Goal: Task Accomplishment & Management: Use online tool/utility

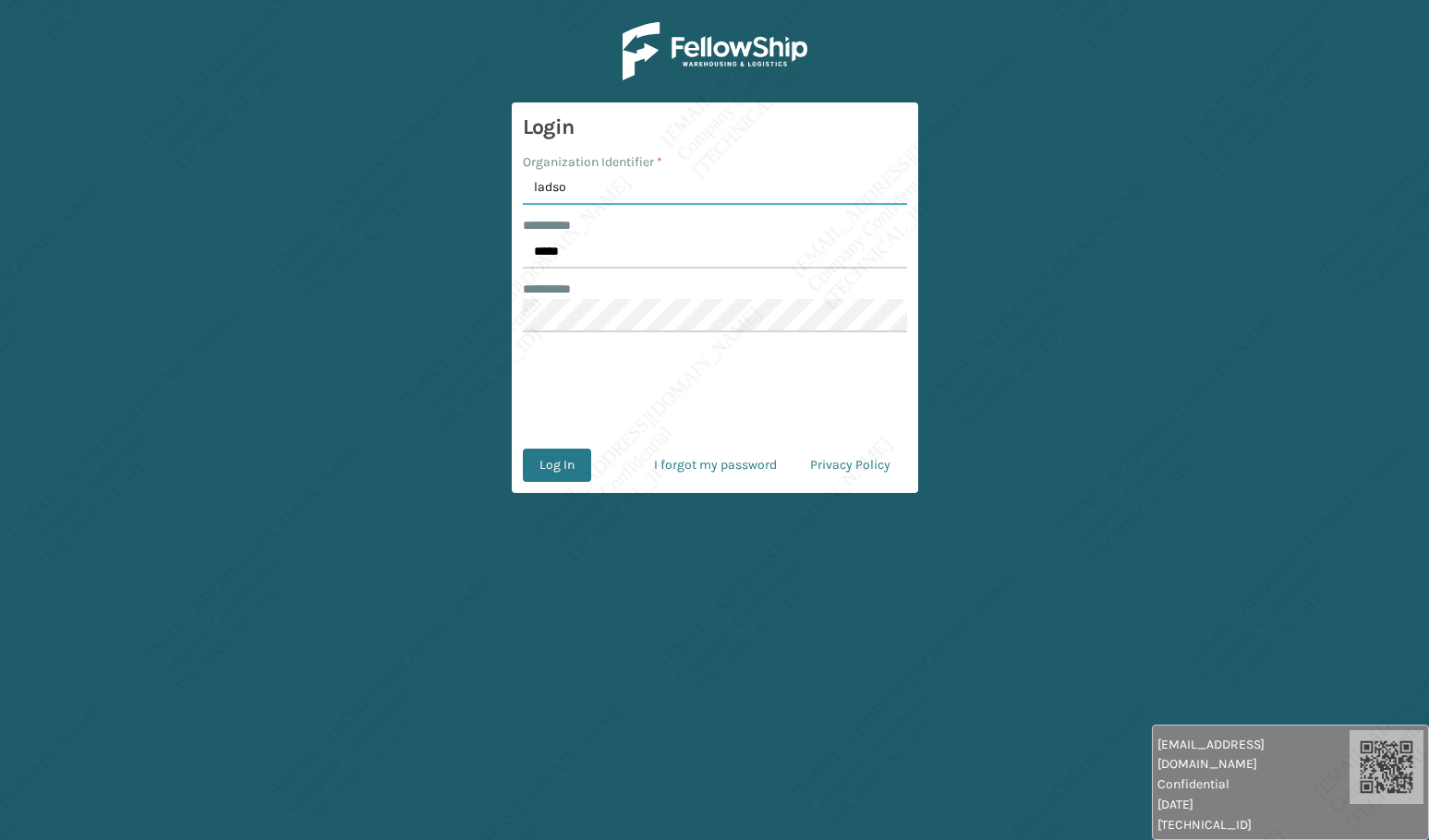
click at [523, 449] on button "Log In" at bounding box center [557, 465] width 68 height 34
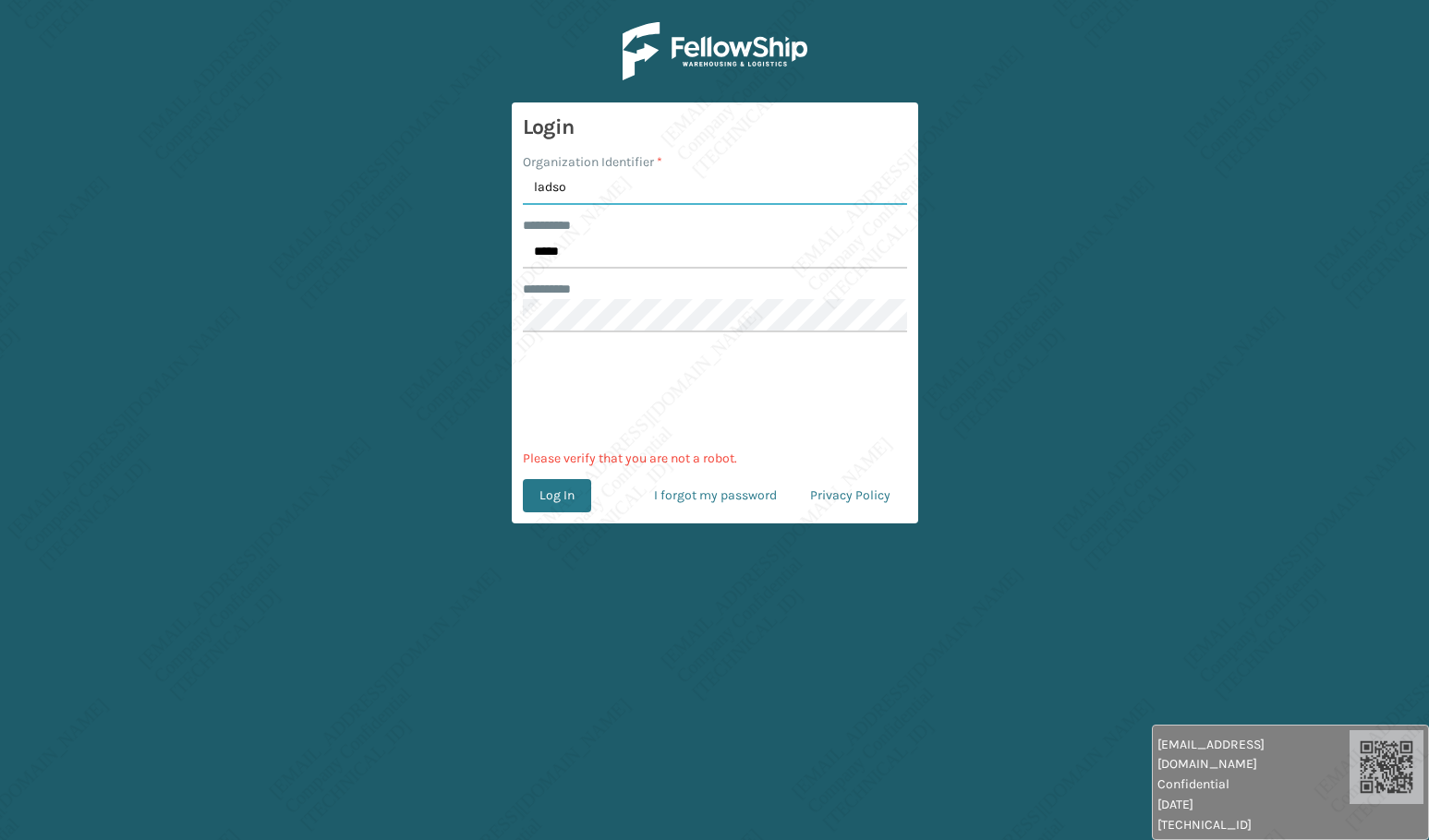
type input "[PERSON_NAME]"
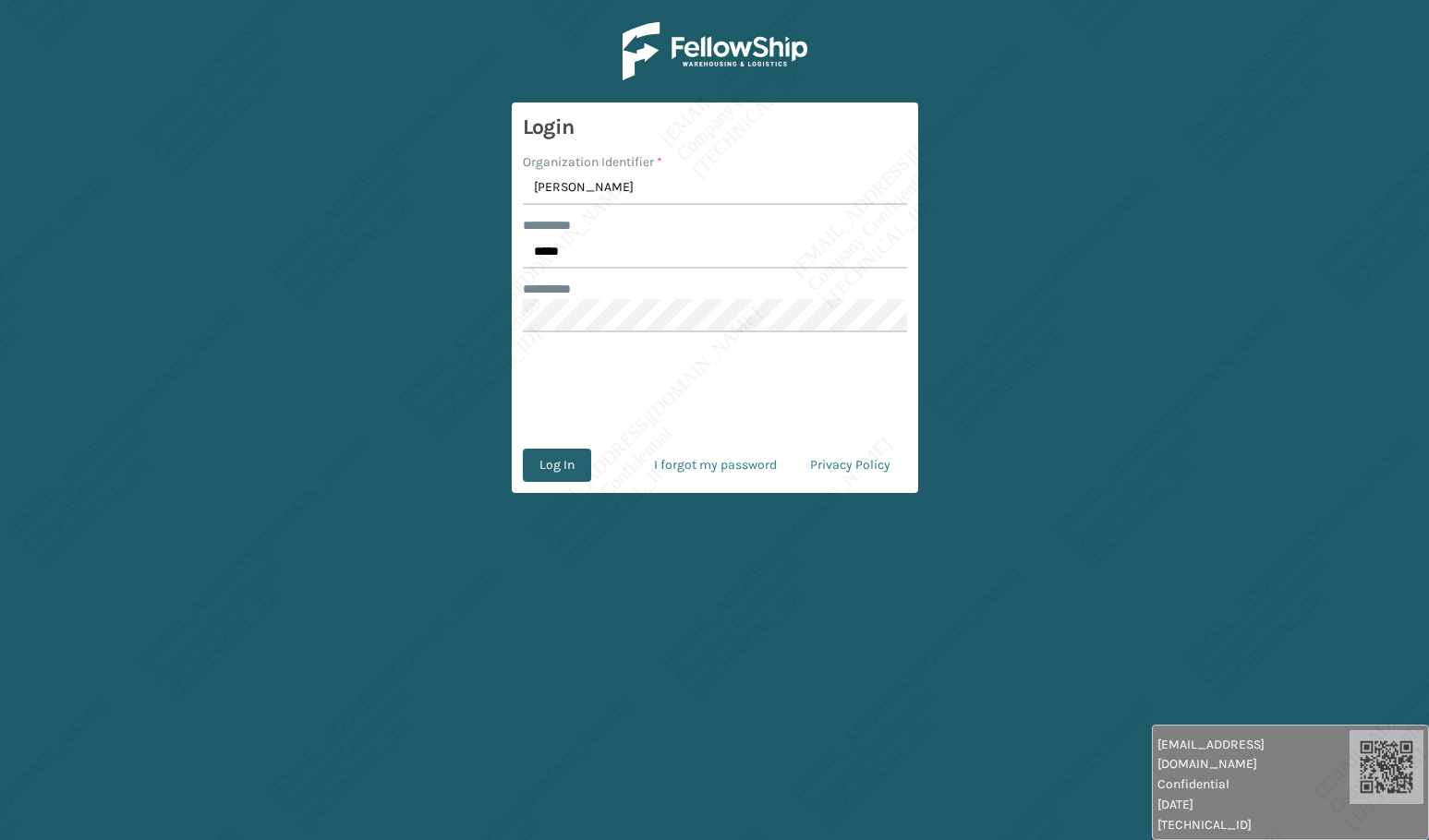
click at [578, 469] on button "Log In" at bounding box center [557, 465] width 68 height 34
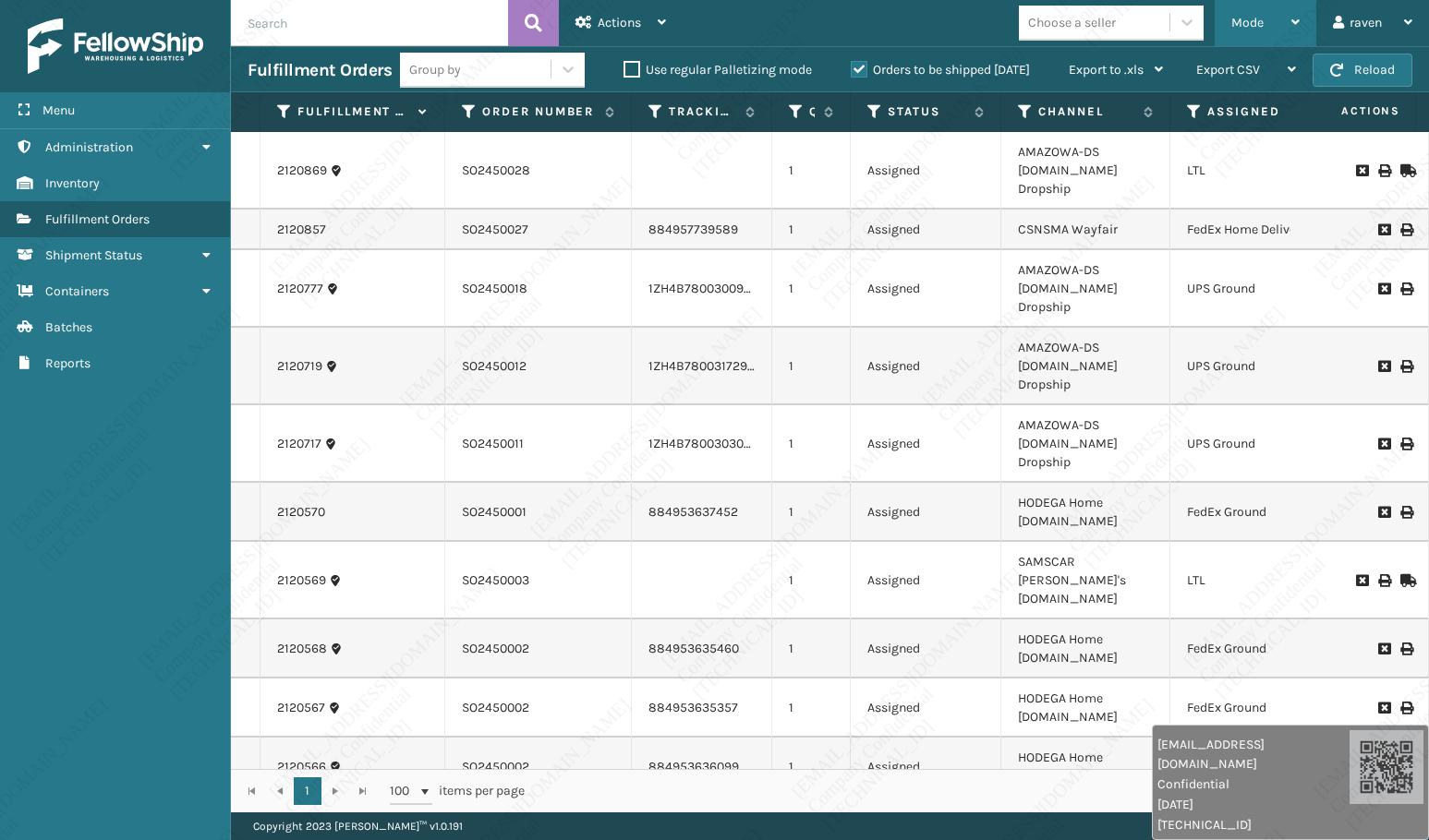
click at [1253, 25] on span "Mode" at bounding box center [1248, 22] width 33 height 15
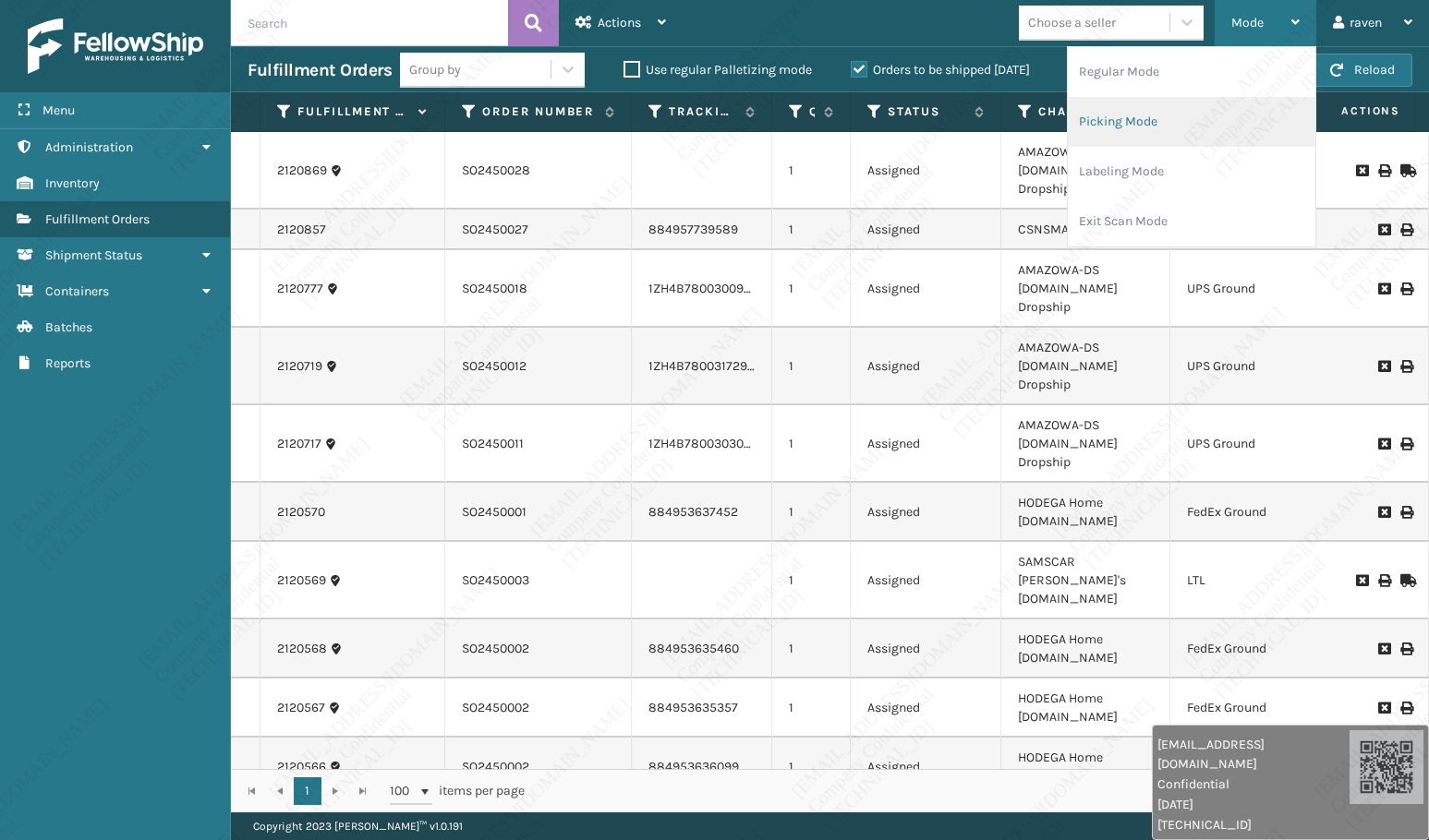
click at [1170, 113] on li "Picking Mode" at bounding box center [1191, 122] width 248 height 50
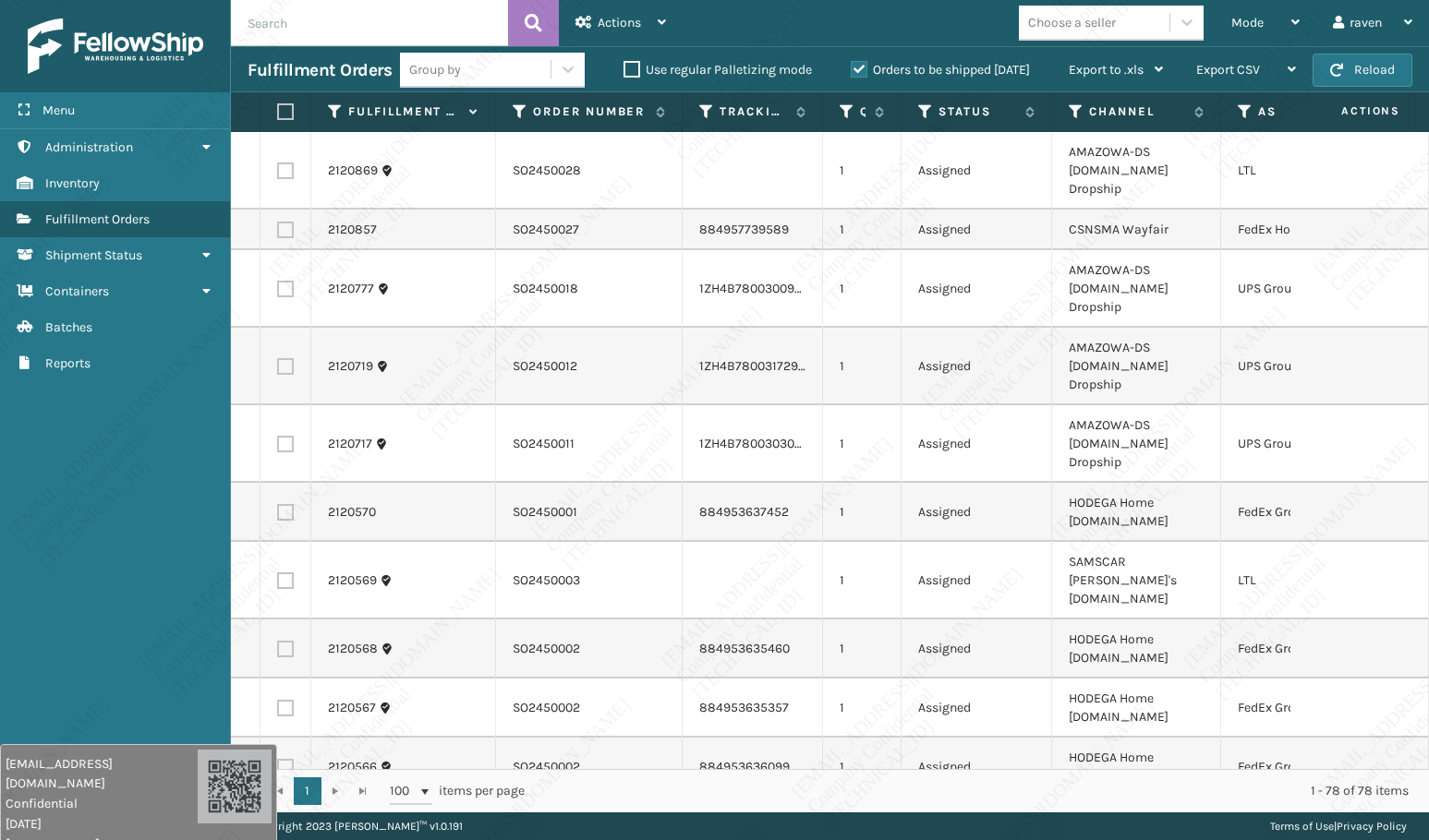
drag, startPoint x: 1231, startPoint y: 806, endPoint x: -16, endPoint y: 854, distance: 1247.9
click at [0, 839] on html "[EMAIL_ADDRESS][DOMAIN_NAME] Confidential [DATE] [TECHNICAL_ID] [EMAIL_ADDRESS]…" at bounding box center [714, 420] width 1429 height 840
click at [1239, 111] on icon at bounding box center [1245, 111] width 14 height 16
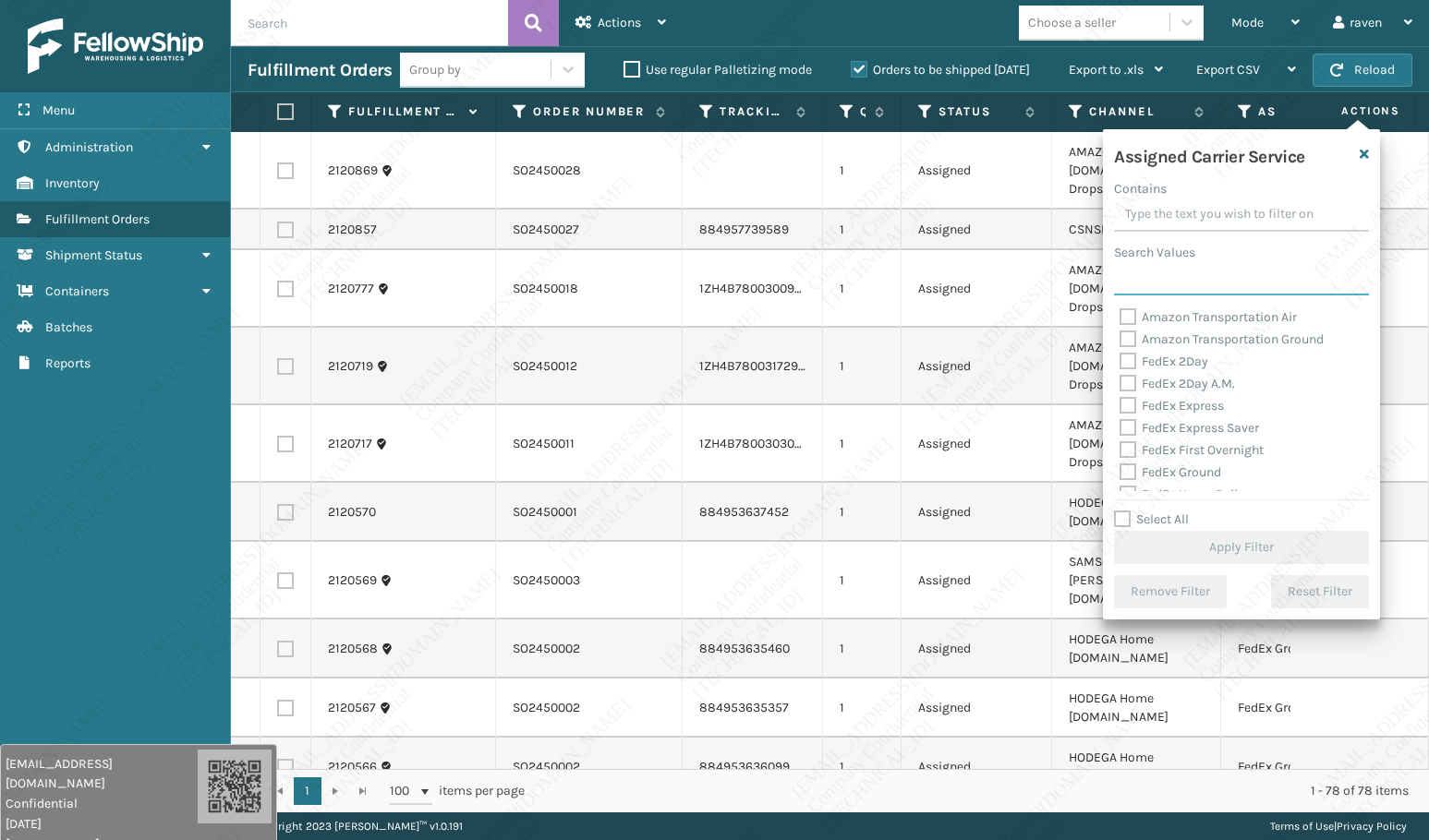
click at [1204, 272] on input "Search Values" at bounding box center [1241, 278] width 255 height 34
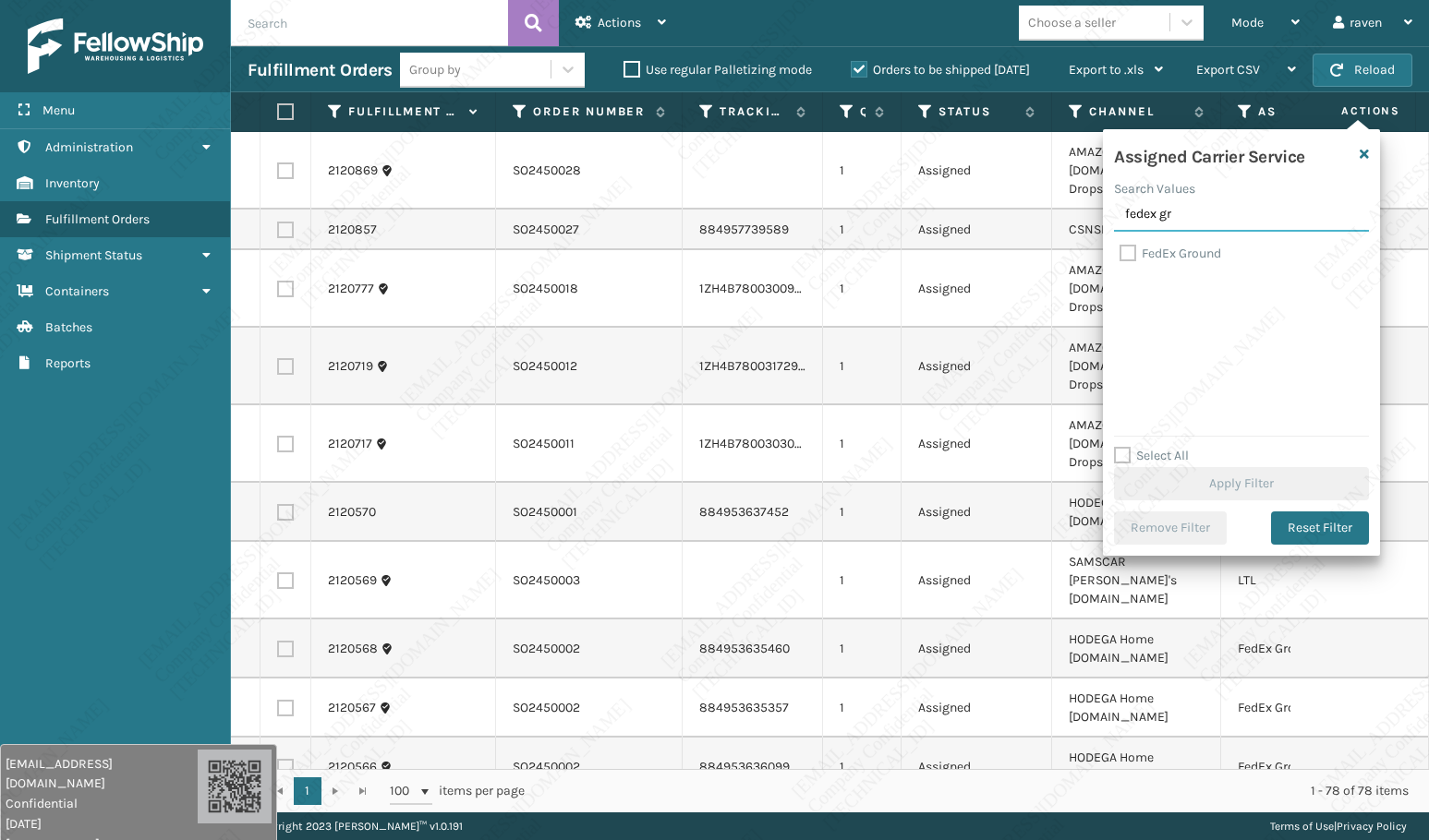
type input "fedex gr"
click at [1180, 246] on label "FedEx Ground" at bounding box center [1170, 253] width 101 height 15
click at [1121, 246] on input "FedEx Ground" at bounding box center [1120, 249] width 1 height 12
checkbox input "true"
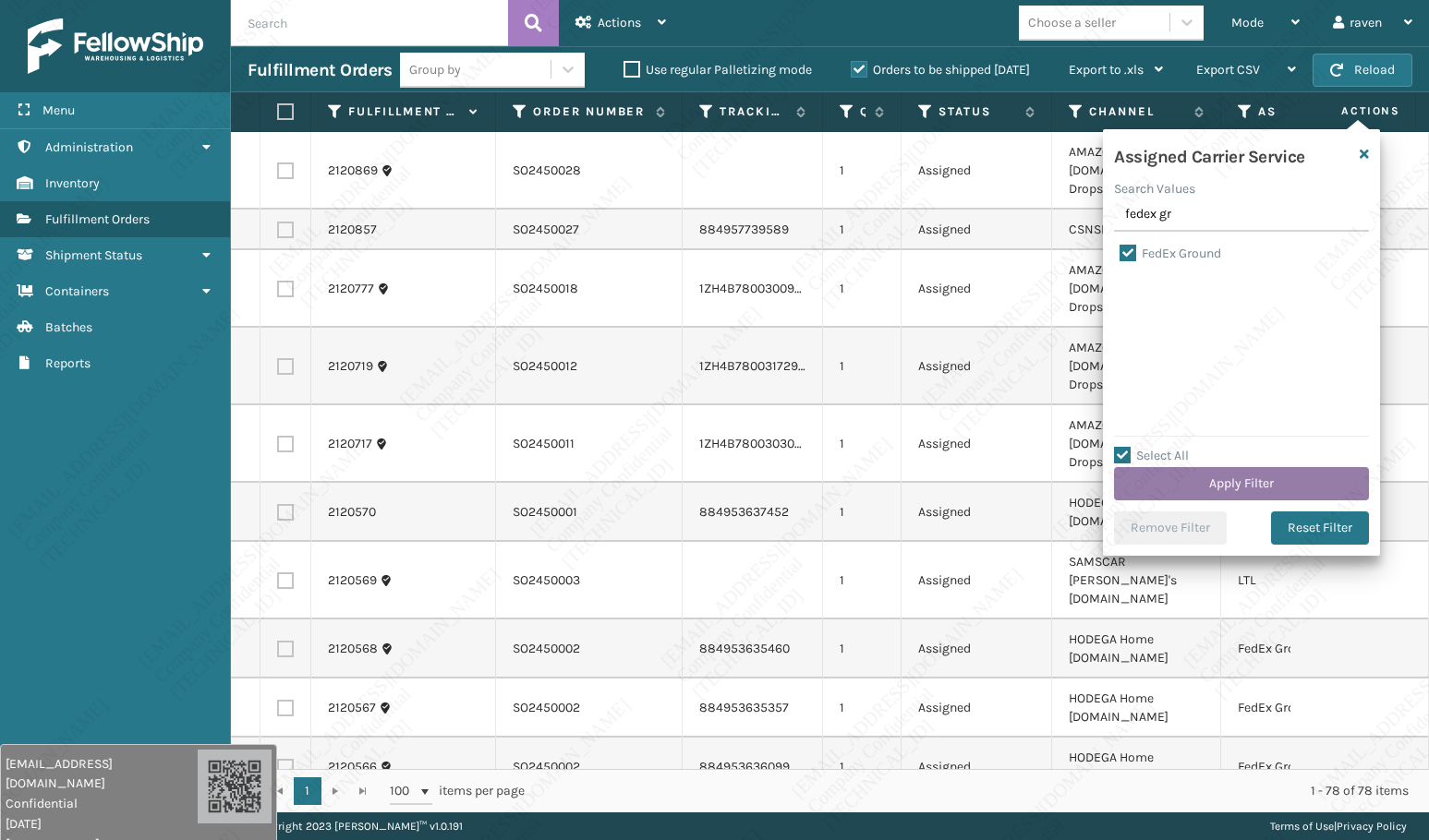
click at [1255, 482] on button "Apply Filter" at bounding box center [1241, 484] width 255 height 34
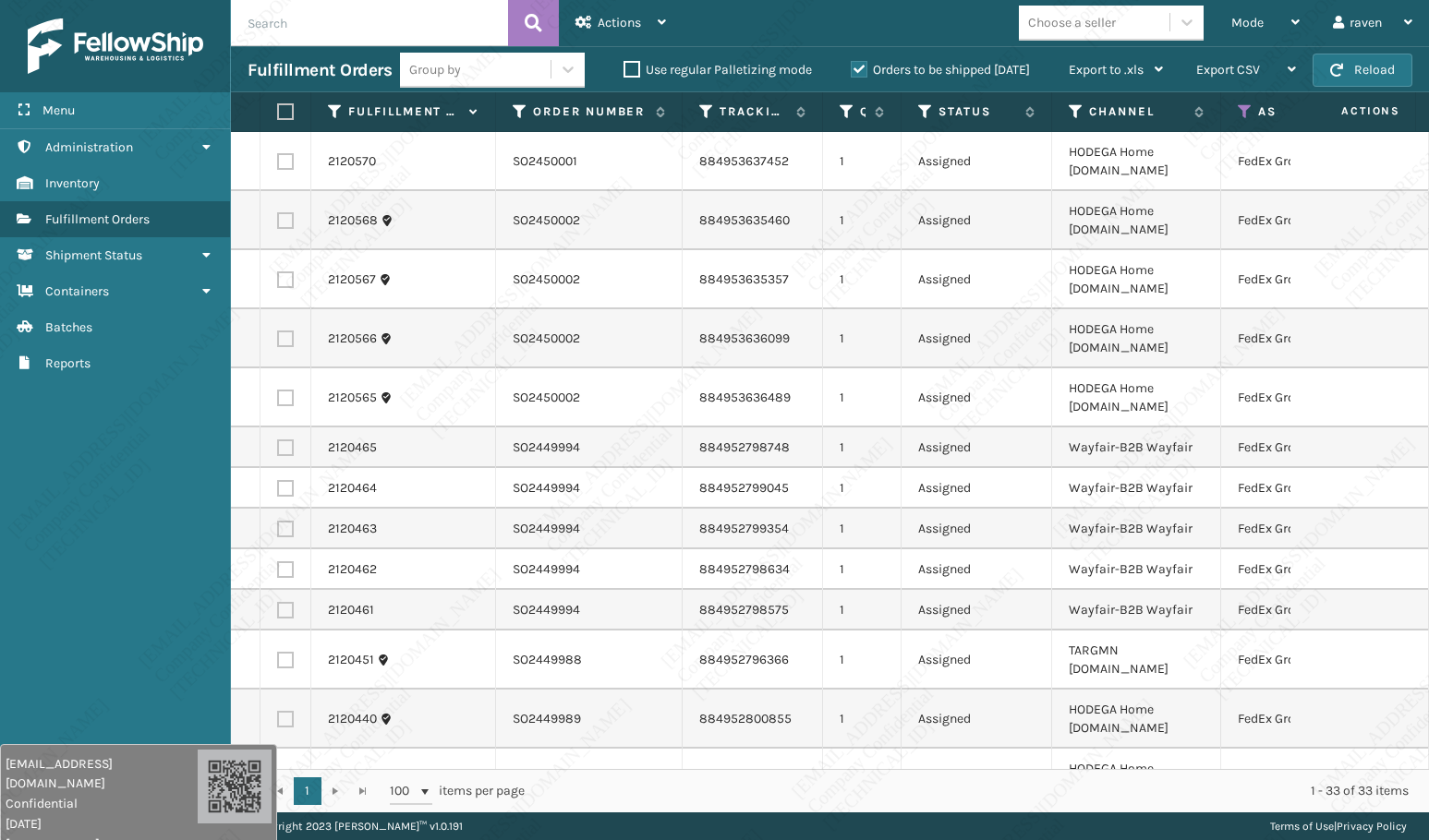
click at [288, 107] on label at bounding box center [283, 111] width 12 height 16
click at [278, 107] on input "checkbox" at bounding box center [278, 112] width 1 height 12
checkbox input "true"
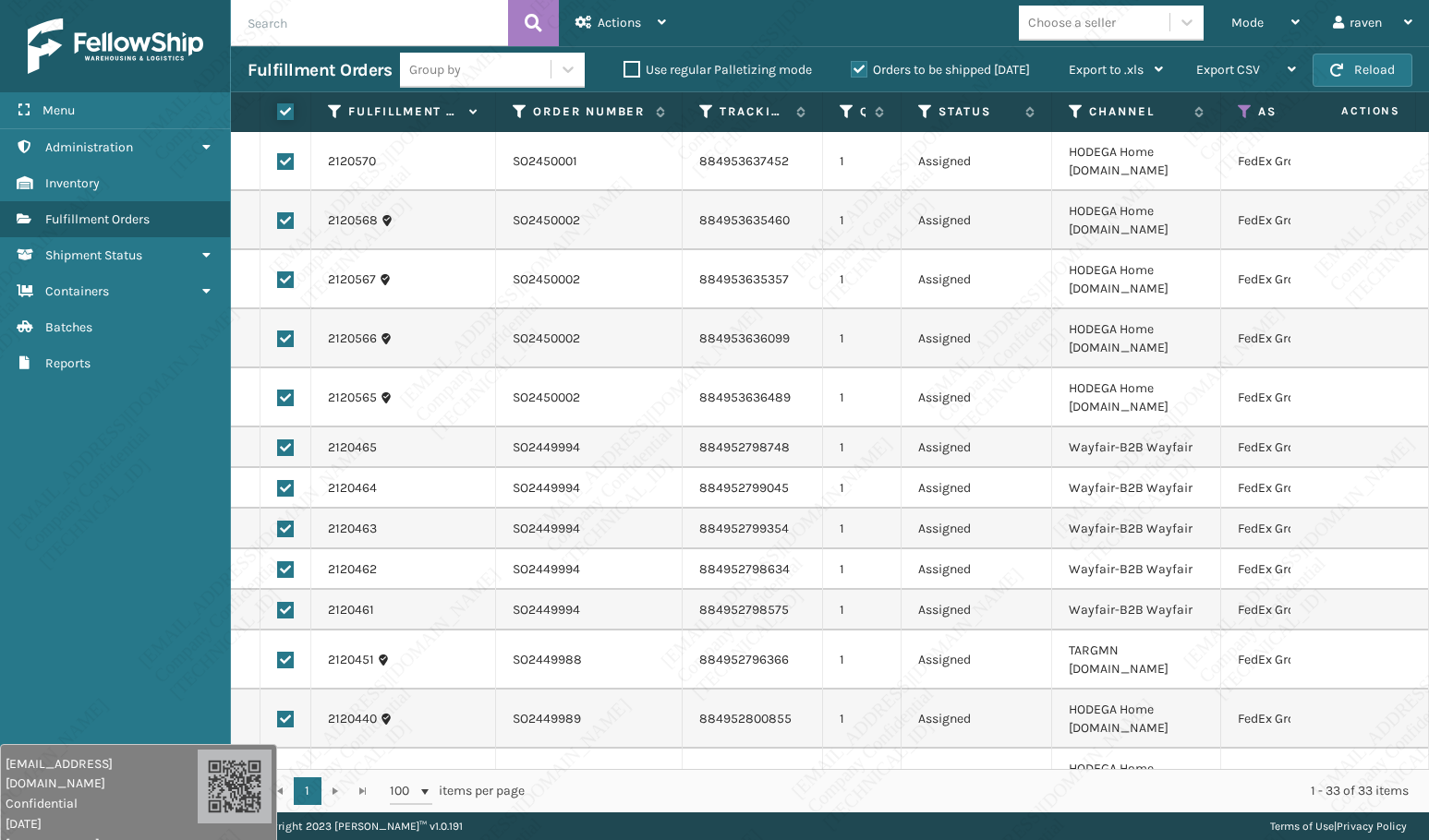
checkbox input "true"
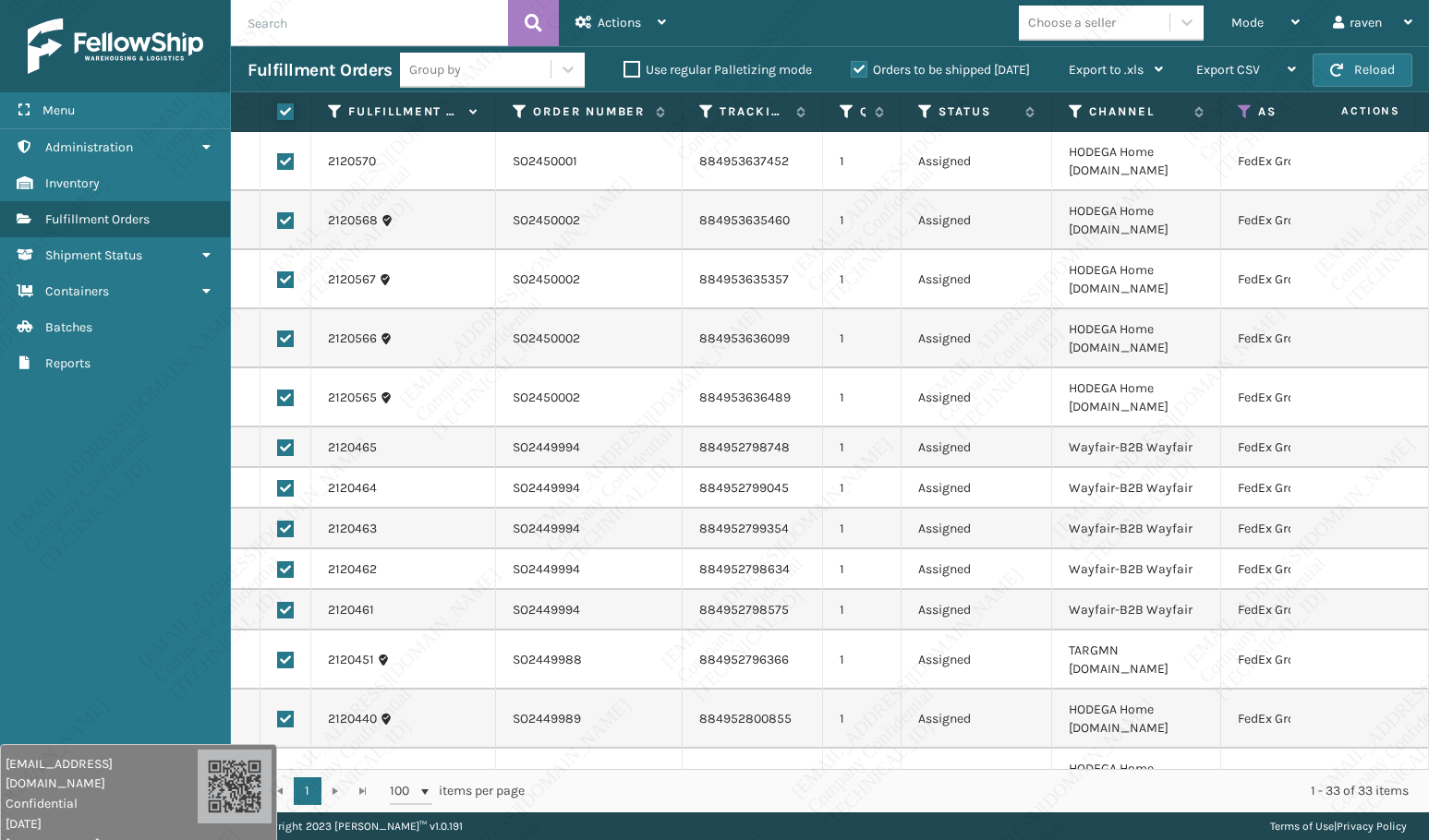
checkbox input "true"
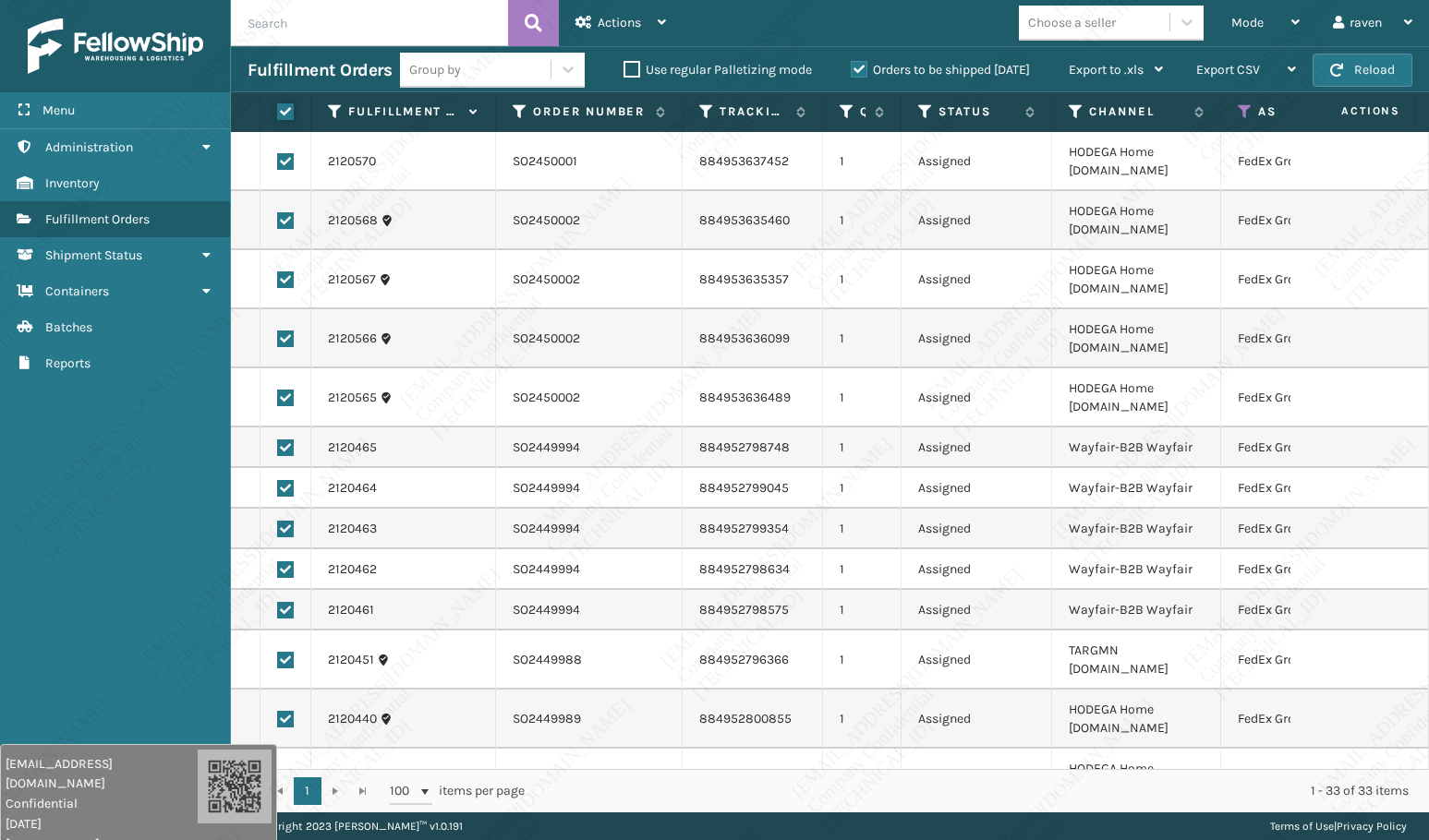
checkbox input "true"
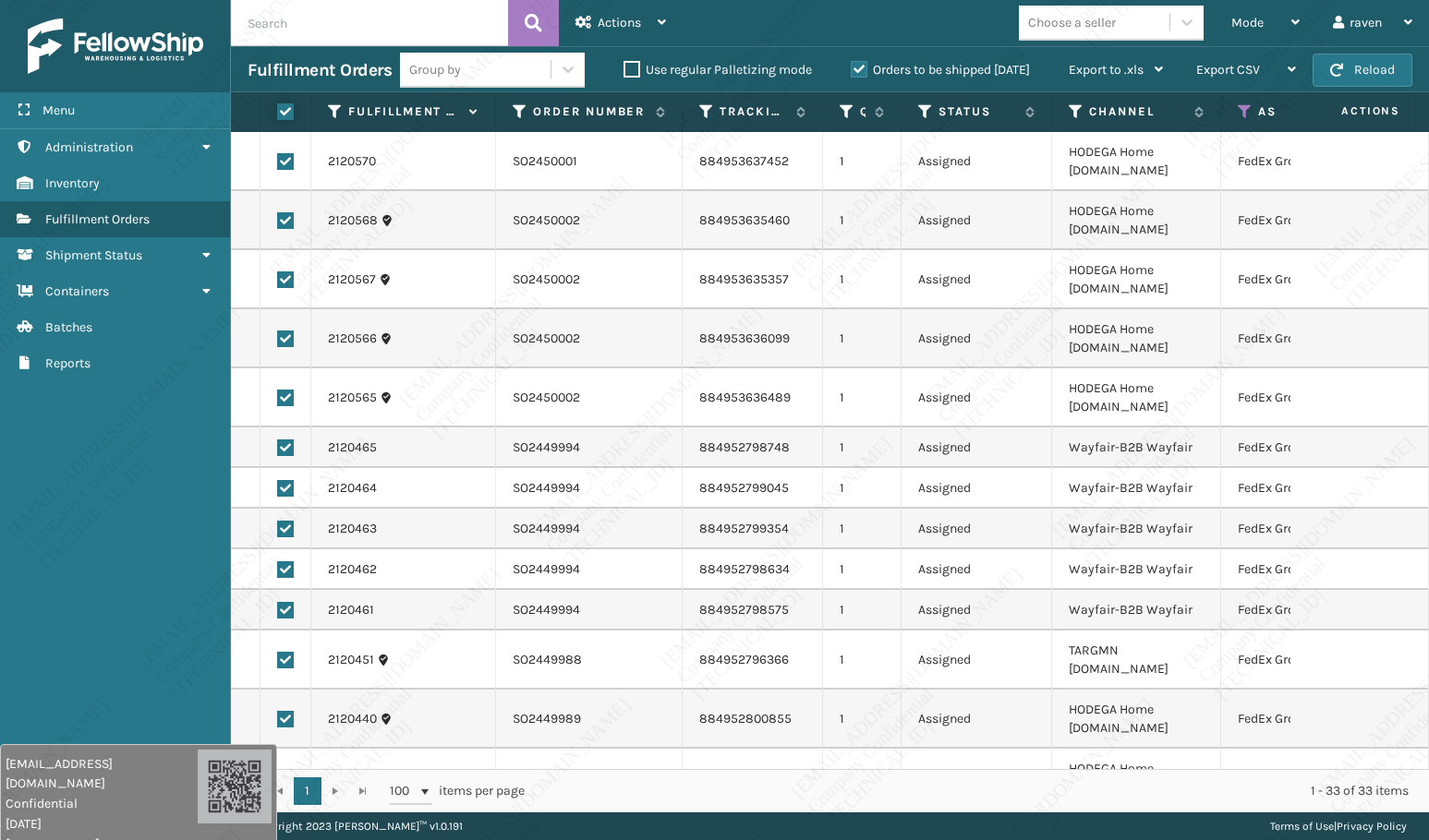
checkbox input "true"
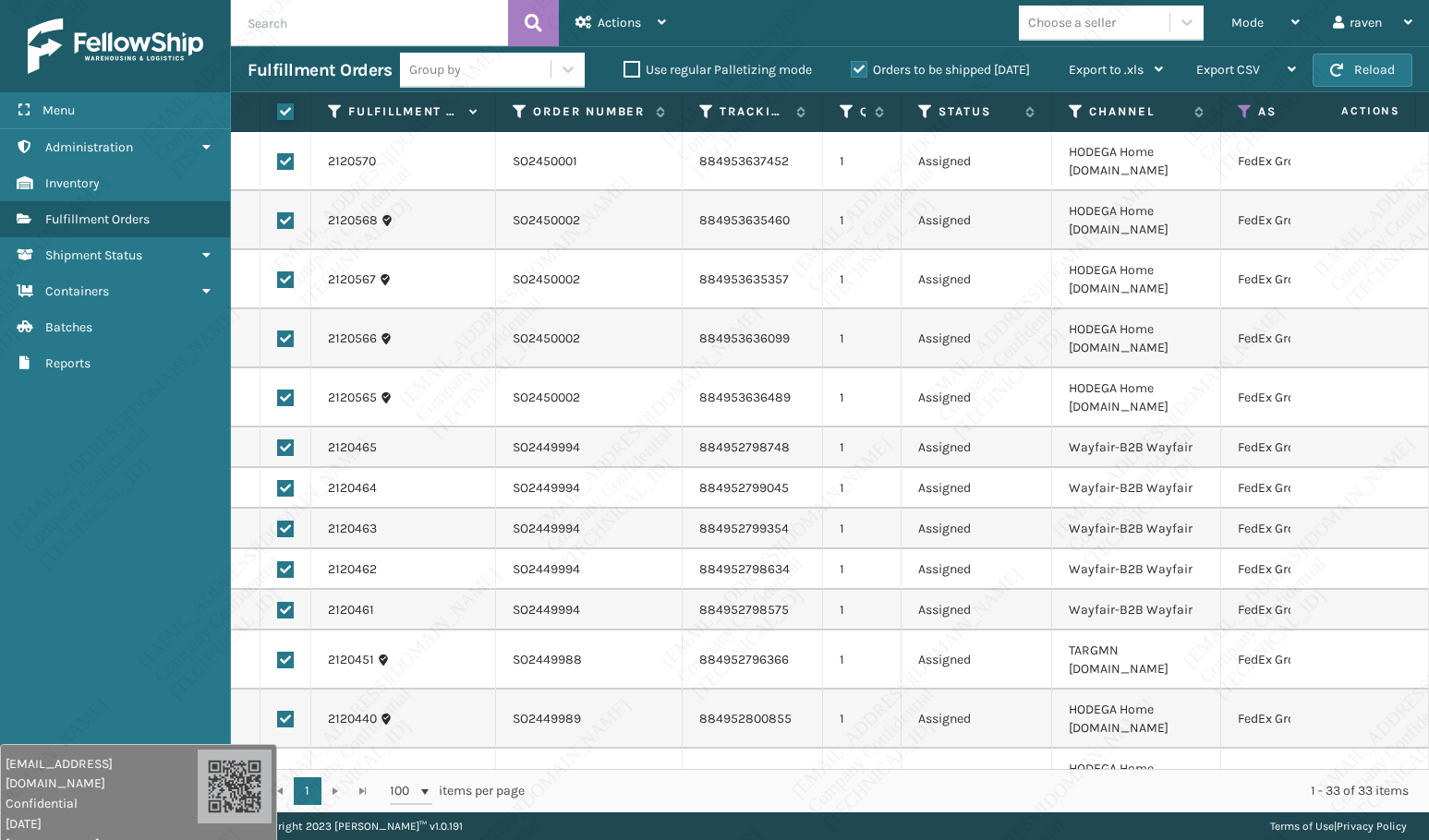
checkbox input "true"
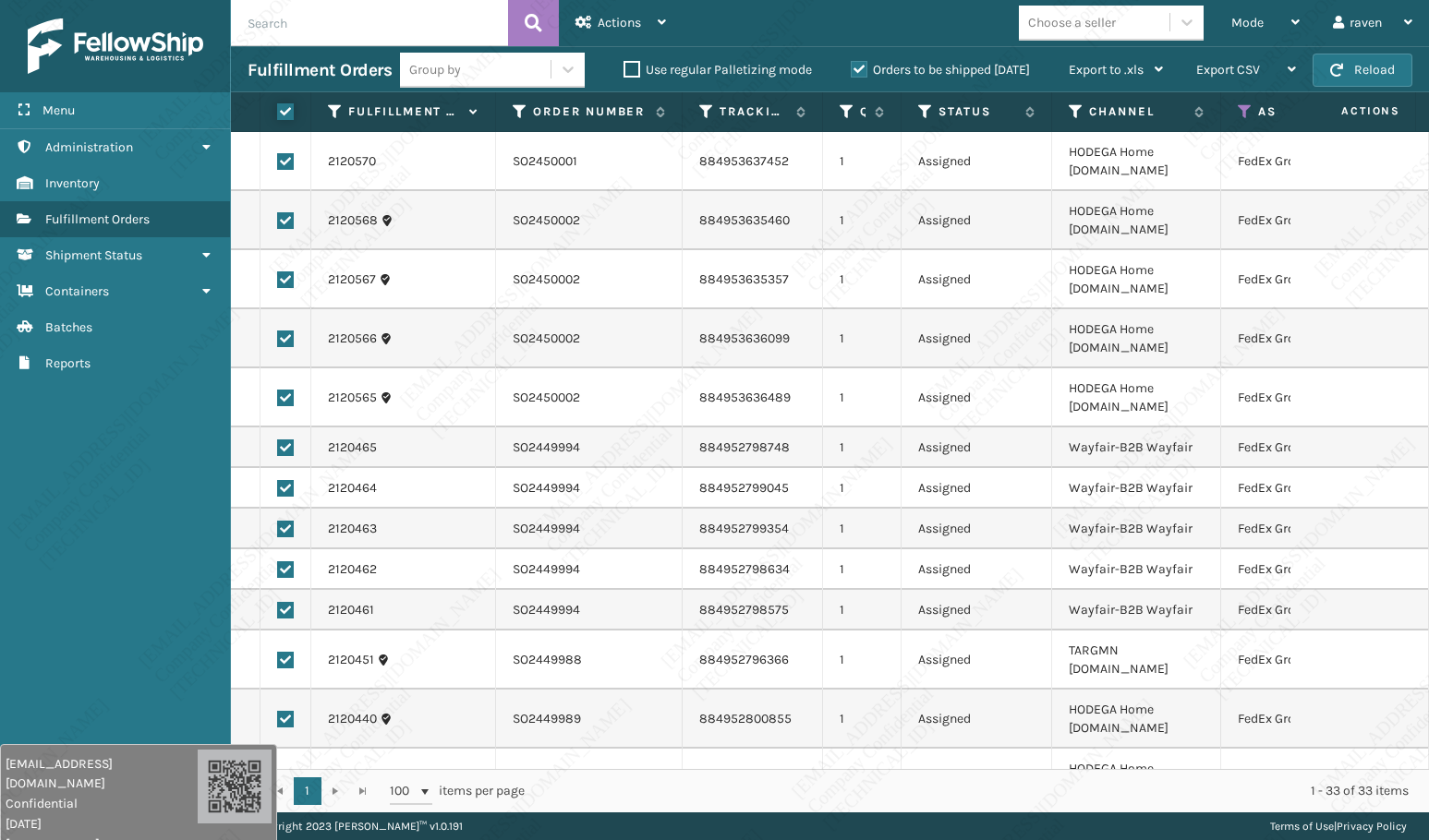
checkbox input "true"
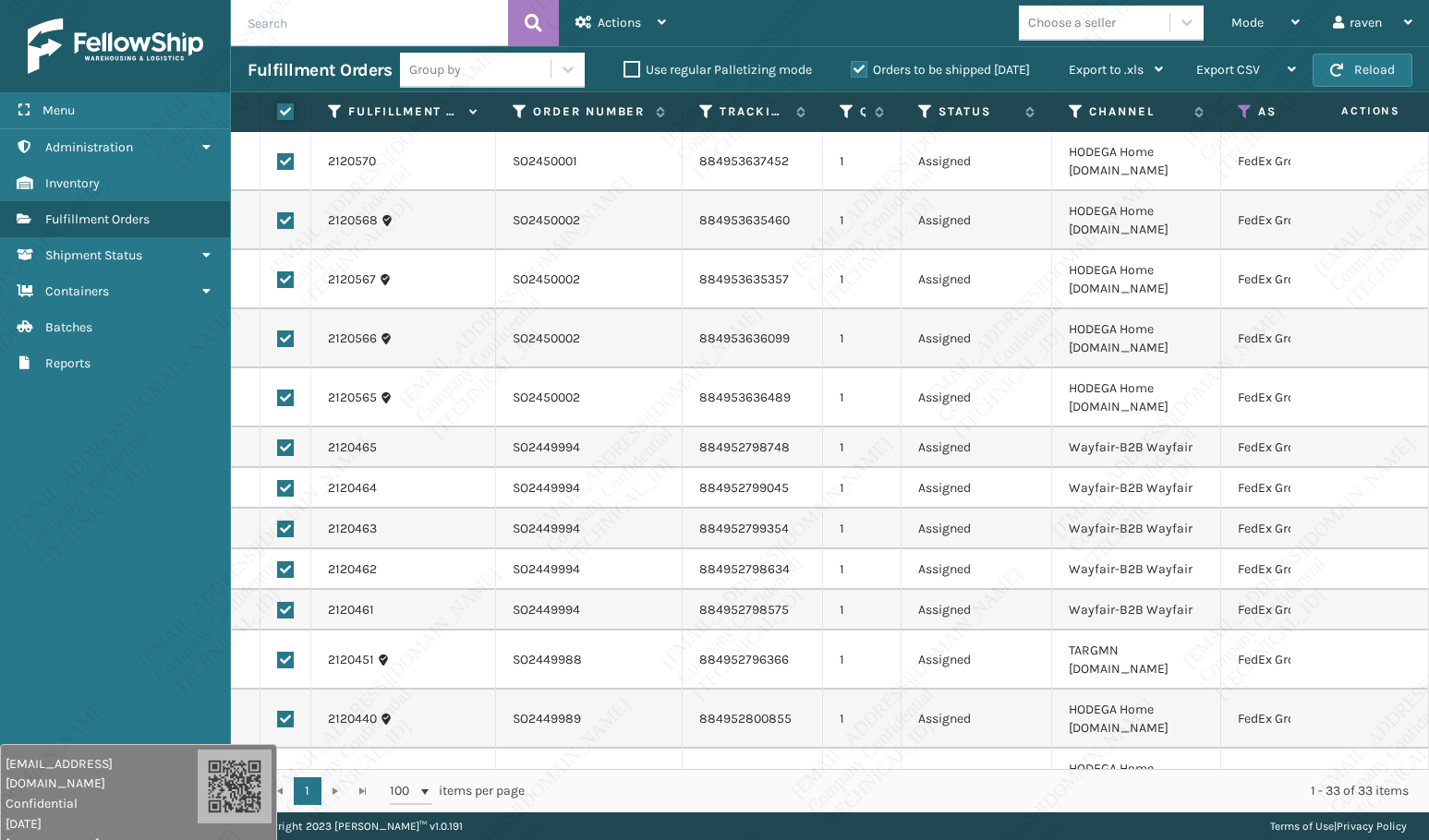
checkbox input "true"
click at [654, 23] on div "Actions" at bounding box center [621, 23] width 91 height 46
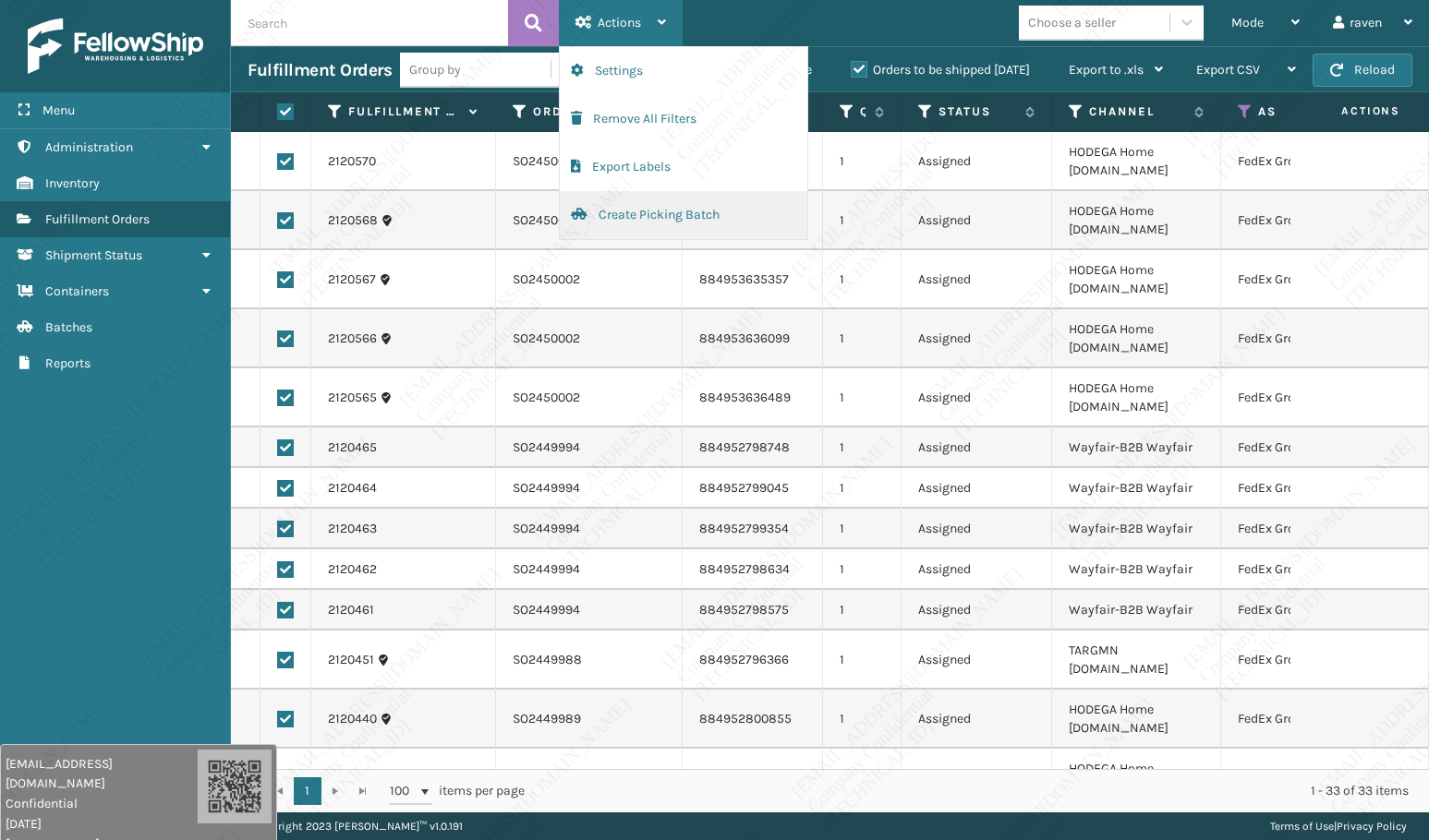
click at [633, 223] on button "Create Picking Batch" at bounding box center [683, 215] width 248 height 48
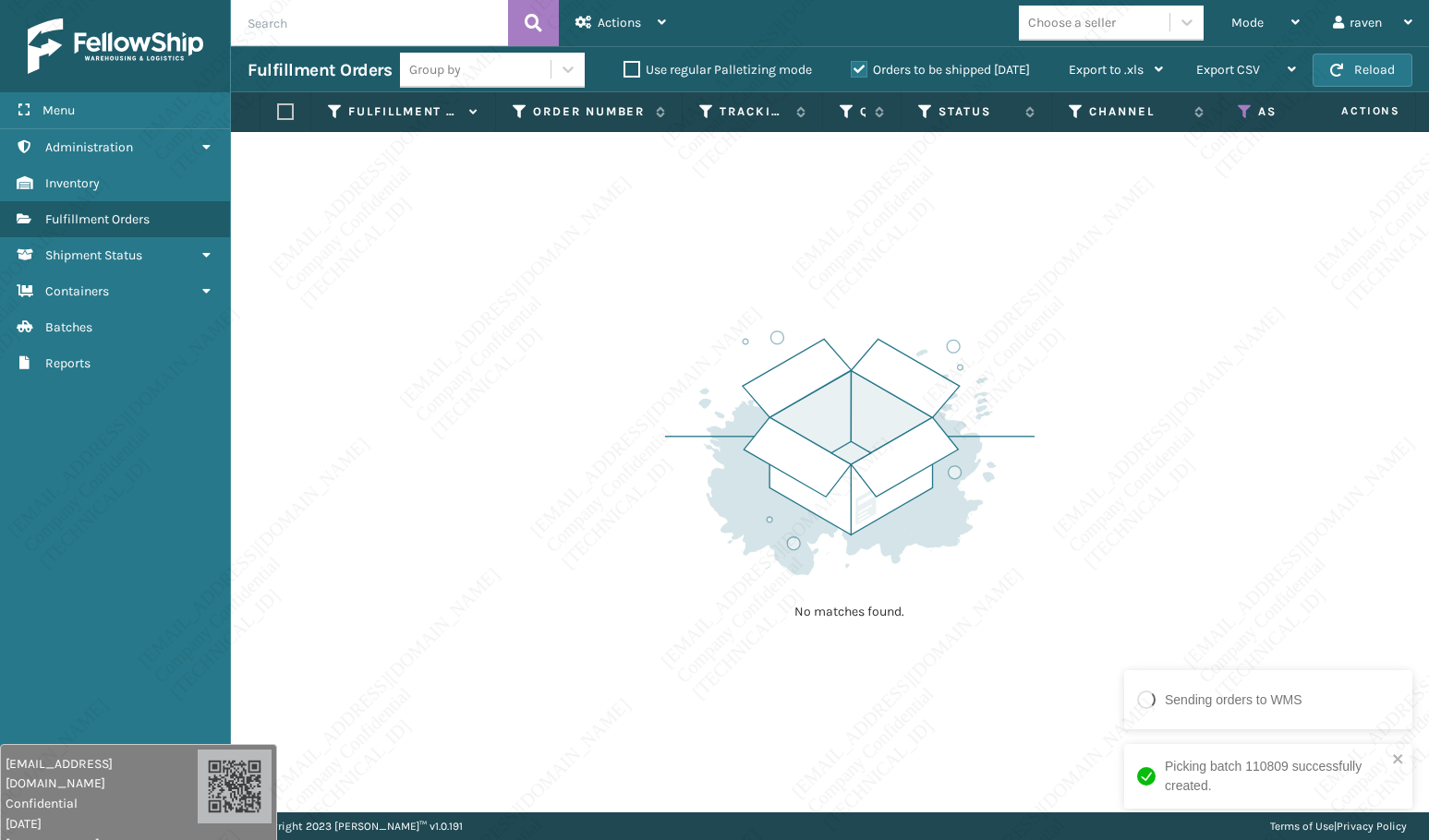
click at [1240, 100] on th "Assigned Carrier Service" at bounding box center [1309, 112] width 176 height 39
click at [1241, 105] on icon at bounding box center [1245, 111] width 14 height 16
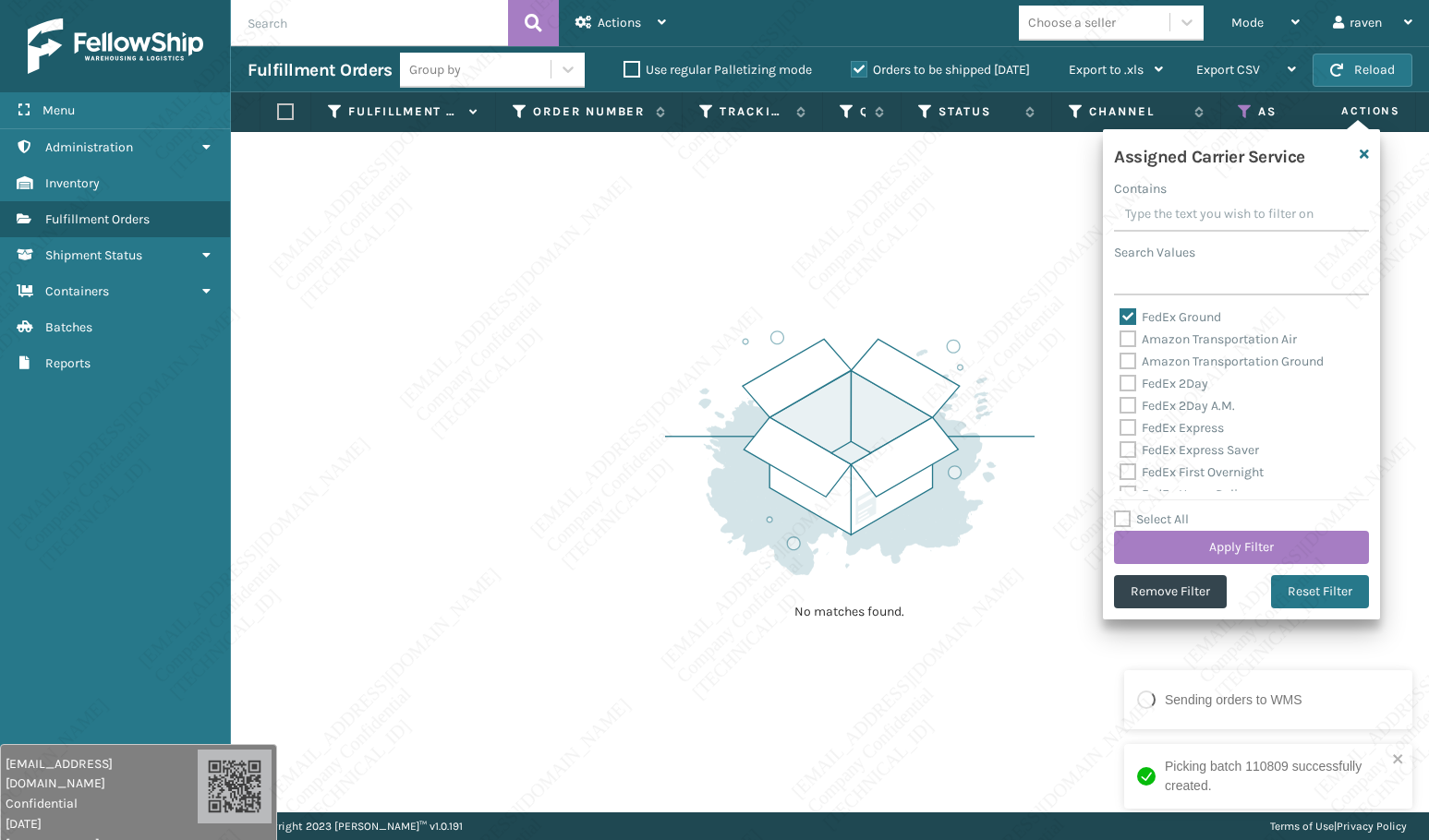
click at [1149, 322] on label "FedEx Ground" at bounding box center [1170, 317] width 101 height 15
click at [1121, 319] on input "FedEx Ground" at bounding box center [1120, 312] width 1 height 12
checkbox input "false"
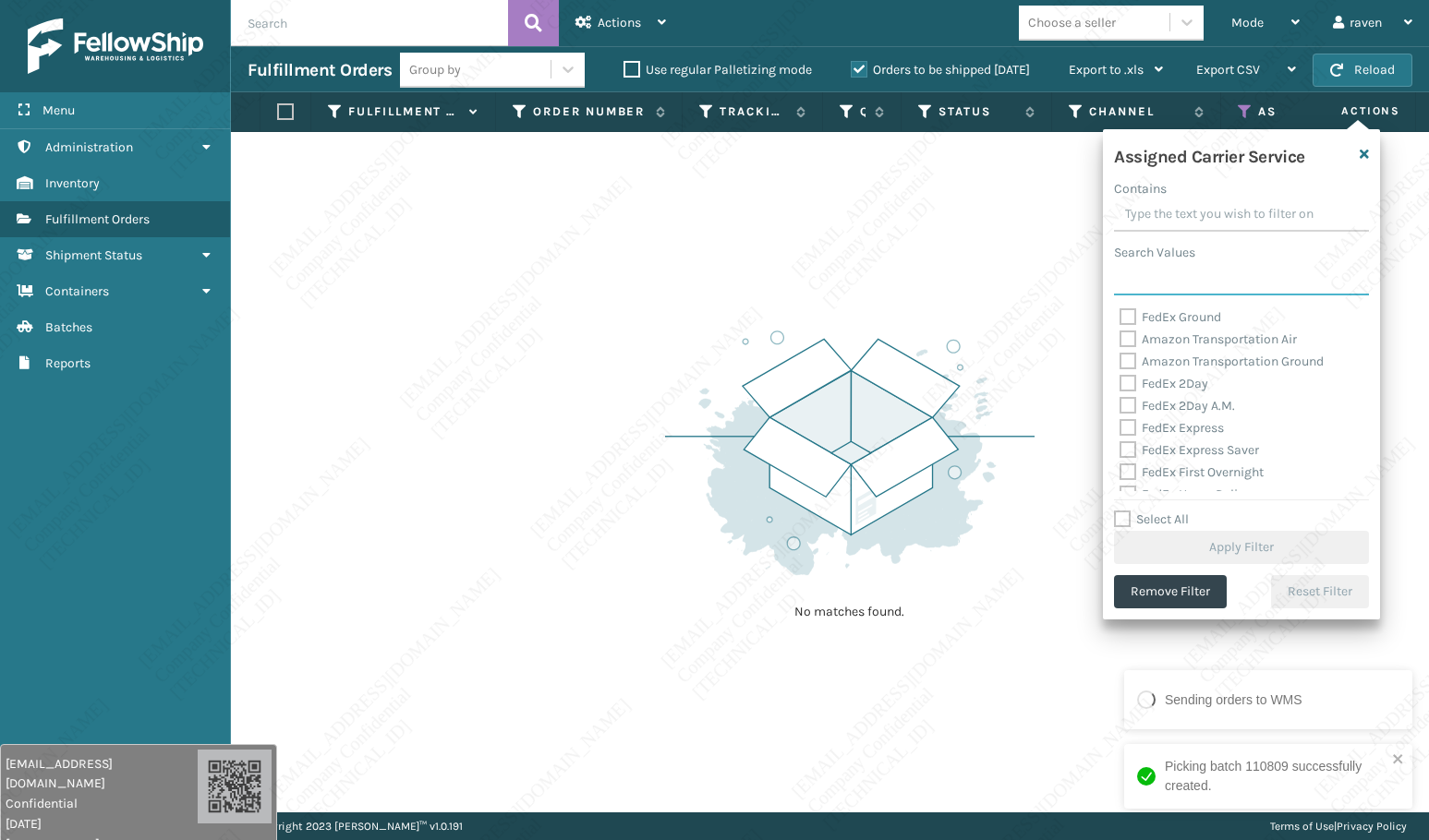
click at [1170, 278] on input "Search Values" at bounding box center [1241, 278] width 255 height 34
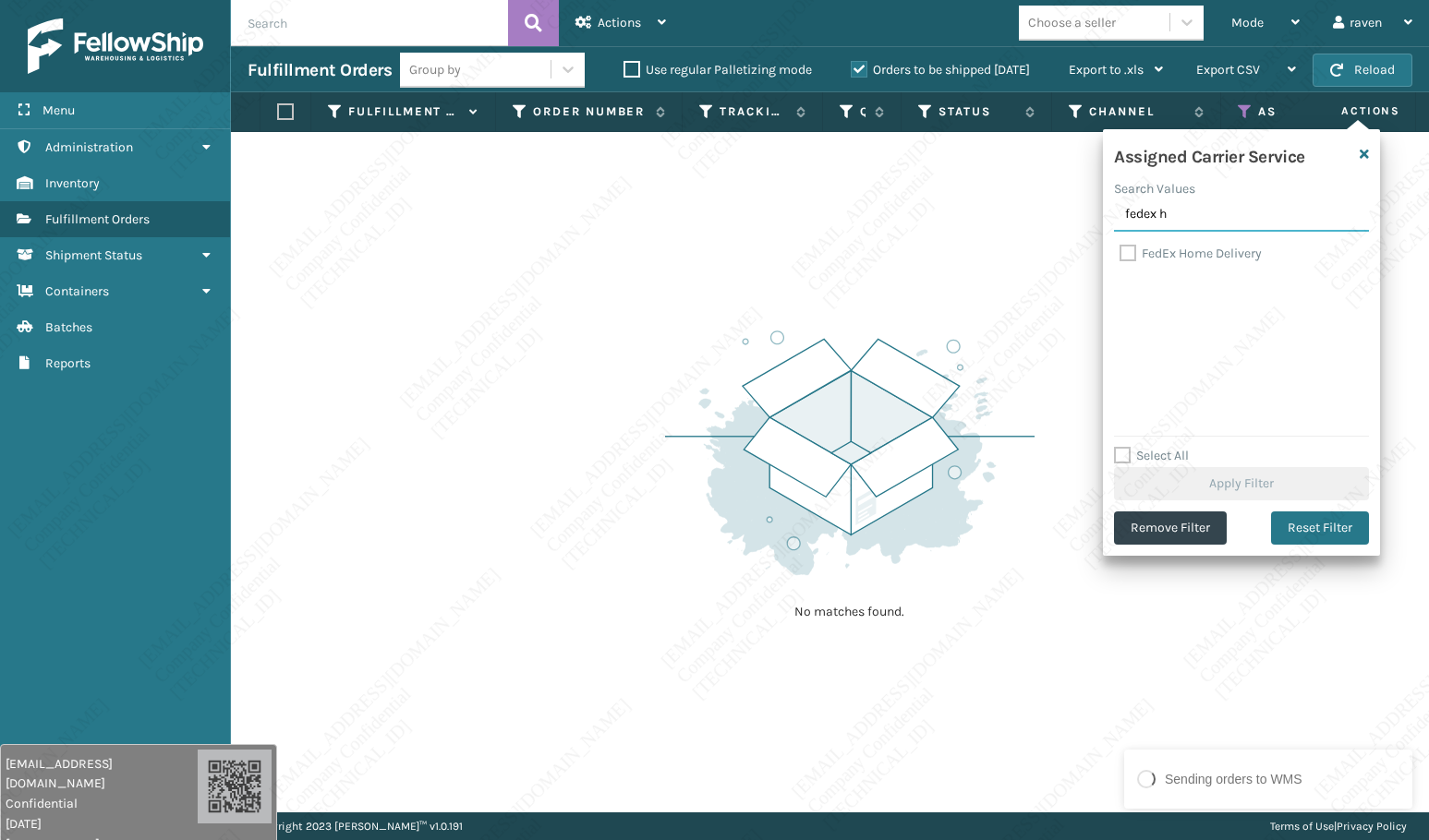
type input "fedex h"
click at [1187, 254] on label "FedEx Home Delivery" at bounding box center [1191, 253] width 143 height 15
click at [1121, 254] on input "FedEx Home Delivery" at bounding box center [1120, 249] width 1 height 12
checkbox input "true"
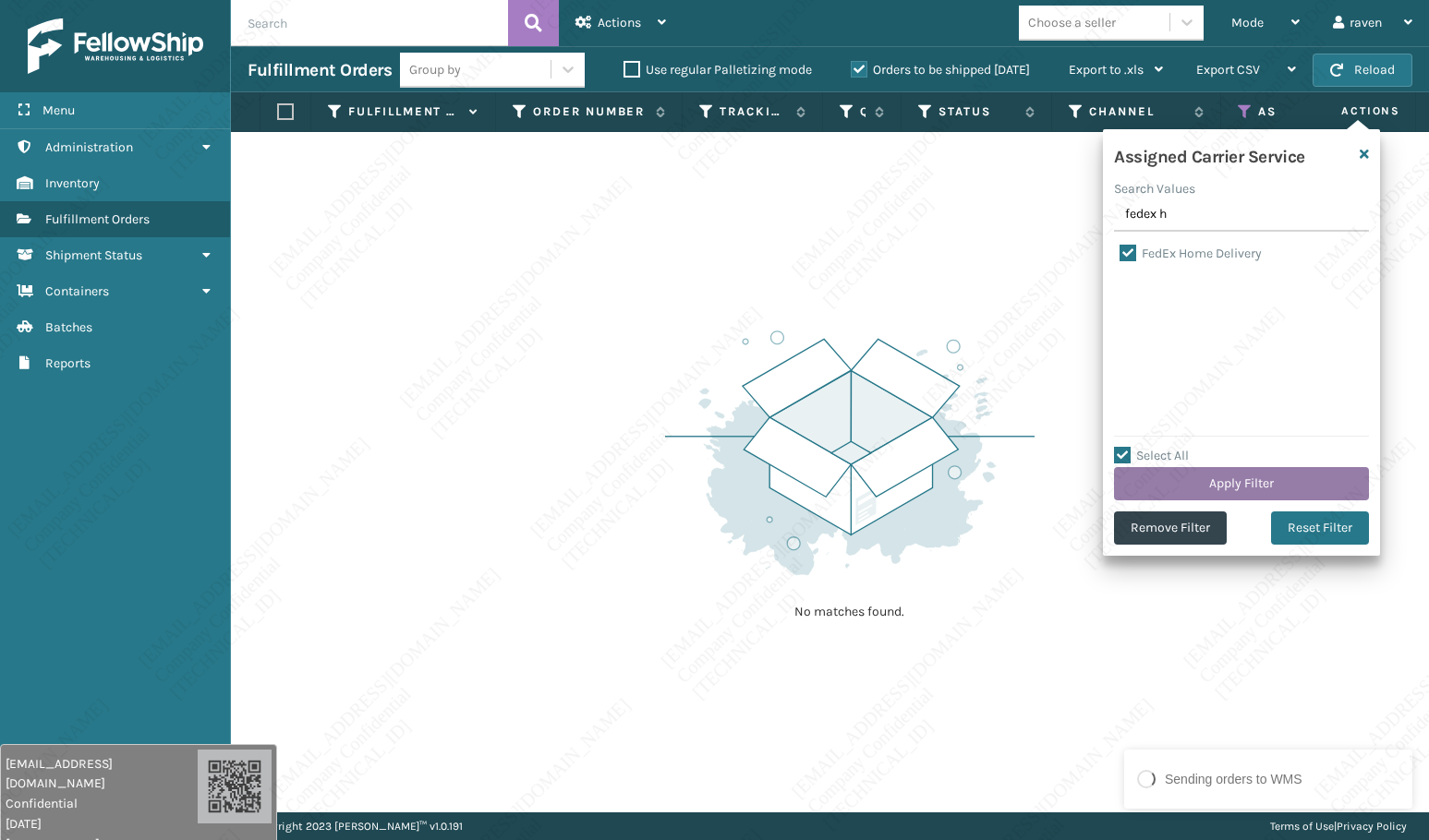
click at [1246, 481] on button "Apply Filter" at bounding box center [1241, 484] width 255 height 34
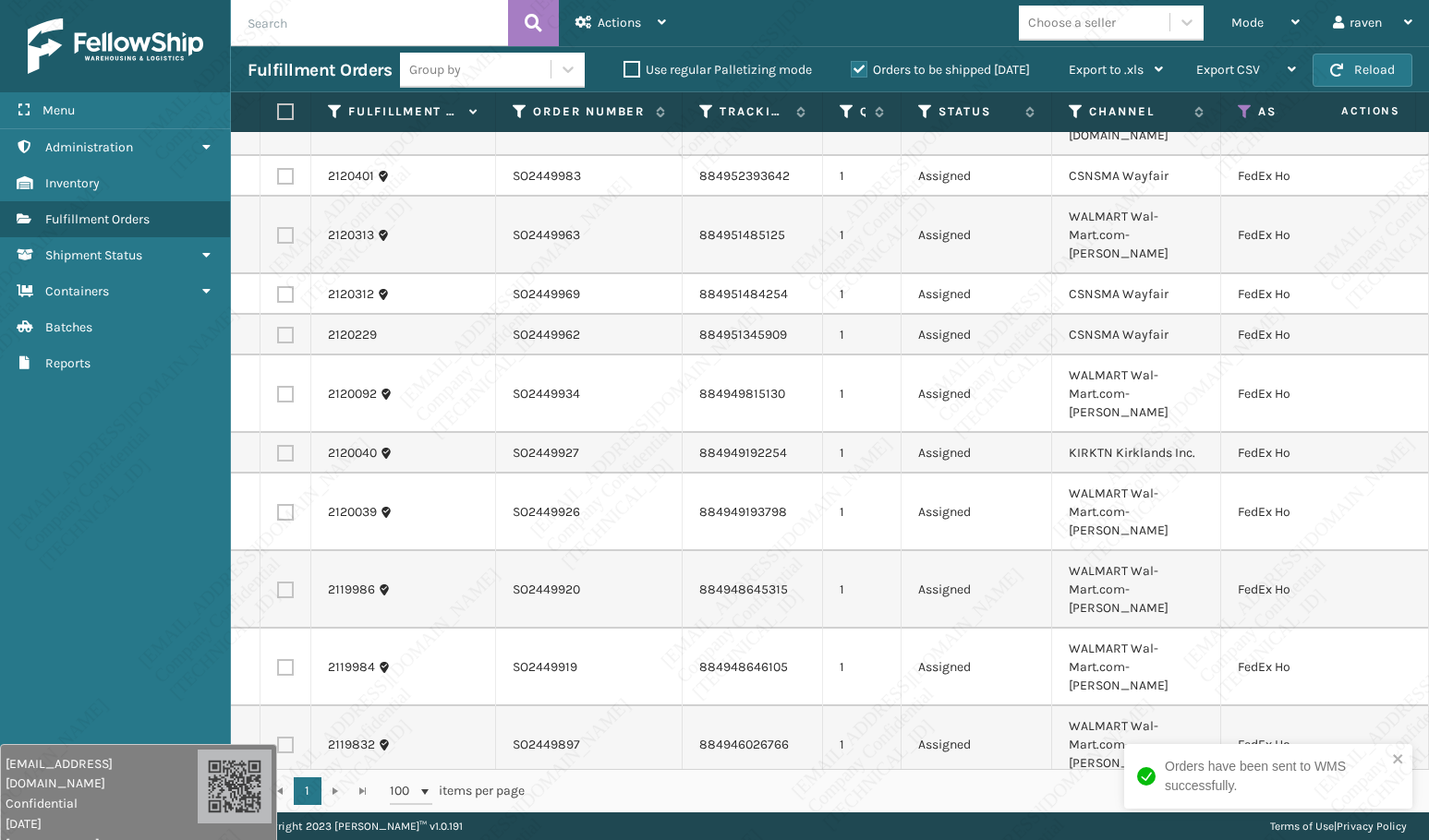
scroll to position [277, 0]
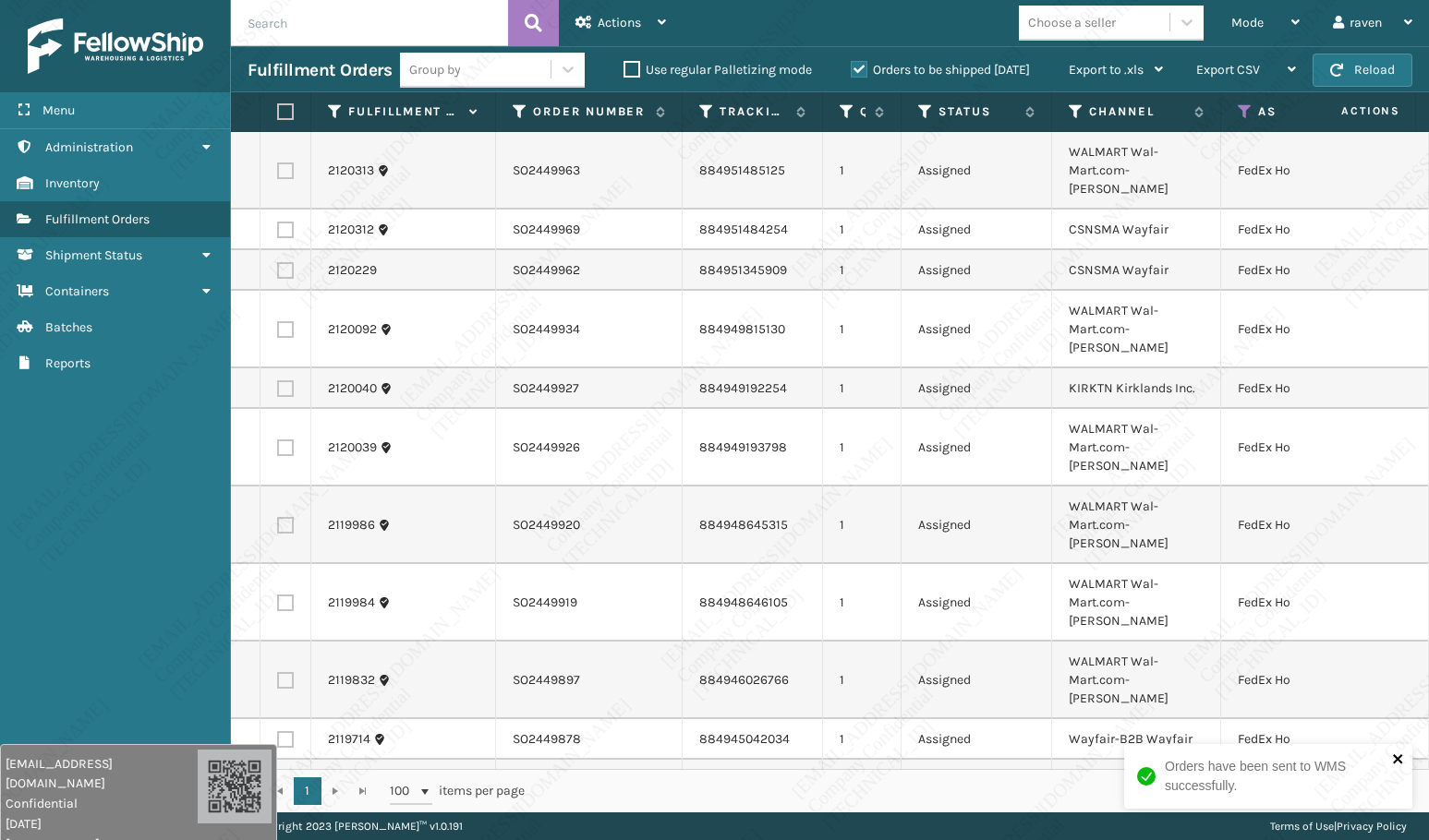
click at [1398, 764] on icon "close" at bounding box center [1398, 758] width 13 height 14
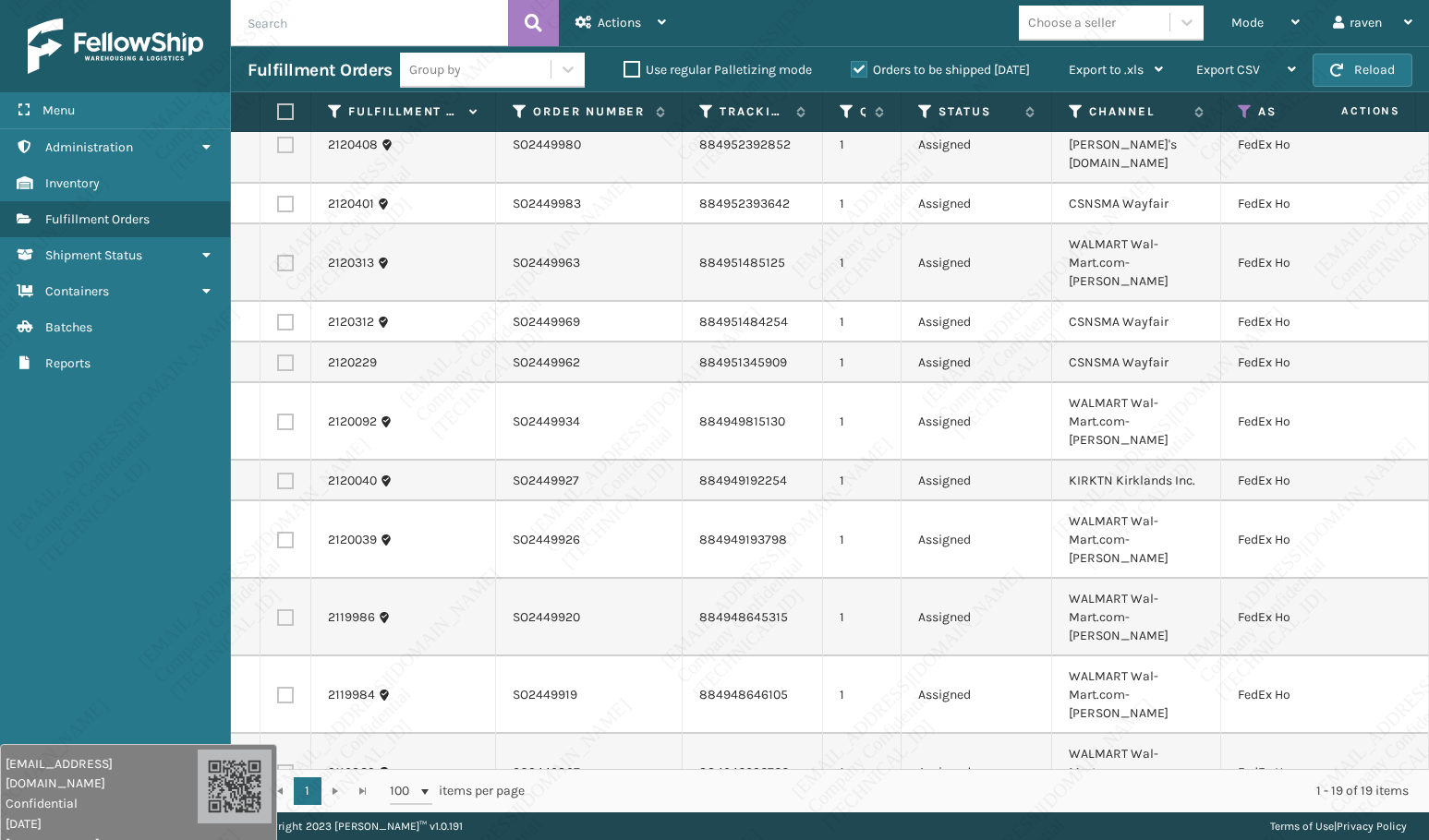
click at [287, 116] on label at bounding box center [283, 111] width 12 height 16
click at [278, 116] on input "checkbox" at bounding box center [278, 112] width 1 height 12
checkbox input "true"
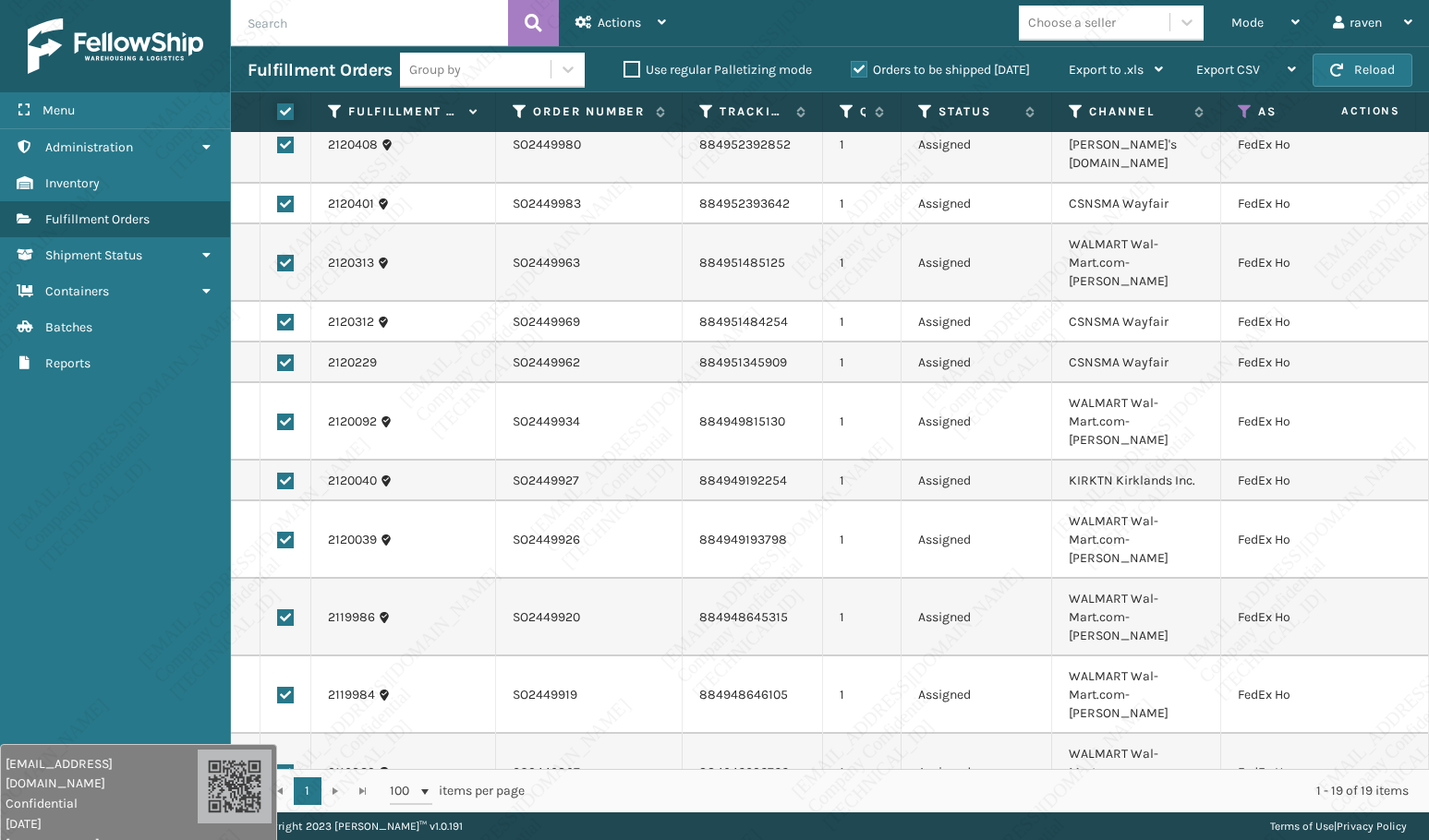
checkbox input "true"
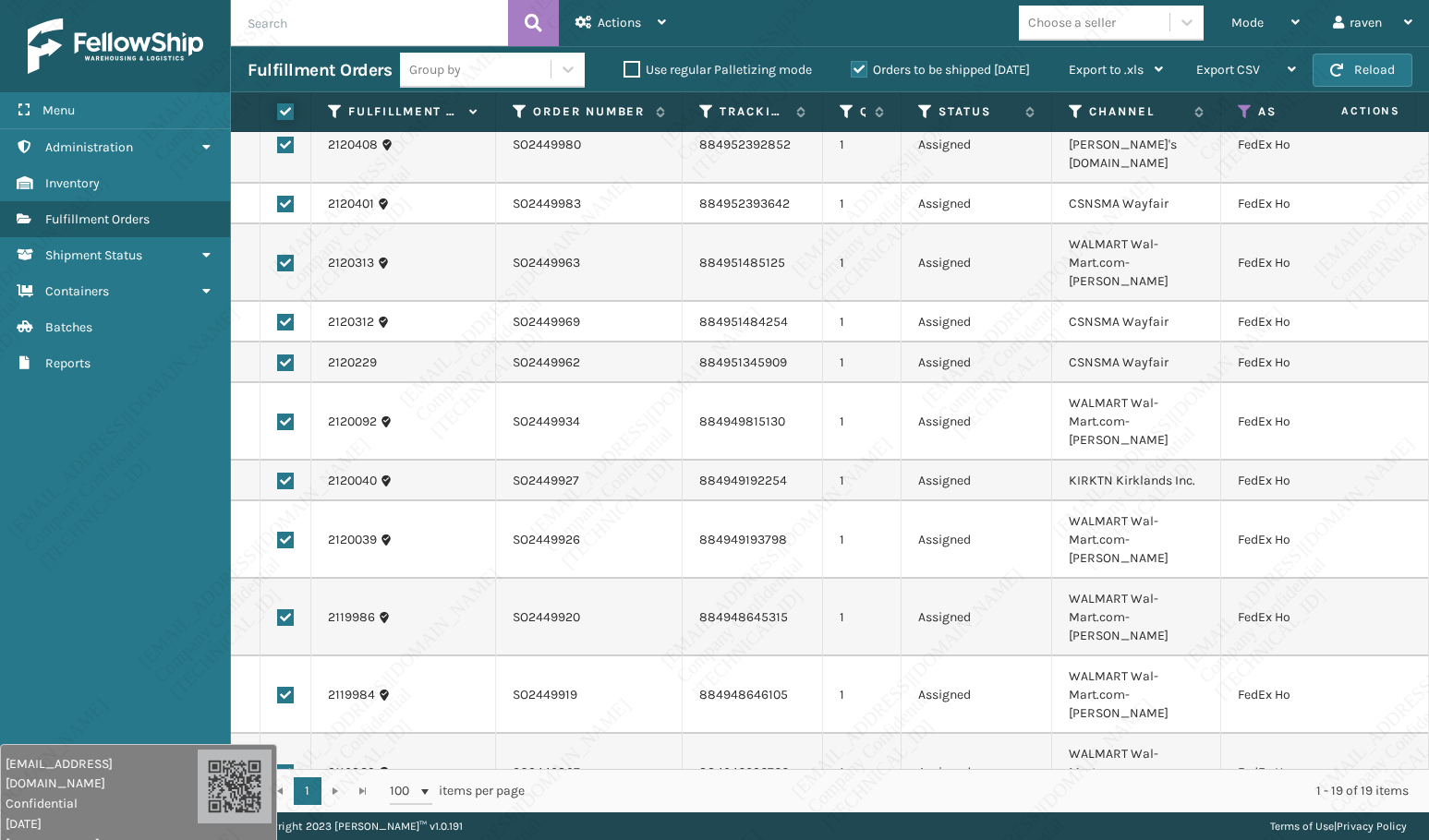
checkbox input "true"
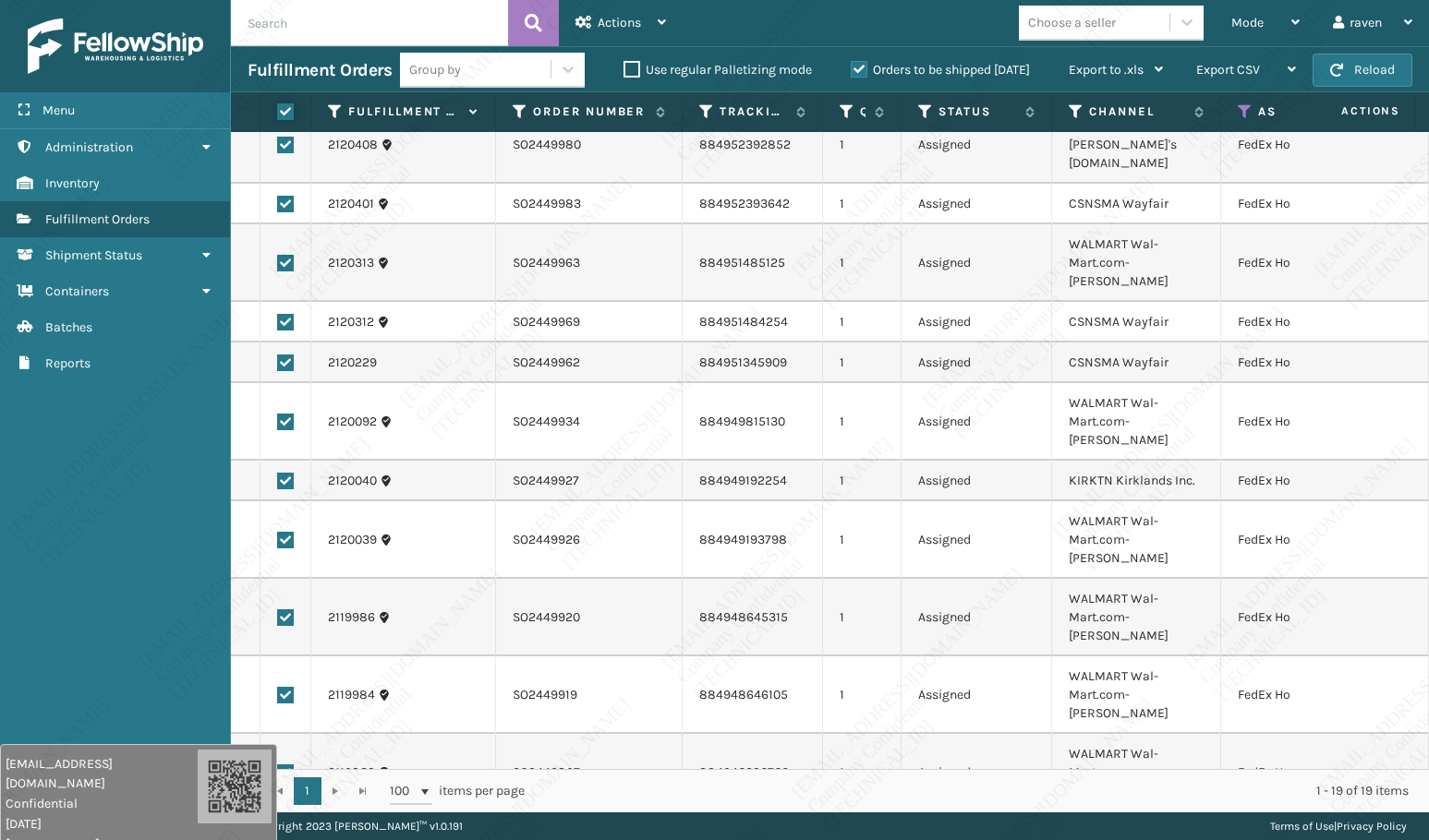
checkbox input "true"
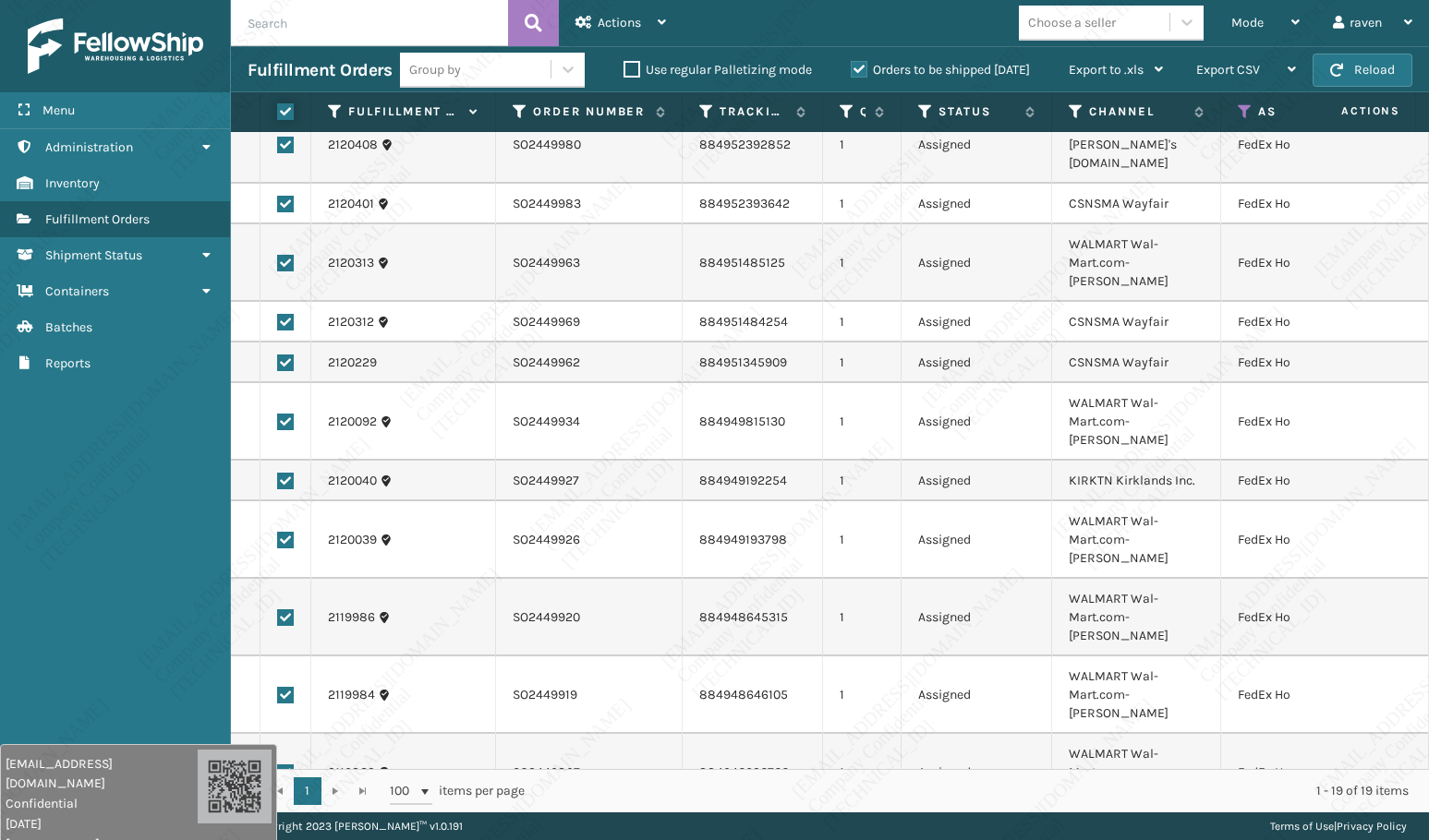
checkbox input "true"
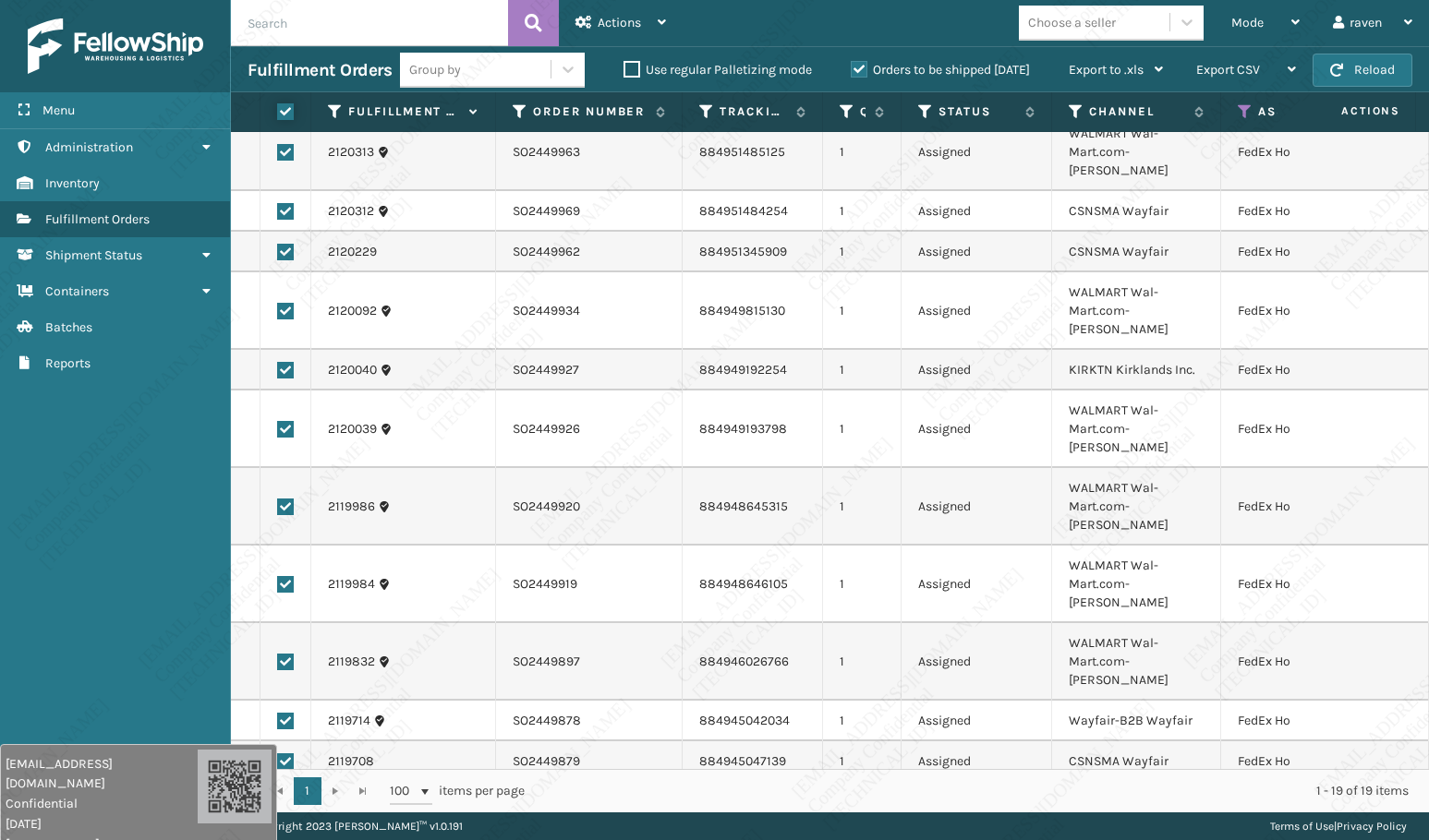
scroll to position [315, 0]
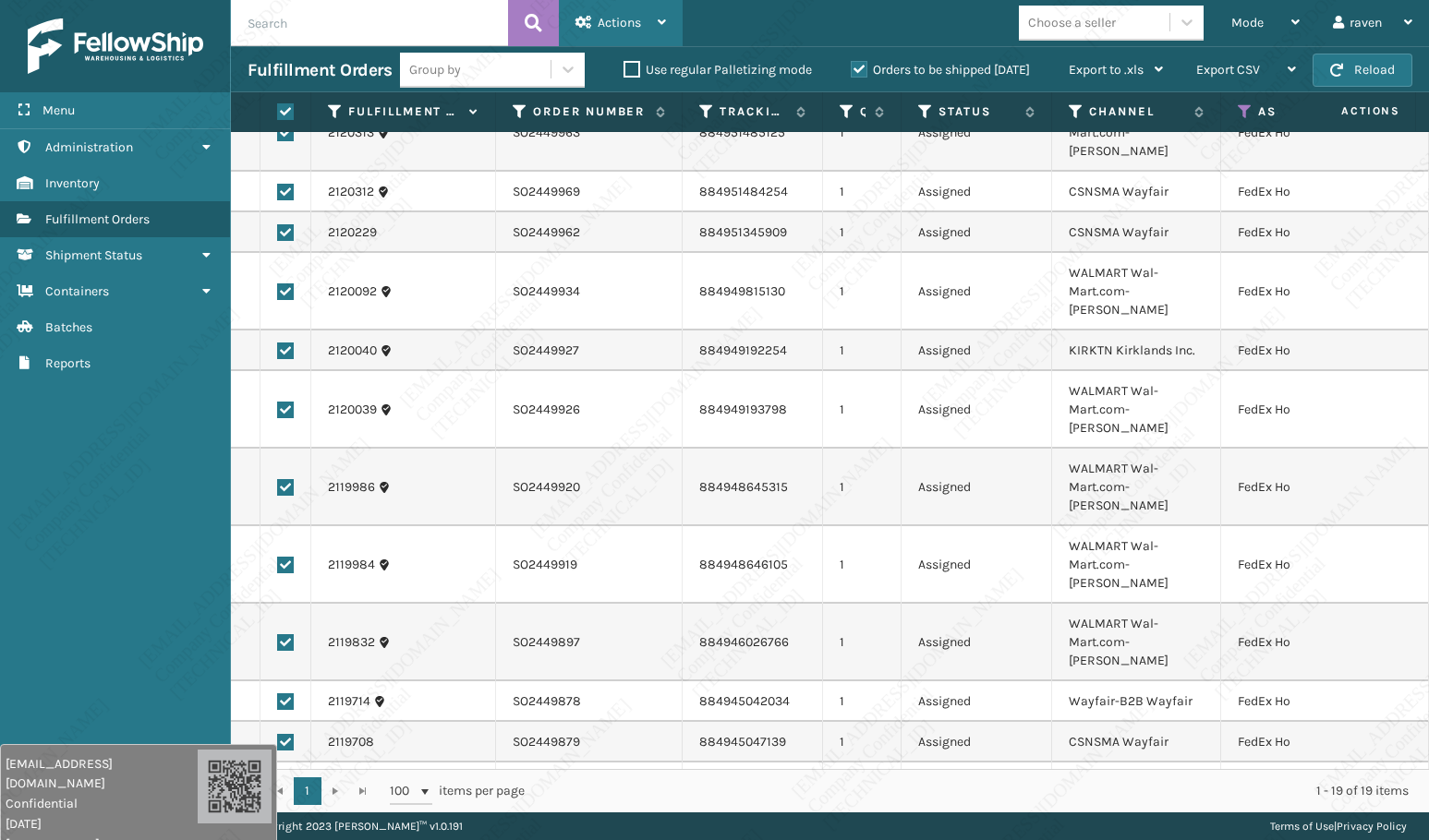
click at [617, 23] on span "Actions" at bounding box center [619, 22] width 43 height 15
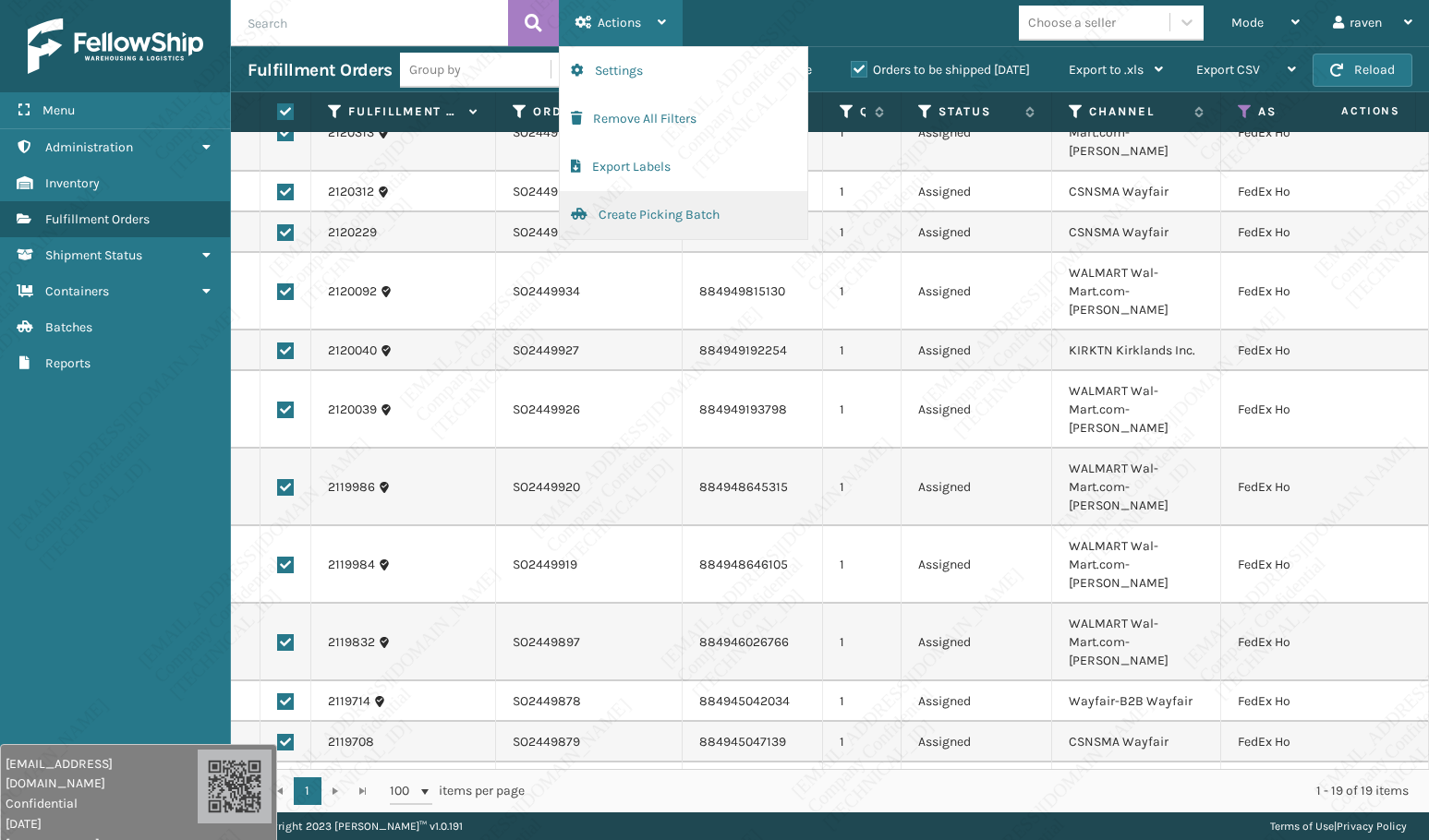
click at [651, 219] on button "Create Picking Batch" at bounding box center [683, 215] width 248 height 48
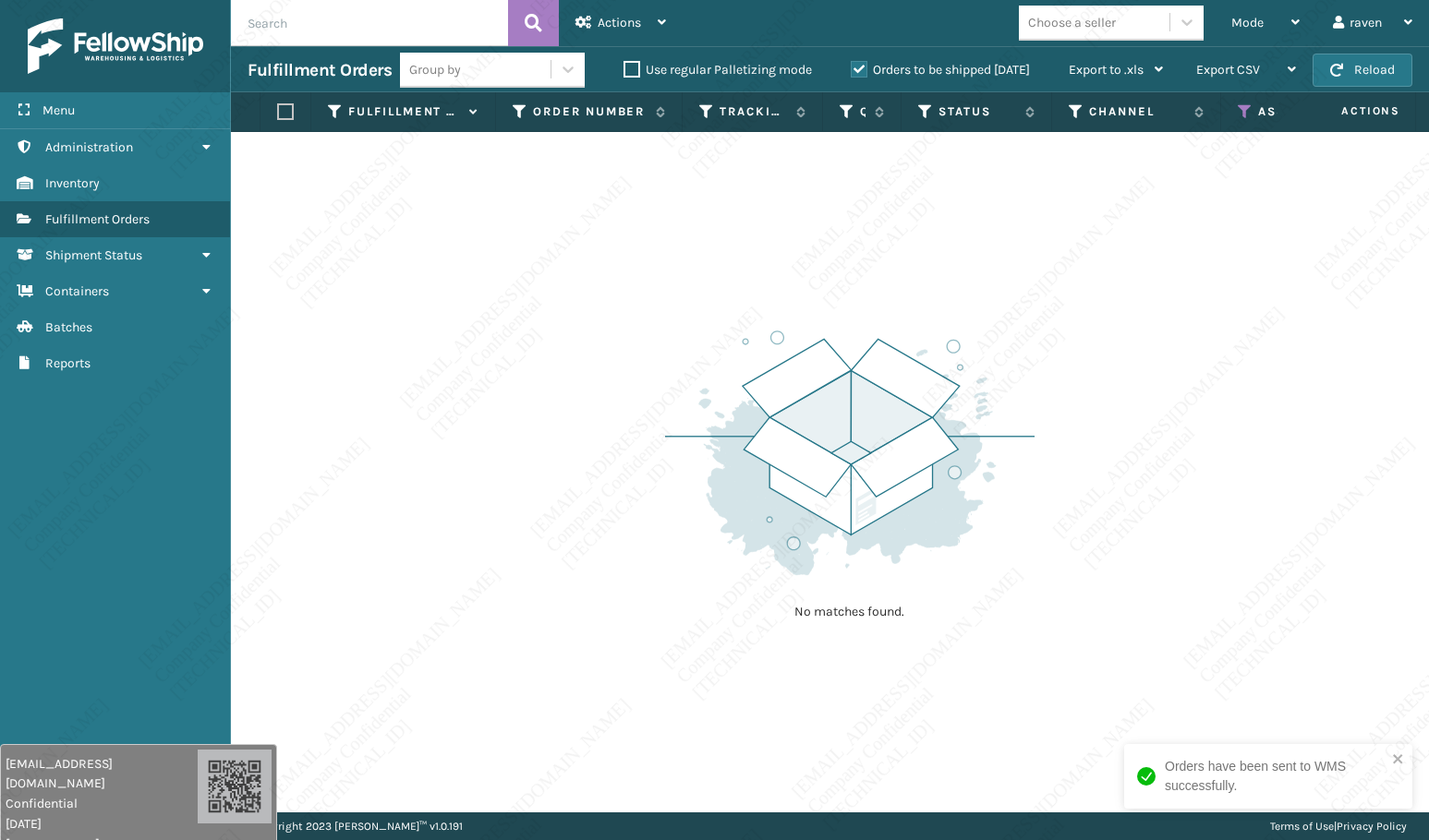
click at [1245, 109] on icon at bounding box center [1245, 111] width 14 height 16
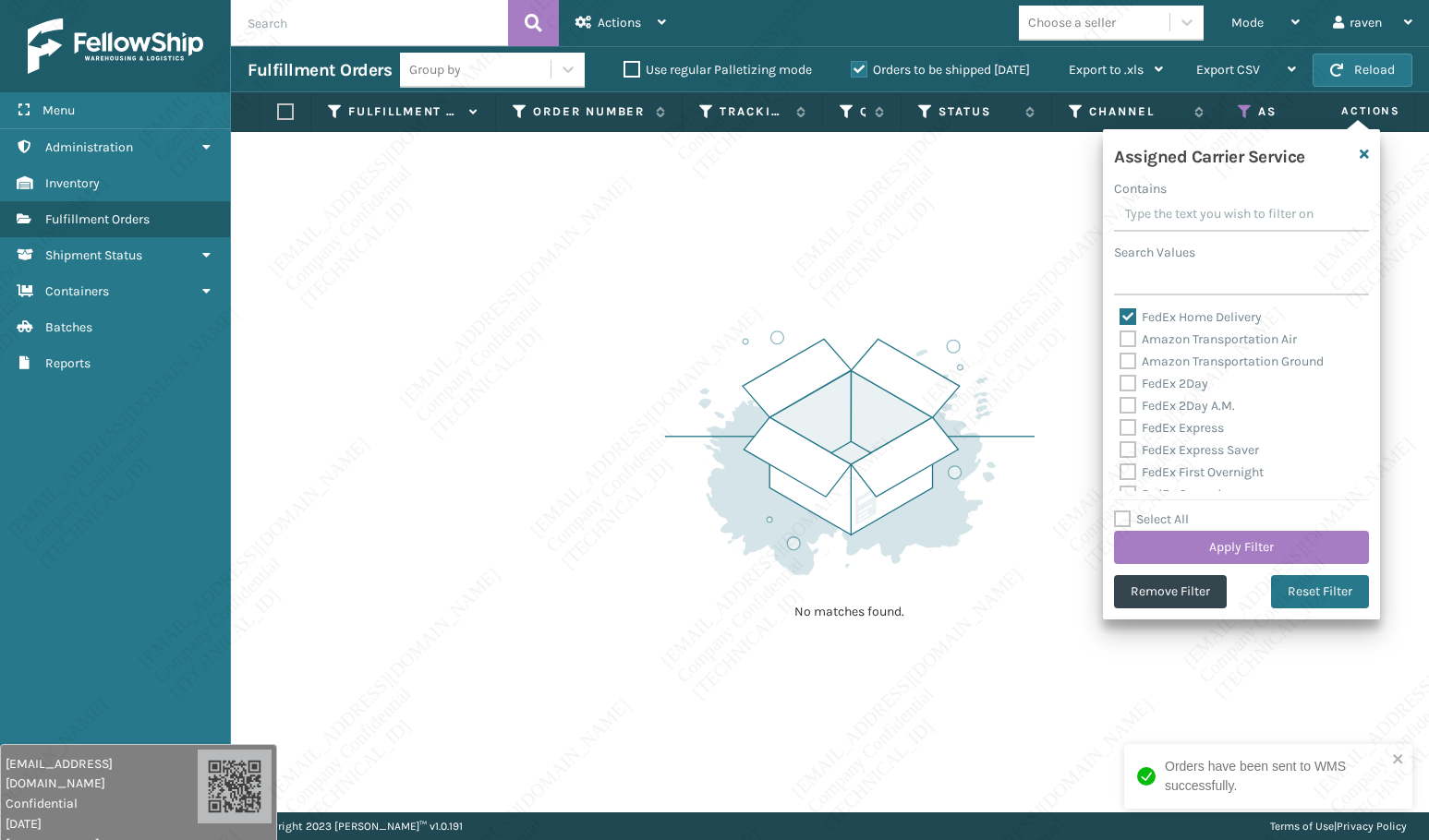
click at [1127, 314] on label "FedEx Home Delivery" at bounding box center [1191, 317] width 143 height 15
click at [1121, 314] on input "FedEx Home Delivery" at bounding box center [1120, 312] width 1 height 12
checkbox input "false"
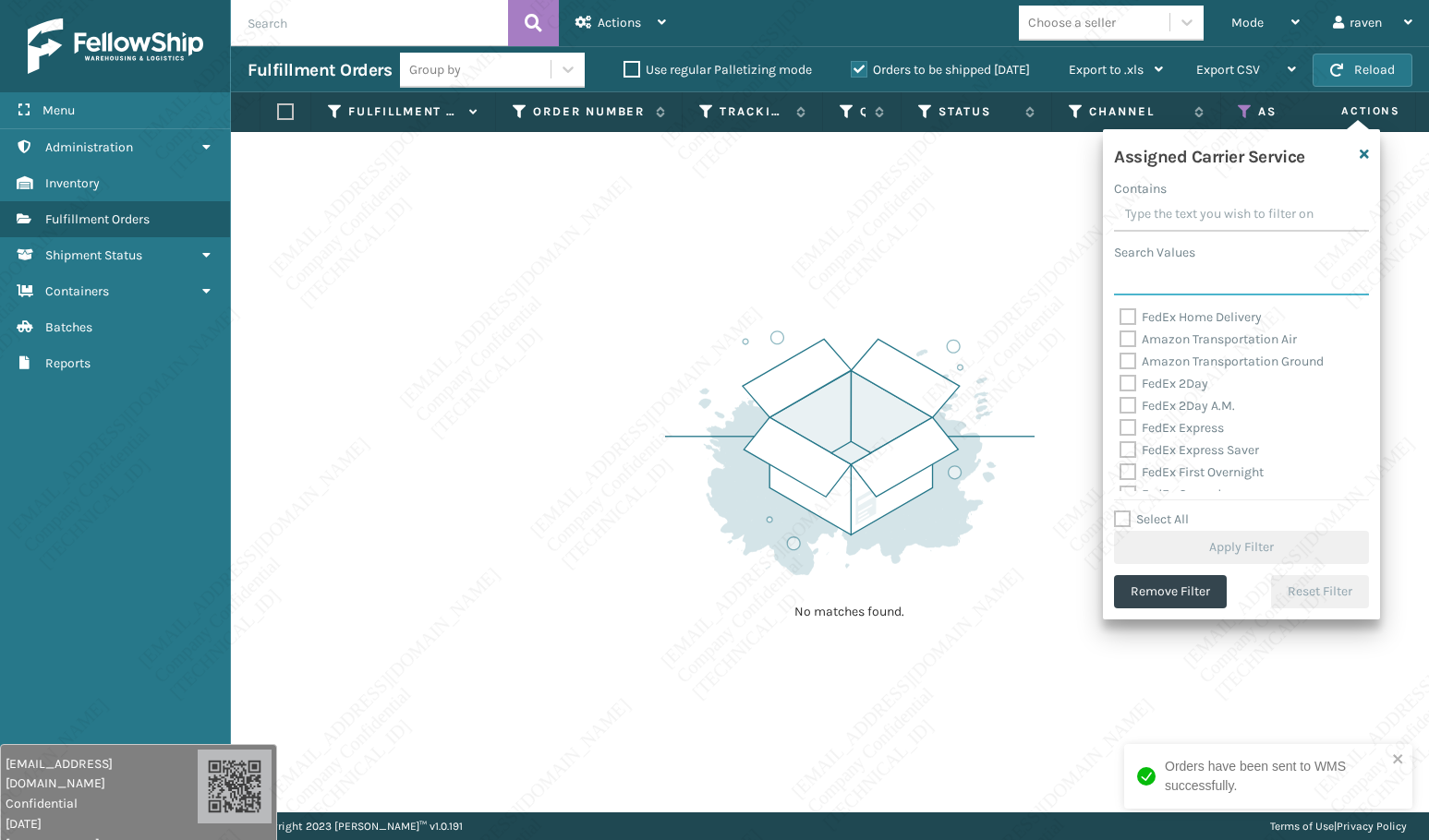
click at [1148, 285] on input "Search Values" at bounding box center [1241, 278] width 255 height 34
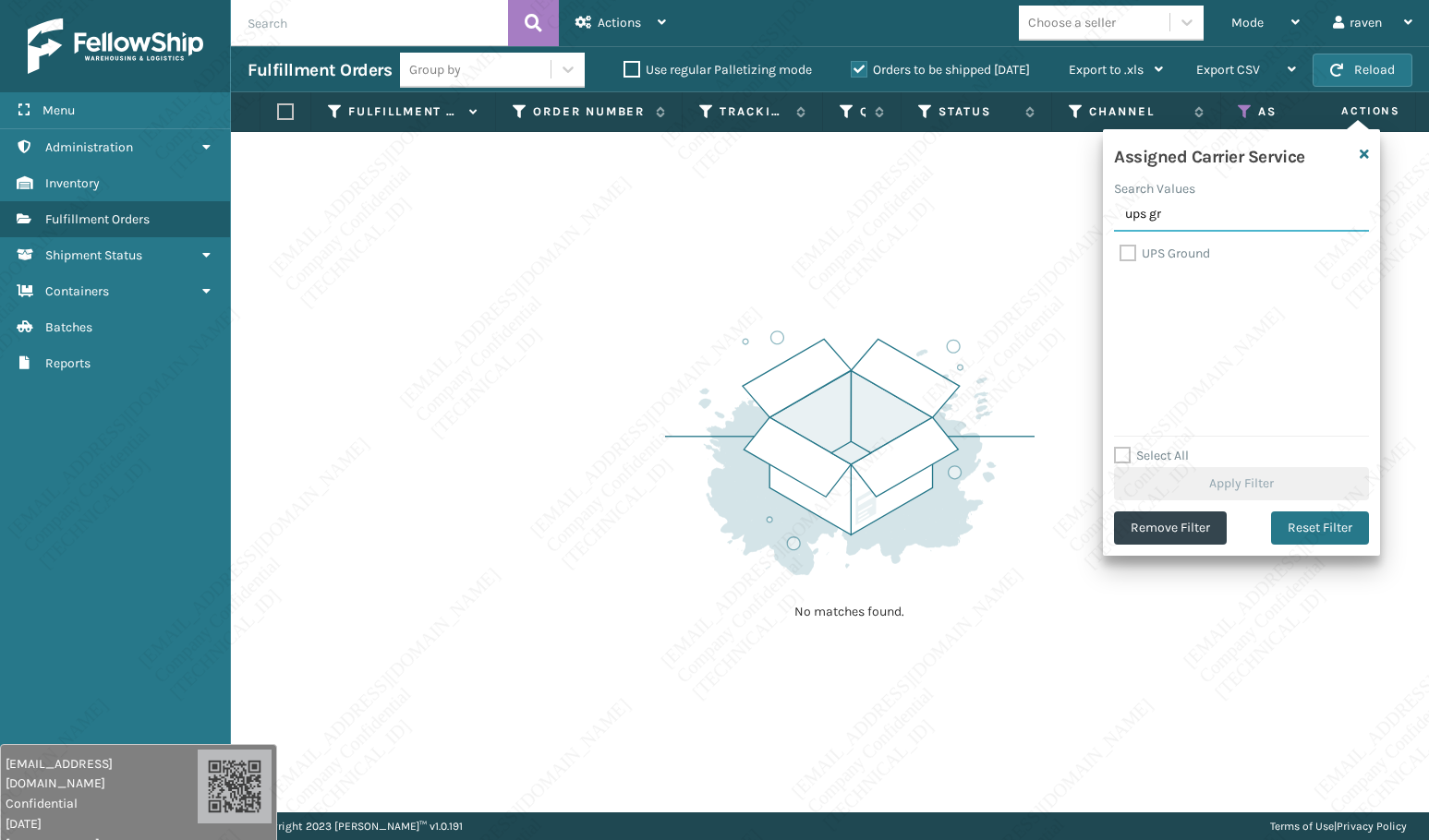
type input "ups gr"
click at [1124, 251] on label "UPS Ground" at bounding box center [1165, 253] width 91 height 15
click at [1121, 251] on input "UPS Ground" at bounding box center [1120, 249] width 1 height 12
checkbox input "true"
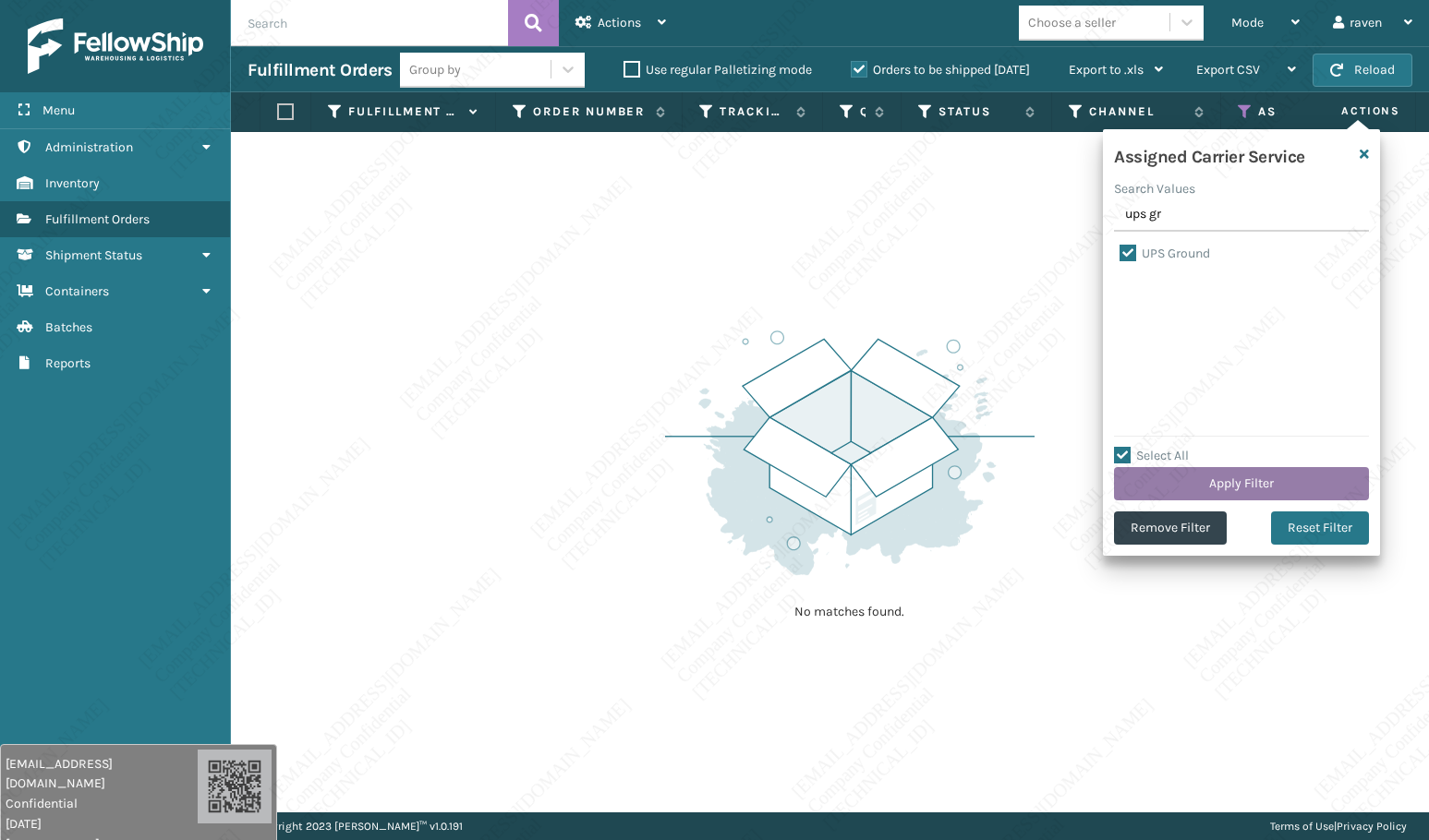
click at [1219, 482] on button "Apply Filter" at bounding box center [1241, 484] width 255 height 34
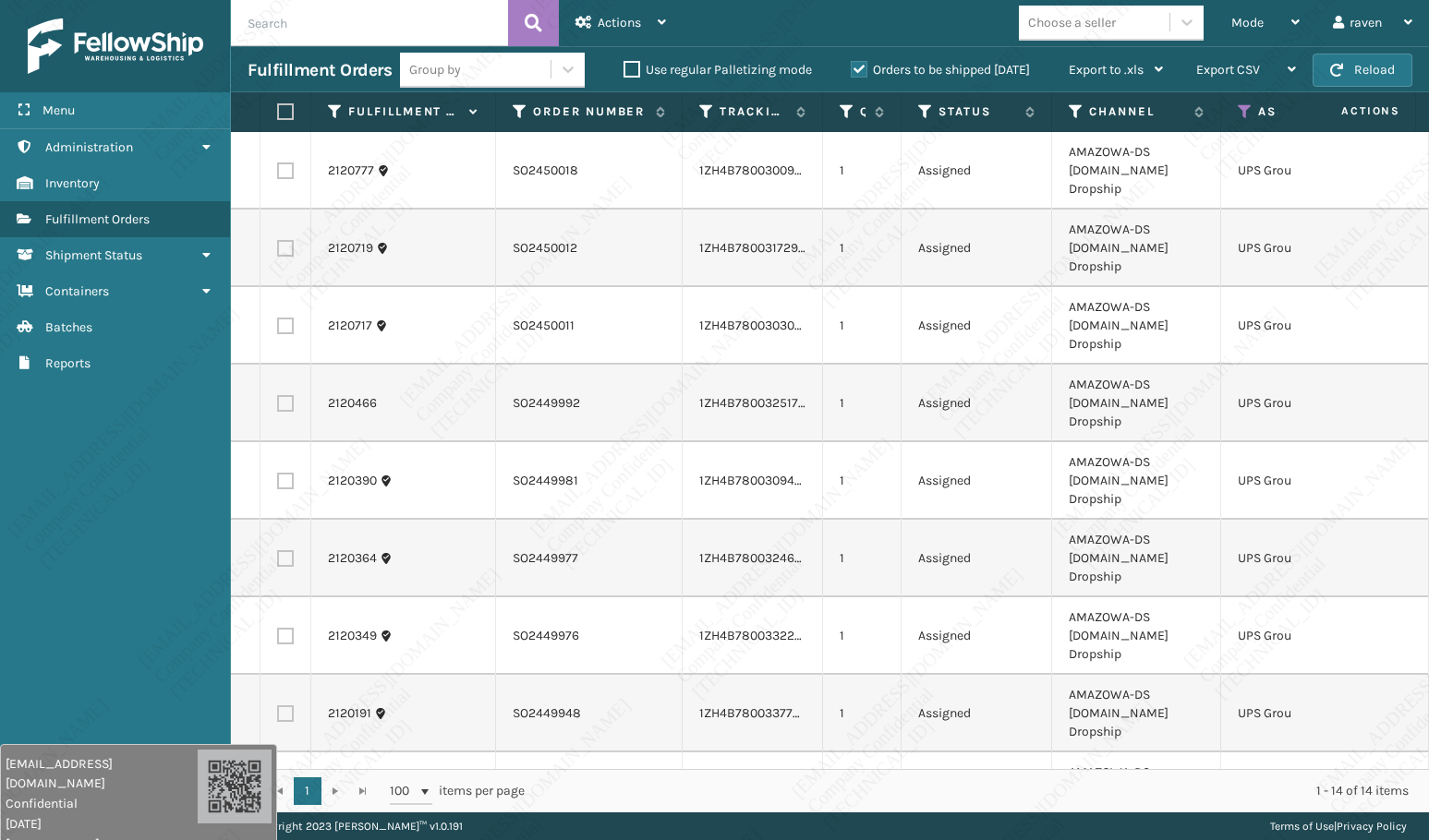
click at [288, 110] on label at bounding box center [283, 111] width 12 height 16
click at [278, 110] on input "checkbox" at bounding box center [278, 112] width 1 height 12
checkbox input "true"
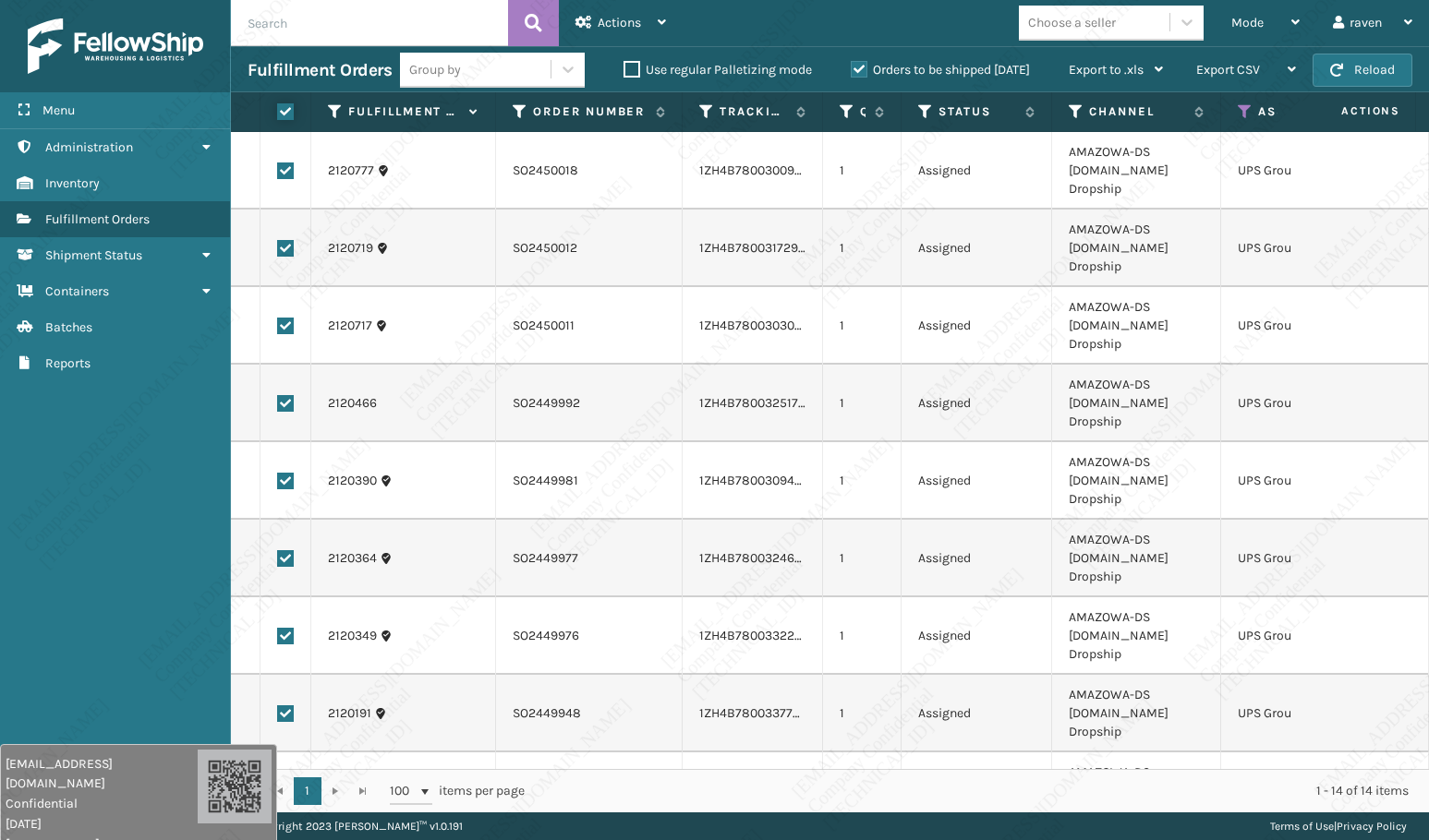
checkbox input "true"
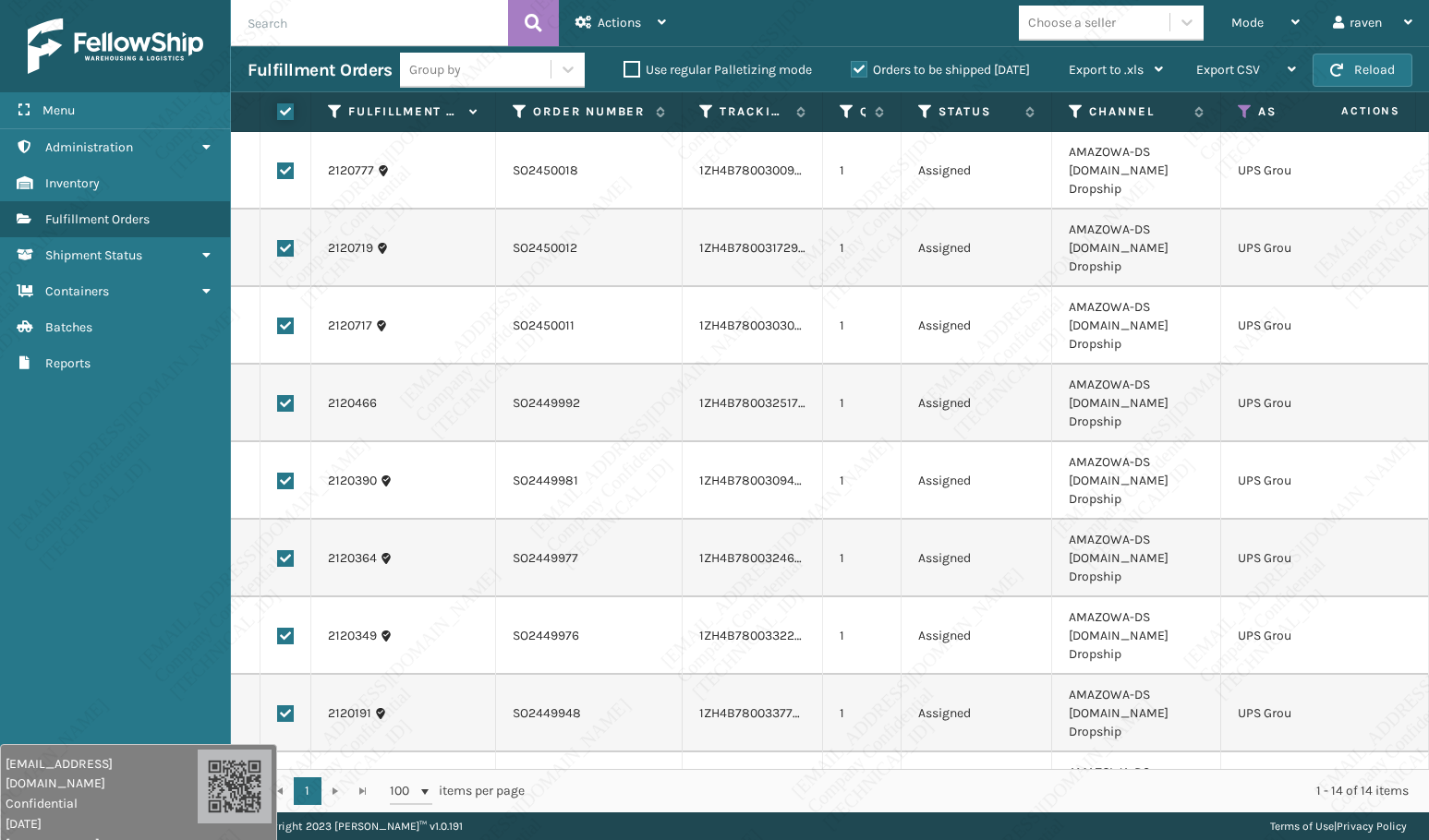
checkbox input "true"
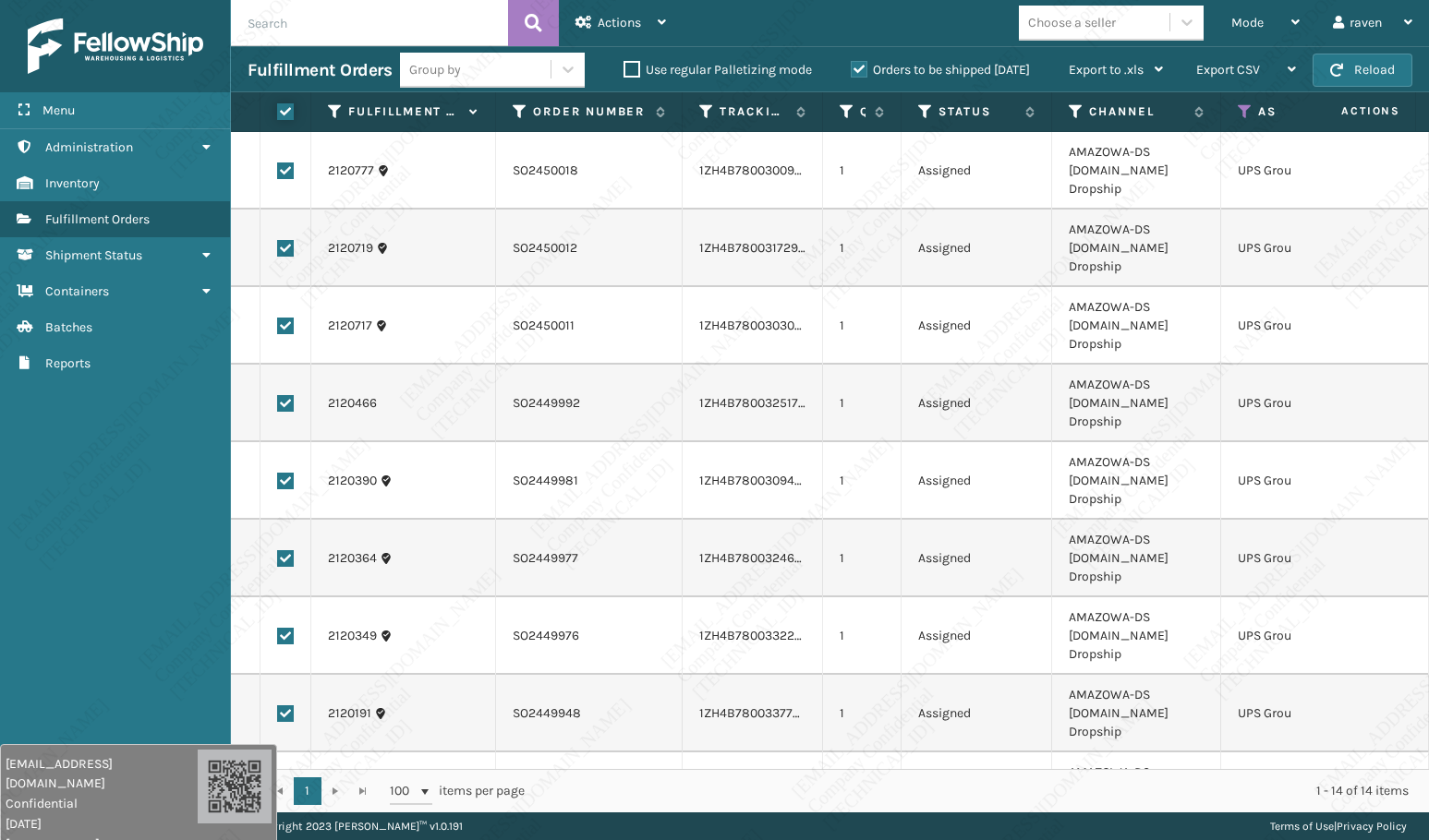
checkbox input "true"
click at [615, 20] on span "Actions" at bounding box center [619, 22] width 43 height 15
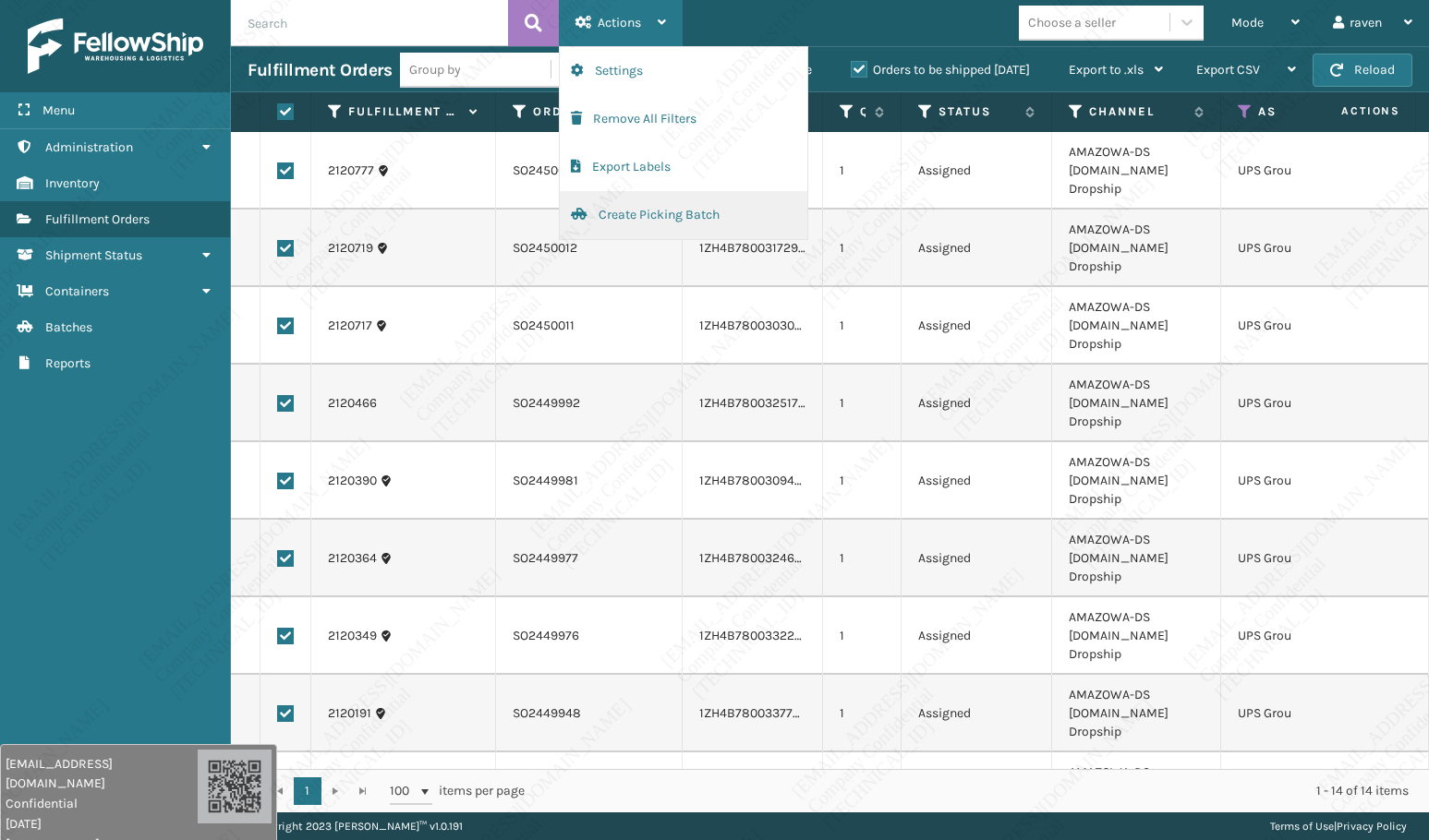
click at [620, 217] on button "Create Picking Batch" at bounding box center [683, 215] width 248 height 48
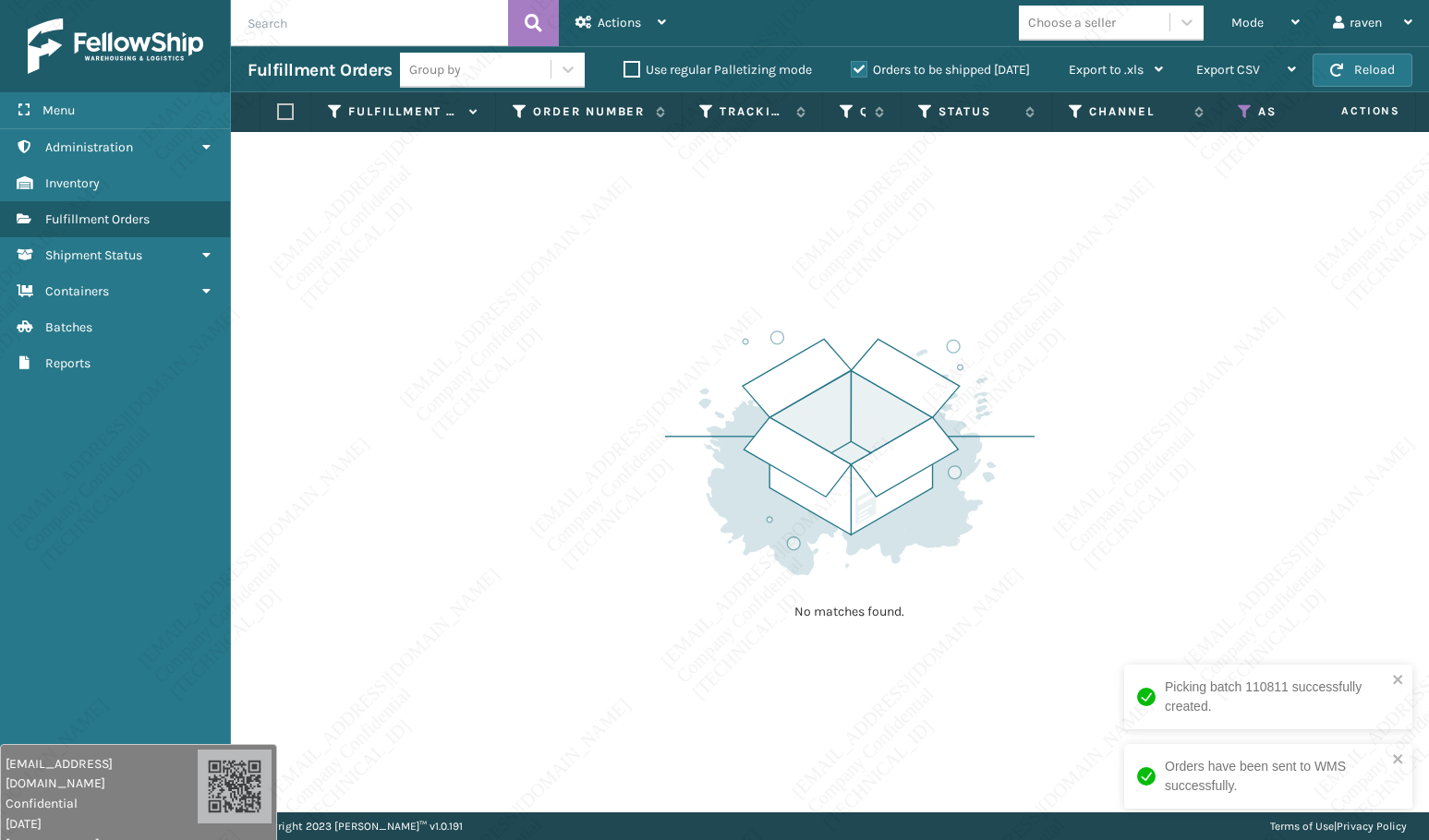
click at [1249, 107] on icon at bounding box center [1245, 111] width 14 height 16
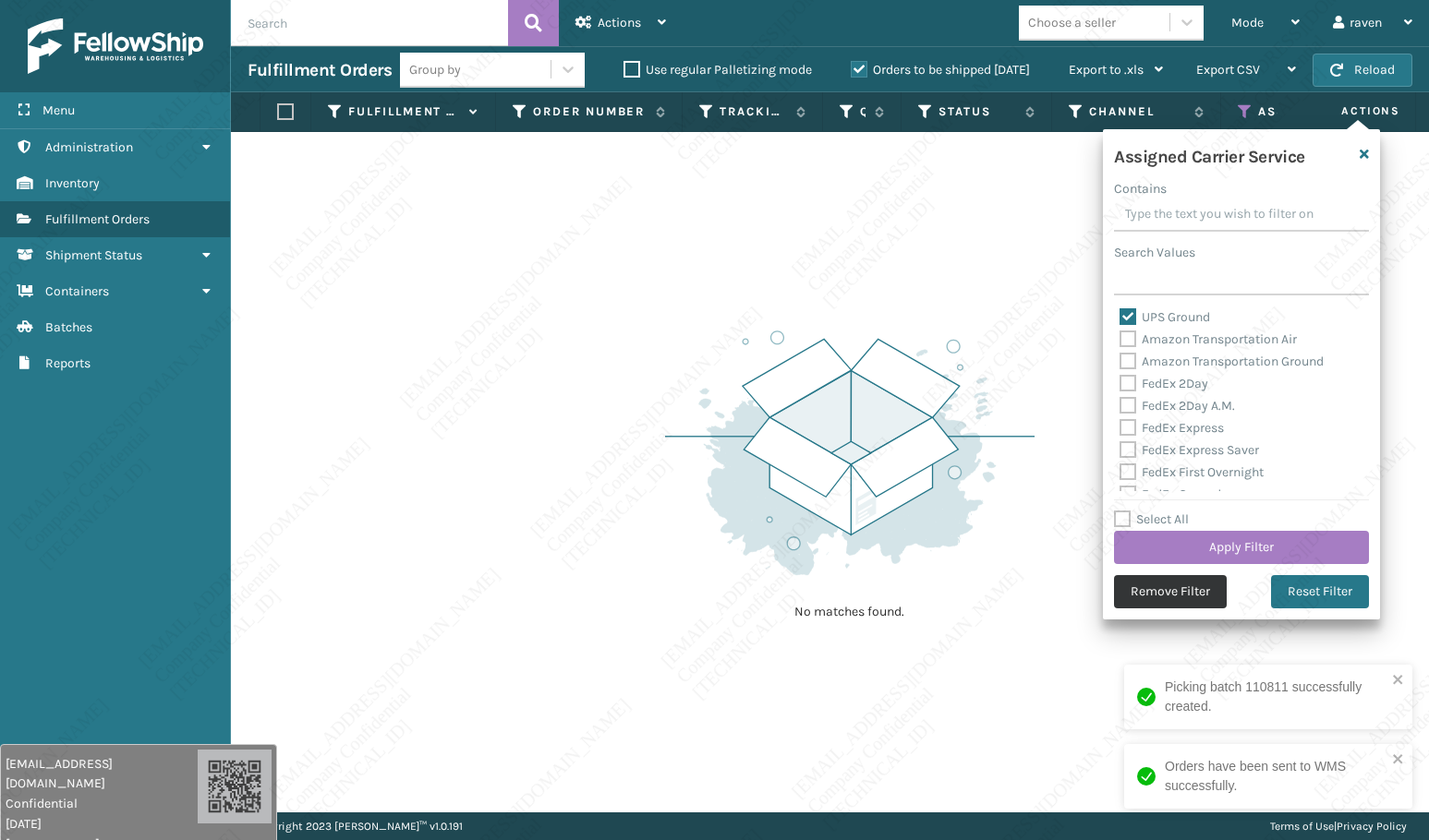
click at [1175, 580] on button "Remove Filter" at bounding box center [1170, 591] width 113 height 34
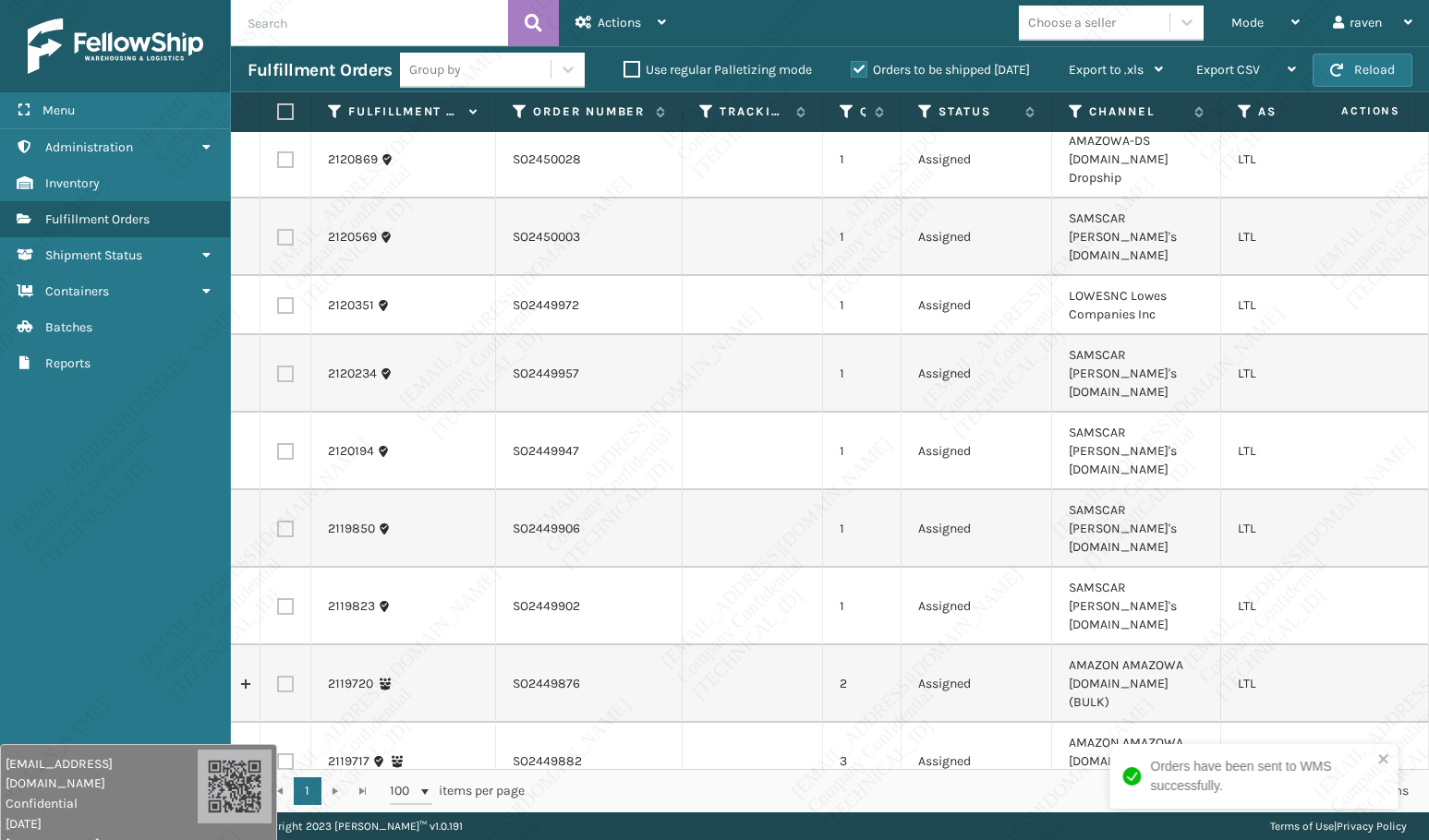
scroll to position [0, 0]
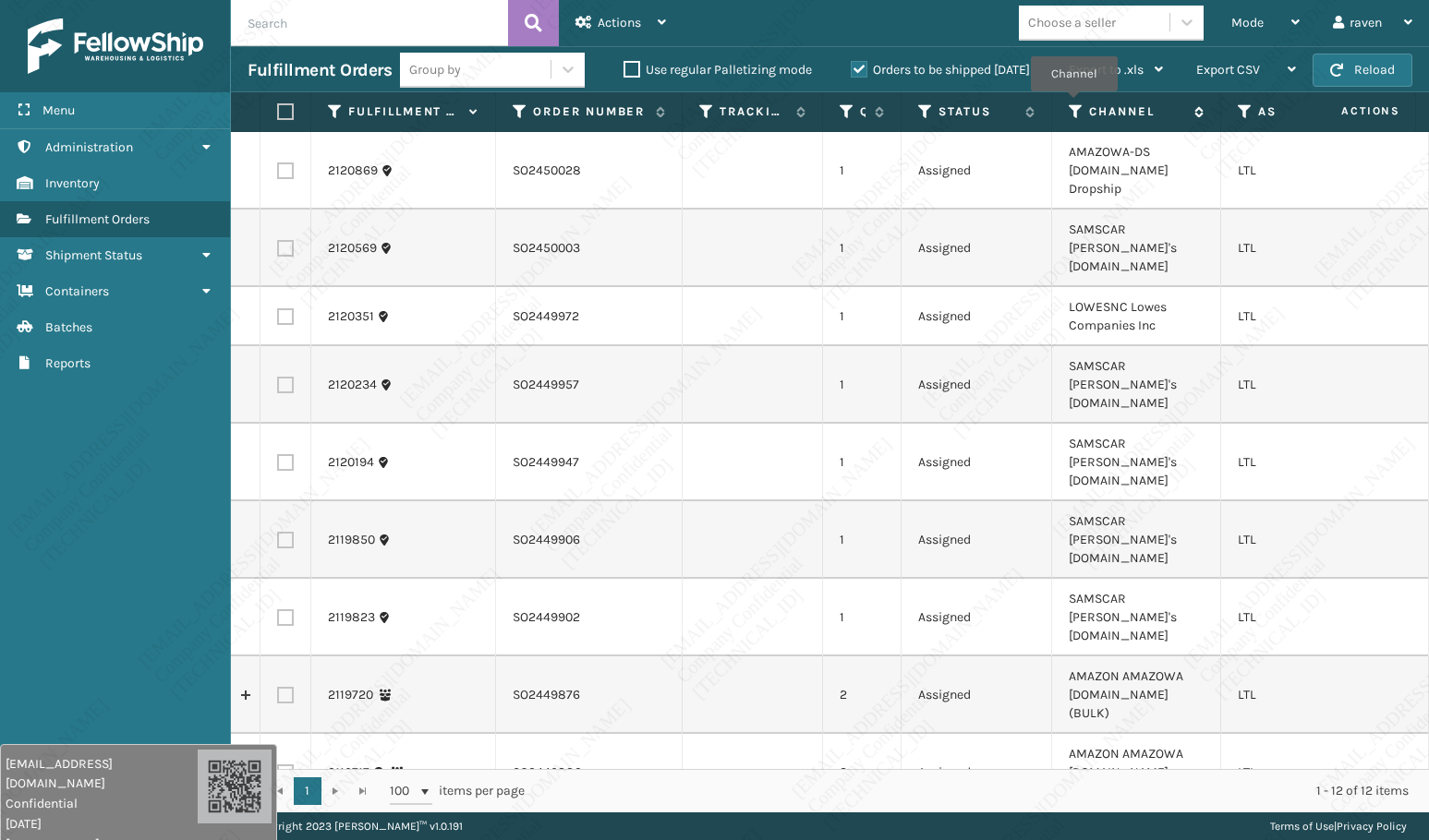
click at [1073, 104] on icon at bounding box center [1075, 111] width 14 height 16
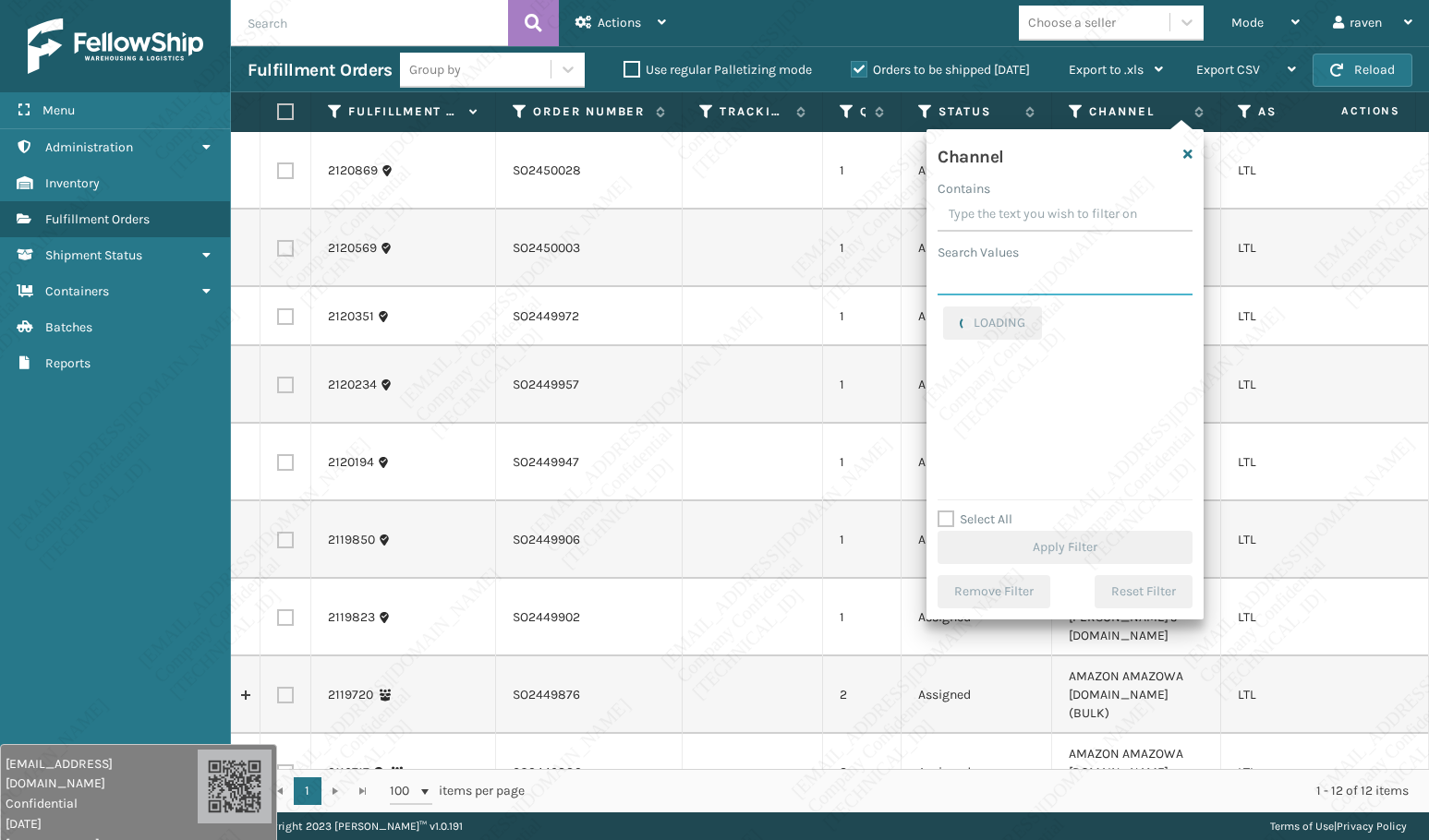
click at [1044, 263] on input "Search Values" at bounding box center [1065, 278] width 255 height 34
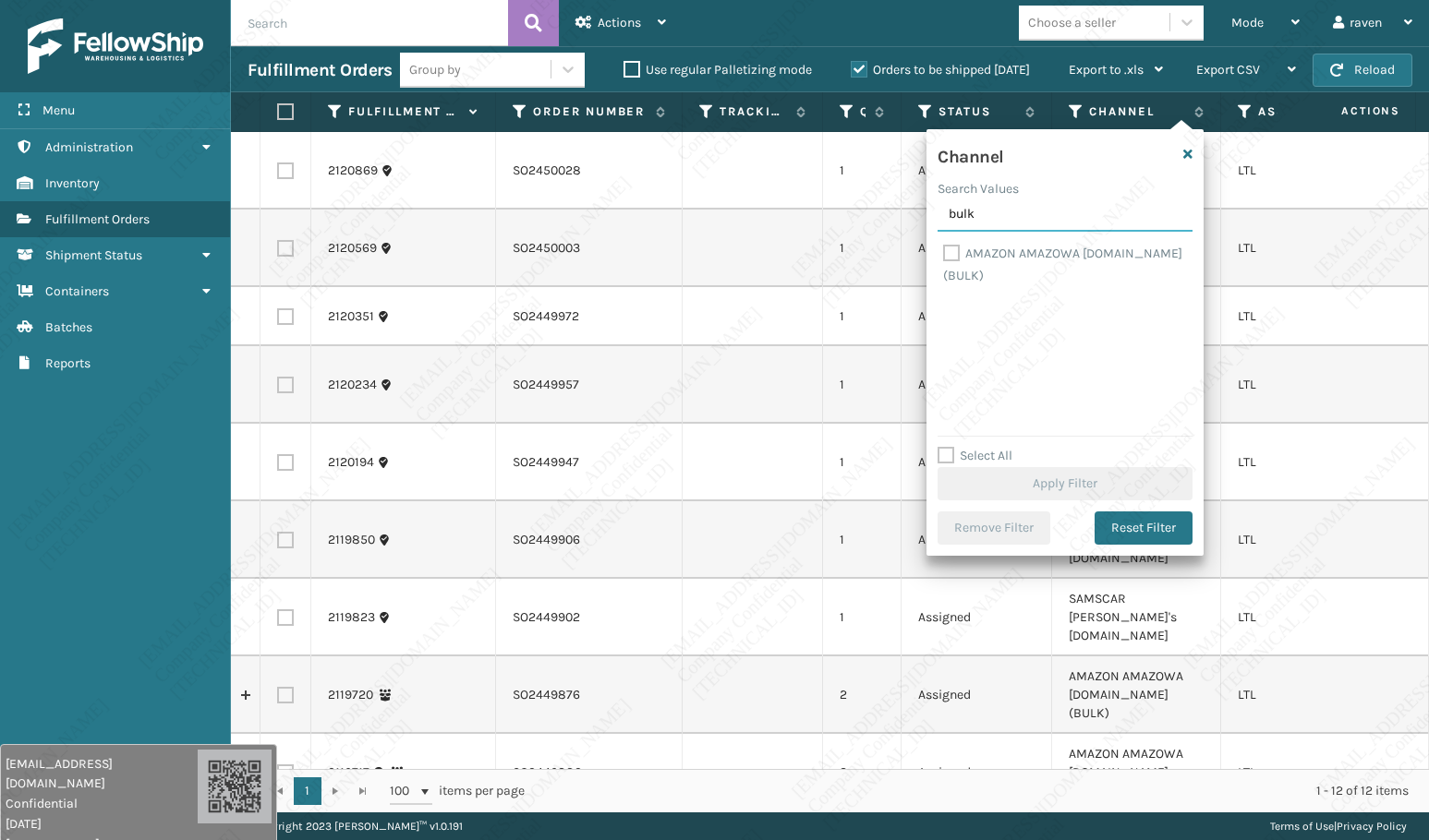
type input "bulk"
click at [953, 252] on label "AMAZON AMAZOWA [DOMAIN_NAME] (BULK)" at bounding box center [1063, 264] width 239 height 38
click at [944, 252] on input "AMAZON AMAZOWA [DOMAIN_NAME] (BULK)" at bounding box center [943, 249] width 1 height 12
checkbox input "true"
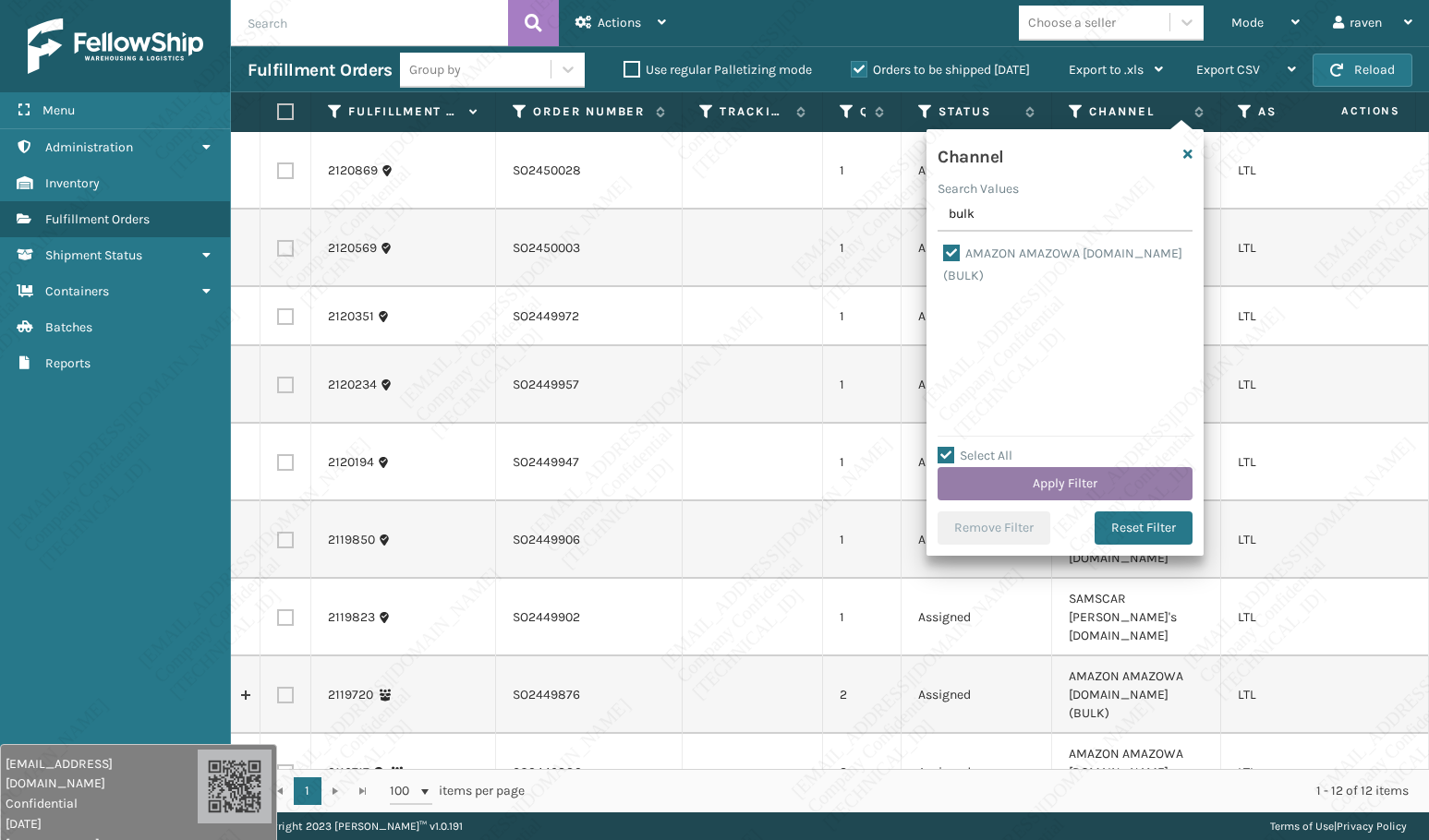
click at [1074, 483] on button "Apply Filter" at bounding box center [1065, 484] width 255 height 34
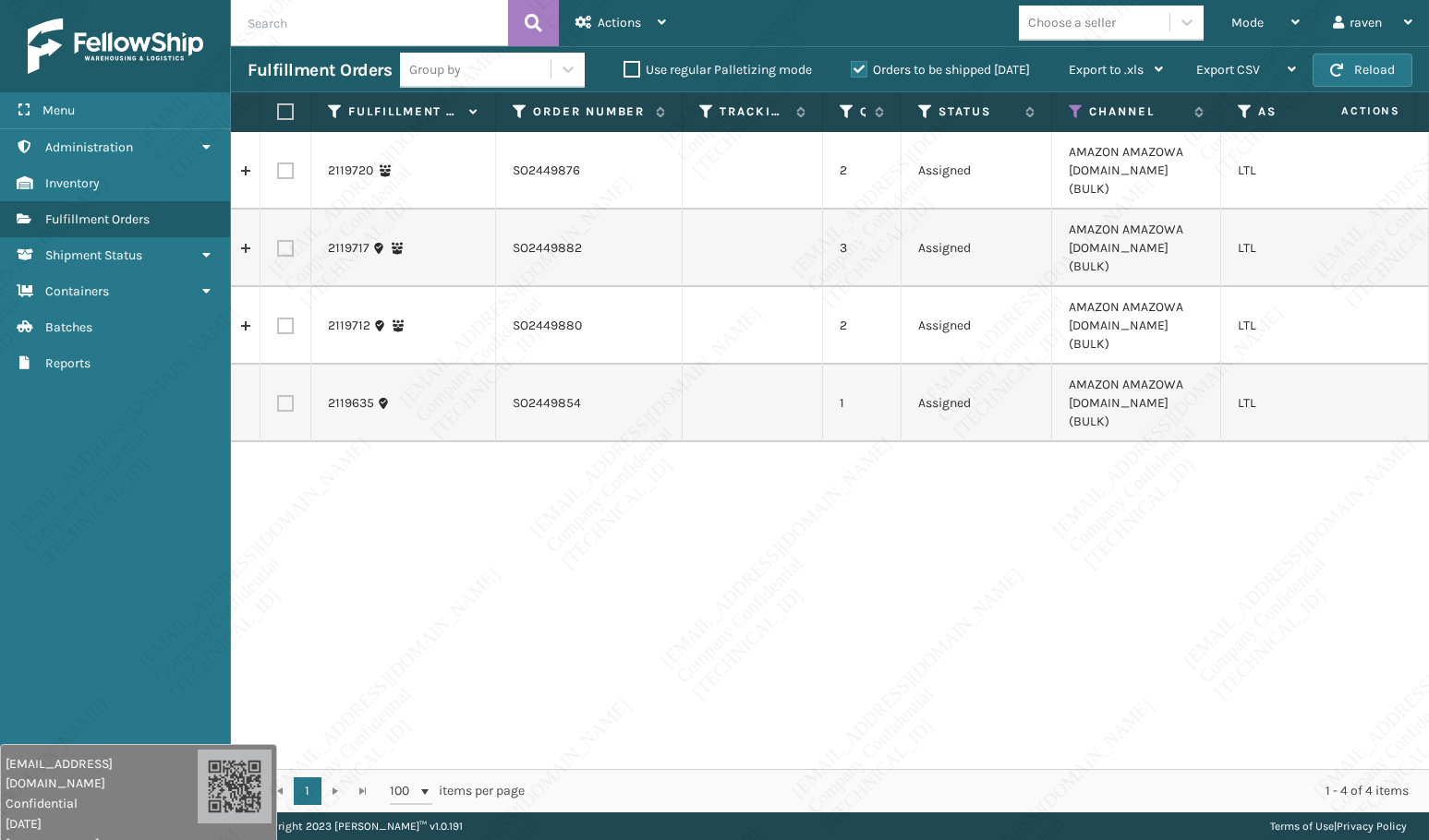
click at [279, 105] on label at bounding box center [283, 111] width 12 height 16
click at [278, 106] on input "checkbox" at bounding box center [278, 112] width 1 height 12
checkbox input "true"
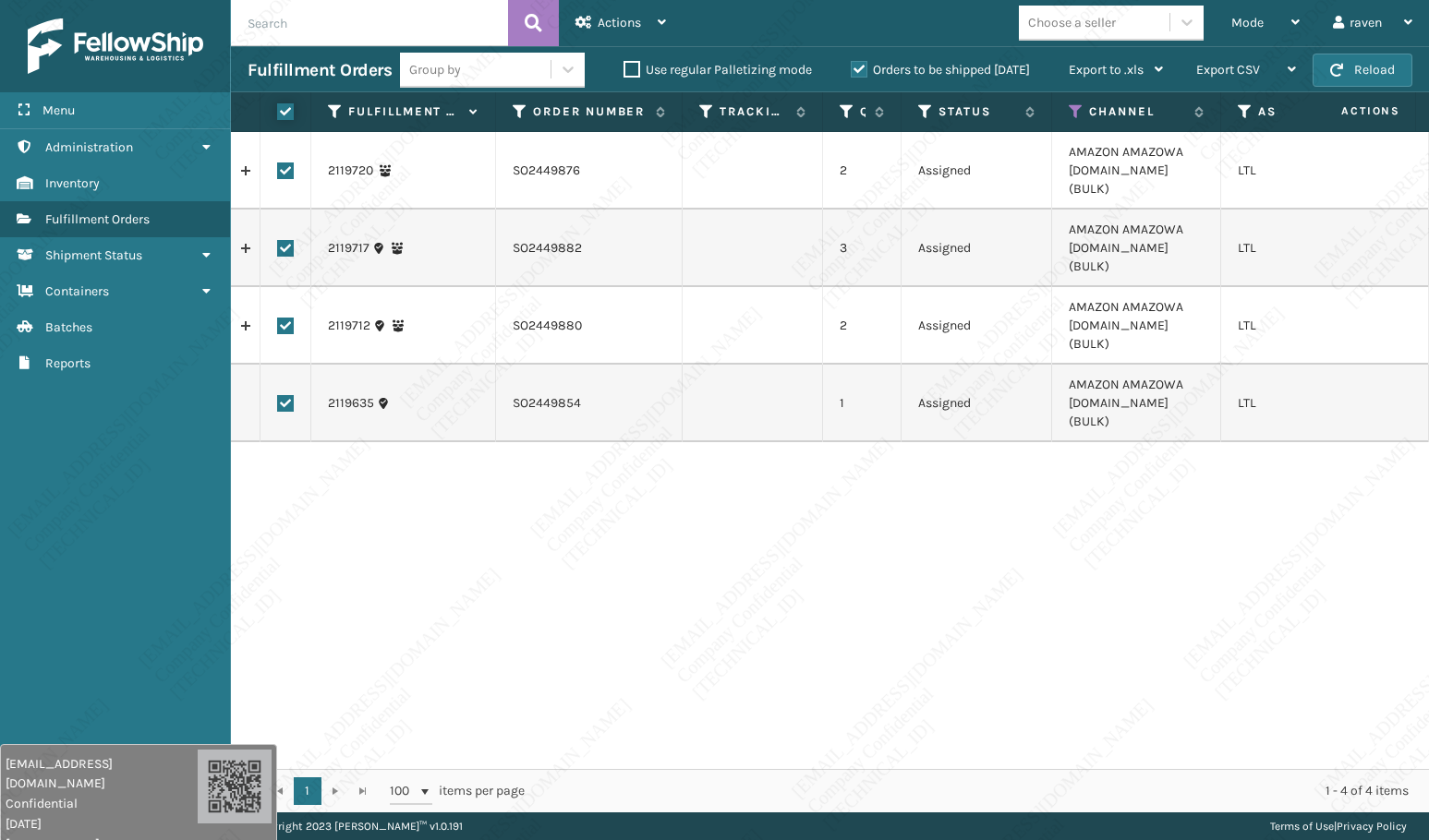
checkbox input "true"
click at [643, 28] on div "Actions" at bounding box center [621, 23] width 91 height 46
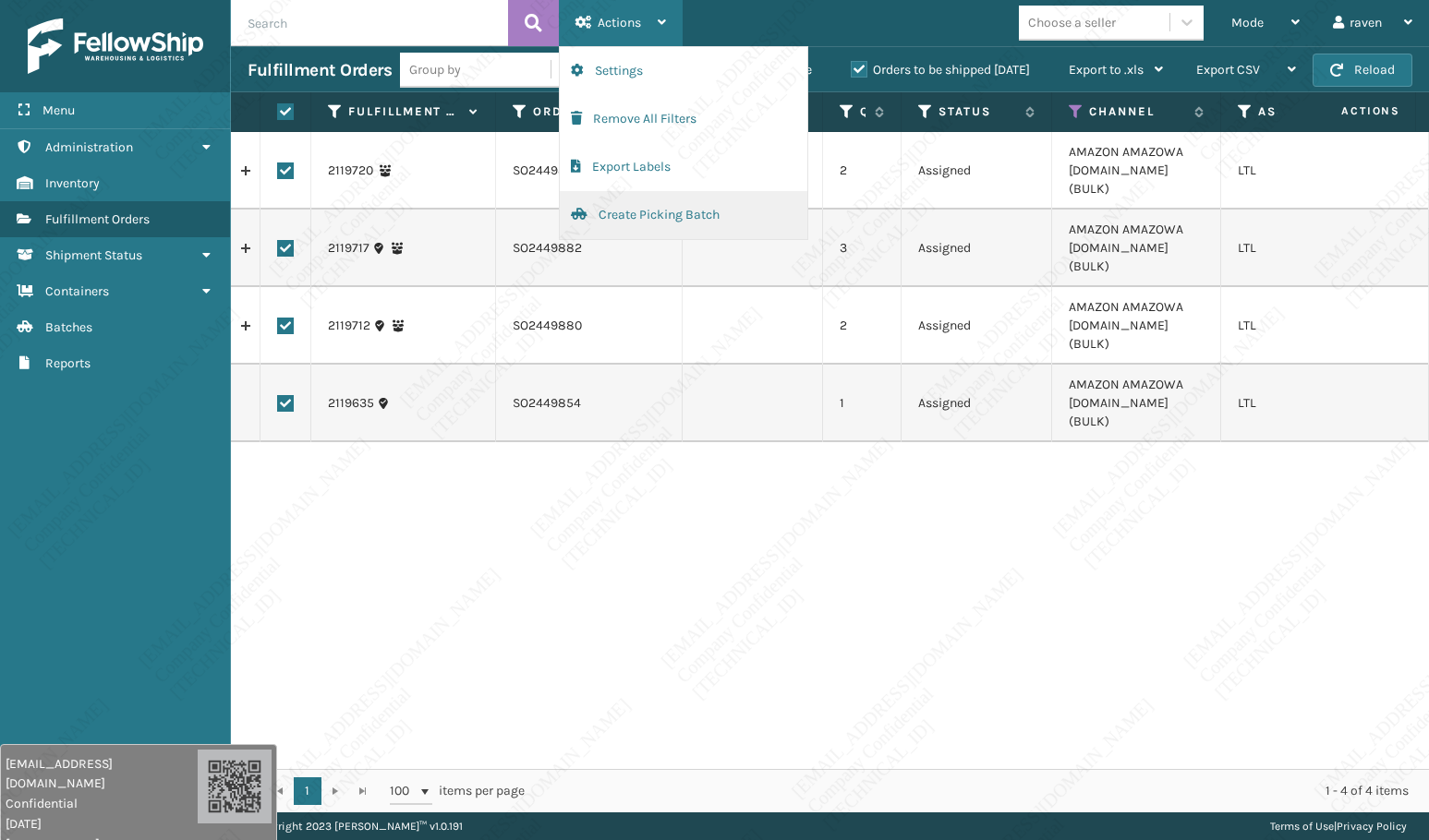
click at [632, 206] on button "Create Picking Batch" at bounding box center [683, 215] width 248 height 48
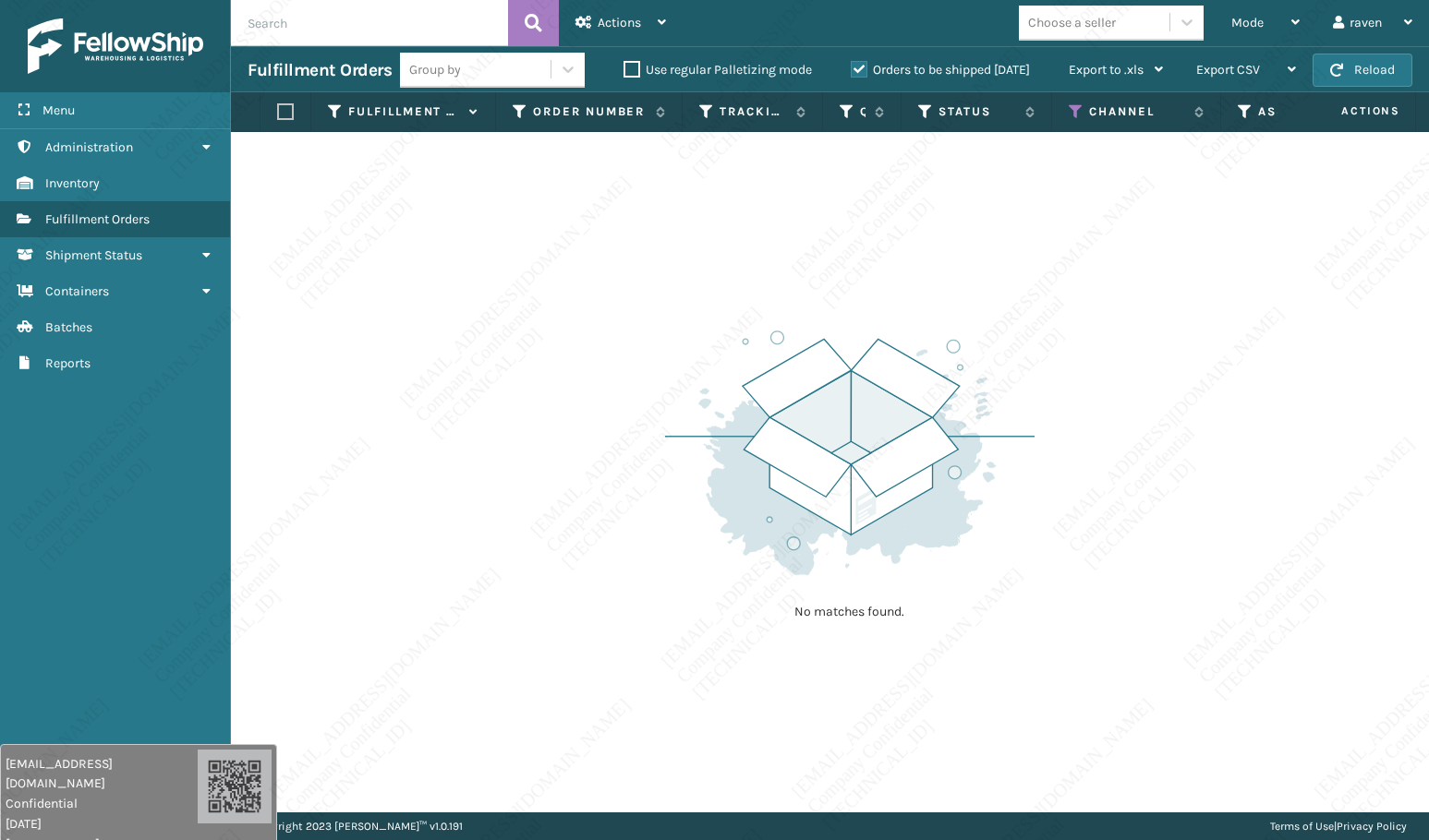
click at [1054, 109] on th "Channel" at bounding box center [1136, 112] width 169 height 39
click at [1067, 106] on th "Channel" at bounding box center [1136, 112] width 169 height 39
click at [1072, 111] on icon at bounding box center [1075, 111] width 14 height 16
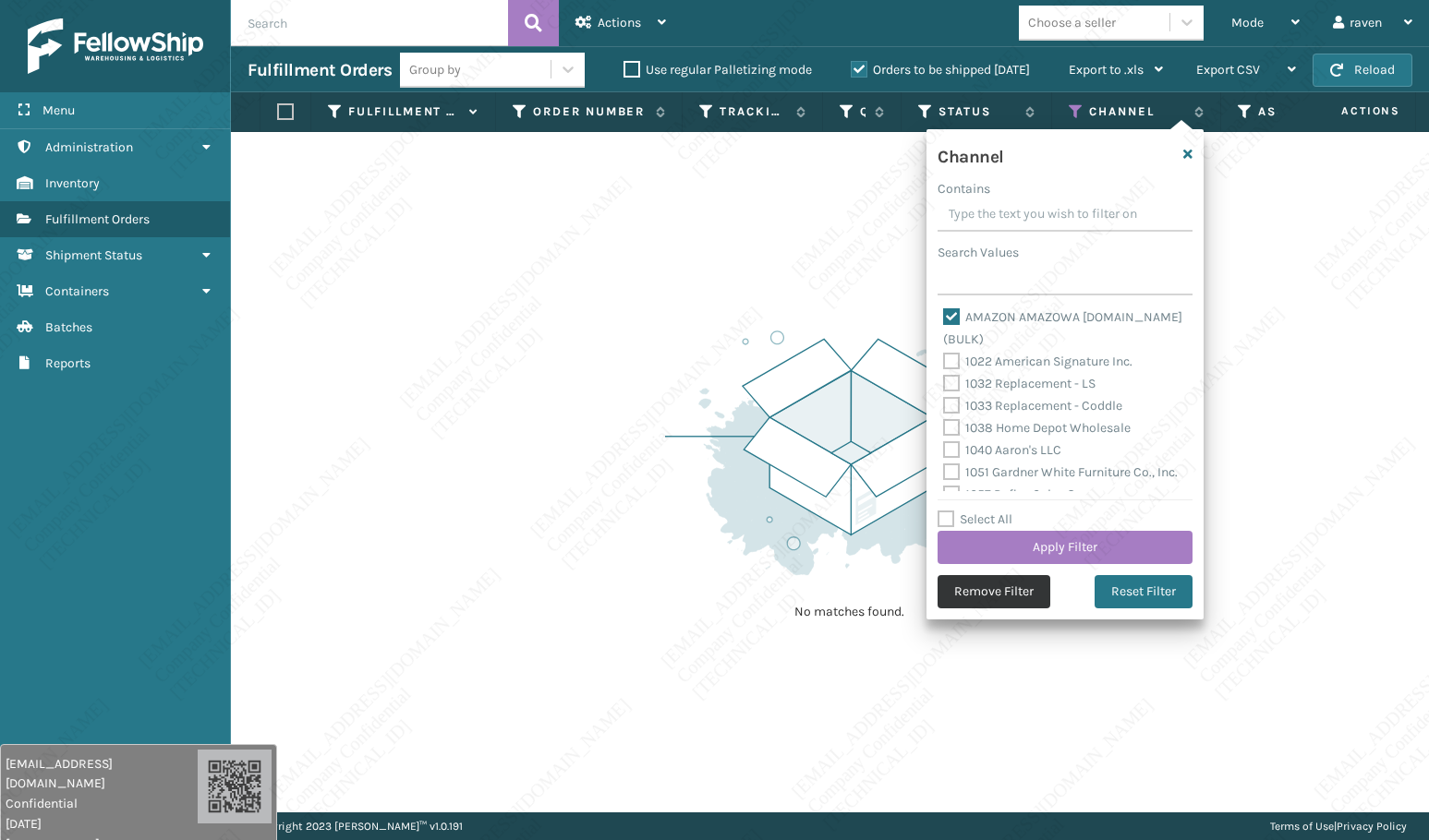
click at [1021, 584] on button "Remove Filter" at bounding box center [993, 591] width 113 height 34
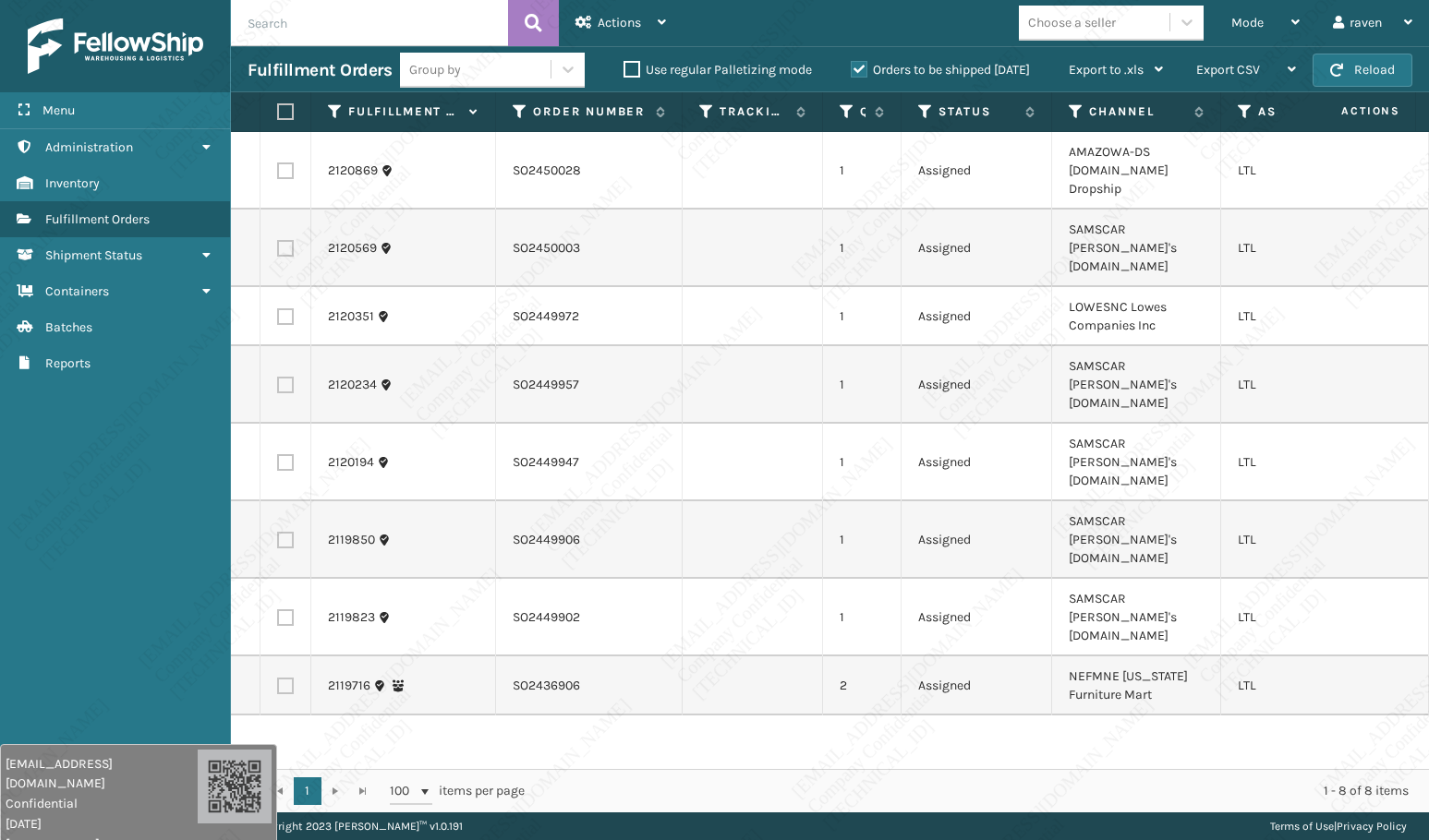
click at [286, 164] on label at bounding box center [285, 171] width 16 height 16
click at [278, 164] on input "checkbox" at bounding box center [278, 169] width 1 height 12
checkbox input "true"
click at [621, 13] on div "Actions" at bounding box center [621, 23] width 91 height 46
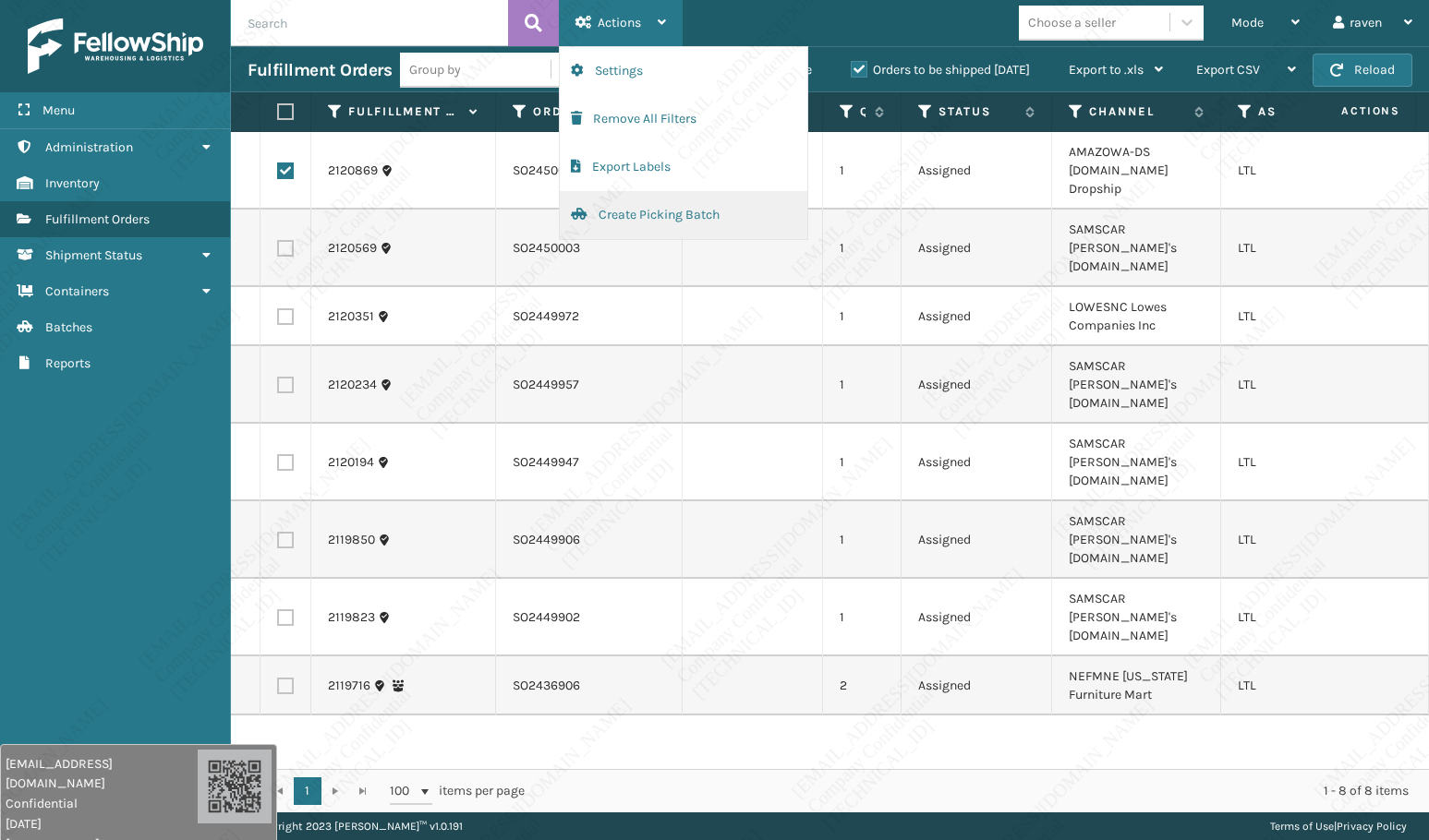
click at [620, 209] on button "Create Picking Batch" at bounding box center [683, 215] width 248 height 48
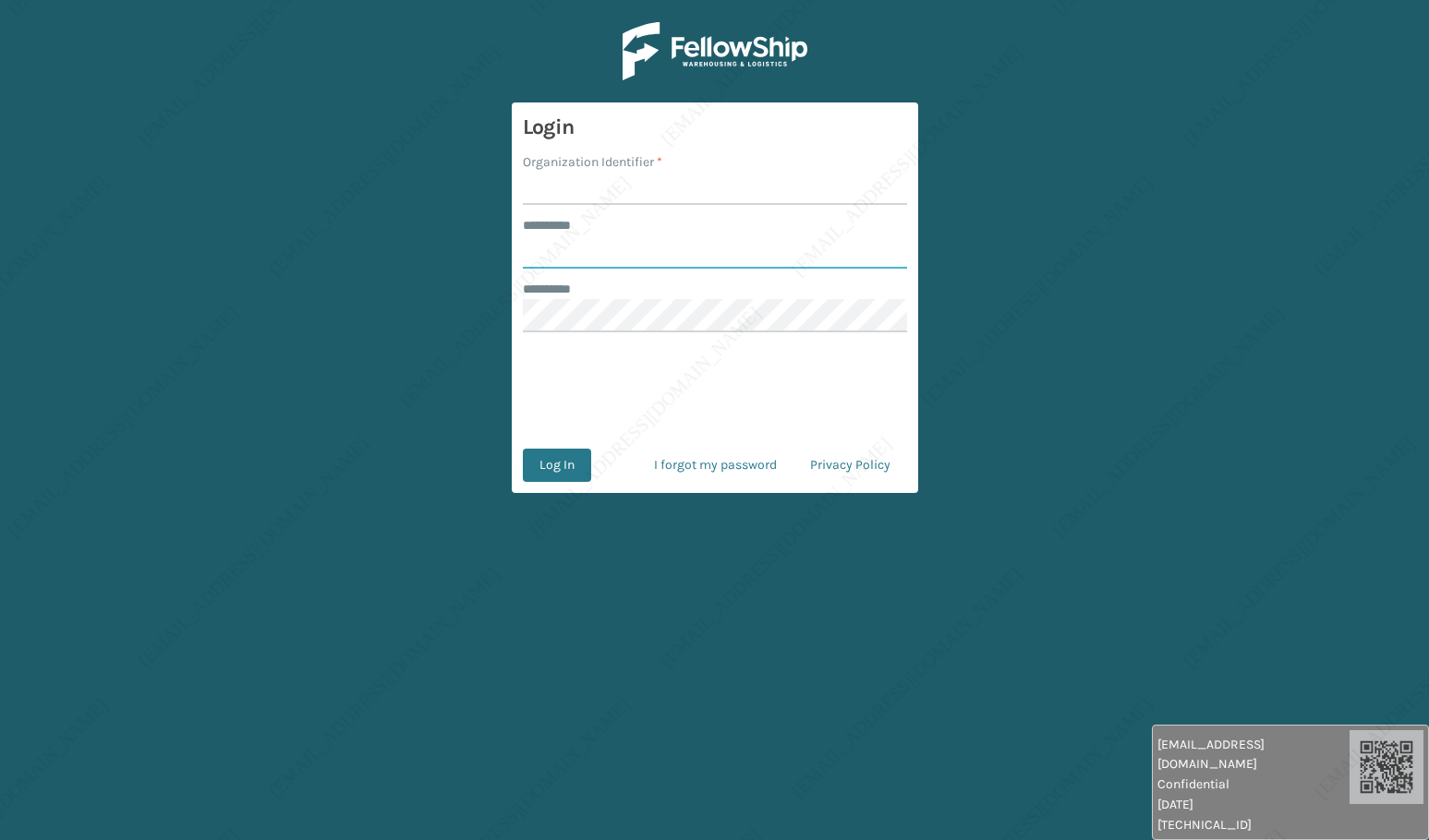
type input "*****"
click at [523, 449] on button "Log In" at bounding box center [557, 465] width 68 height 34
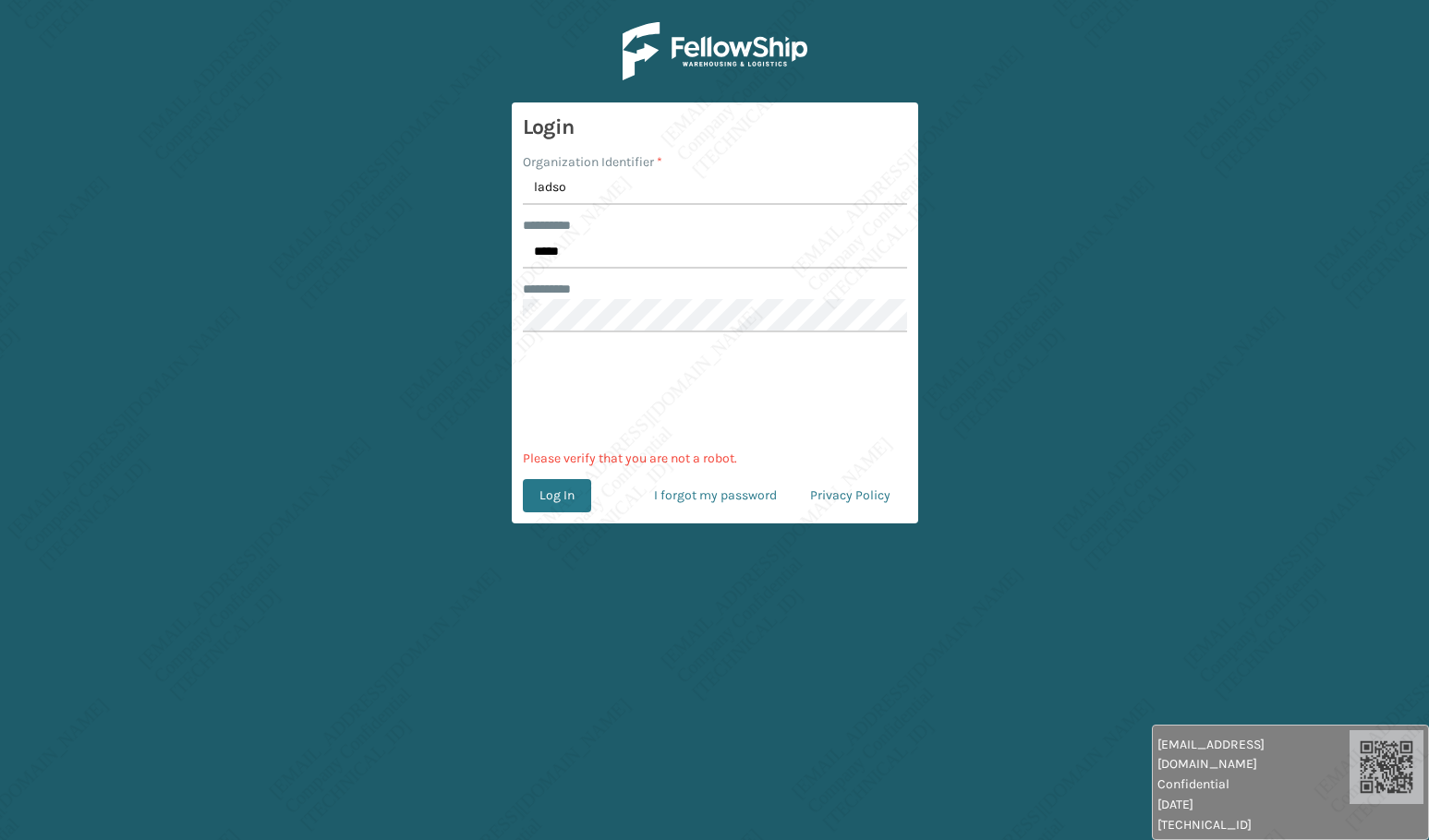
type input "[PERSON_NAME]"
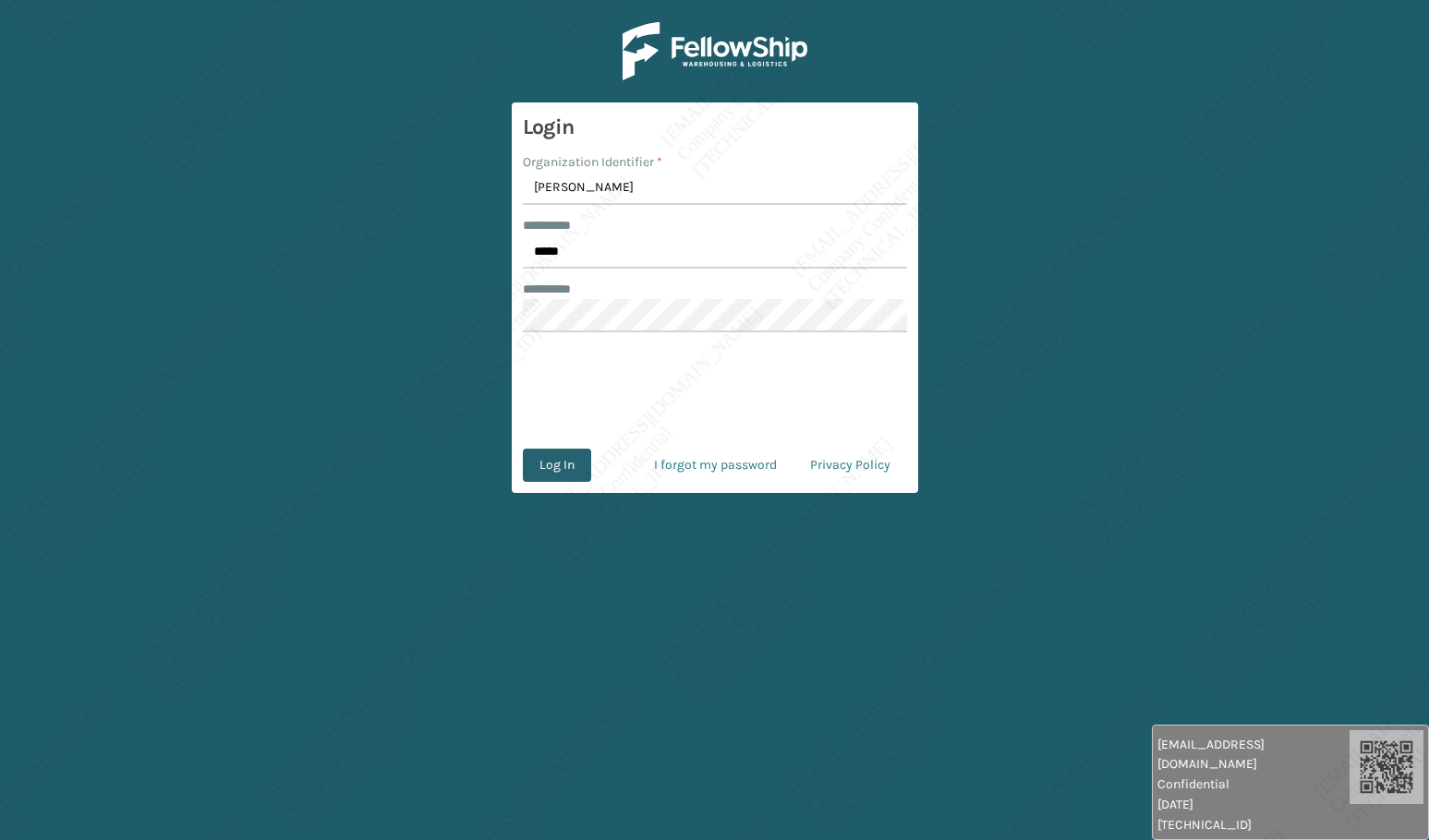
click at [565, 464] on button "Log In" at bounding box center [557, 465] width 68 height 34
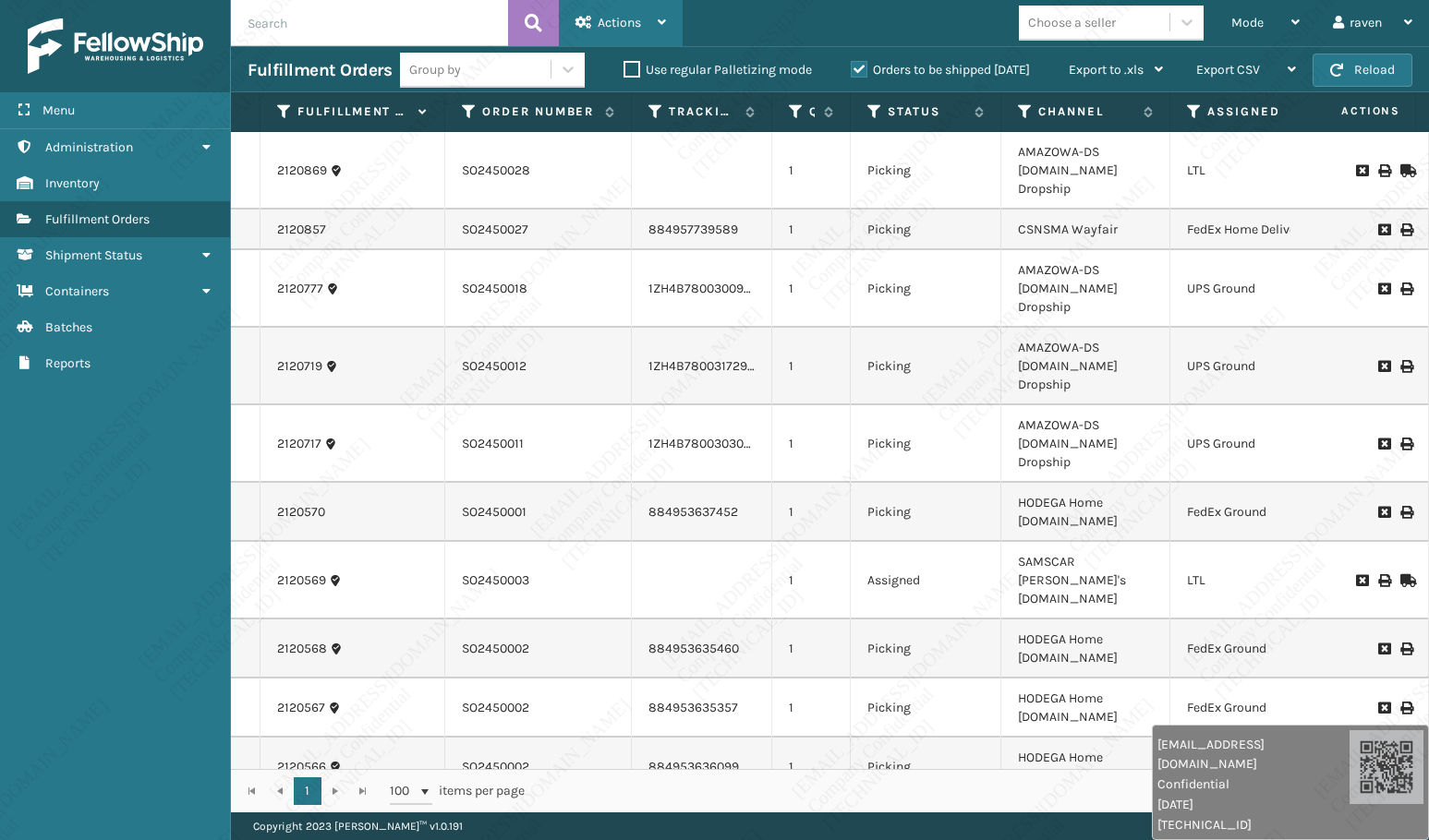
click at [627, 22] on span "Actions" at bounding box center [619, 22] width 43 height 15
click at [1212, 11] on div "Choose a seller" at bounding box center [1116, 23] width 196 height 35
click at [1255, 17] on span "Mode" at bounding box center [1248, 22] width 33 height 15
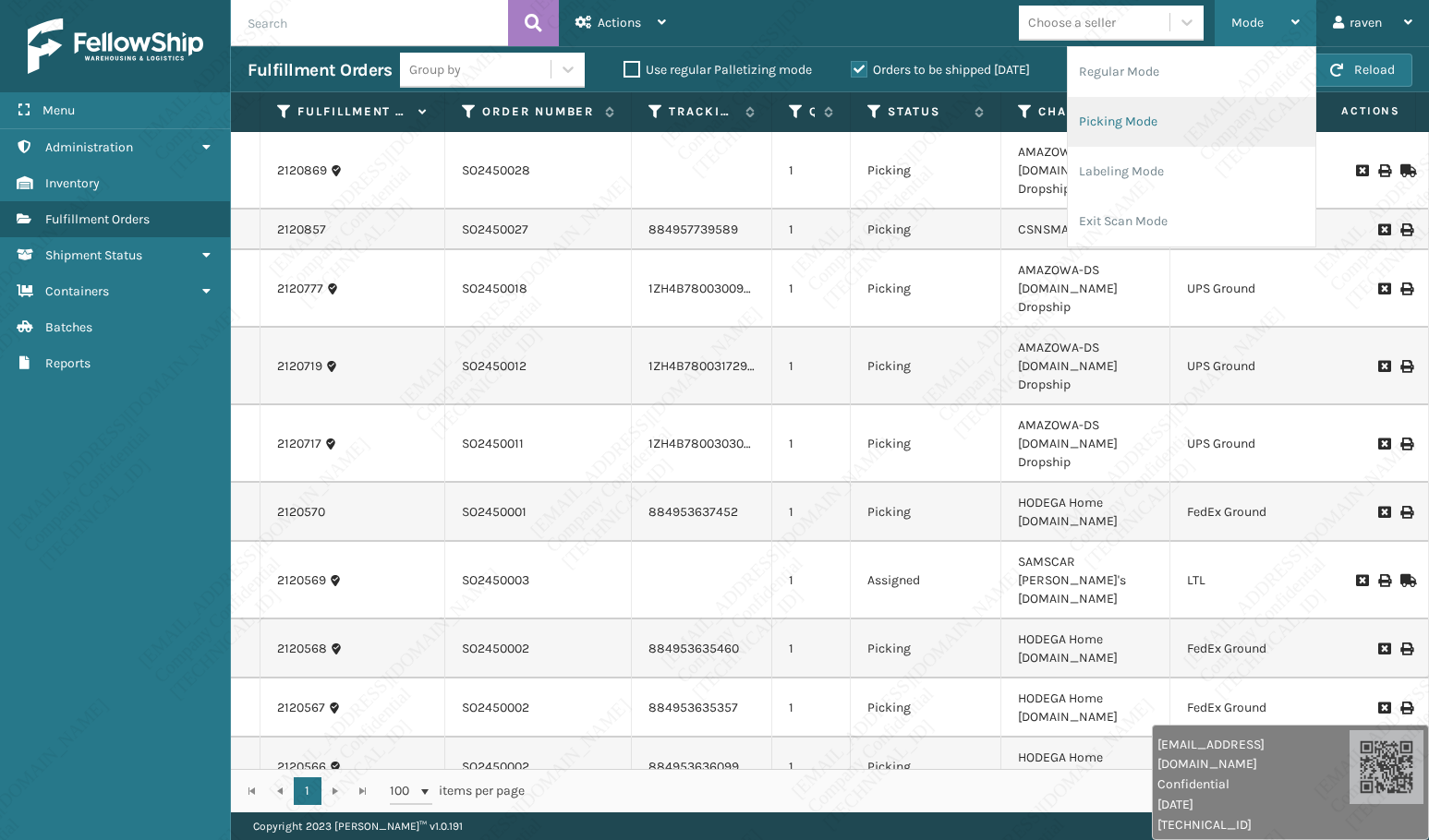
click at [1206, 104] on li "Picking Mode" at bounding box center [1191, 122] width 248 height 50
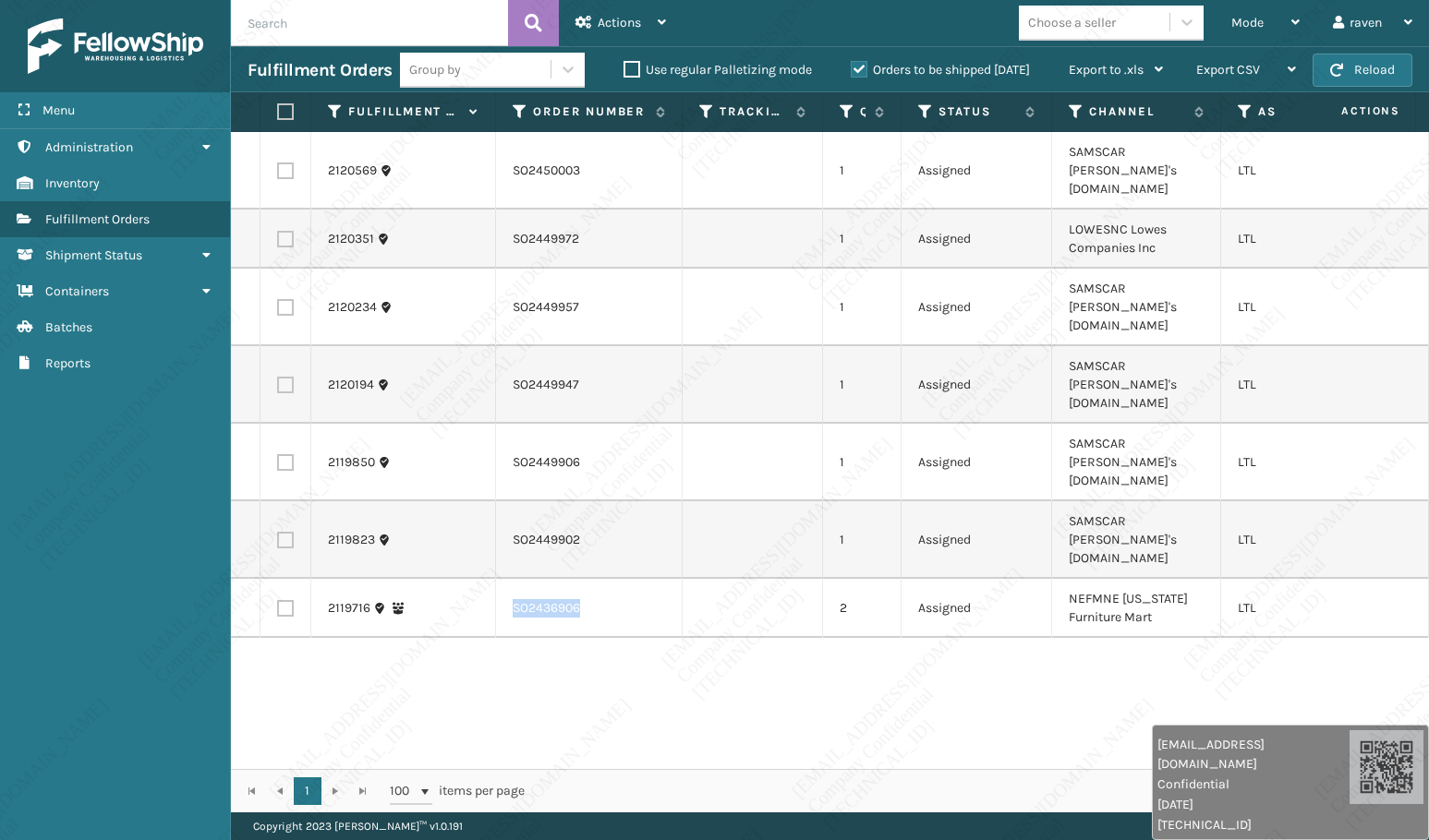
copy td "SO2436906"
drag, startPoint x: 560, startPoint y: 522, endPoint x: 512, endPoint y: 524, distance: 48.0
click at [512, 579] on td "SO2436906" at bounding box center [590, 608] width 187 height 59
drag, startPoint x: 592, startPoint y: 642, endPoint x: 569, endPoint y: 633, distance: 24.7
click at [592, 642] on div "2120569 SO2450003 1 Assigned SAMSCAR Sam's Club.com LTL 2120351 SO2449972 1 Ass…" at bounding box center [830, 450] width 1198 height 637
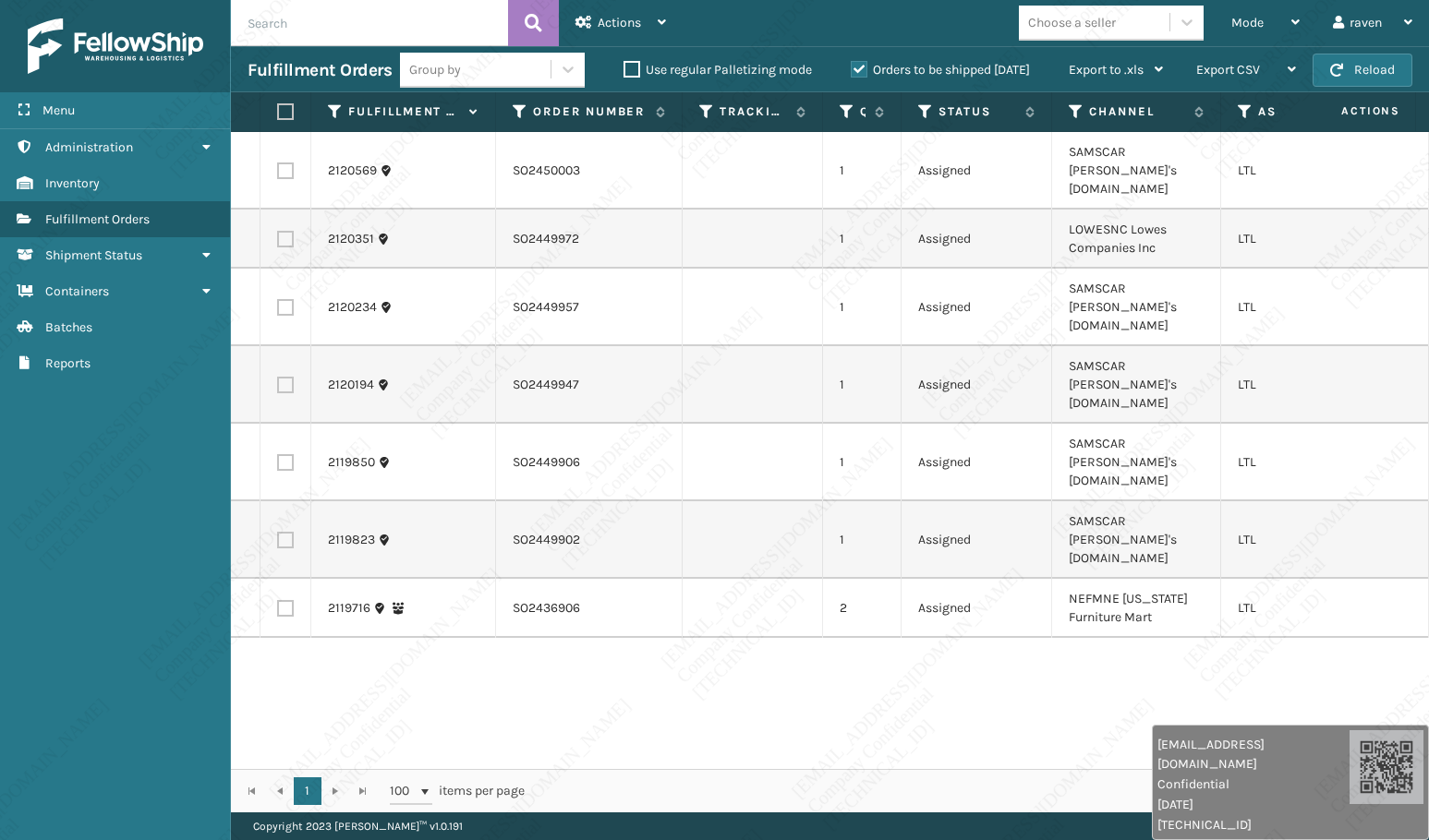
click at [282, 600] on label at bounding box center [285, 608] width 16 height 16
click at [278, 600] on input "checkbox" at bounding box center [278, 606] width 1 height 12
checkbox input "true"
click at [656, 21] on div "Actions" at bounding box center [621, 23] width 91 height 46
drag, startPoint x: 1158, startPoint y: 524, endPoint x: 1123, endPoint y: 507, distance: 38.9
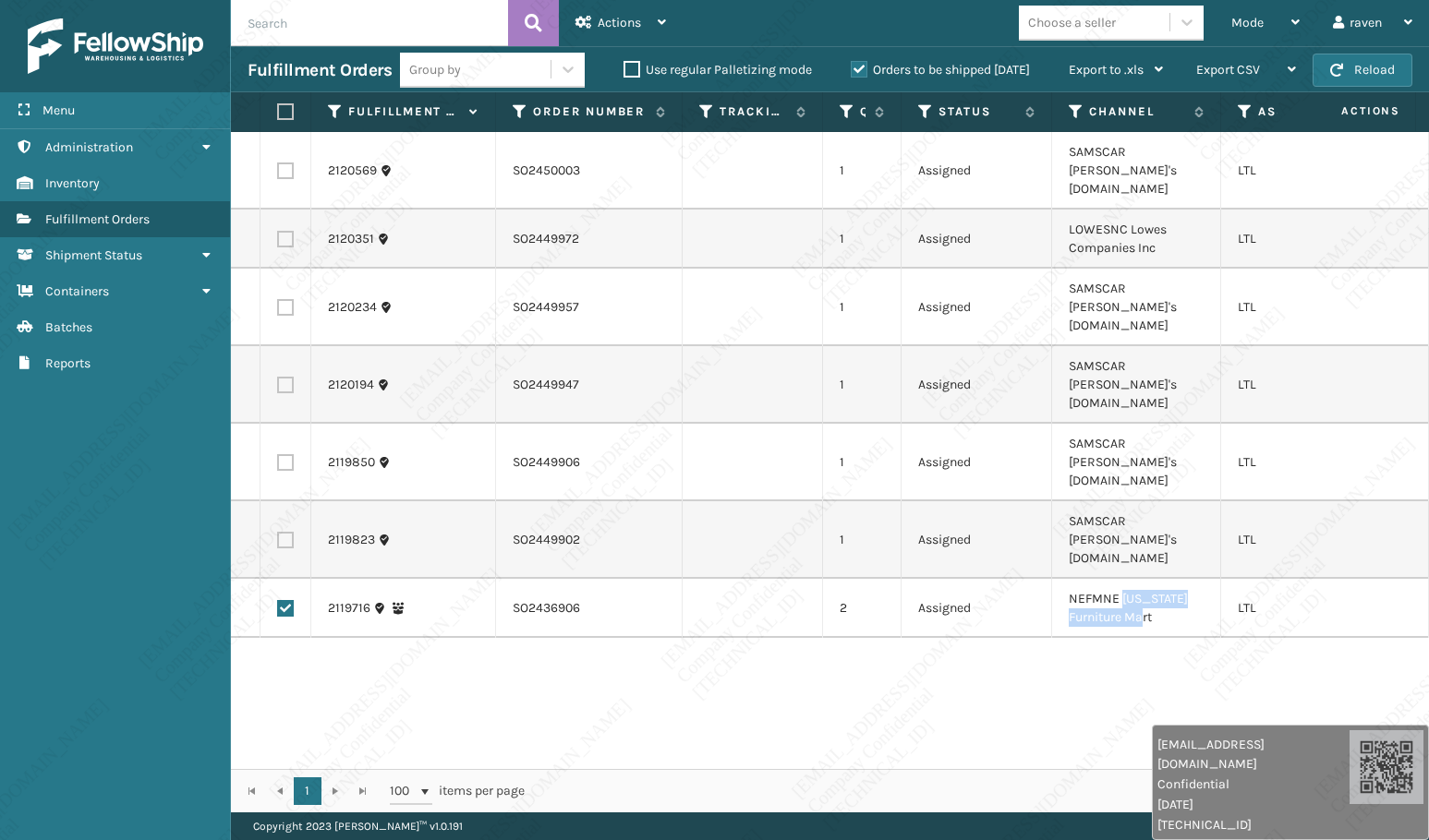
click at [1123, 579] on td "NEFMNE [US_STATE] Furniture Mart" at bounding box center [1136, 608] width 169 height 59
copy td "Nebraska Furniture Mart"
click at [649, 15] on div "Actions" at bounding box center [621, 23] width 91 height 46
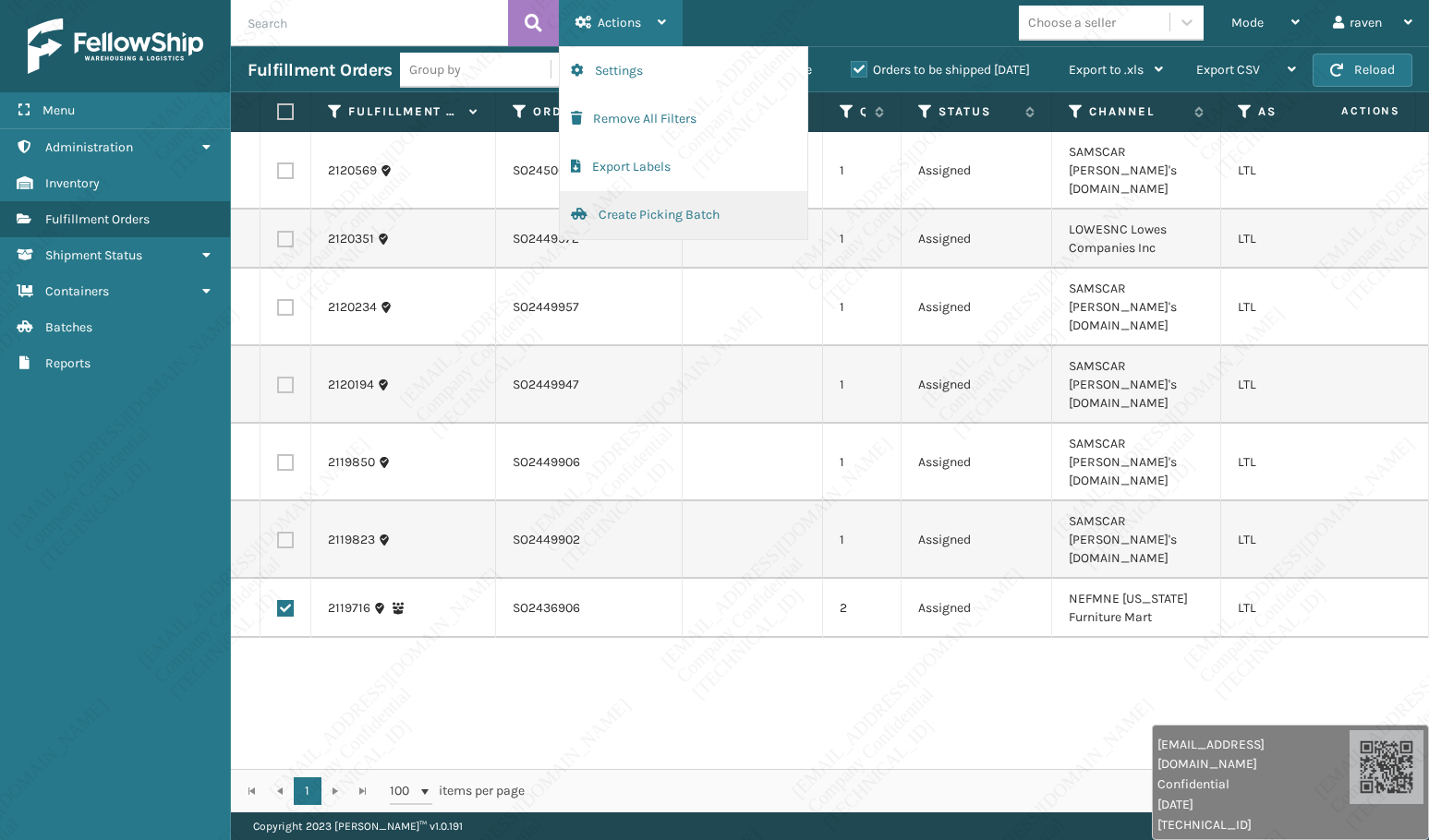
click at [622, 211] on button "Create Picking Batch" at bounding box center [683, 215] width 248 height 48
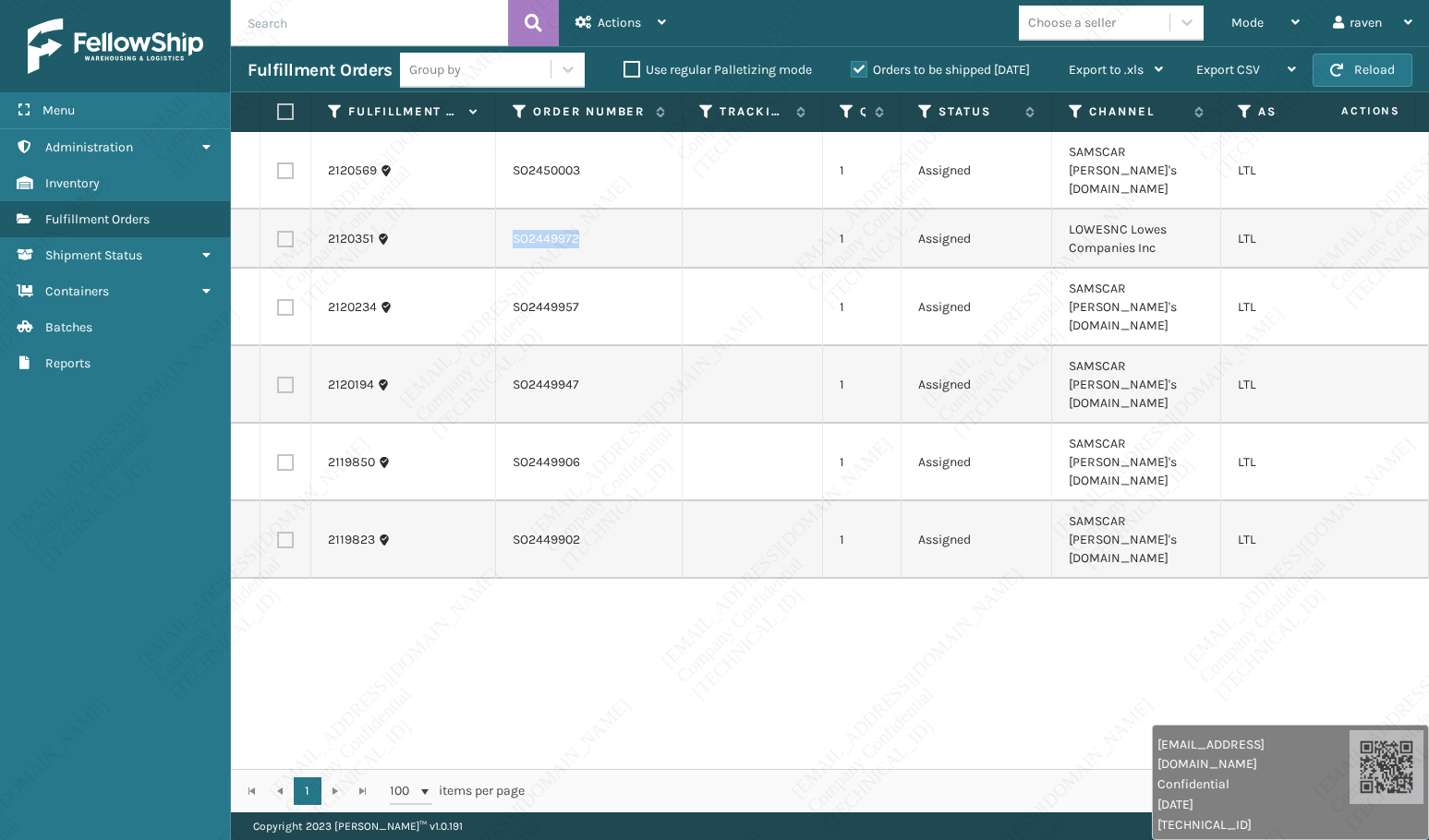
drag, startPoint x: 589, startPoint y: 213, endPoint x: 515, endPoint y: 216, distance: 74.1
click at [515, 216] on td "SO2449972" at bounding box center [590, 239] width 187 height 59
copy td "SO2449972"
click at [549, 562] on div "2120569 SO2450003 1 Assigned SAMSCAR Sam's Club.com LTL 2120351 SO2449972 1 Ass…" at bounding box center [830, 450] width 1198 height 637
click at [286, 231] on label at bounding box center [285, 239] width 16 height 16
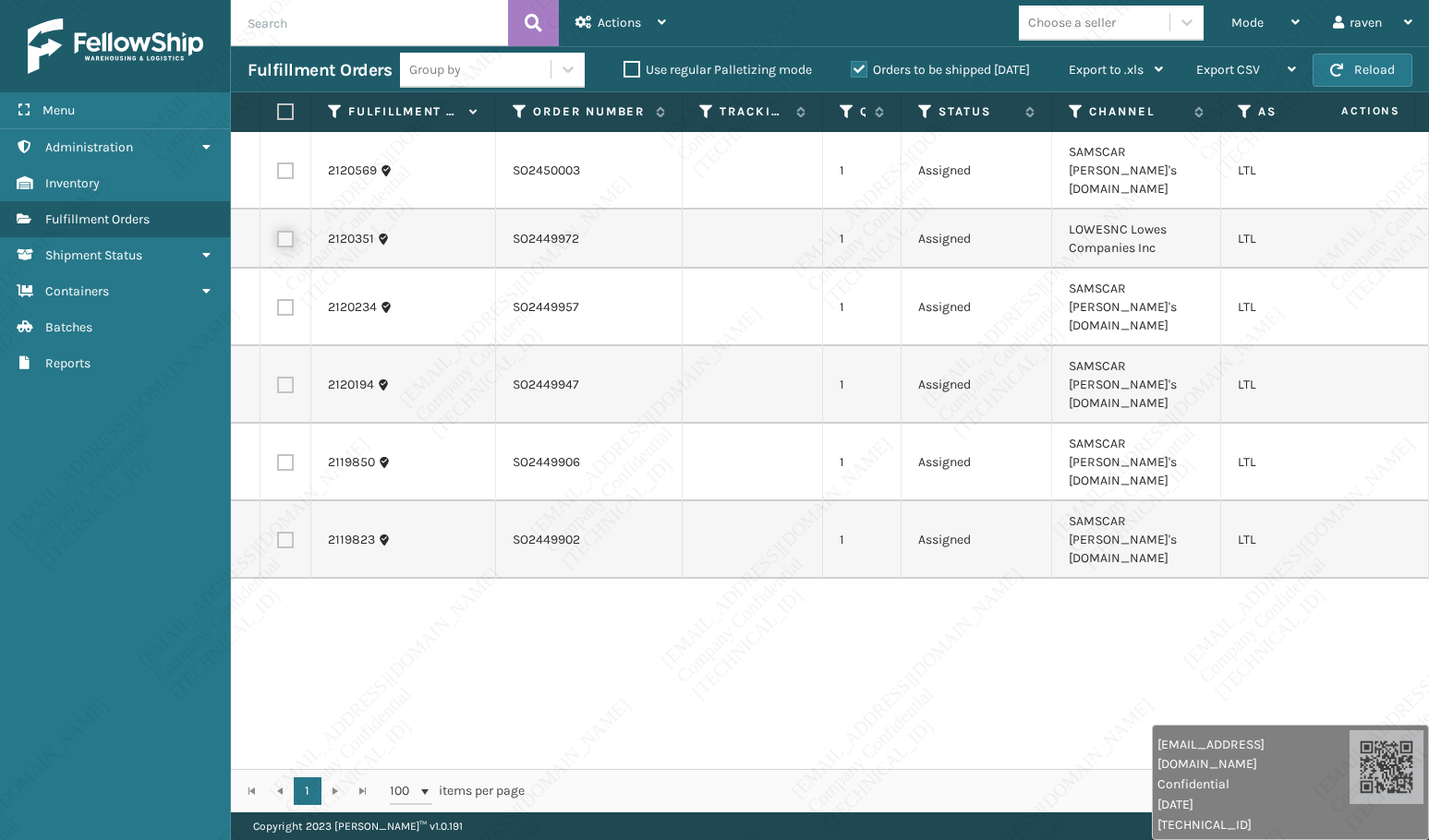
click at [278, 231] on input "checkbox" at bounding box center [278, 237] width 1 height 12
checkbox input "true"
click at [607, 16] on span "Actions" at bounding box center [619, 22] width 43 height 15
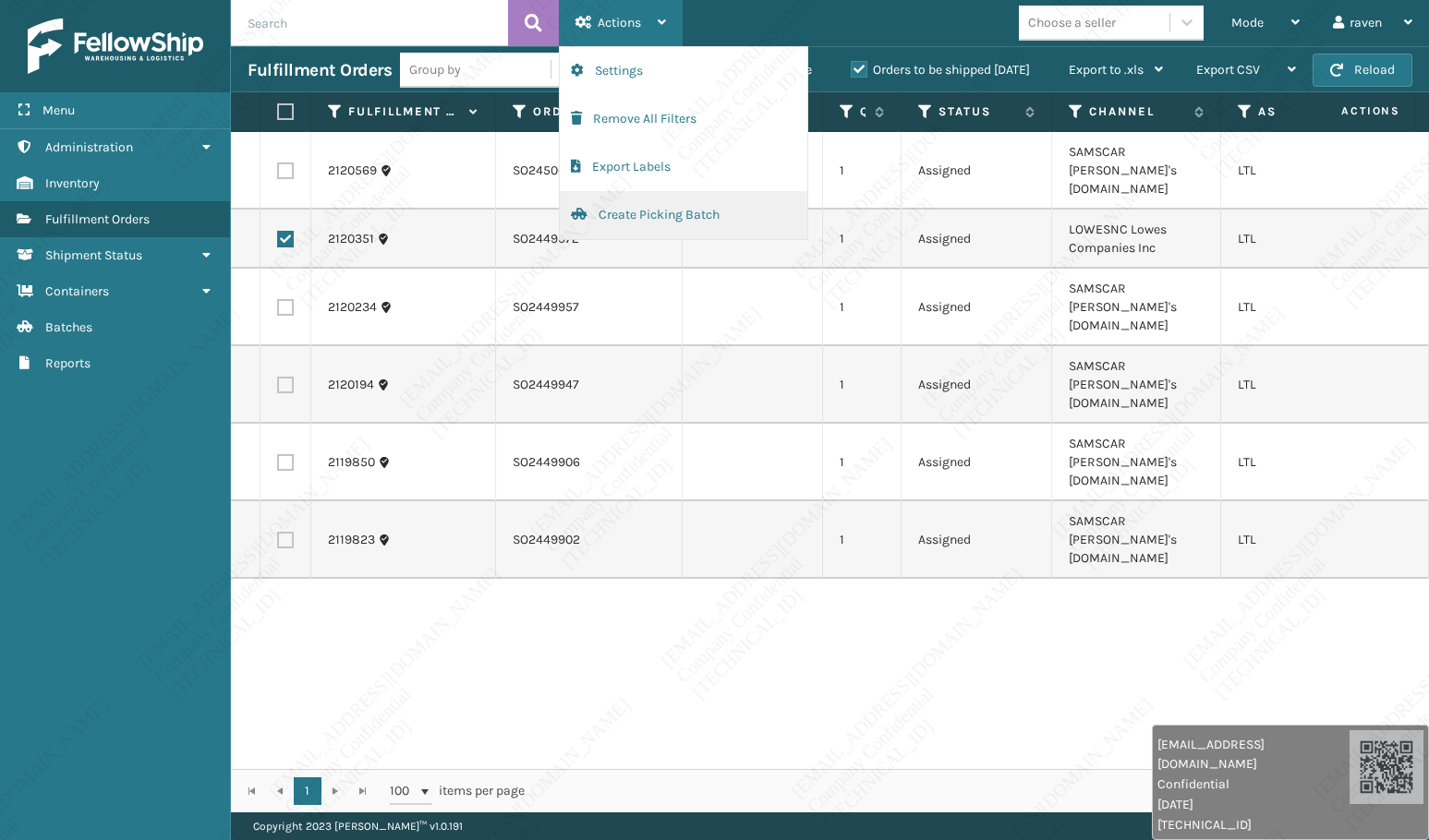
click at [688, 209] on button "Create Picking Batch" at bounding box center [683, 215] width 248 height 48
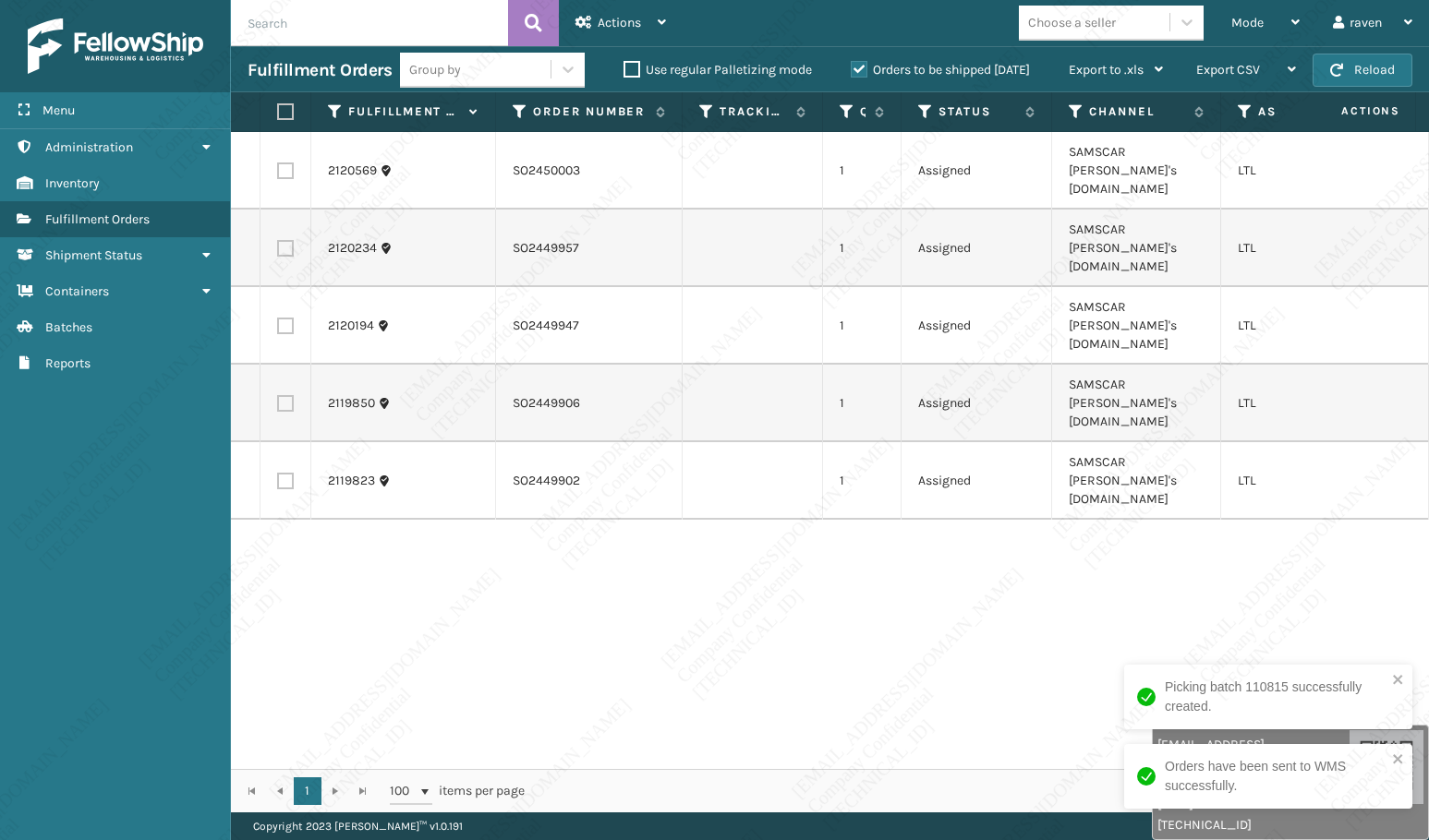
click at [1150, 530] on div "2120569 SO2450003 1 Assigned SAMSCAR Sam's Club.com LTL 2120234 SO2449957 1 Ass…" at bounding box center [830, 450] width 1198 height 637
click at [1134, 150] on td "SAMSCAR [PERSON_NAME]'s [DOMAIN_NAME]" at bounding box center [1136, 171] width 169 height 78
drag, startPoint x: 1130, startPoint y: 149, endPoint x: 1136, endPoint y: 169, distance: 20.9
click at [1136, 169] on td "SAMSCAR [PERSON_NAME]'s [DOMAIN_NAME]" at bounding box center [1136, 171] width 169 height 78
copy td "Sam's Club.com"
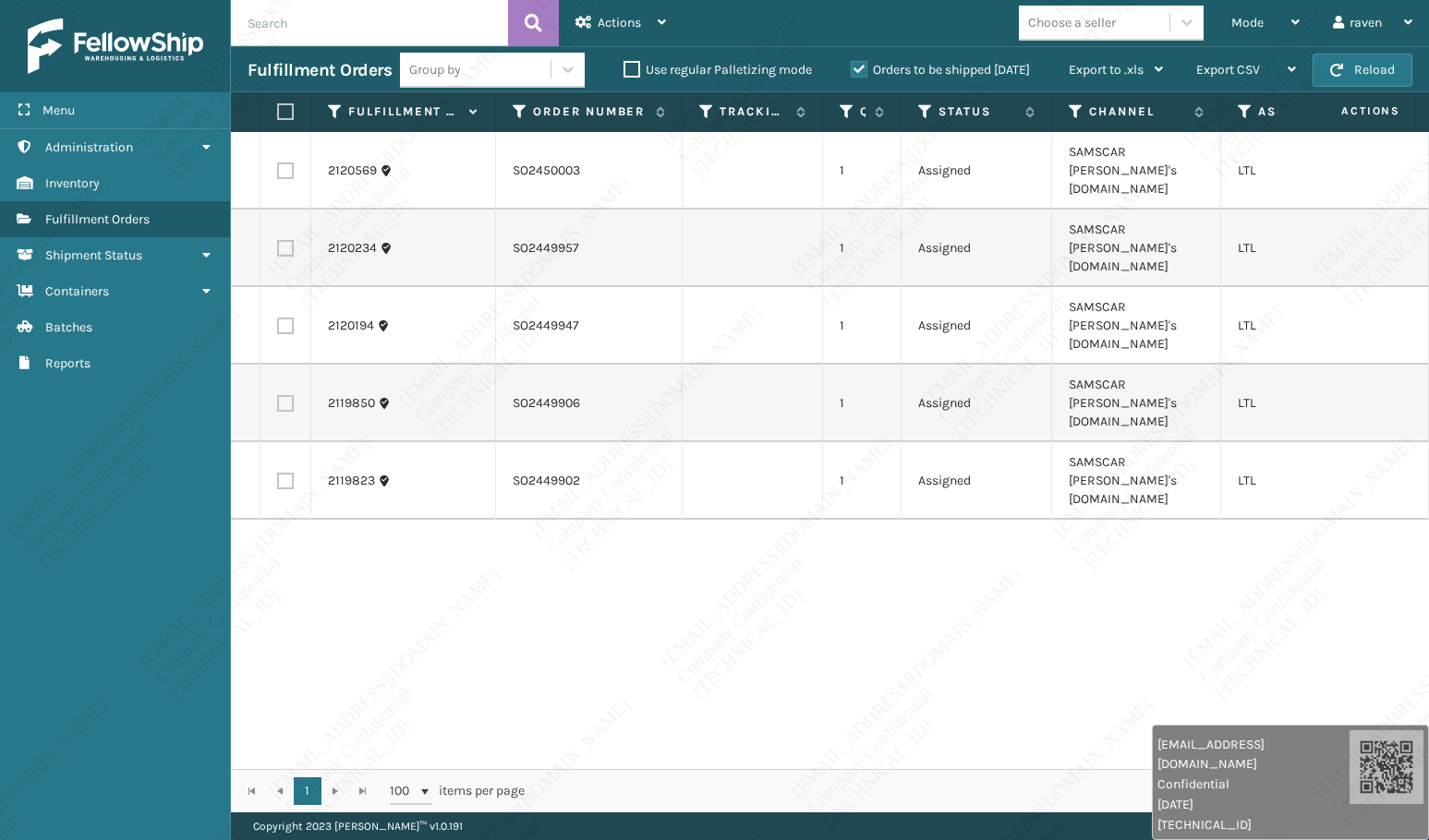
click at [282, 114] on label at bounding box center [283, 111] width 12 height 16
click at [278, 114] on input "checkbox" at bounding box center [278, 112] width 1 height 12
checkbox input "true"
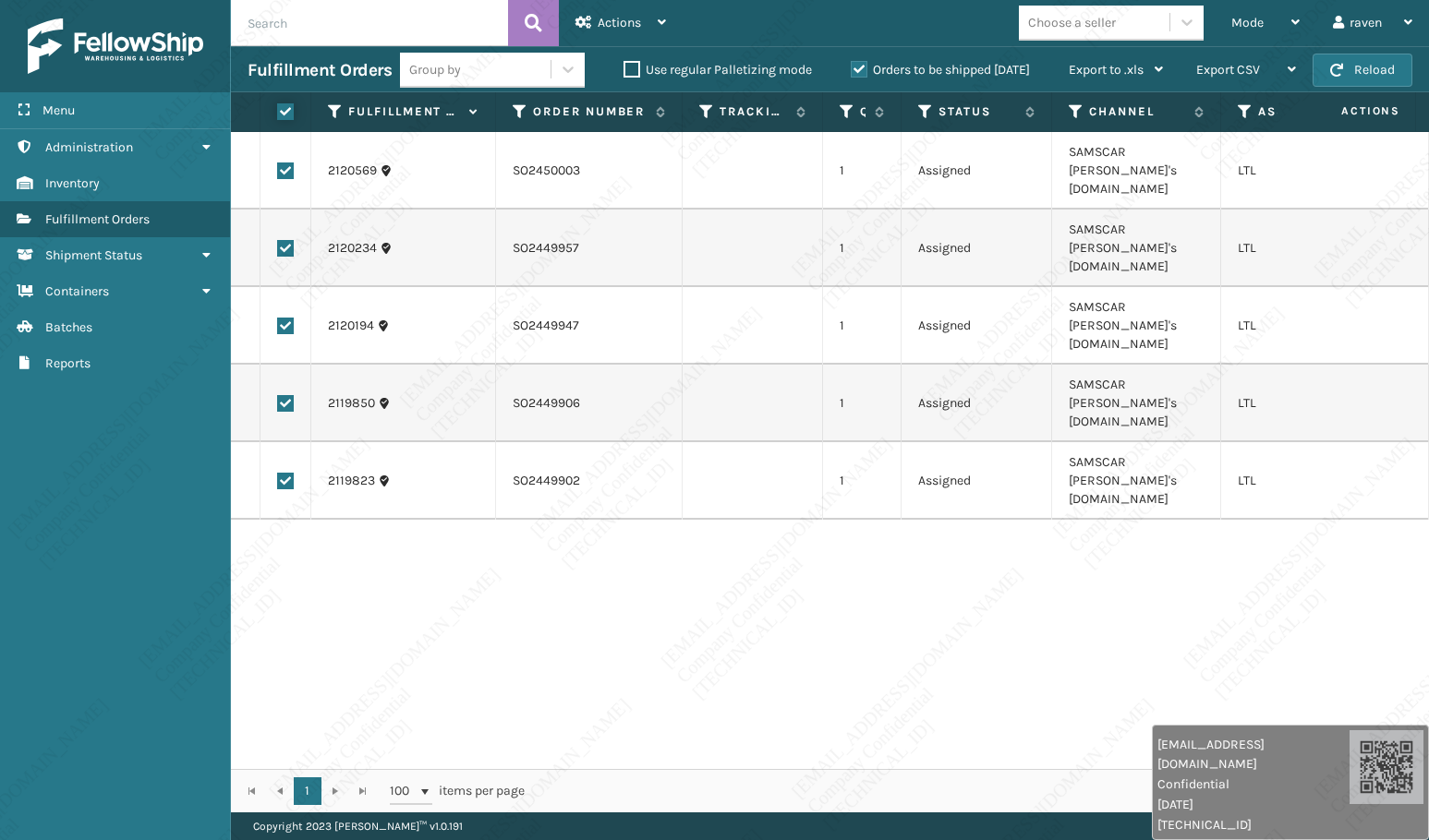
checkbox input "true"
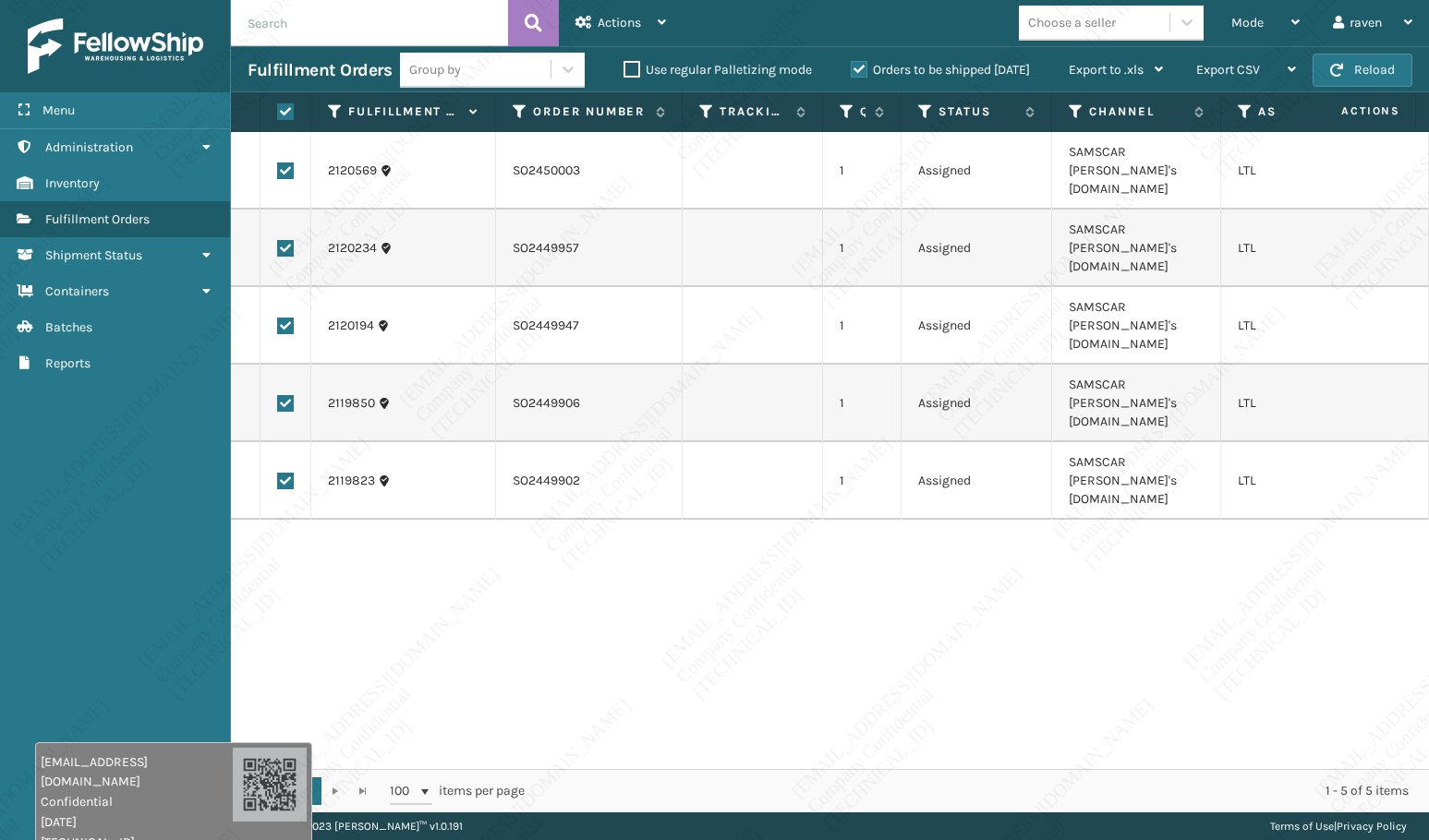
drag, startPoint x: 1280, startPoint y: 780, endPoint x: 99, endPoint y: 756, distance: 1181.2
click at [102, 792] on span "Confidential" at bounding box center [136, 801] width 192 height 19
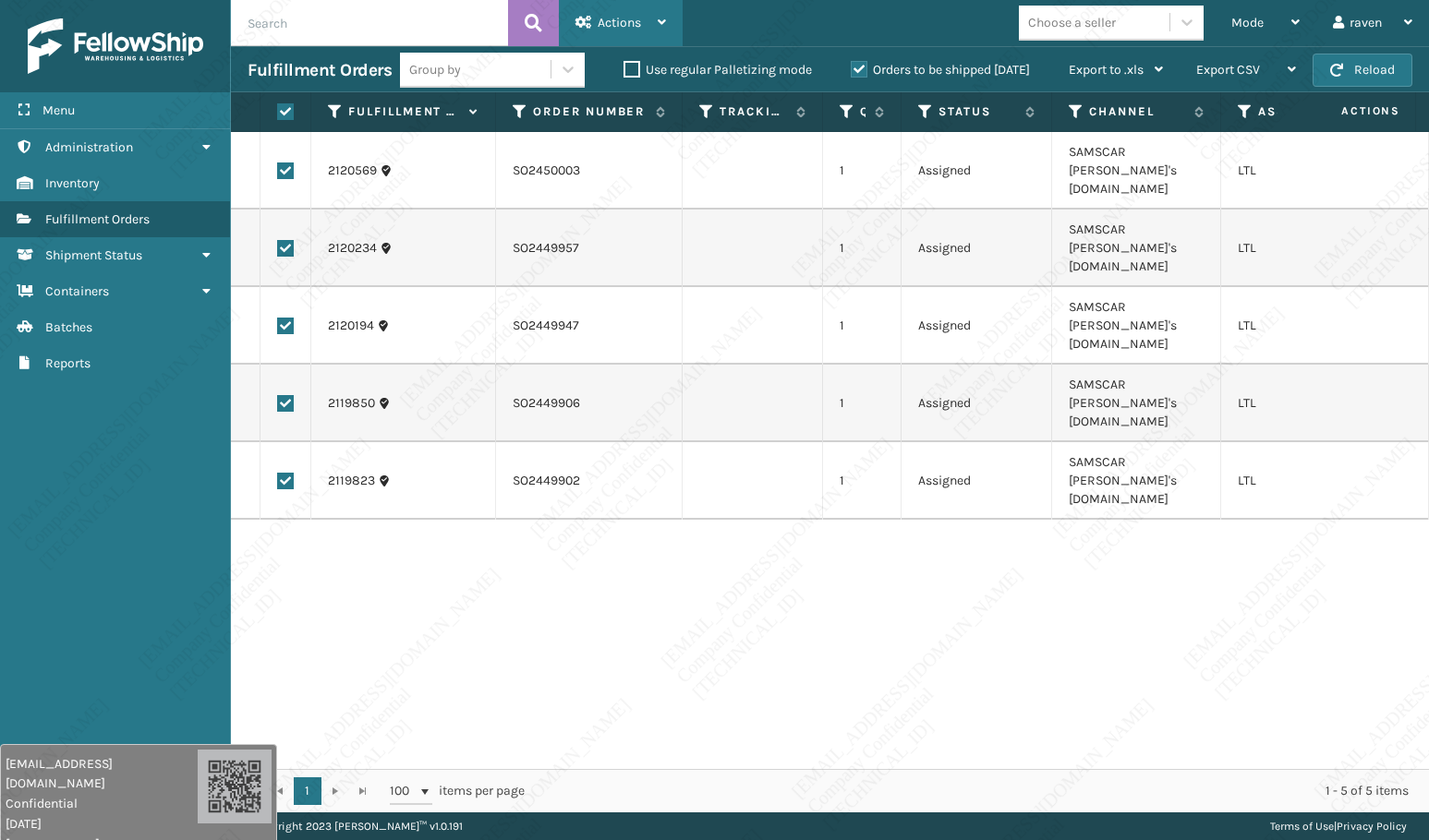
click at [618, 22] on span "Actions" at bounding box center [619, 22] width 43 height 15
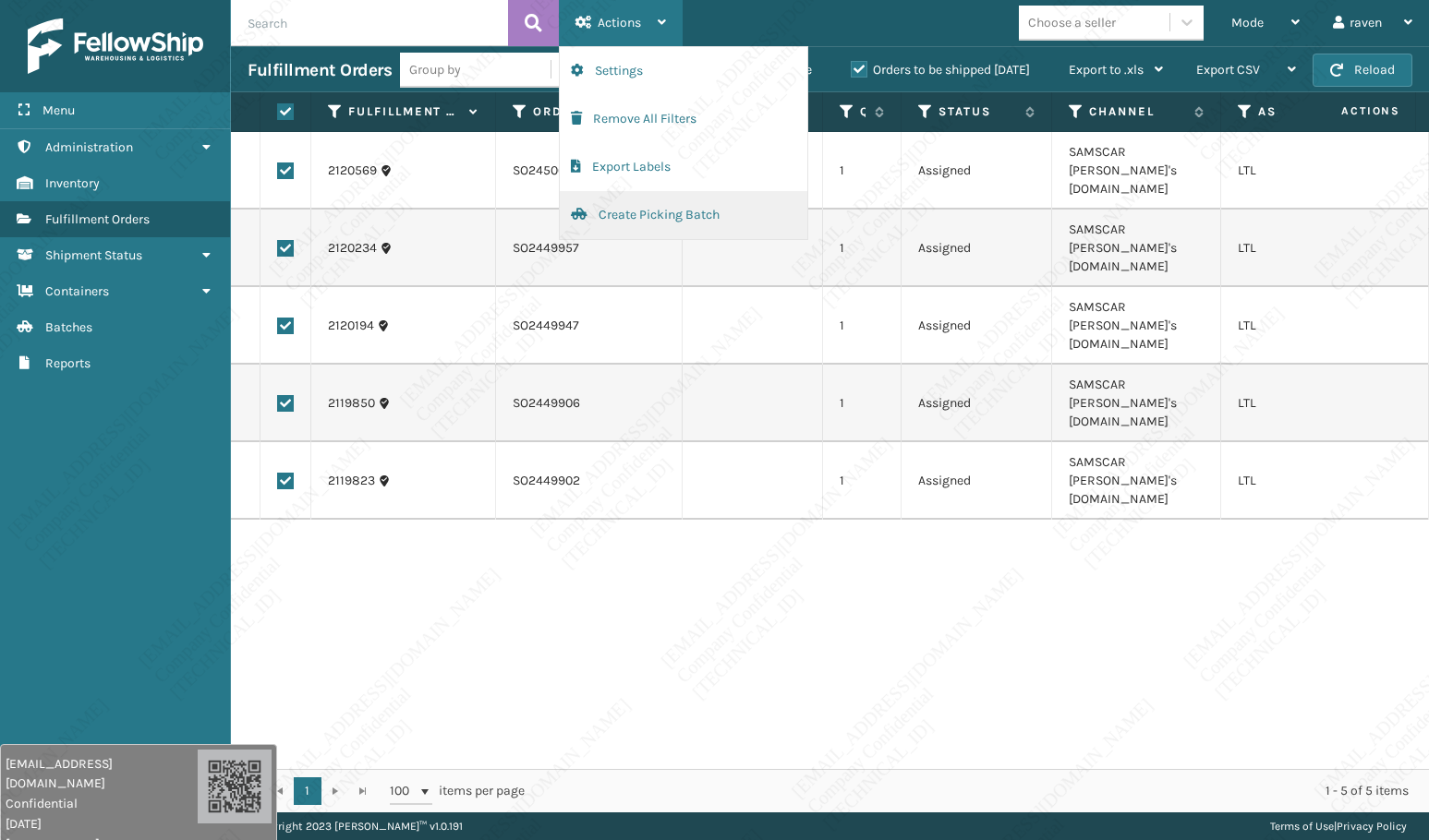
click at [673, 212] on button "Create Picking Batch" at bounding box center [683, 215] width 248 height 48
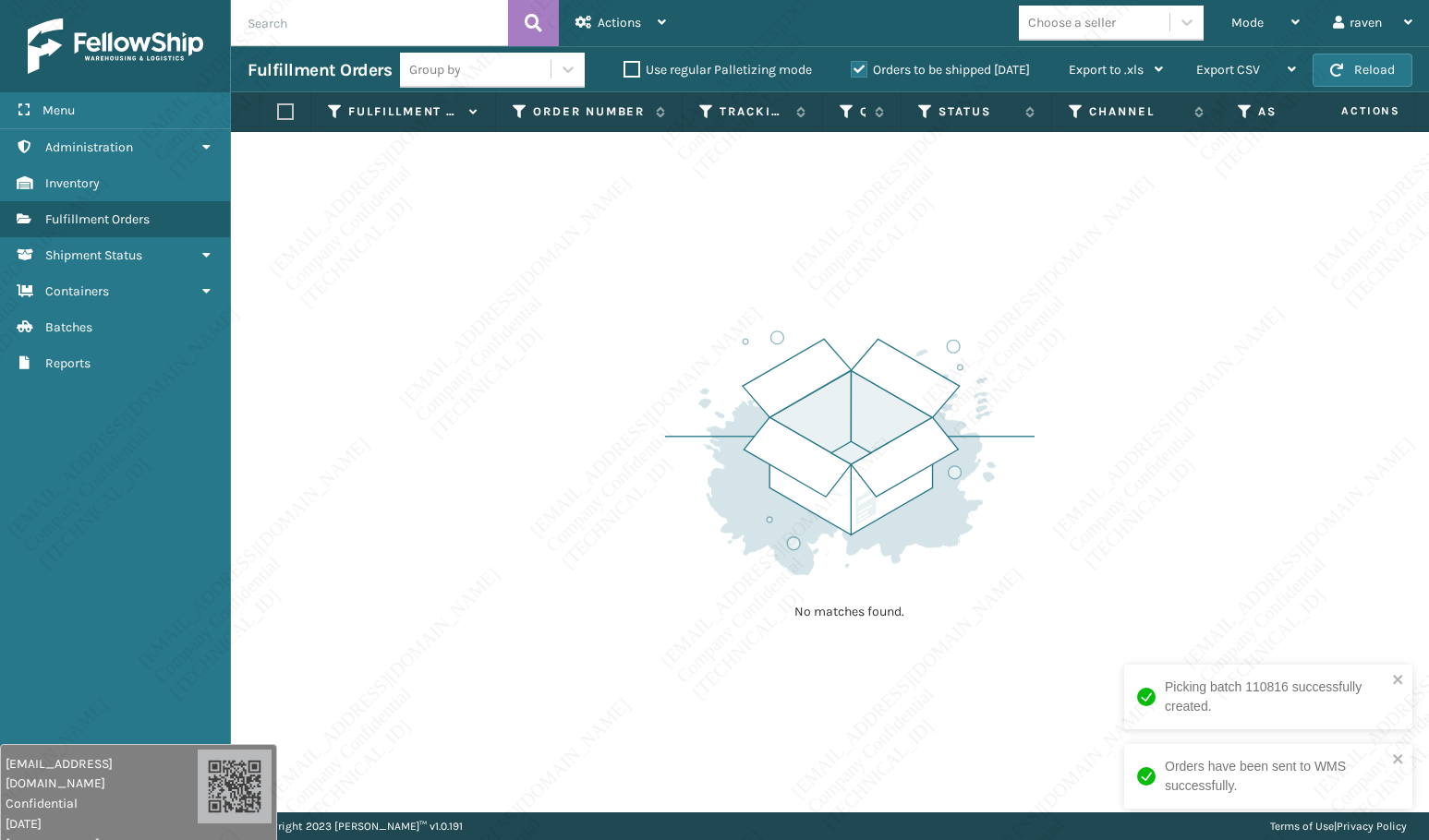
click at [904, 307] on div "No matches found." at bounding box center [849, 473] width 369 height 341
click at [1191, 223] on div "No matches found." at bounding box center [830, 472] width 1198 height 680
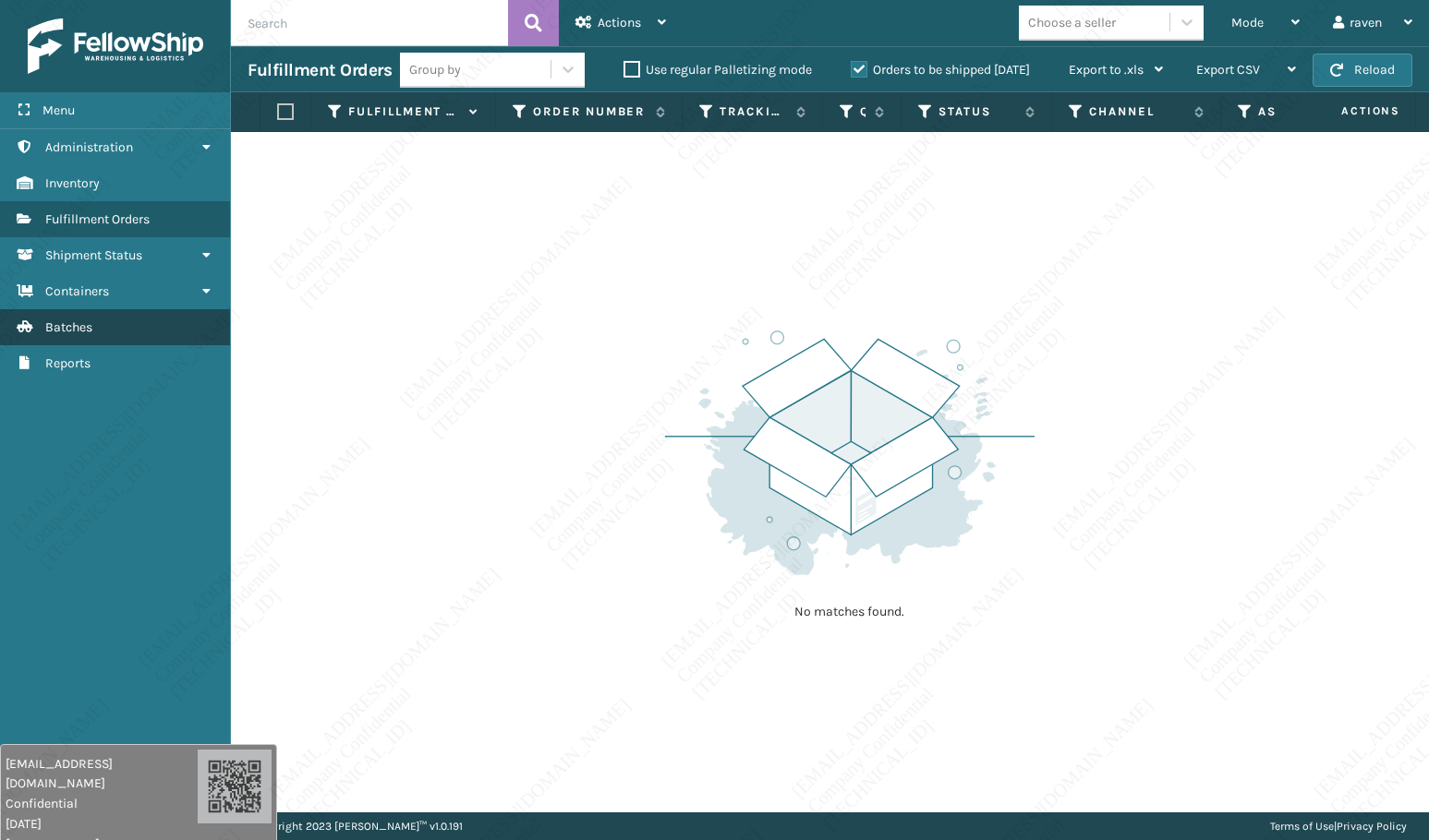
drag, startPoint x: 136, startPoint y: 445, endPoint x: 154, endPoint y: 320, distance: 126.3
click at [138, 443] on div "Menu Administration Inventory Fulfillment Orders Shipment Status Containers Bat…" at bounding box center [116, 420] width 231 height 840
click at [339, 33] on input "text" at bounding box center [370, 23] width 278 height 46
click at [1259, 29] on span "Mode" at bounding box center [1248, 22] width 33 height 15
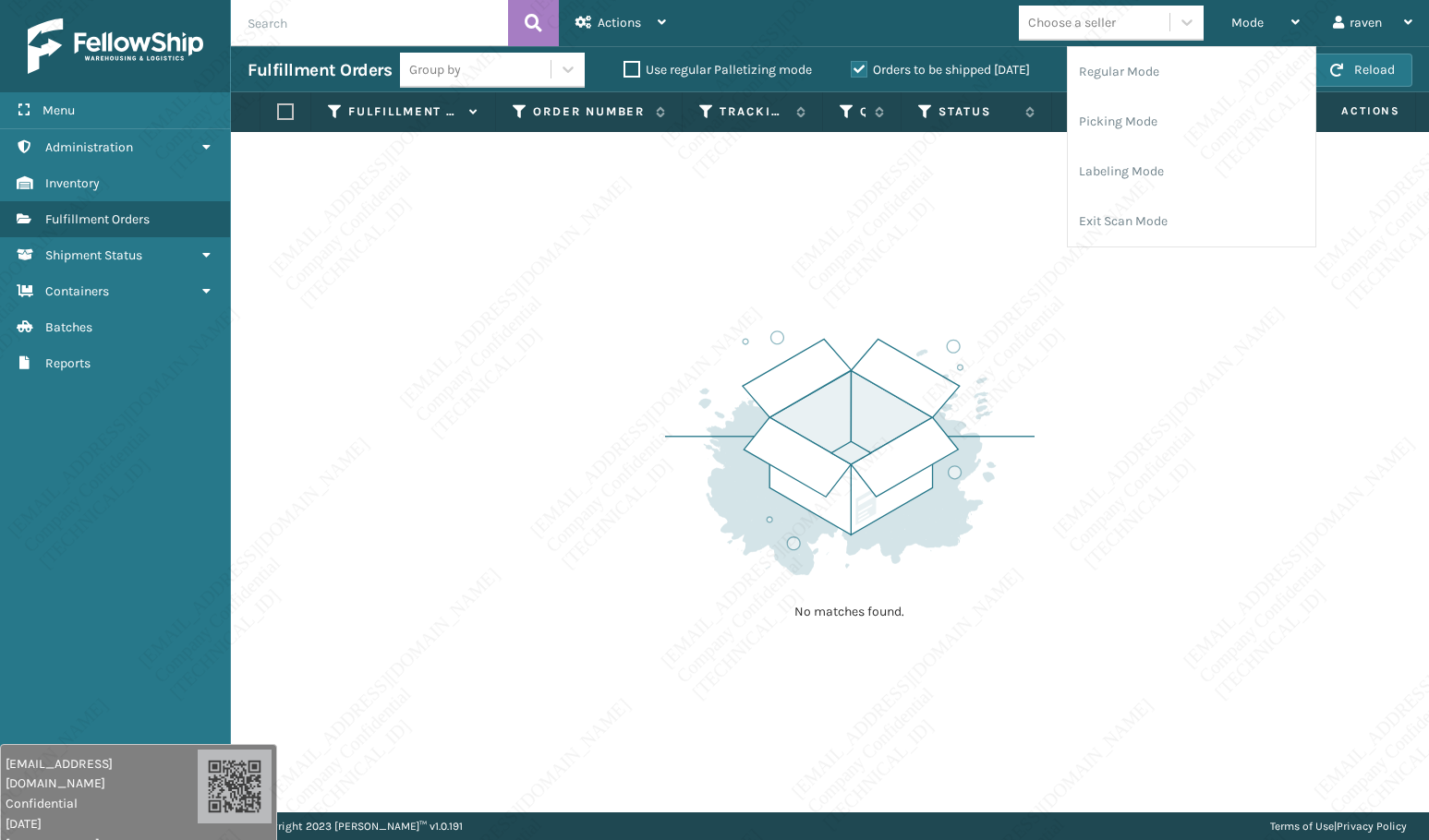
drag, startPoint x: 807, startPoint y: 290, endPoint x: 748, endPoint y: 253, distance: 69.6
click at [798, 294] on div "No matches found." at bounding box center [830, 472] width 1198 height 680
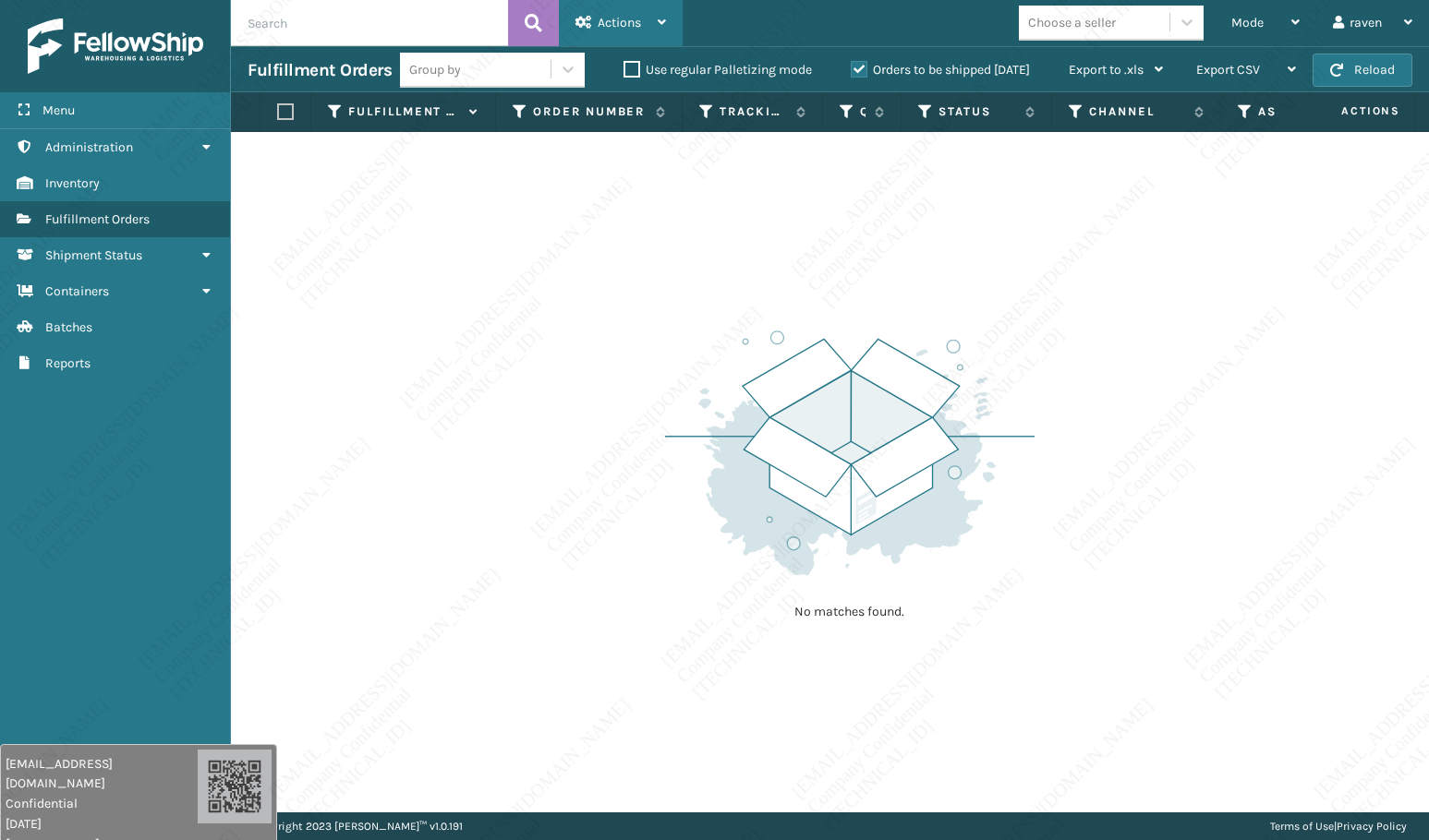
click at [598, 19] on span "Actions" at bounding box center [619, 22] width 43 height 15
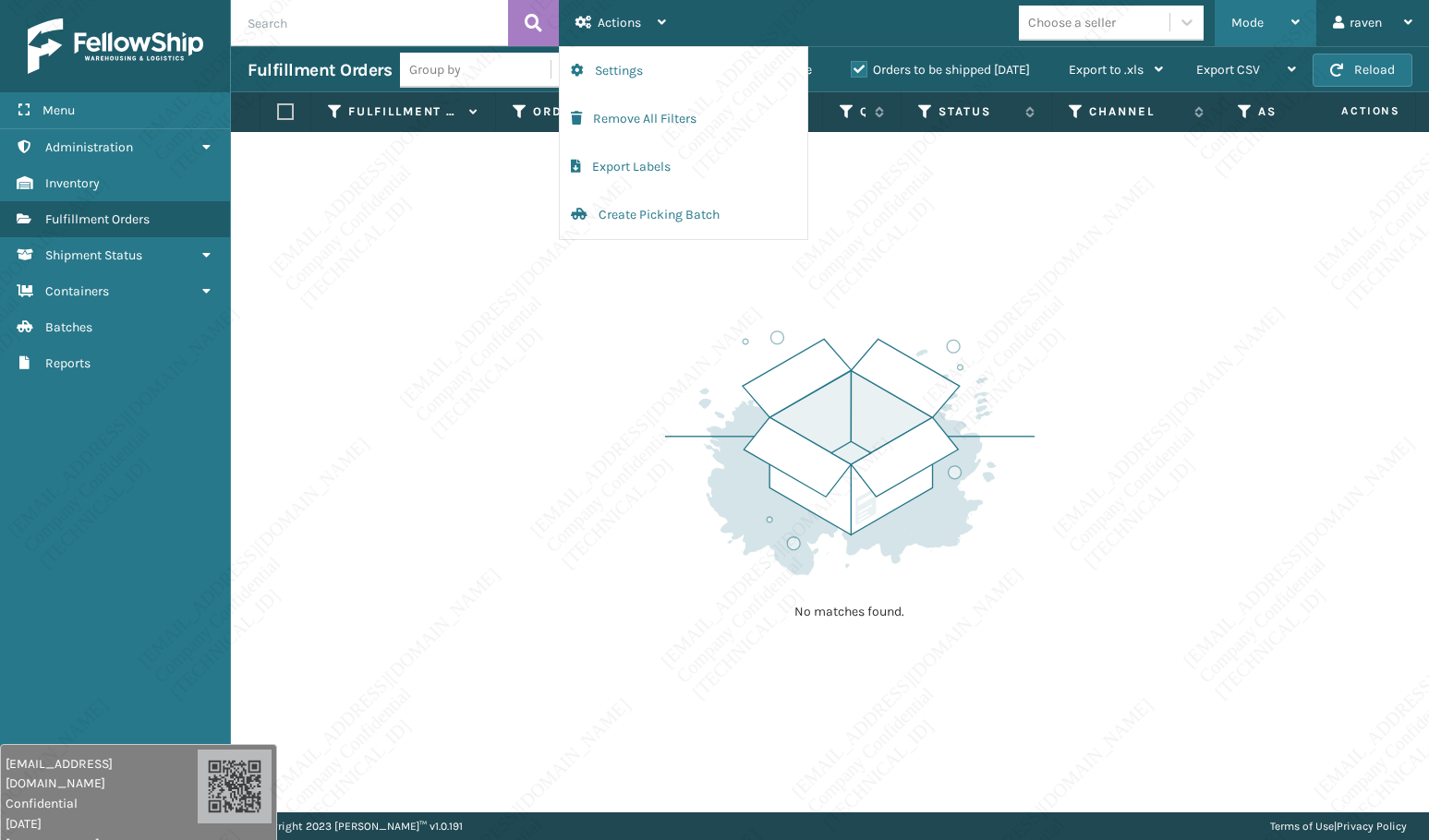
click at [1238, 13] on div "Mode" at bounding box center [1265, 23] width 68 height 46
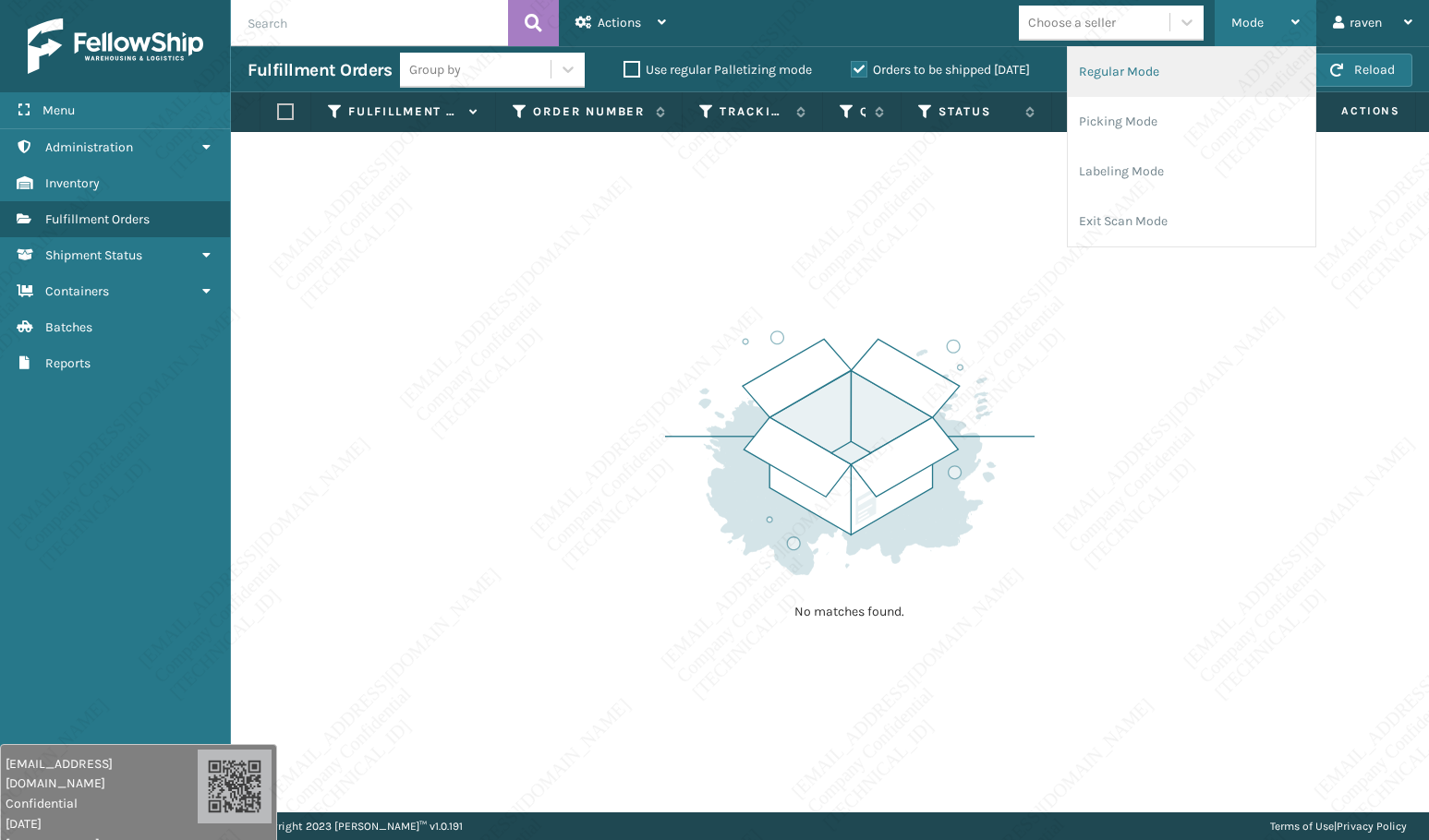
click at [1180, 75] on li "Regular Mode" at bounding box center [1191, 72] width 248 height 50
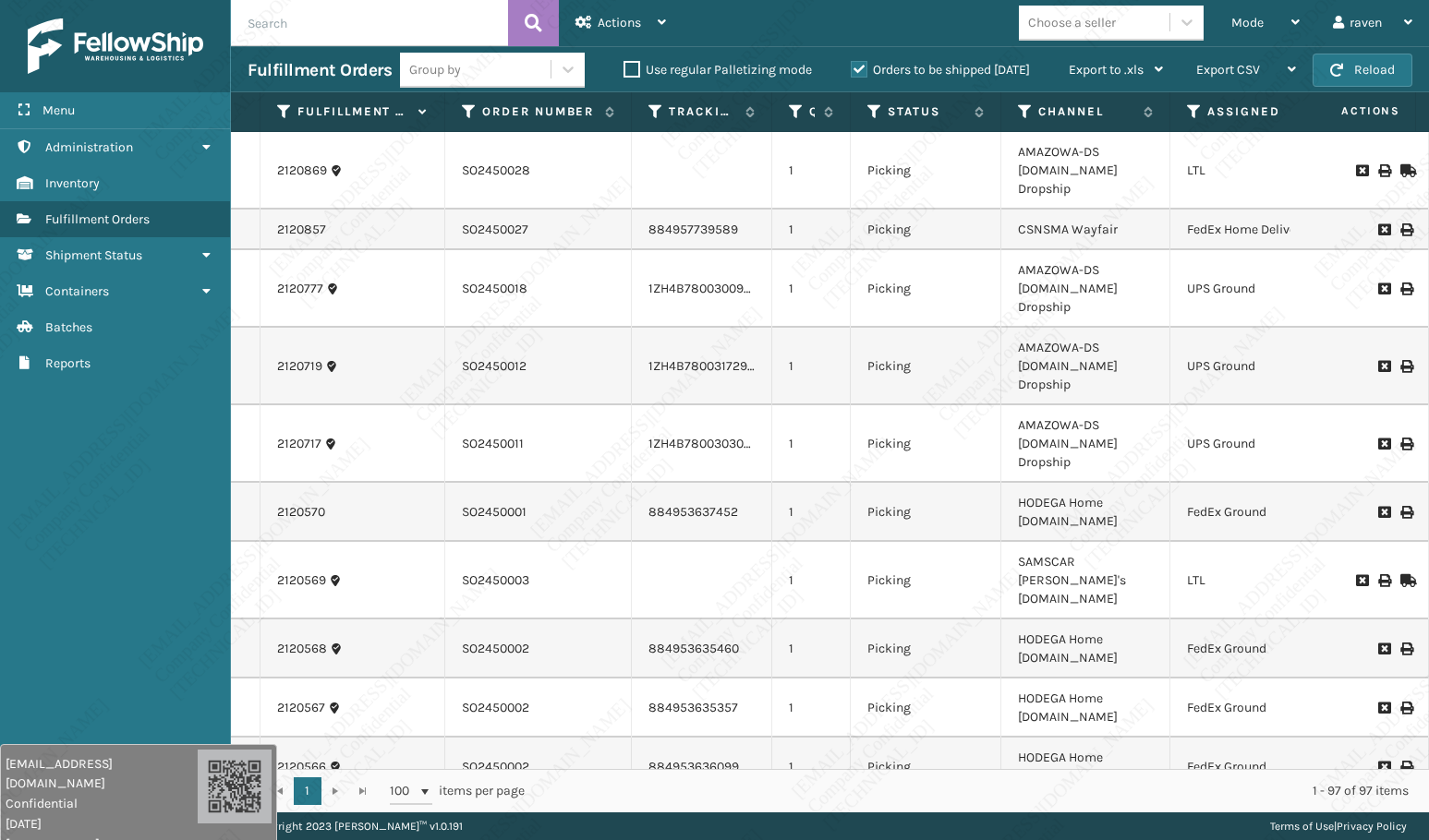
click at [326, 5] on input "text" at bounding box center [370, 23] width 278 height 46
paste input "SO2449961"
type input "SO2449961"
click at [516, 20] on button at bounding box center [533, 23] width 51 height 46
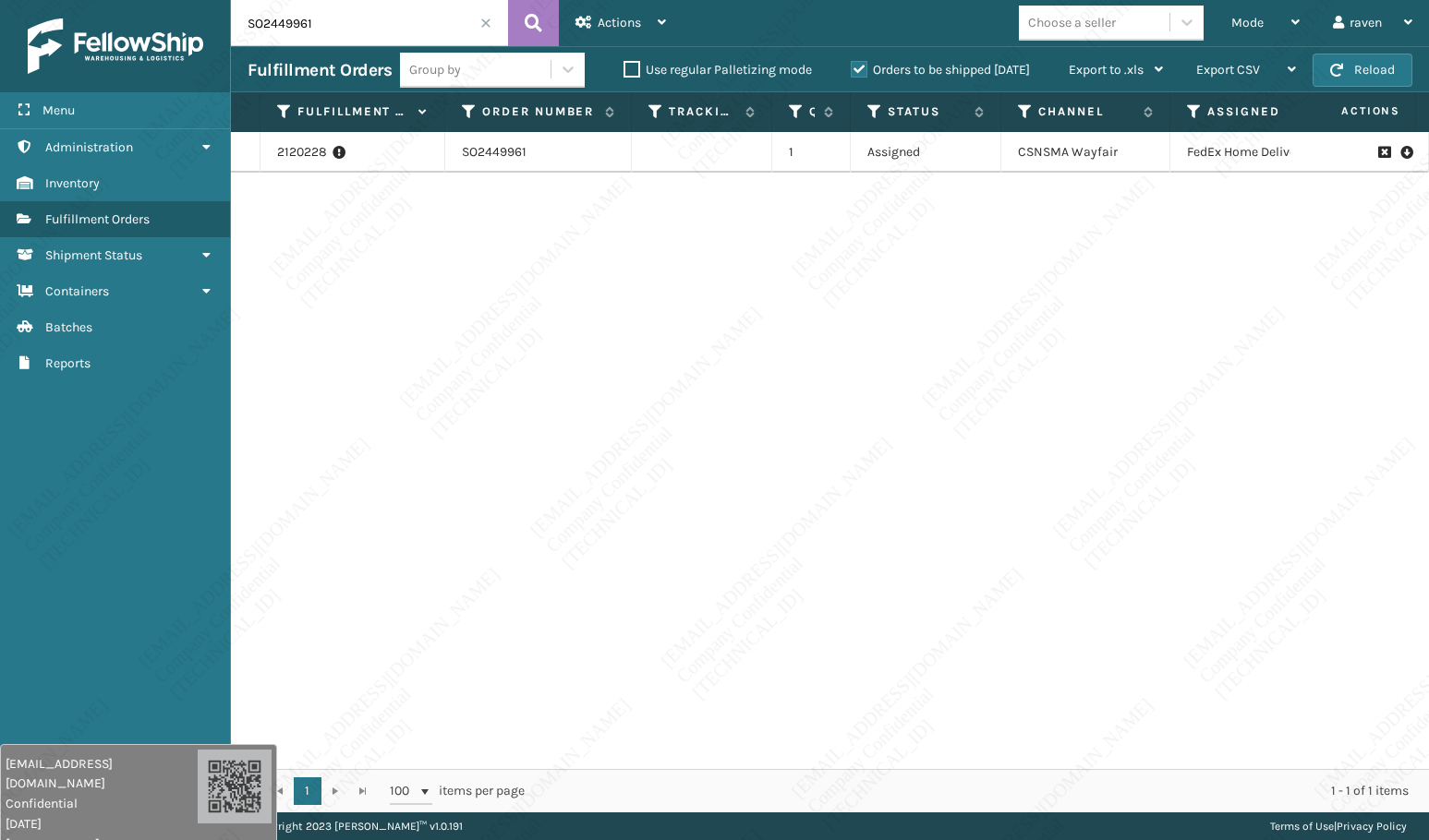
click at [941, 364] on div "2120228 SO2449961 1 Assigned CSNSMA Wayfair FedEx Home Delivery" at bounding box center [830, 450] width 1198 height 637
click at [338, 150] on icon at bounding box center [338, 152] width 13 height 18
click at [135, 500] on div "Menu Administration Inventory Fulfillment Orders Shipment Status Containers Bat…" at bounding box center [116, 420] width 231 height 840
click at [313, 154] on link "2120228" at bounding box center [303, 152] width 50 height 18
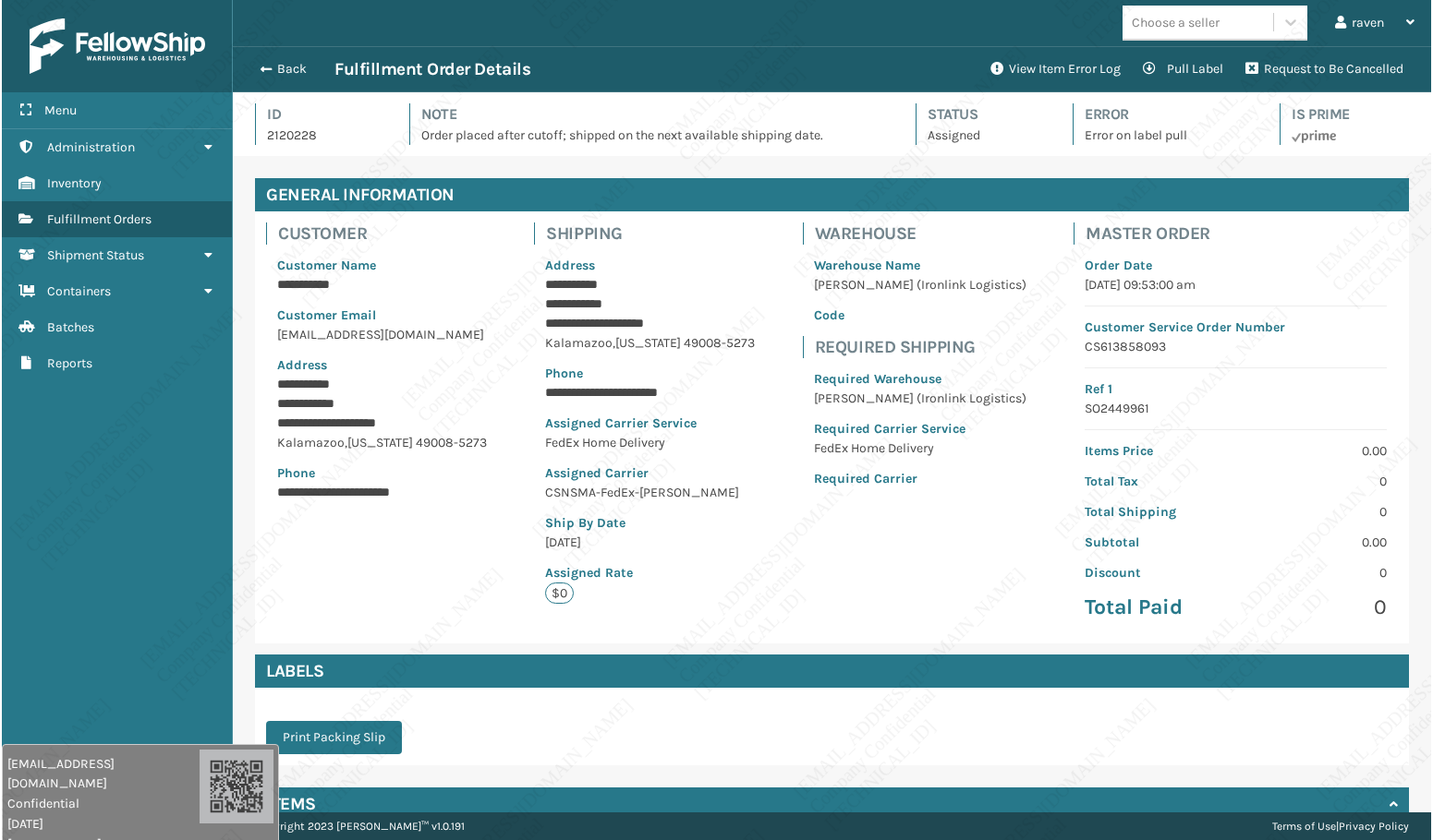
scroll to position [44, 1198]
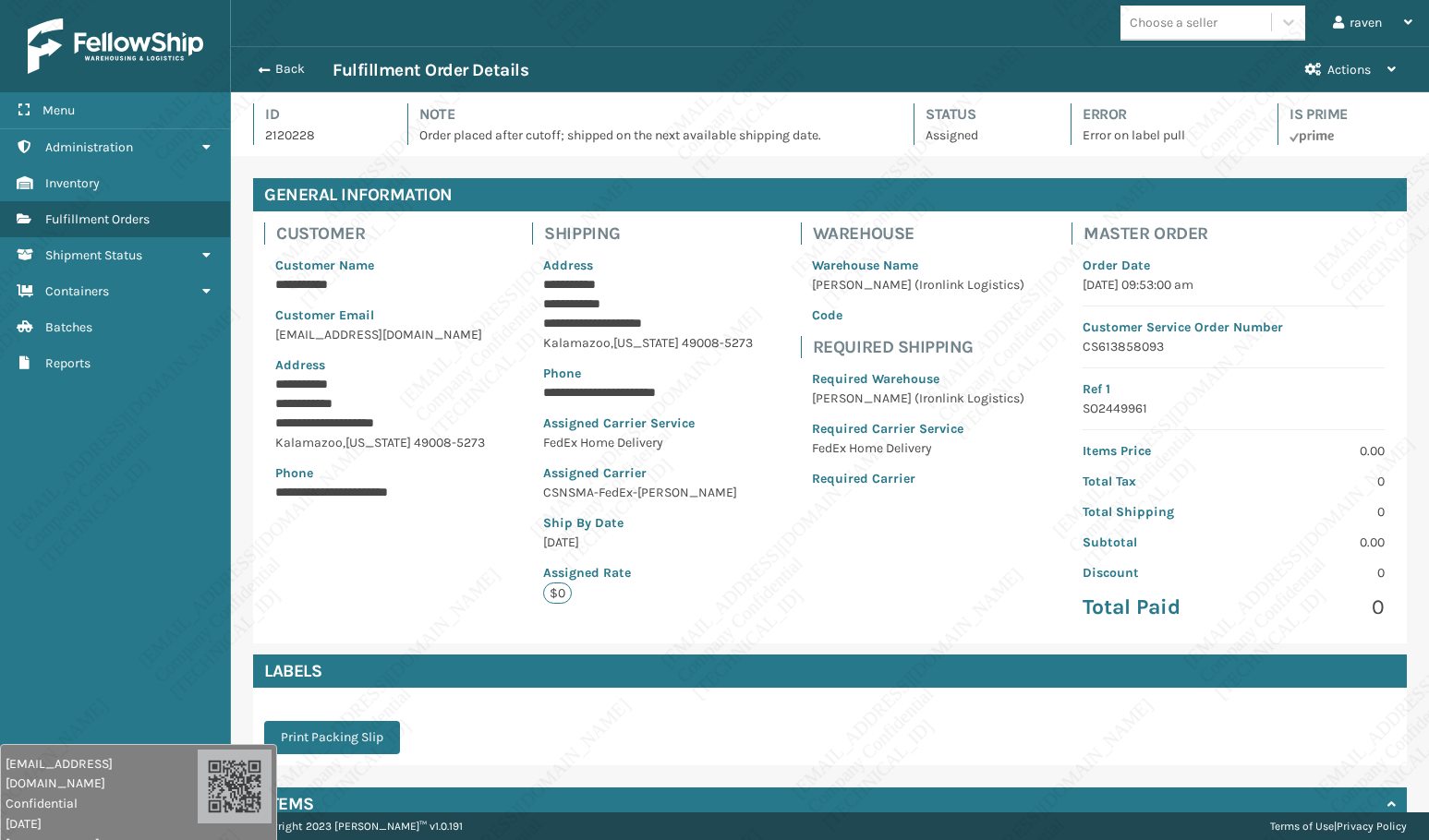
click at [708, 736] on div "Print Packing Slip" at bounding box center [830, 726] width 1153 height 78
click at [257, 73] on span "button" at bounding box center [262, 69] width 12 height 13
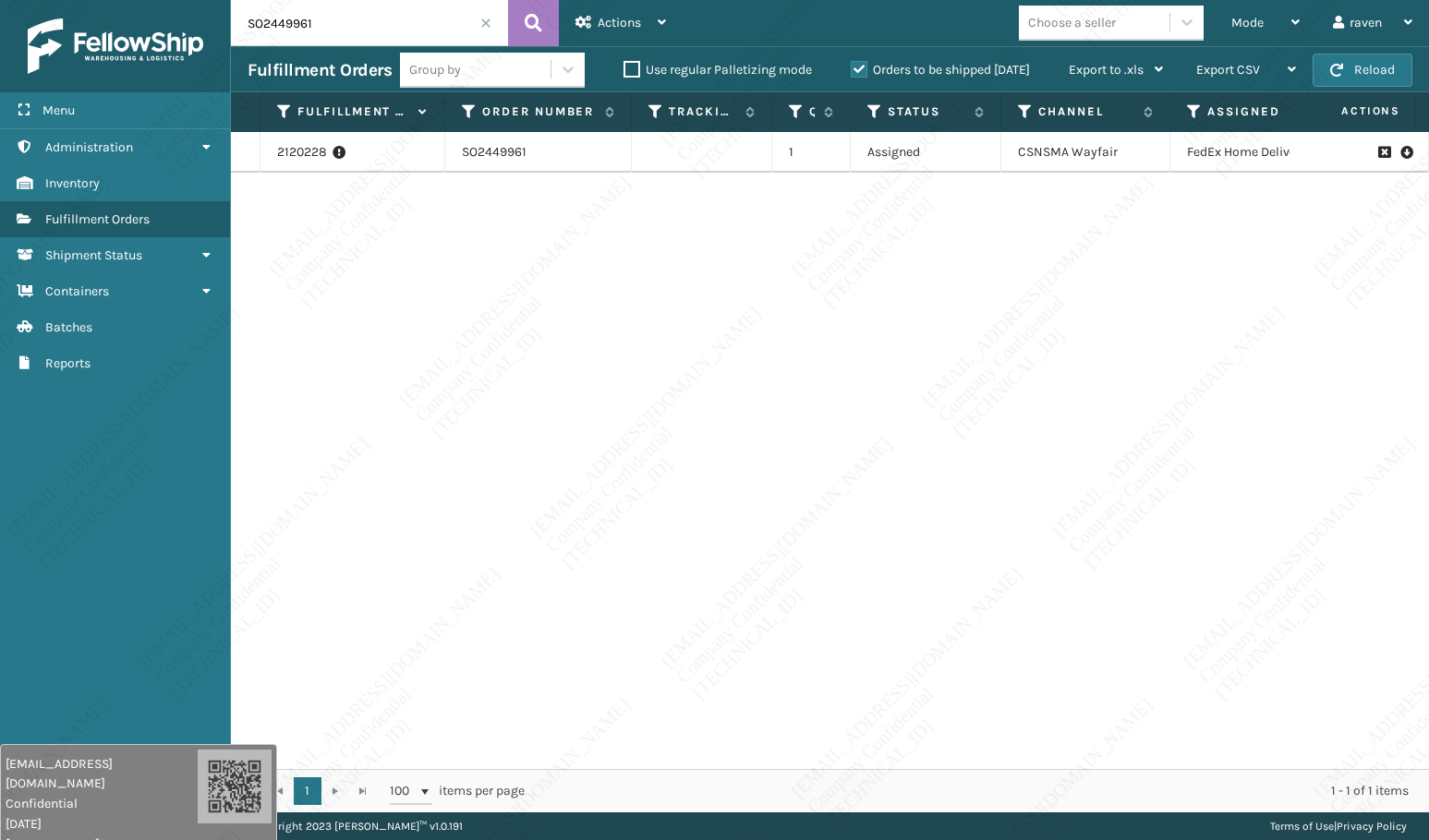
click at [485, 17] on span at bounding box center [486, 23] width 12 height 12
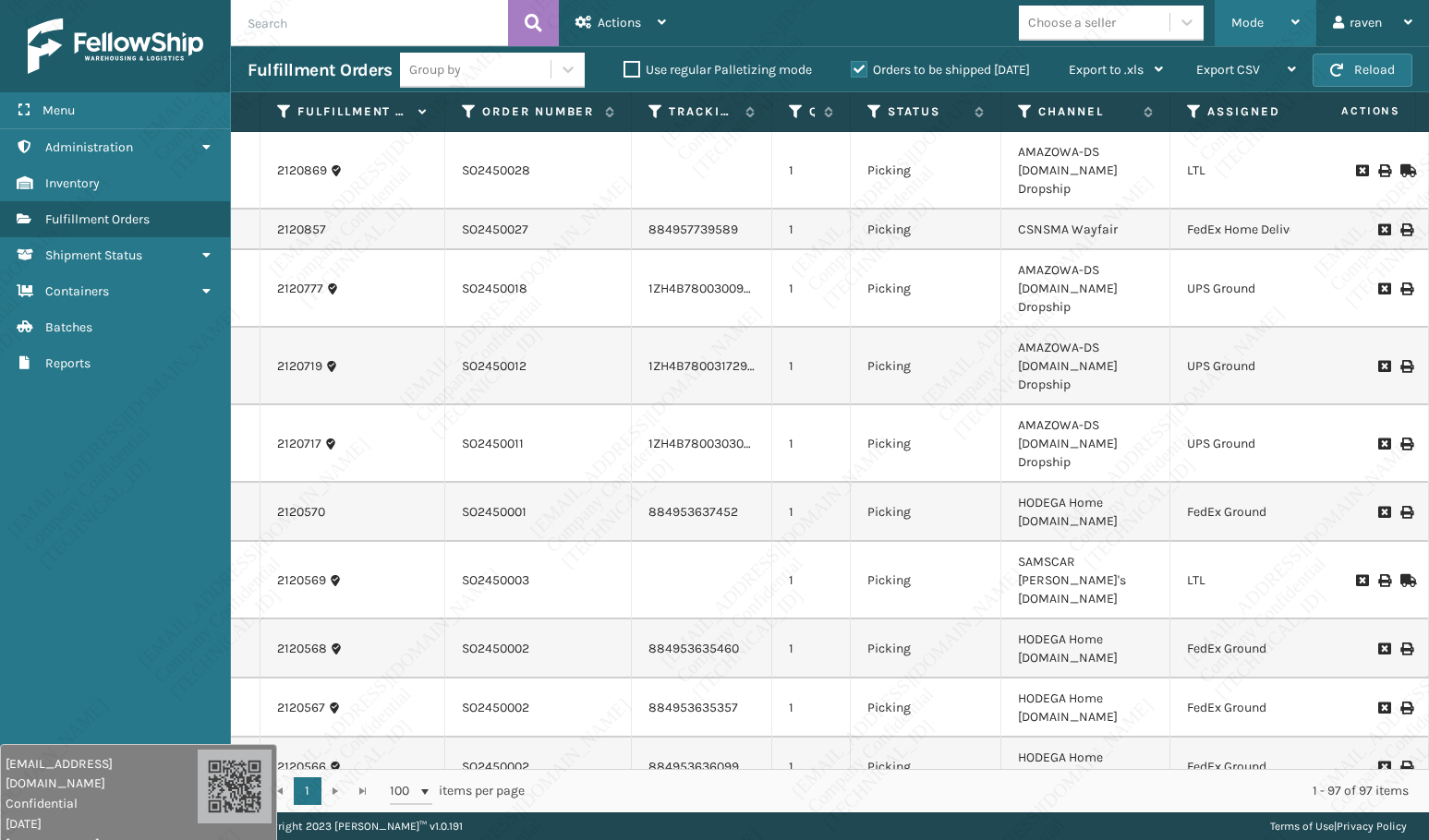
click at [1240, 12] on div "Mode" at bounding box center [1265, 23] width 68 height 46
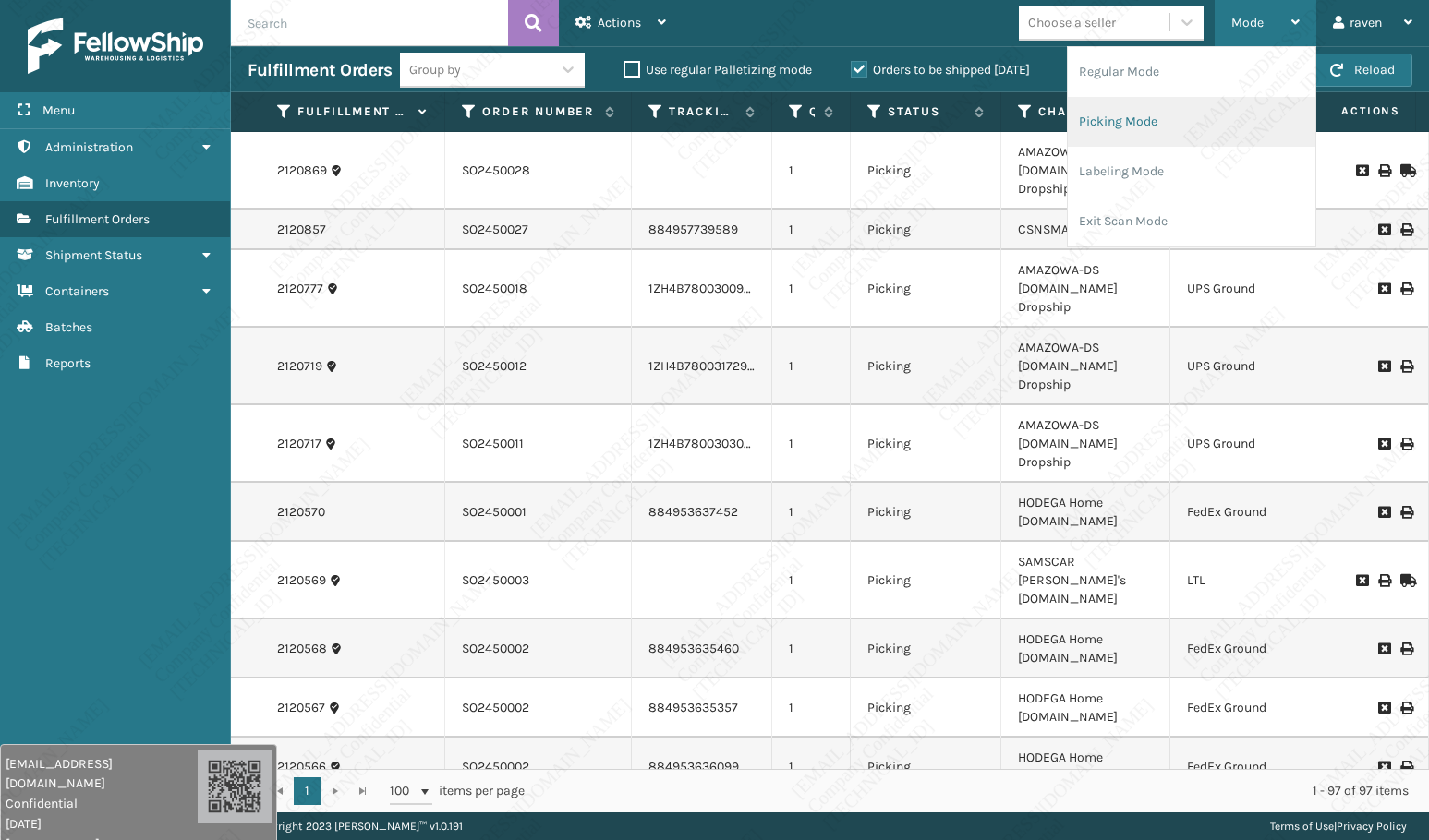
click at [1210, 120] on li "Picking Mode" at bounding box center [1191, 122] width 248 height 50
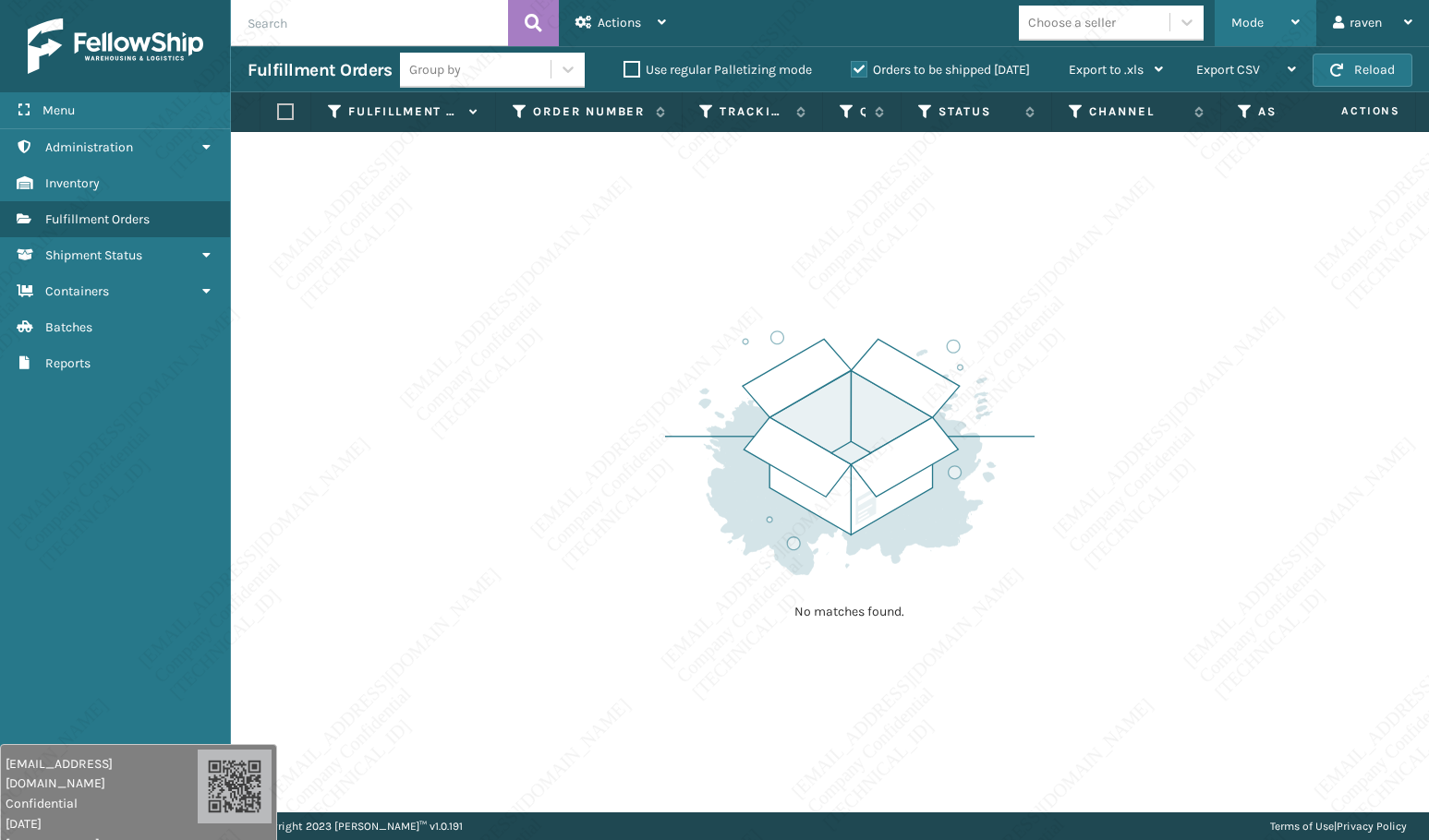
click at [1247, 28] on span "Mode" at bounding box center [1248, 22] width 33 height 15
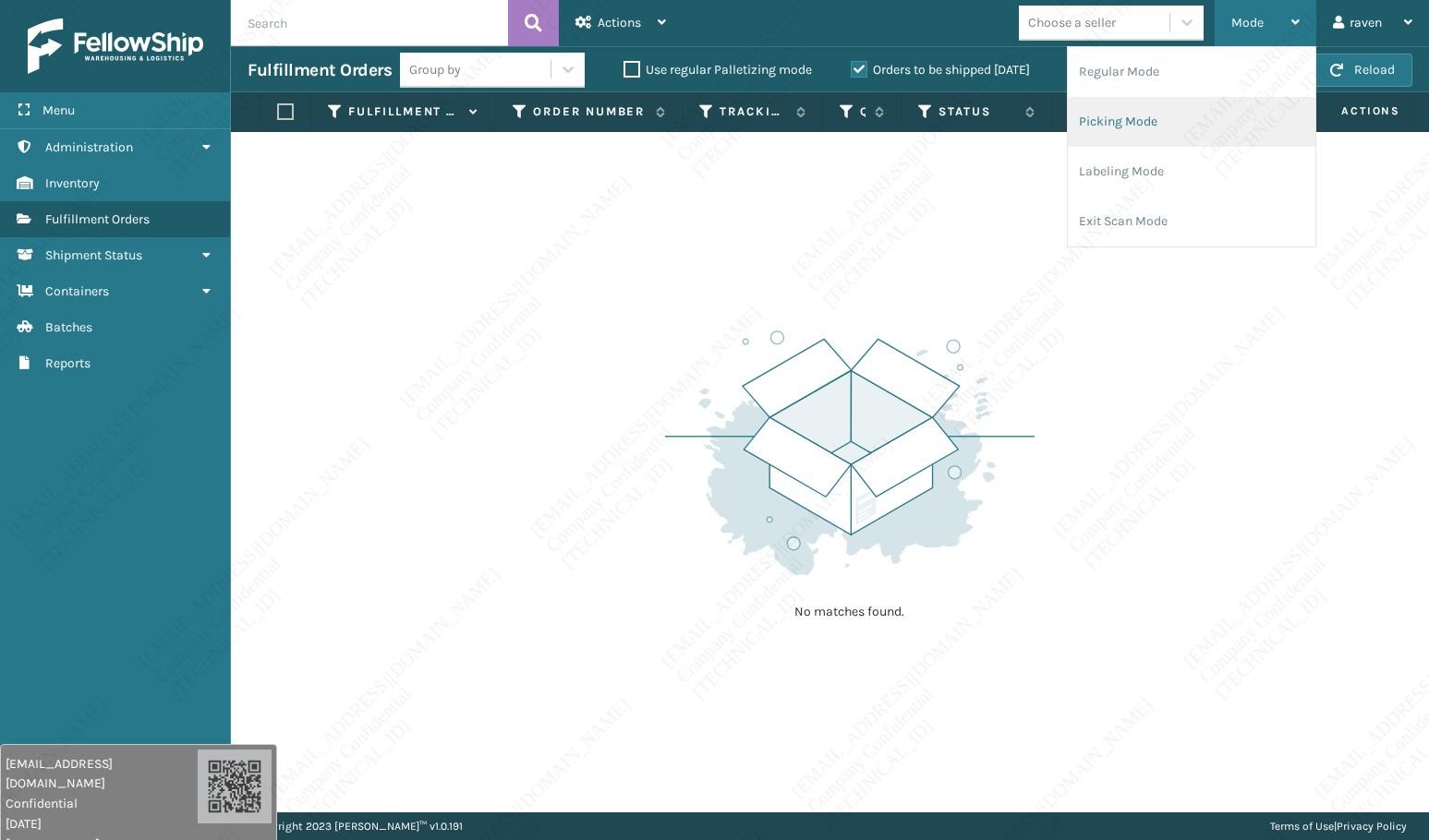
click at [1151, 111] on li "Picking Mode" at bounding box center [1191, 122] width 248 height 50
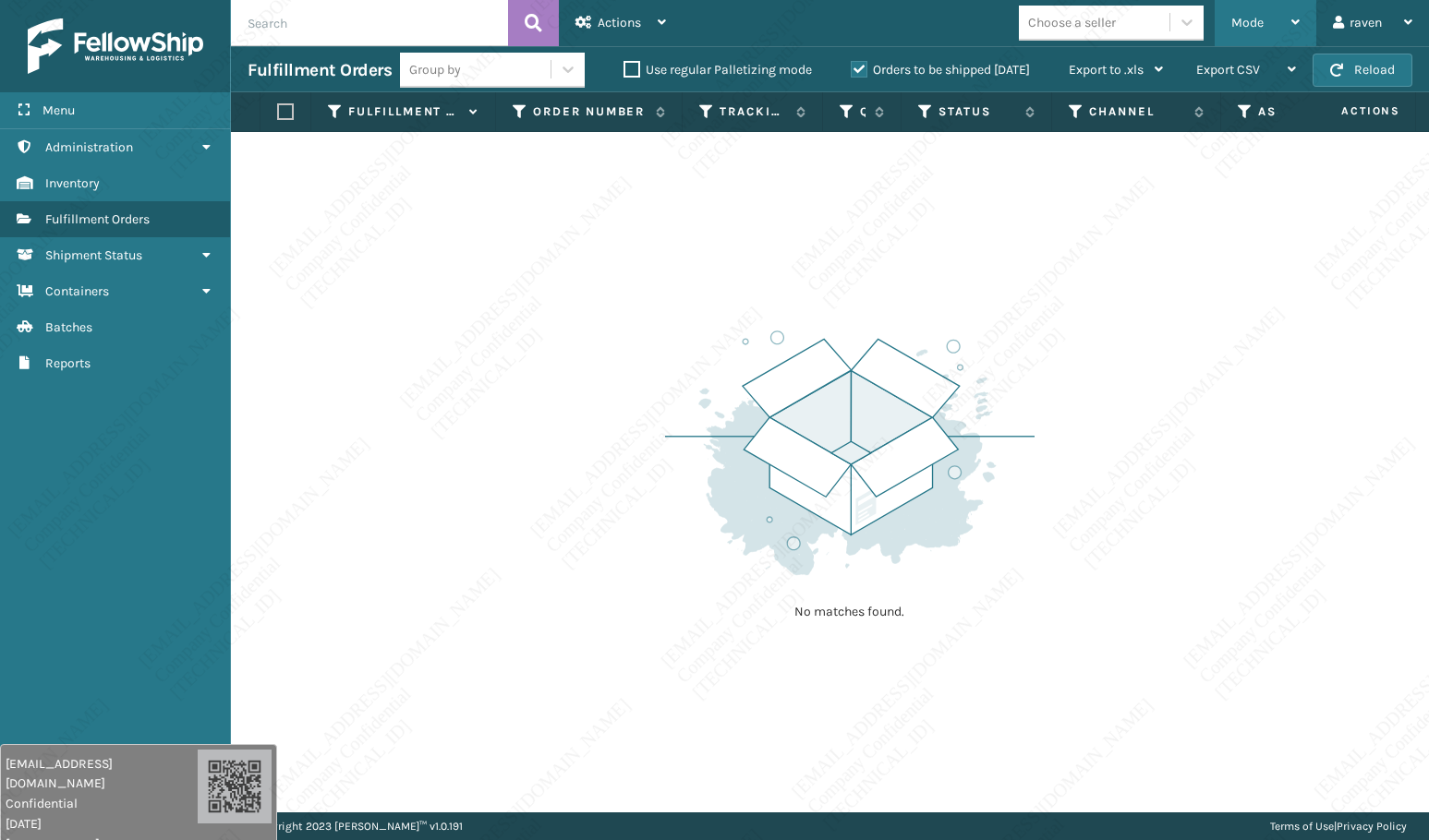
click at [1241, 18] on span "Mode" at bounding box center [1248, 22] width 33 height 15
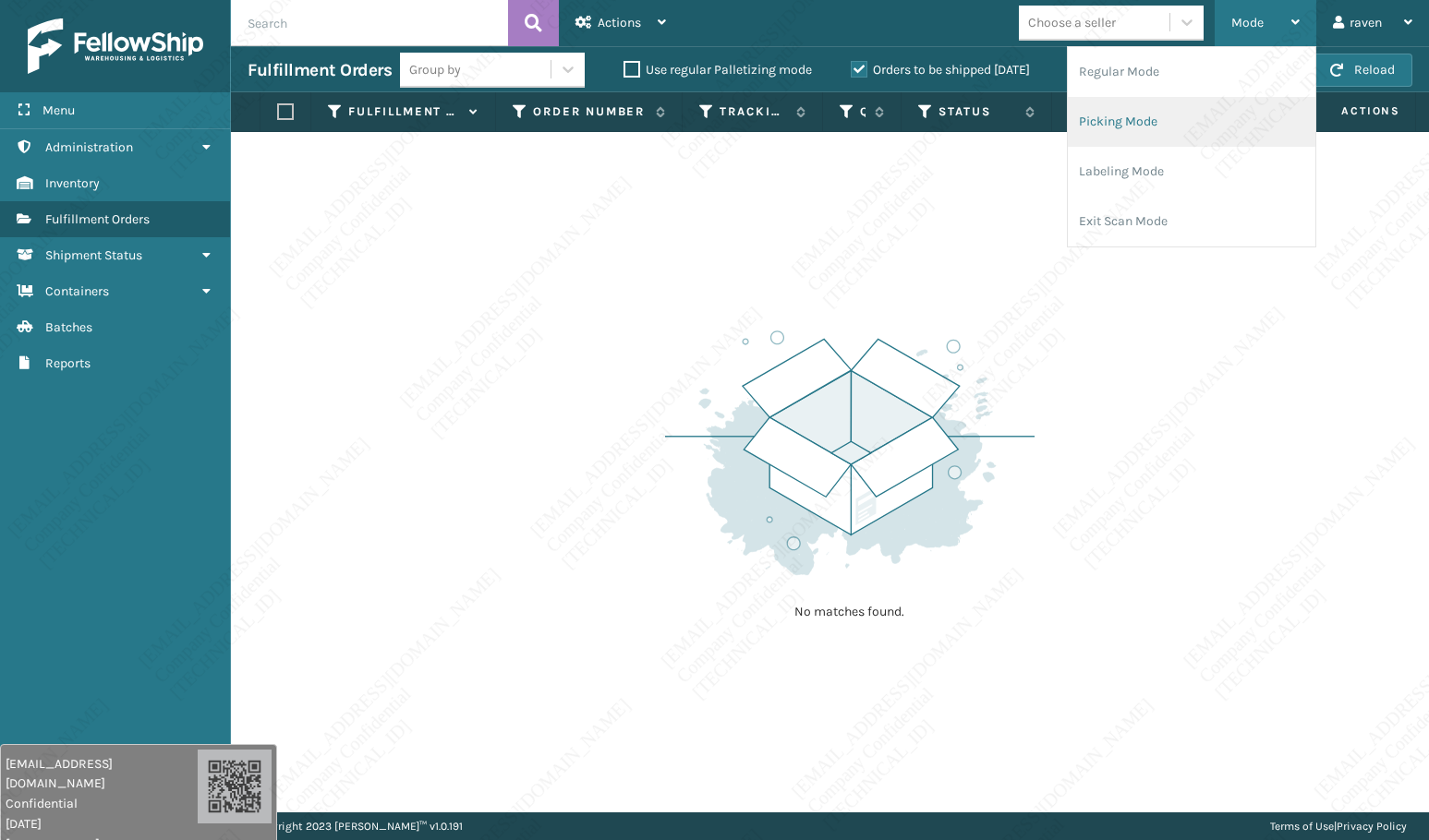
click at [1150, 103] on li "Picking Mode" at bounding box center [1191, 122] width 248 height 50
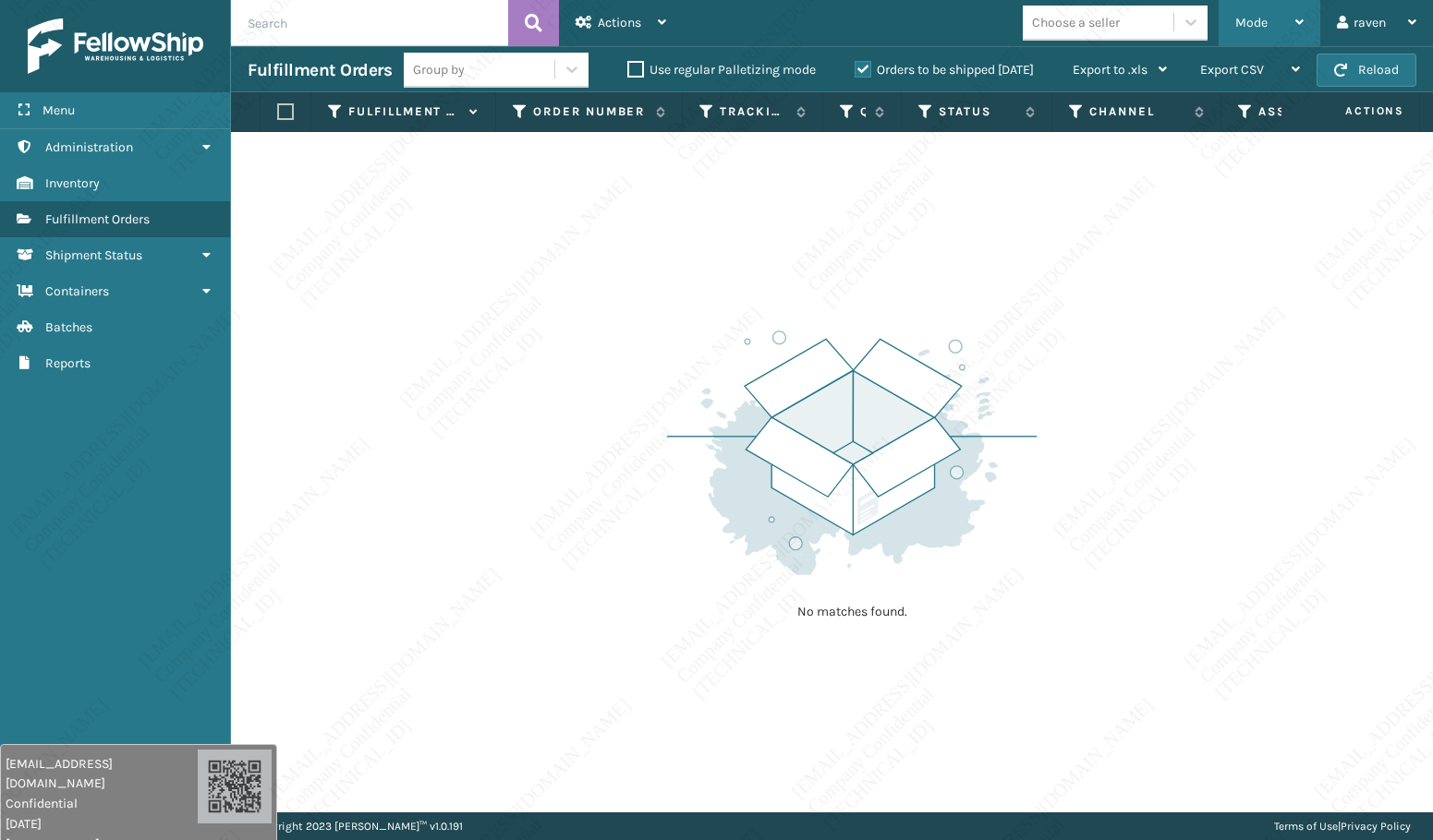
click at [1235, 27] on span "Mode" at bounding box center [1252, 22] width 33 height 15
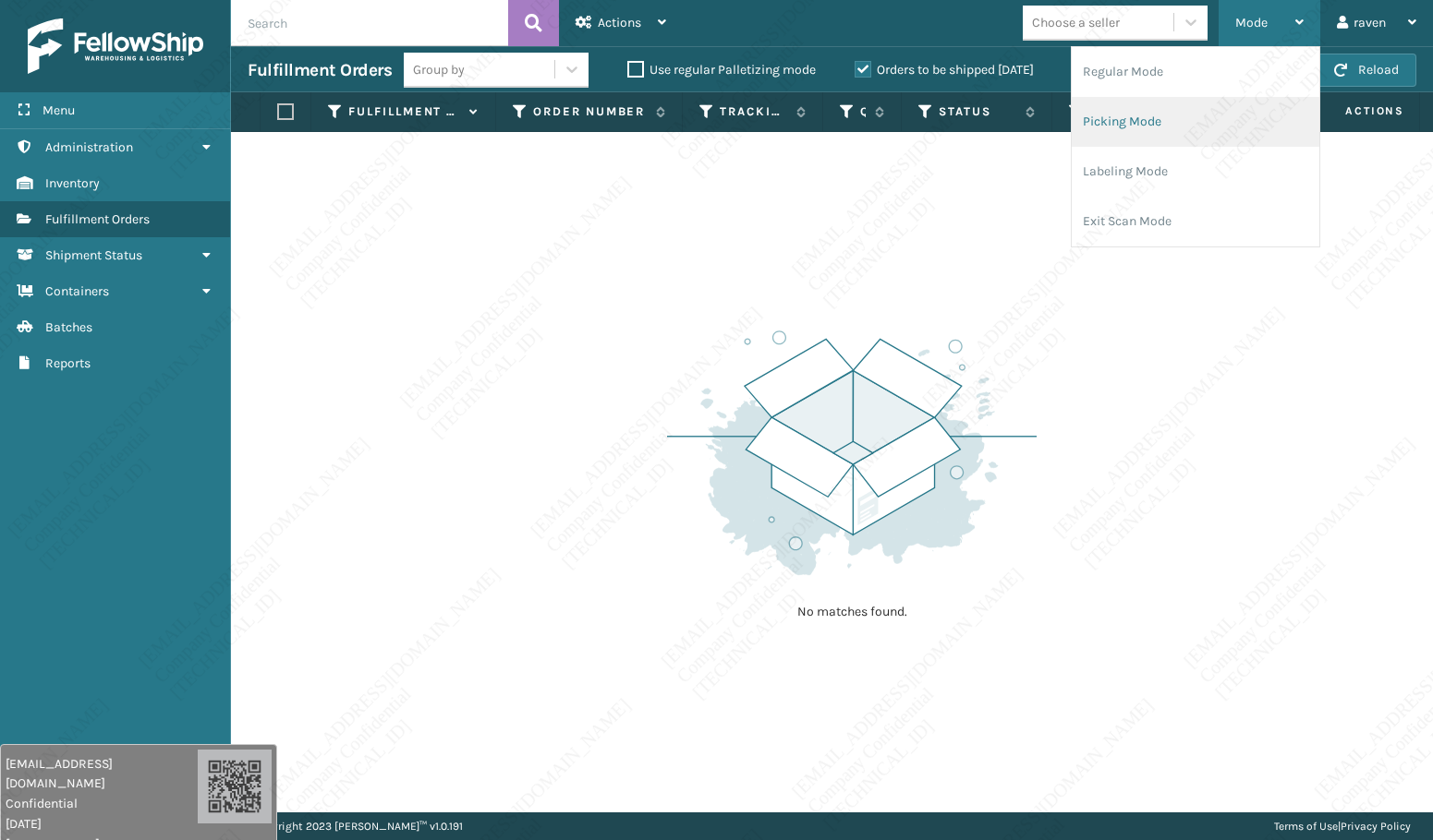
click at [1168, 112] on li "Picking Mode" at bounding box center [1195, 122] width 248 height 50
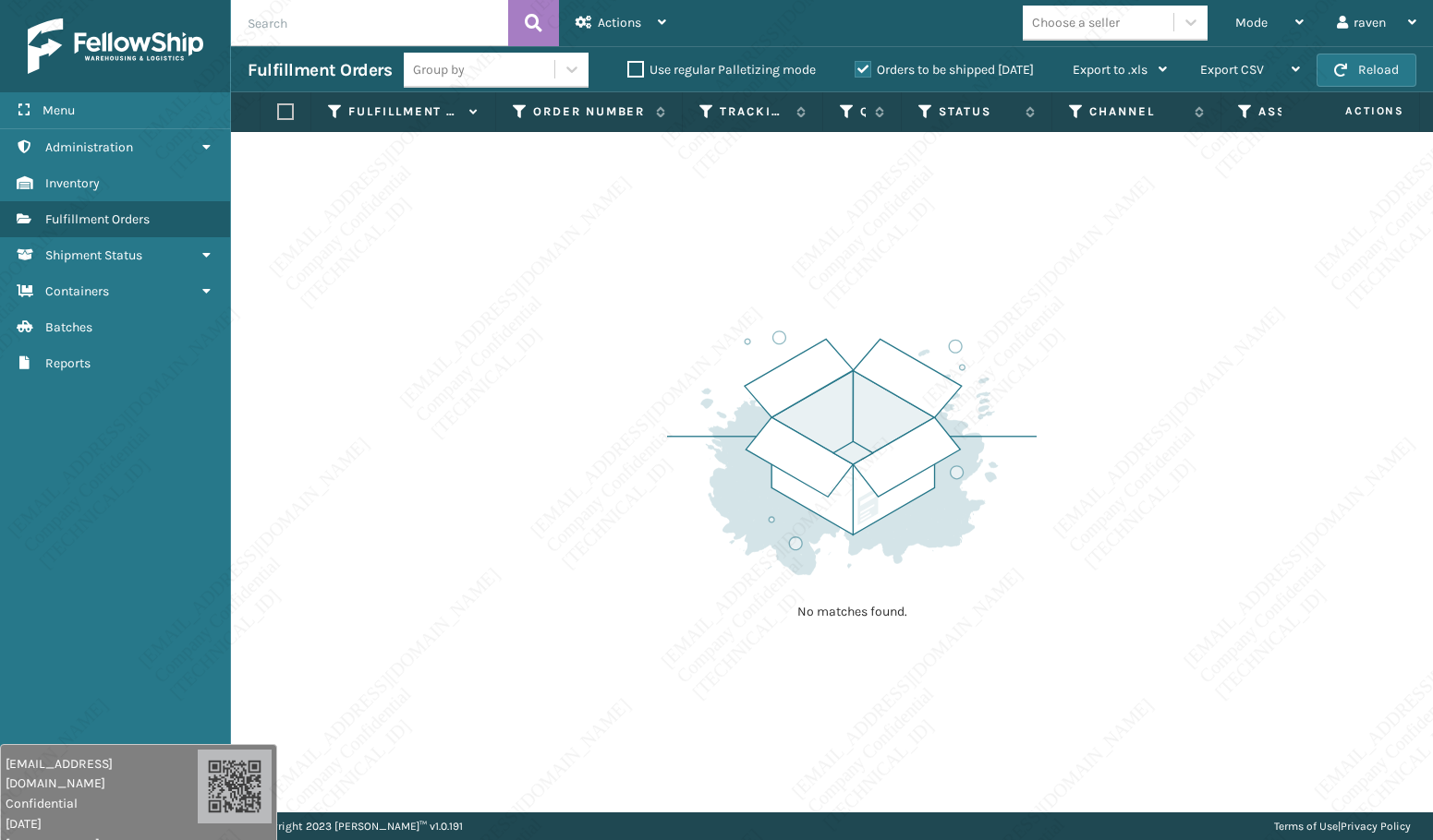
click at [1091, 436] on div "No matches found." at bounding box center [832, 472] width 1202 height 680
click at [1128, 643] on div "No matches found." at bounding box center [832, 472] width 1202 height 680
click at [1403, 386] on div "No matches found." at bounding box center [832, 472] width 1202 height 680
click at [814, 486] on img at bounding box center [851, 453] width 369 height 256
click at [1236, 20] on span "Mode" at bounding box center [1252, 22] width 33 height 15
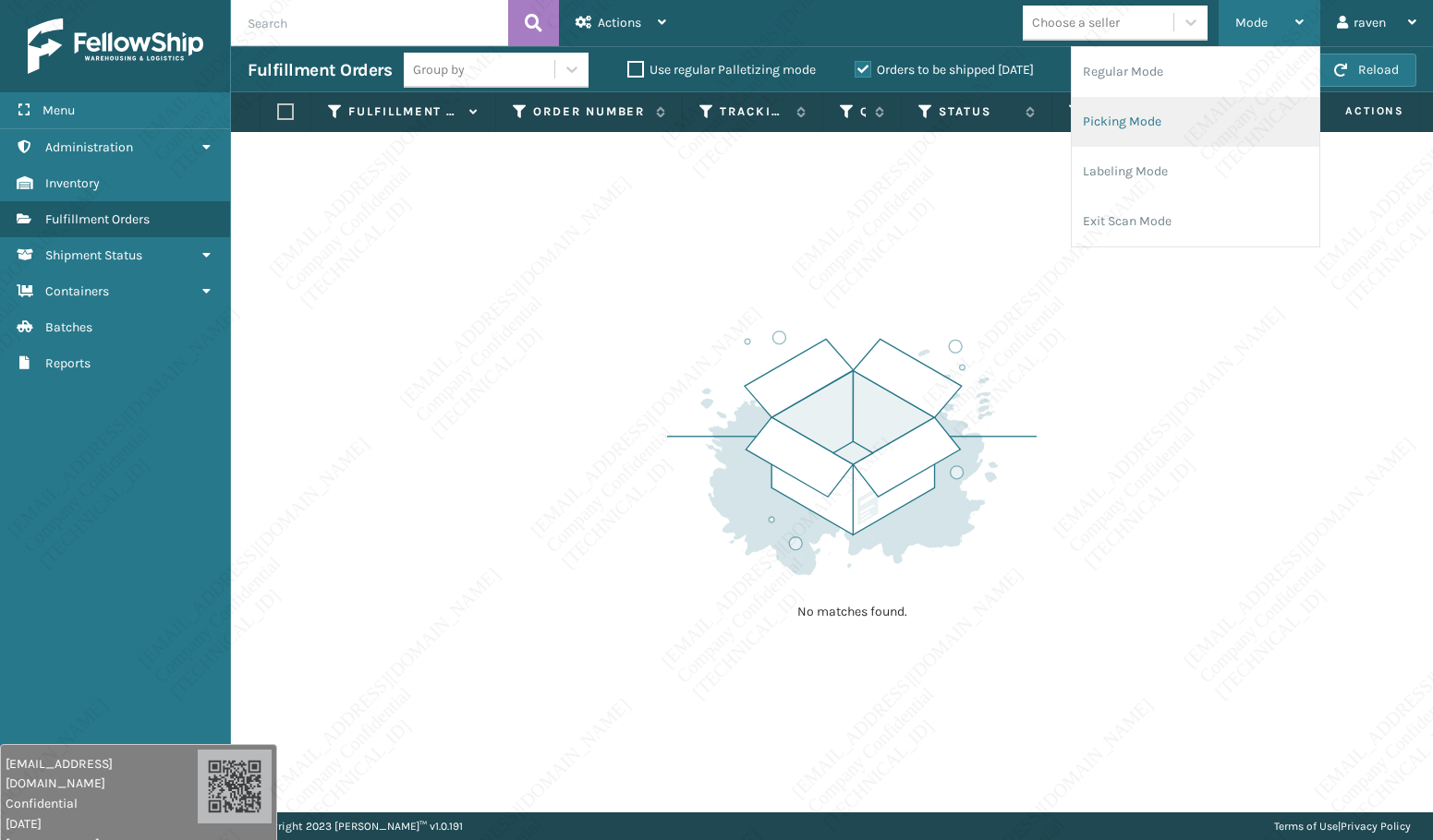
click at [1185, 109] on li "Picking Mode" at bounding box center [1195, 122] width 248 height 50
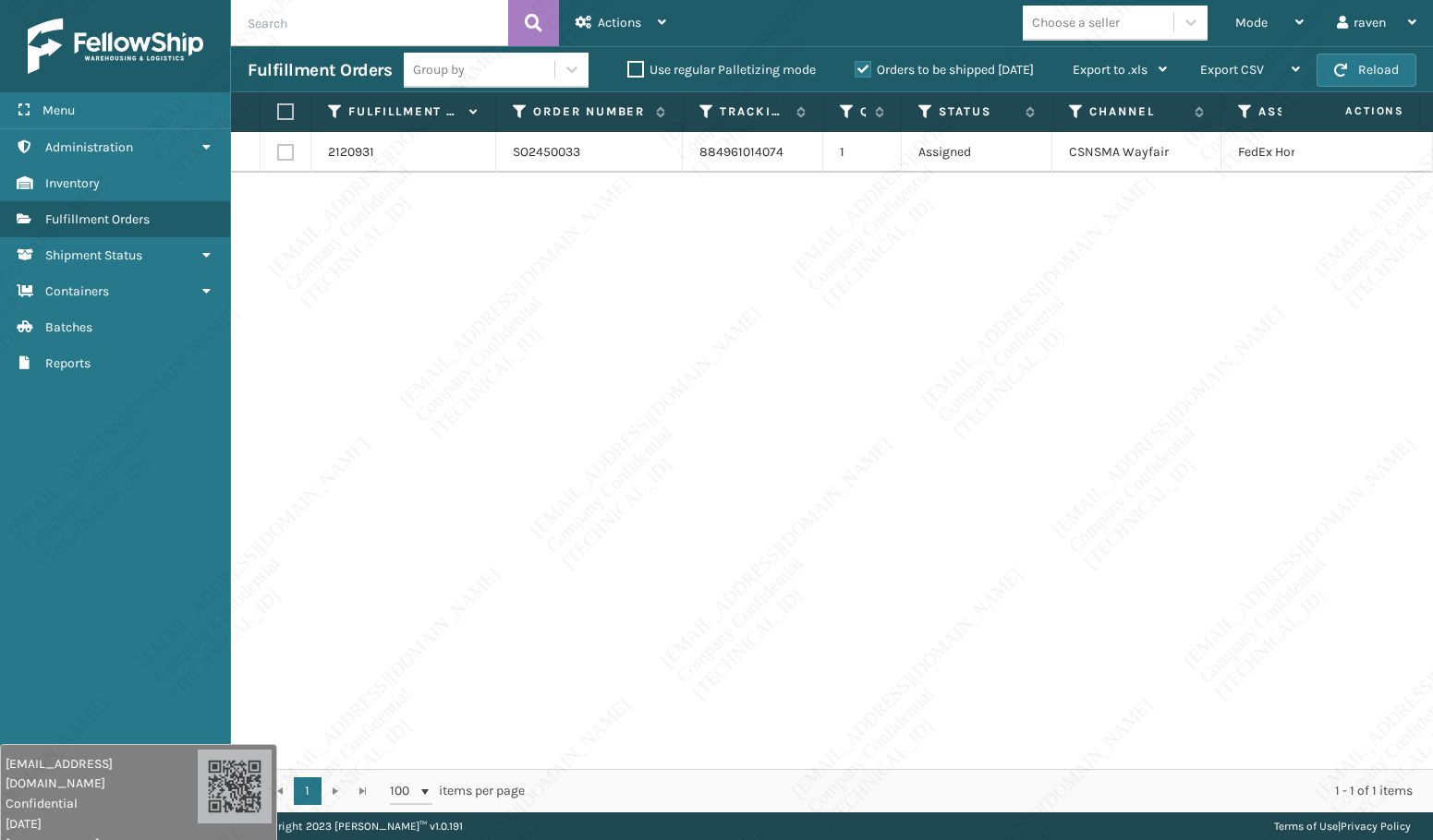
click at [1126, 390] on div "2120931 SO2450033 884961014074 1 Assigned CSNSMA Wayfair FedEx Home Delivery" at bounding box center [832, 450] width 1202 height 637
click at [287, 107] on label at bounding box center [283, 111] width 12 height 16
click at [279, 107] on input "checkbox" at bounding box center [278, 112] width 1 height 12
checkbox input "true"
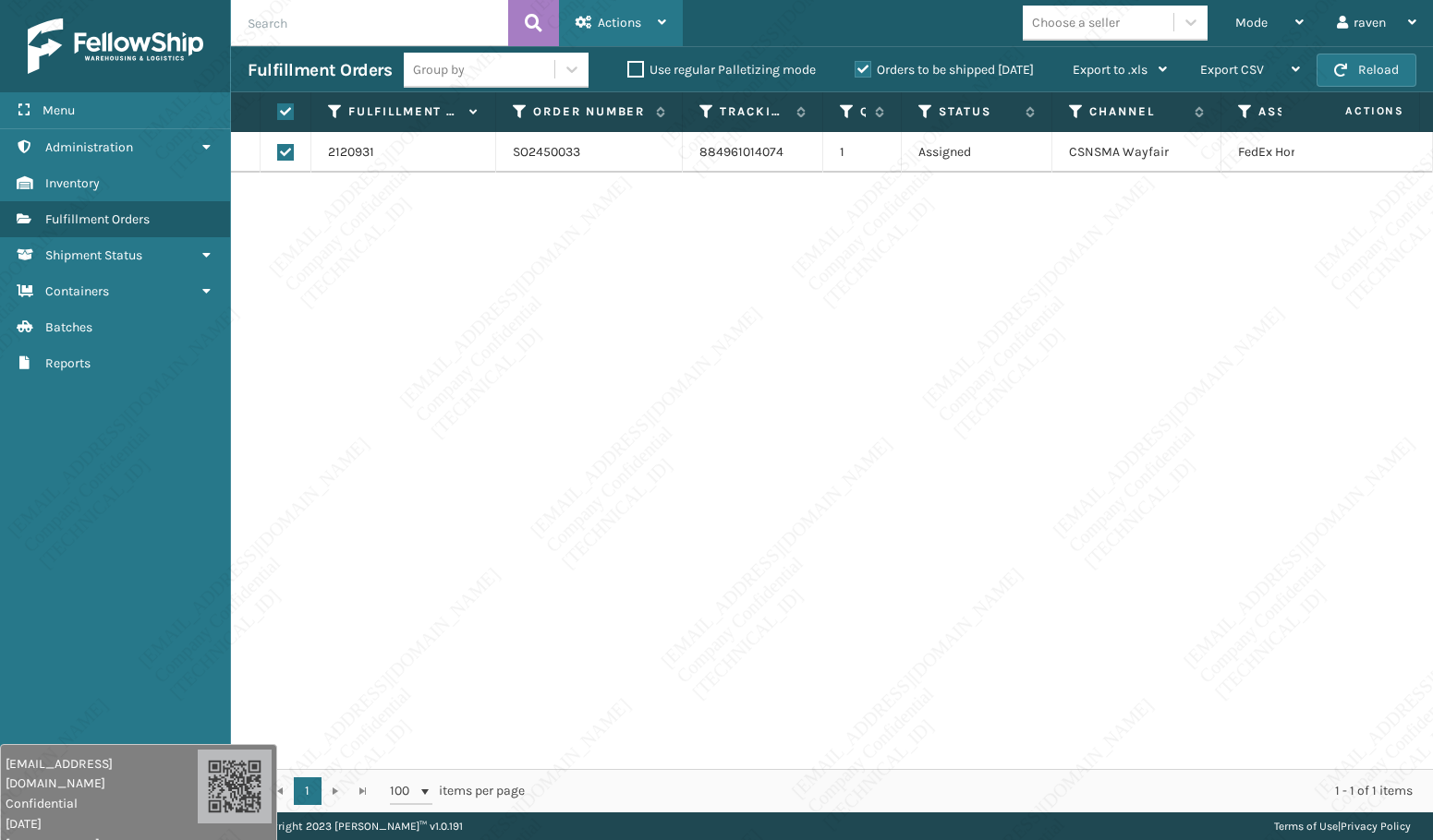
click at [625, 15] on span "Actions" at bounding box center [619, 22] width 43 height 15
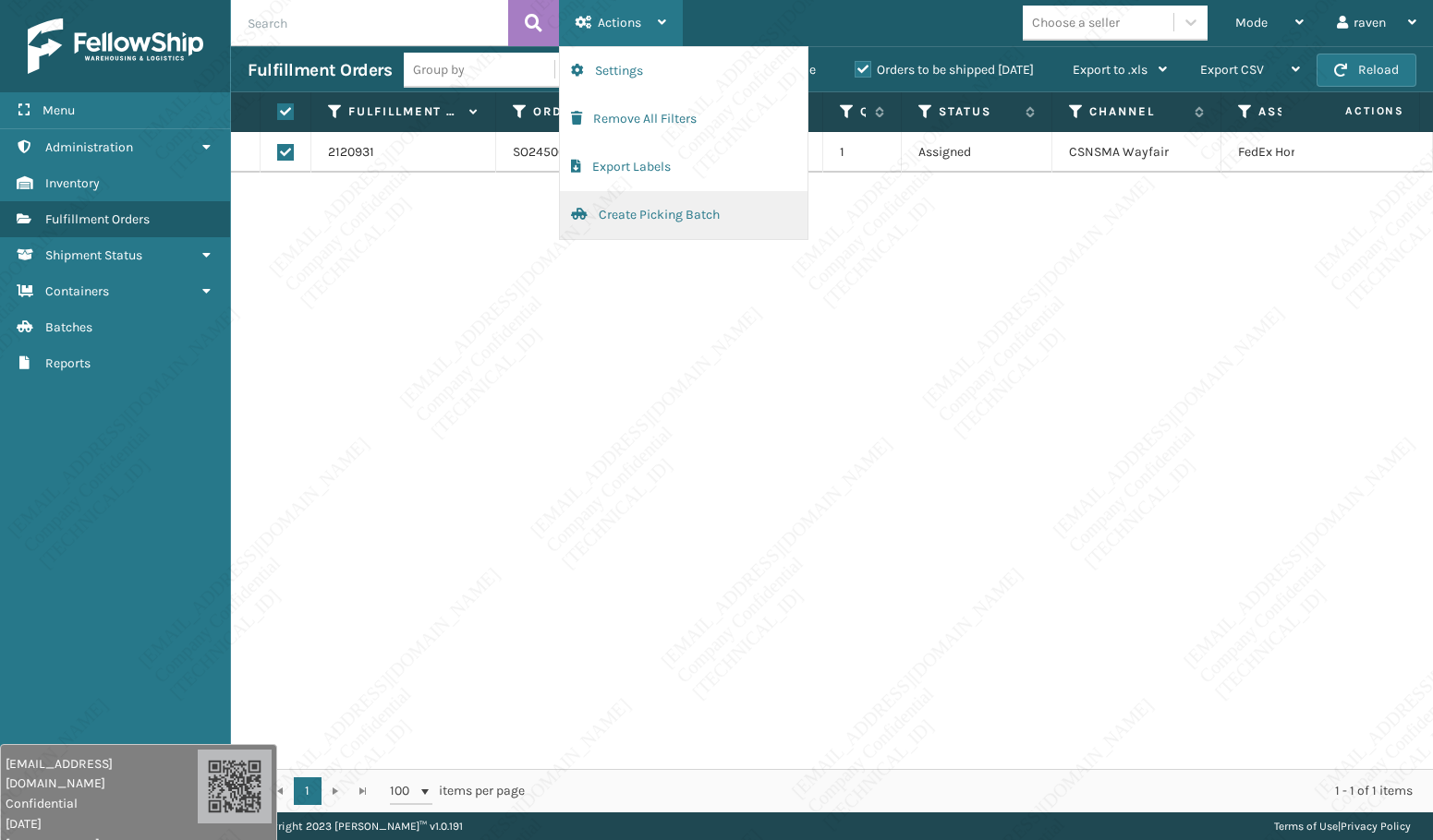
click at [619, 210] on button "Create Picking Batch" at bounding box center [683, 215] width 248 height 48
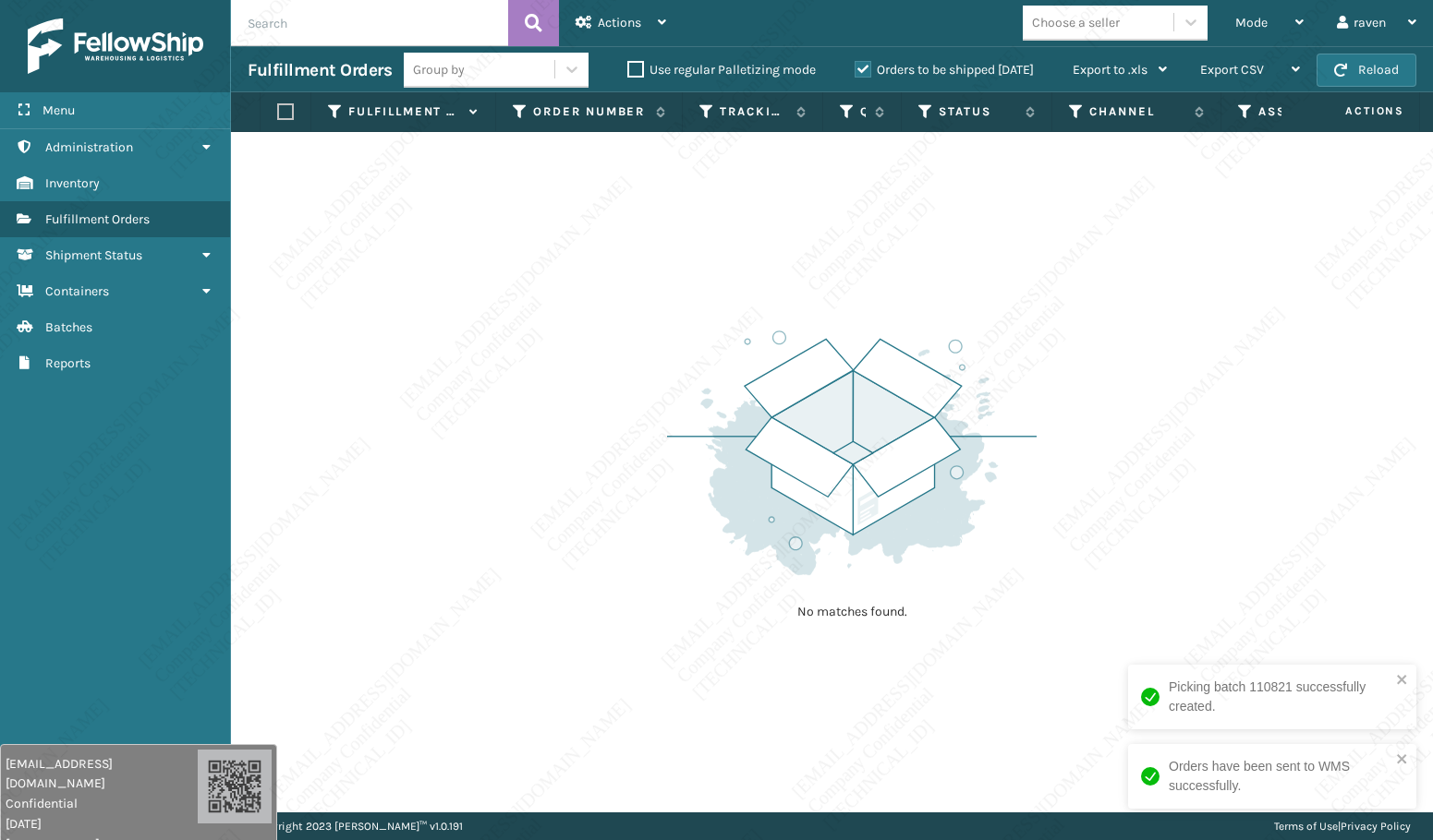
drag, startPoint x: 427, startPoint y: 316, endPoint x: 393, endPoint y: 311, distance: 34.4
click at [434, 318] on div "No matches found." at bounding box center [832, 472] width 1202 height 680
click at [561, 418] on div "No matches found." at bounding box center [832, 472] width 1202 height 680
click at [512, 402] on div "No matches found." at bounding box center [832, 472] width 1202 height 680
click at [340, 310] on div "No matches found." at bounding box center [832, 472] width 1202 height 680
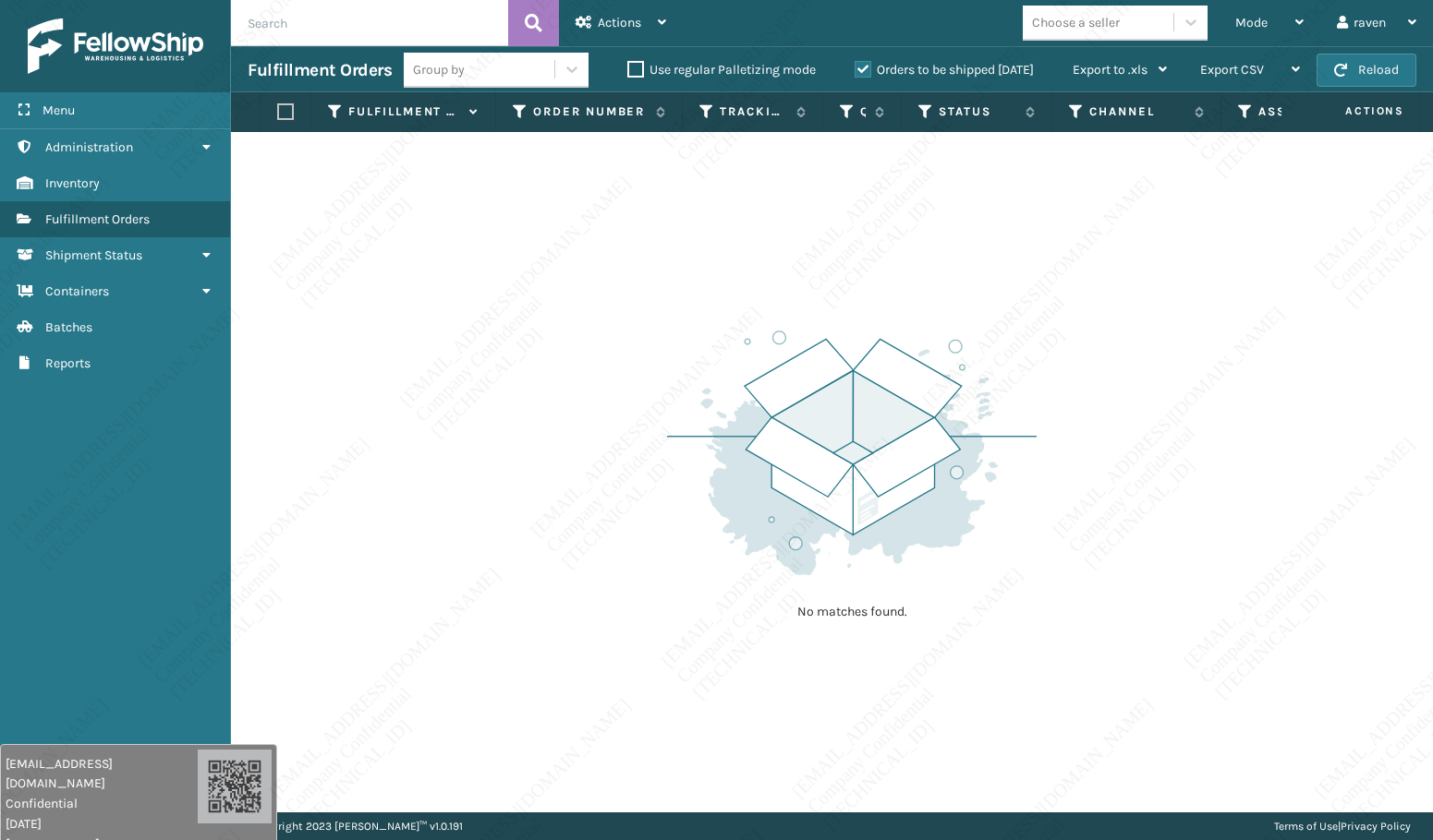
click at [920, 647] on div "No matches found." at bounding box center [832, 472] width 1202 height 680
drag, startPoint x: 823, startPoint y: 691, endPoint x: 788, endPoint y: 651, distance: 53.2
click at [824, 690] on div "No matches found." at bounding box center [832, 472] width 1202 height 680
click at [1270, 31] on div "Mode" at bounding box center [1269, 23] width 68 height 46
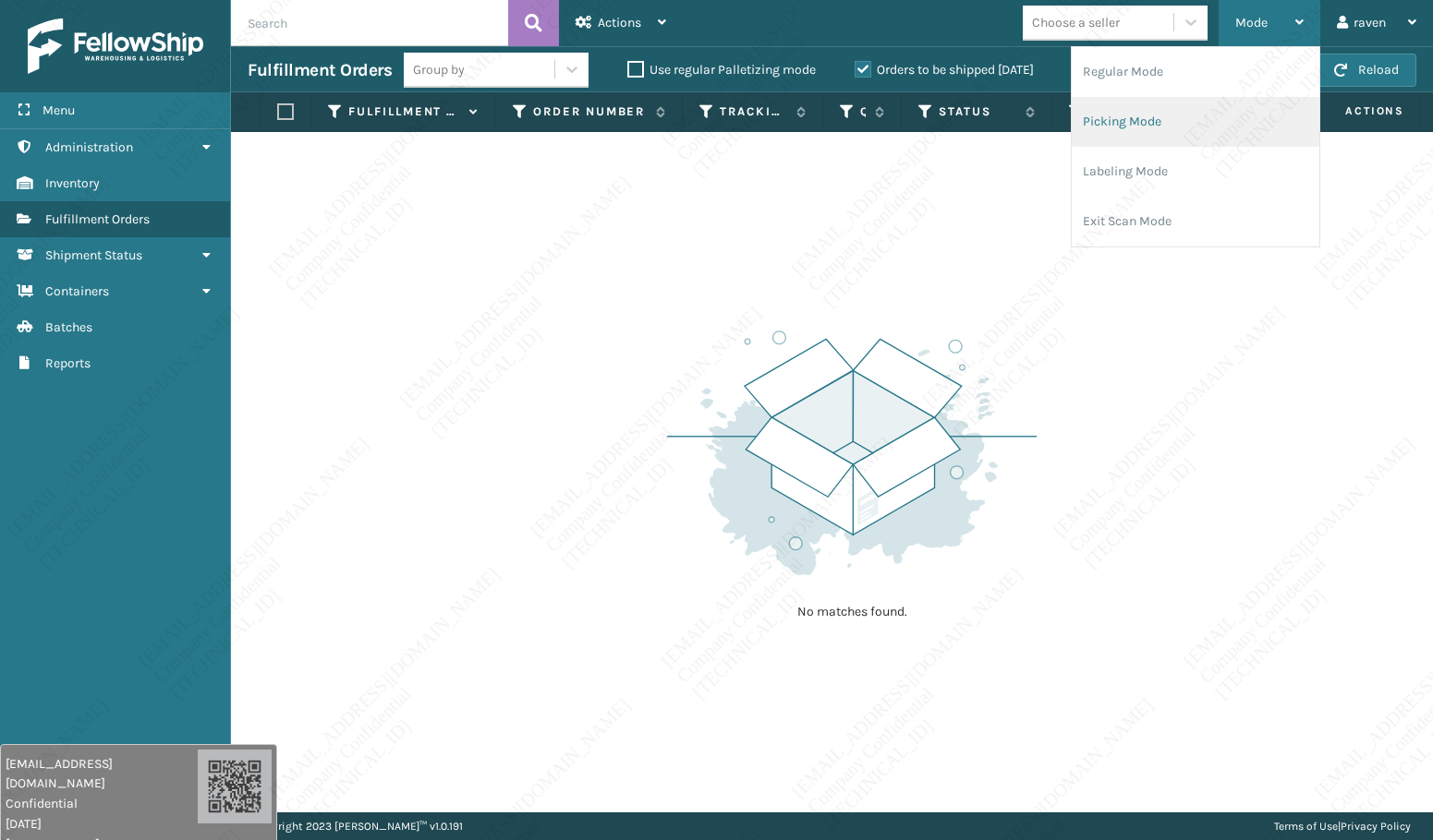
click at [1168, 109] on li "Picking Mode" at bounding box center [1195, 122] width 248 height 50
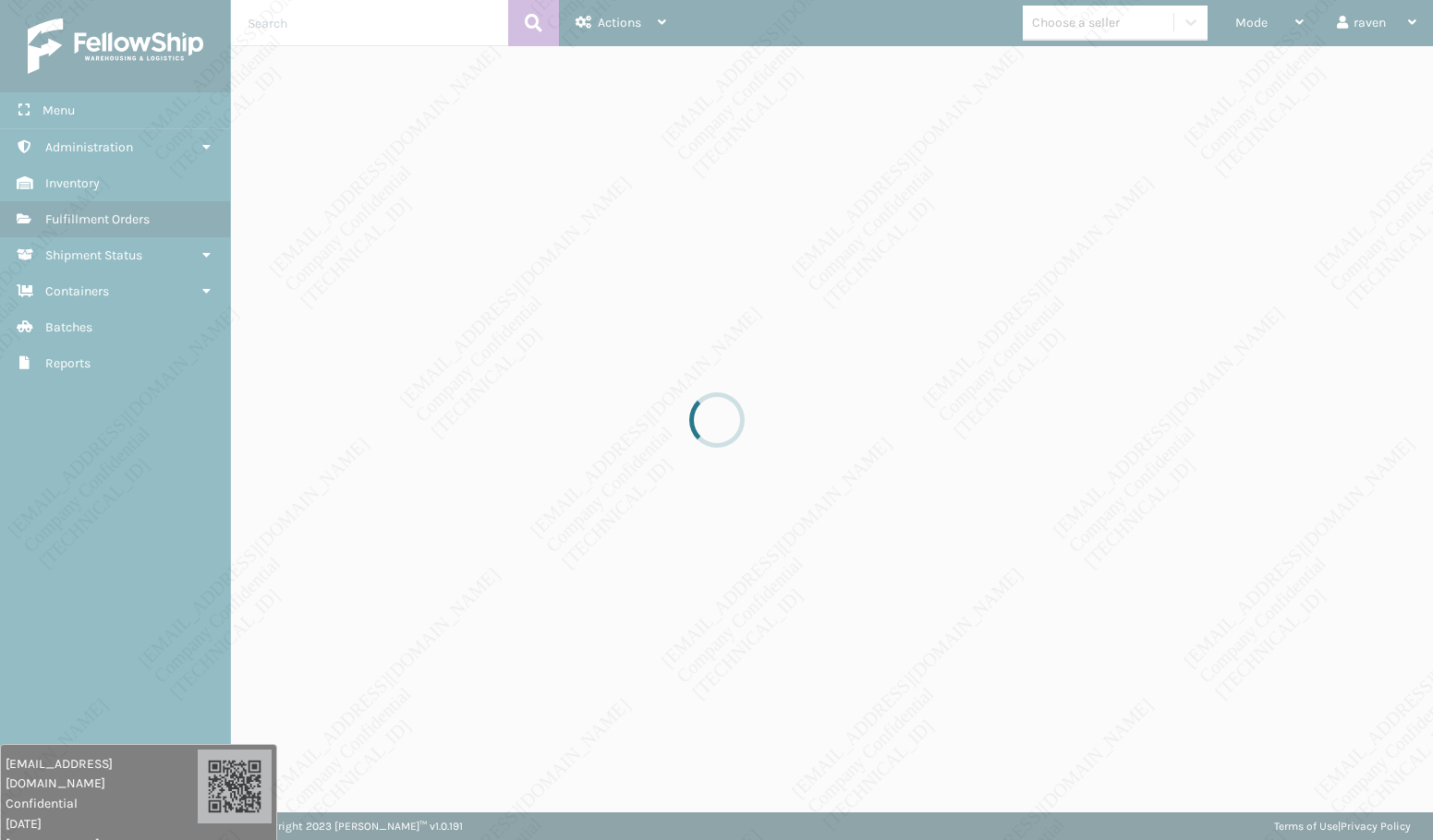
click at [975, 379] on div at bounding box center [716, 420] width 1433 height 840
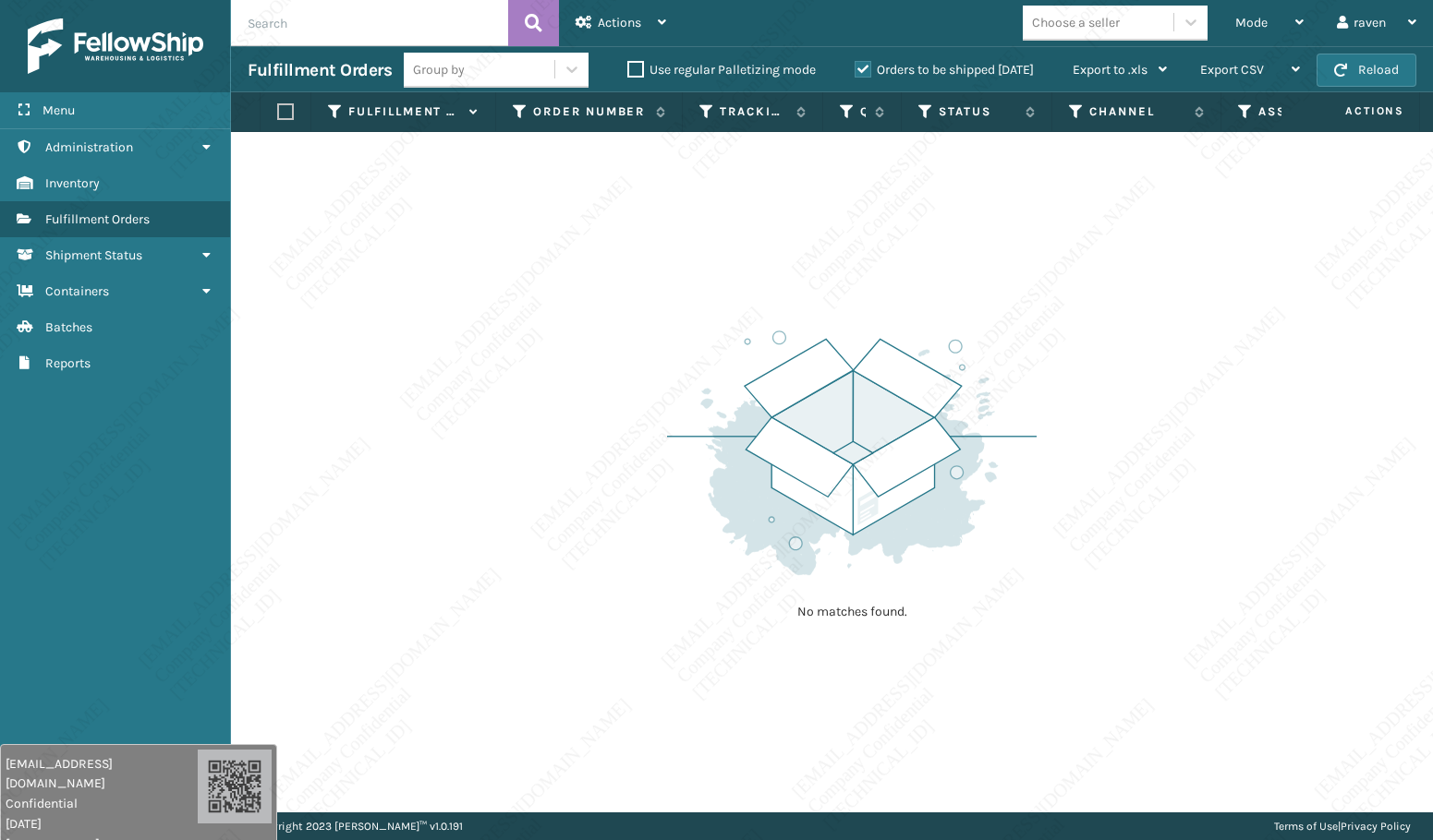
click at [691, 359] on img at bounding box center [851, 453] width 369 height 256
drag, startPoint x: 1077, startPoint y: 363, endPoint x: 1271, endPoint y: 366, distance: 194.0
click at [1080, 368] on div "No matches found." at bounding box center [832, 472] width 1202 height 680
click at [1182, 569] on div "No matches found." at bounding box center [832, 472] width 1202 height 680
click at [1279, 26] on div "Mode" at bounding box center [1269, 23] width 68 height 46
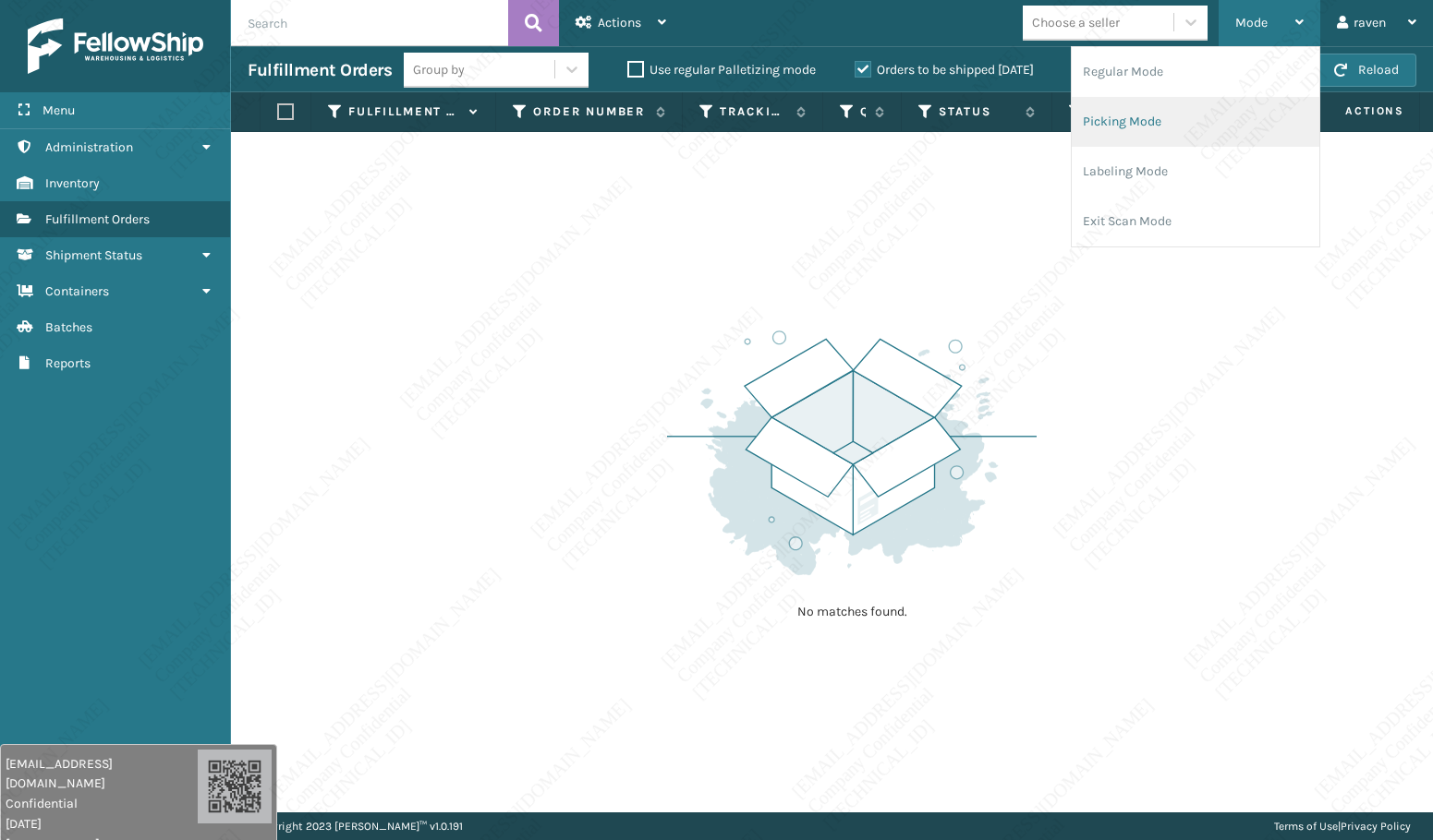
click at [1142, 107] on li "Picking Mode" at bounding box center [1195, 122] width 248 height 50
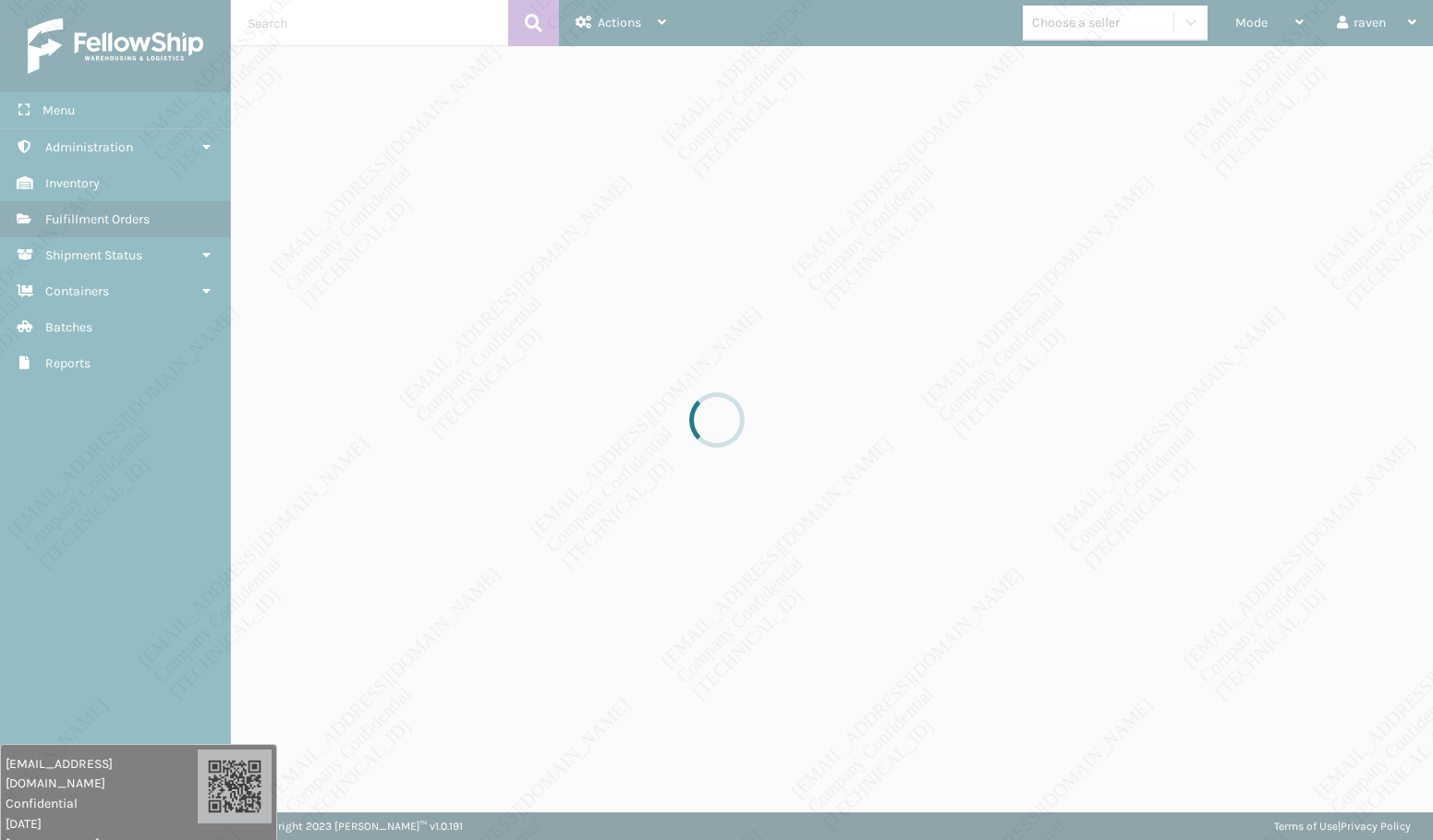
click at [1034, 315] on div at bounding box center [716, 420] width 1433 height 840
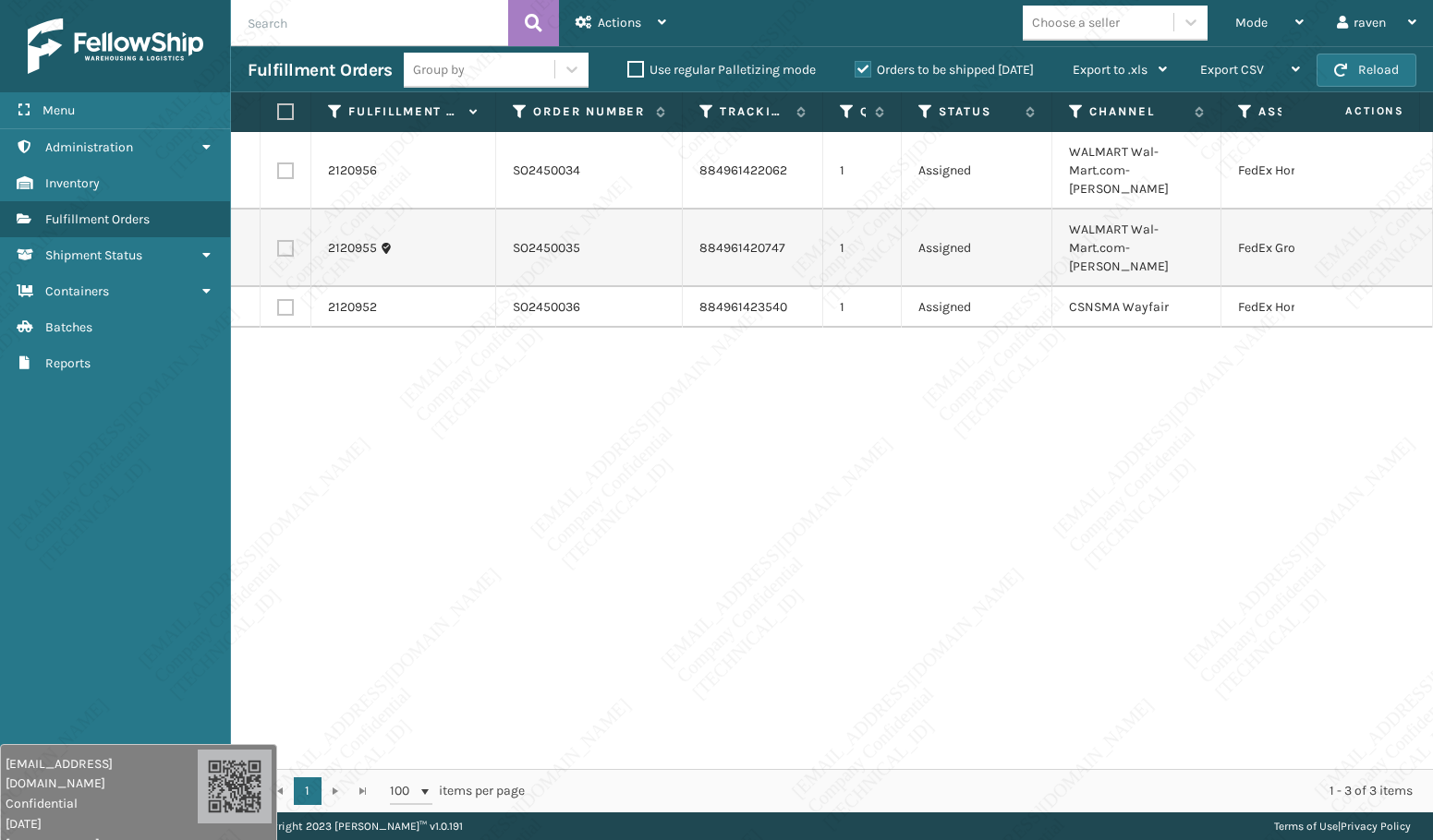
click at [1175, 474] on div "2120956 SO2450034 884961422062 1 Assigned WALMART Wal-Mart.com-Ladson FedEx Hom…" at bounding box center [832, 450] width 1202 height 637
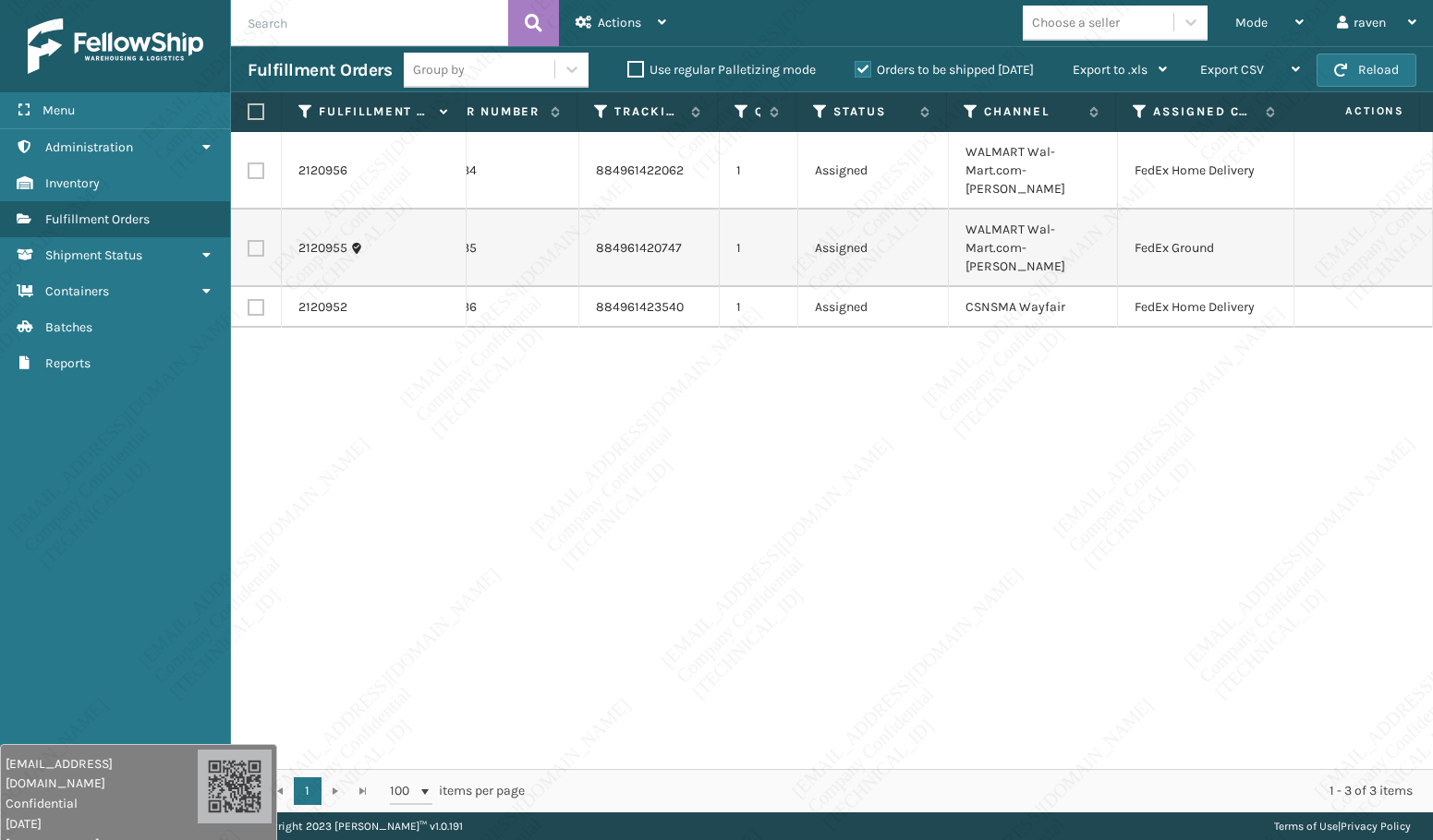
scroll to position [0, 117]
click at [1128, 104] on icon at bounding box center [1128, 111] width 14 height 16
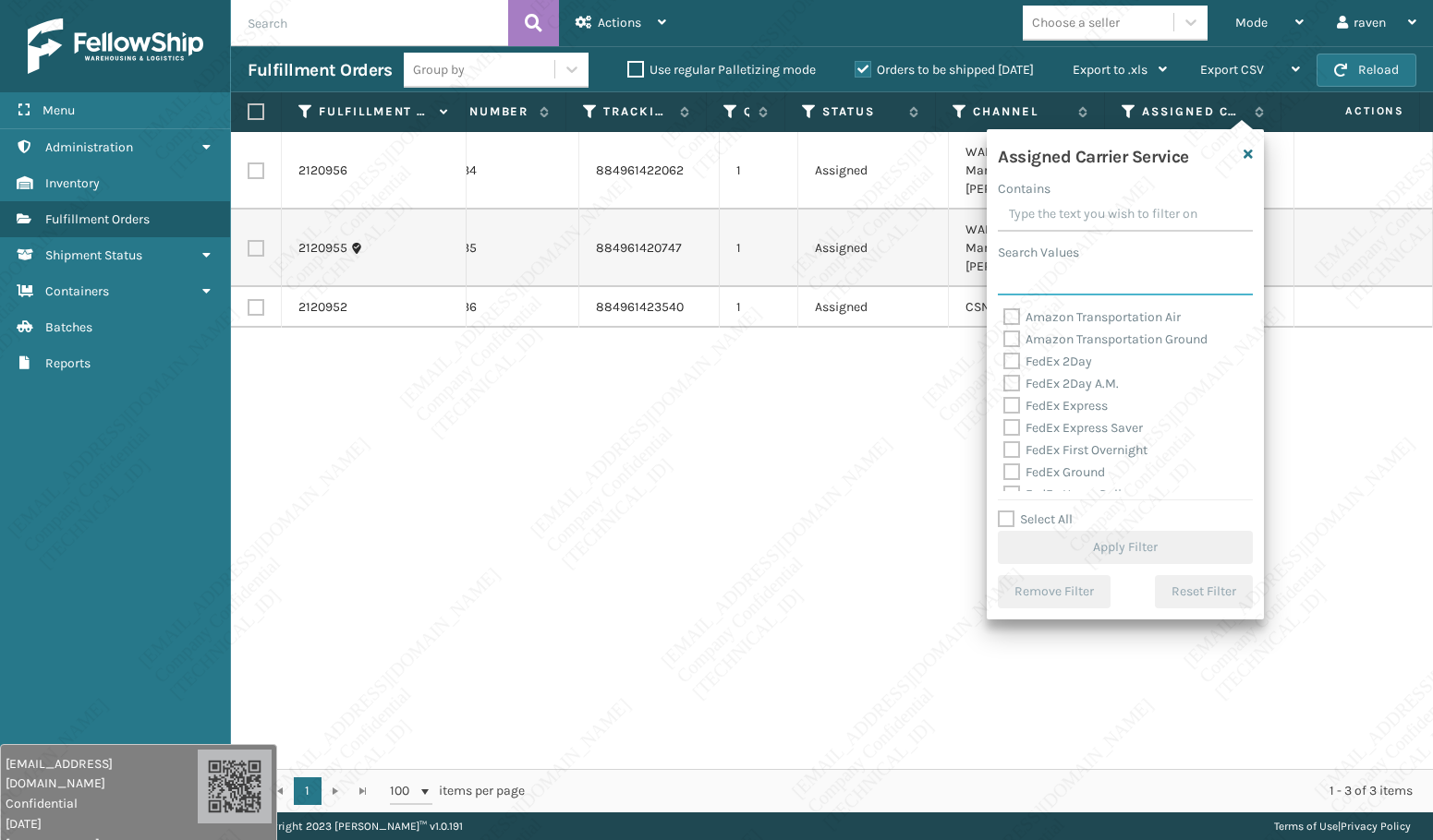
click at [1113, 285] on input "Search Values" at bounding box center [1125, 278] width 255 height 34
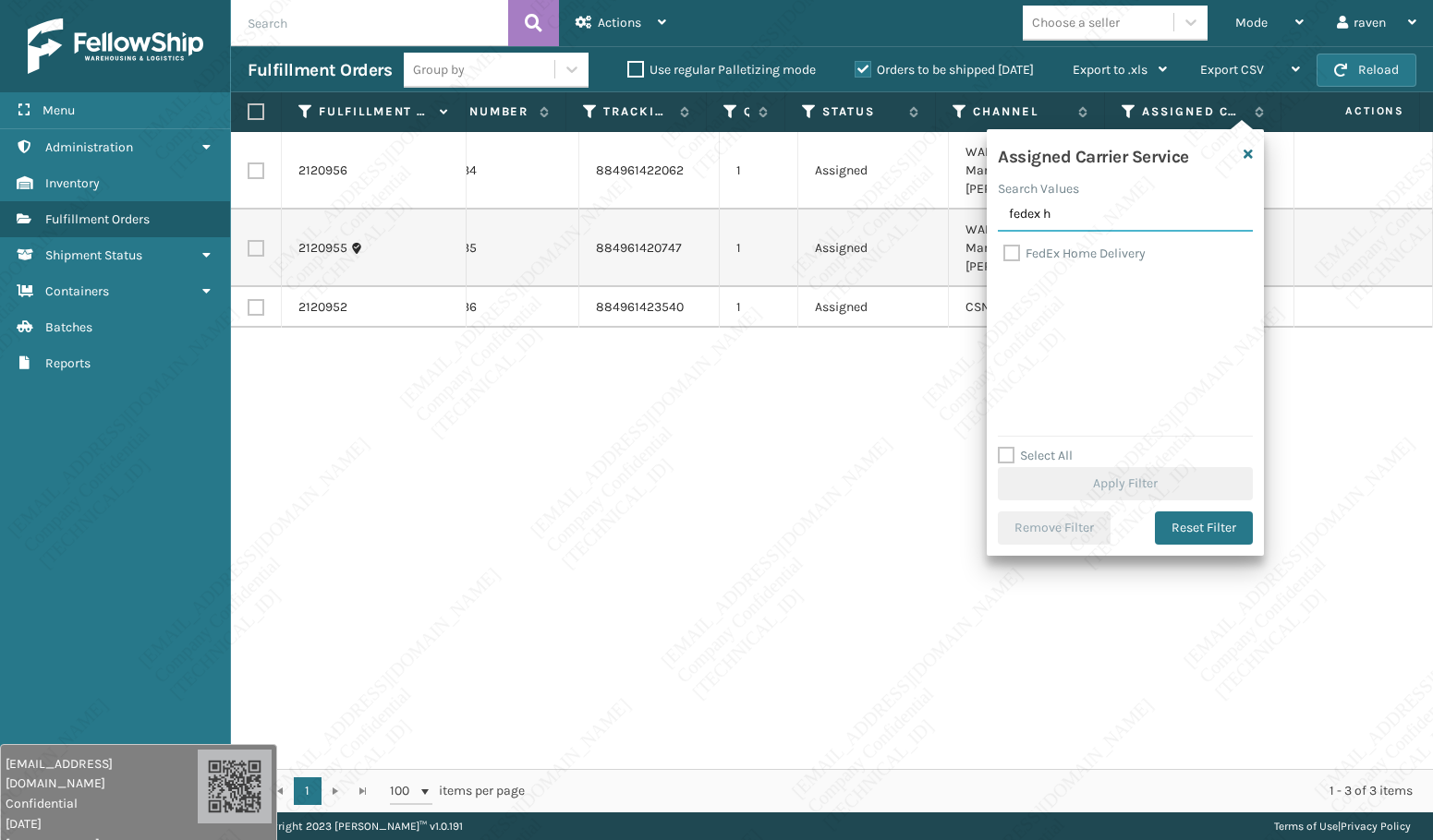
type input "fedex h"
click at [1074, 251] on label "FedEx Home Delivery" at bounding box center [1075, 253] width 143 height 15
click at [1004, 251] on input "FedEx Home Delivery" at bounding box center [1003, 249] width 1 height 12
checkbox input "true"
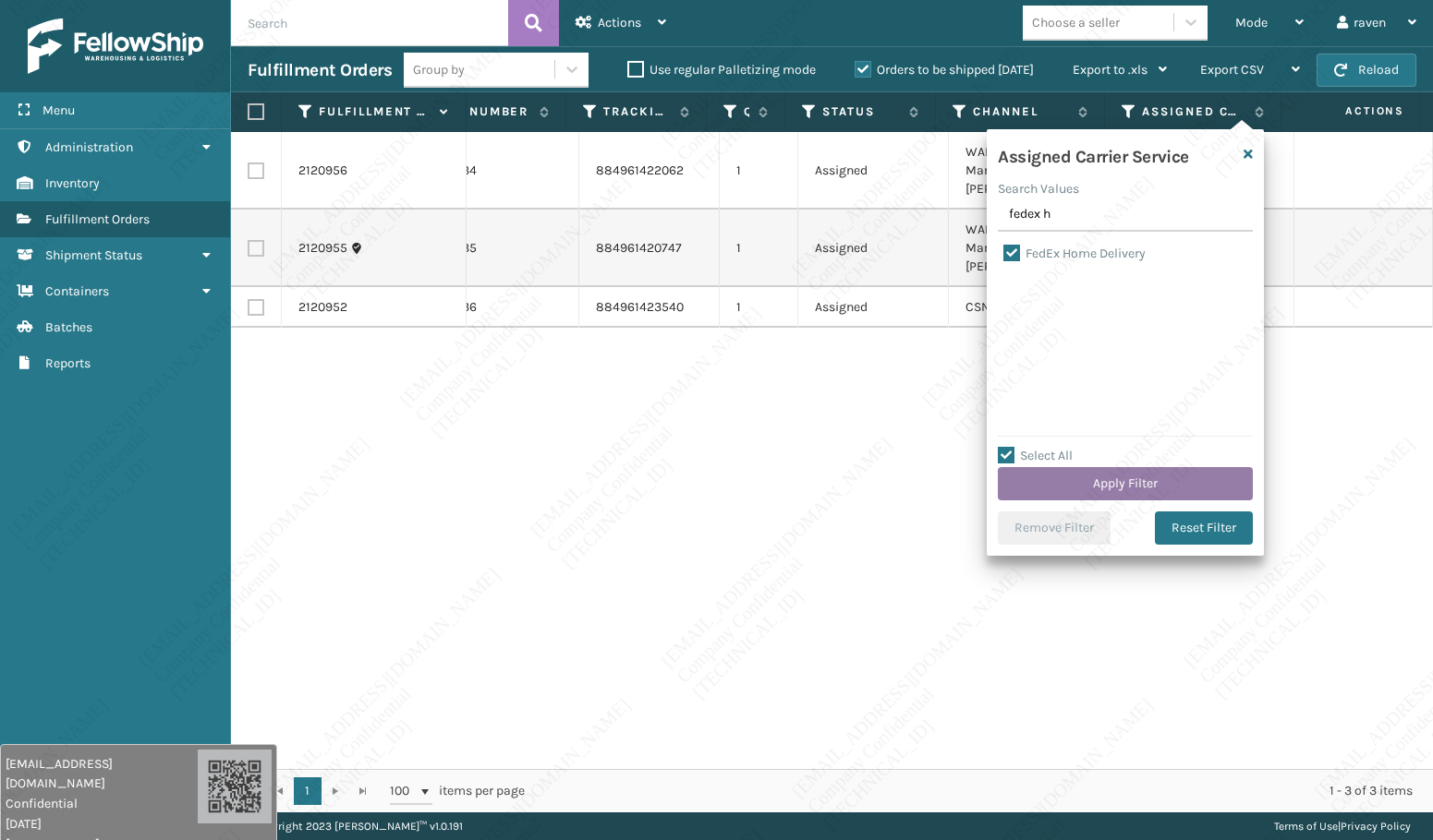
click at [1179, 475] on button "Apply Filter" at bounding box center [1125, 484] width 255 height 34
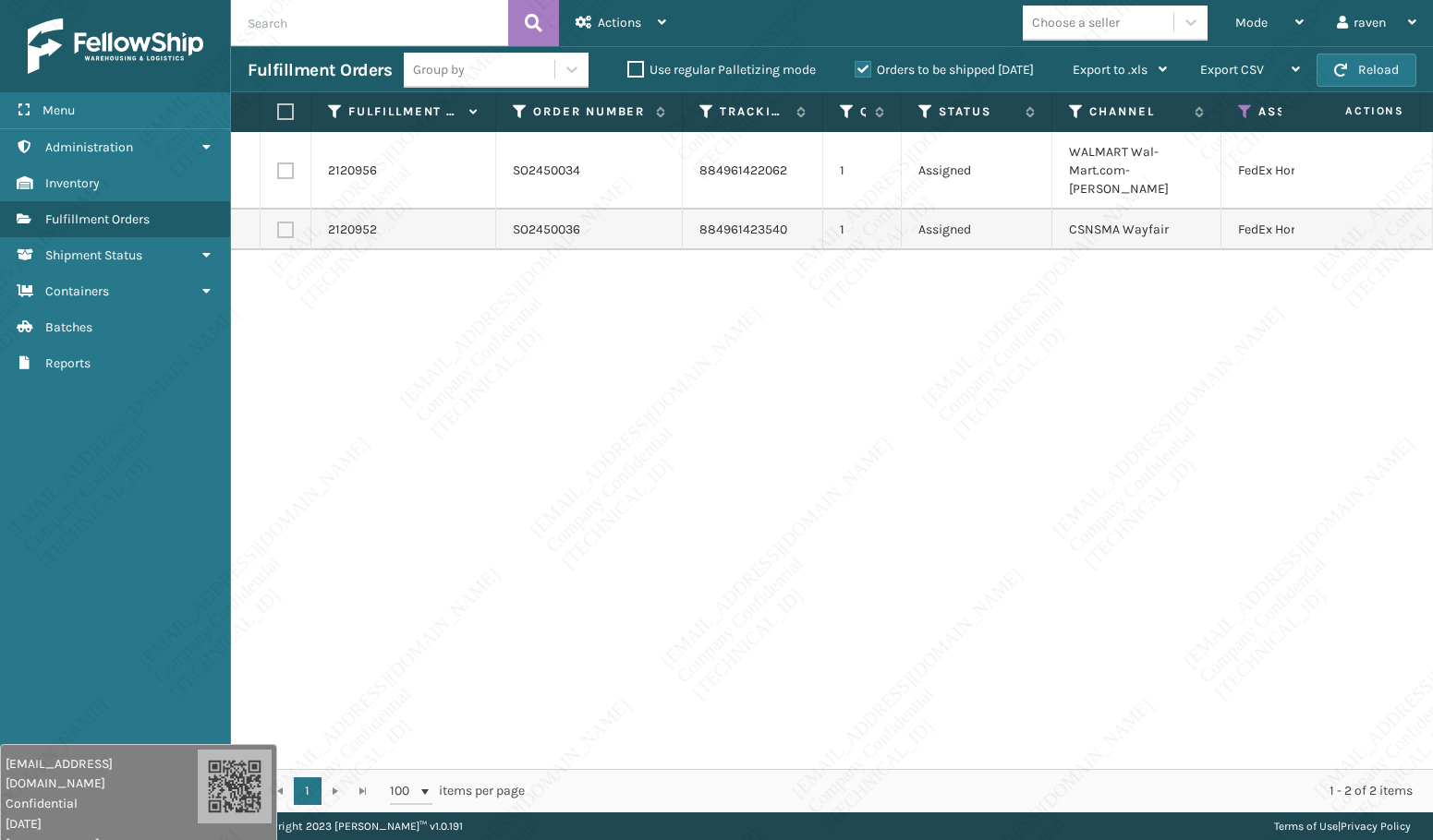
drag, startPoint x: 280, startPoint y: 113, endPoint x: 352, endPoint y: 92, distance: 75.0
click at [280, 113] on label at bounding box center [283, 111] width 12 height 16
click at [279, 113] on input "checkbox" at bounding box center [278, 112] width 1 height 12
checkbox input "true"
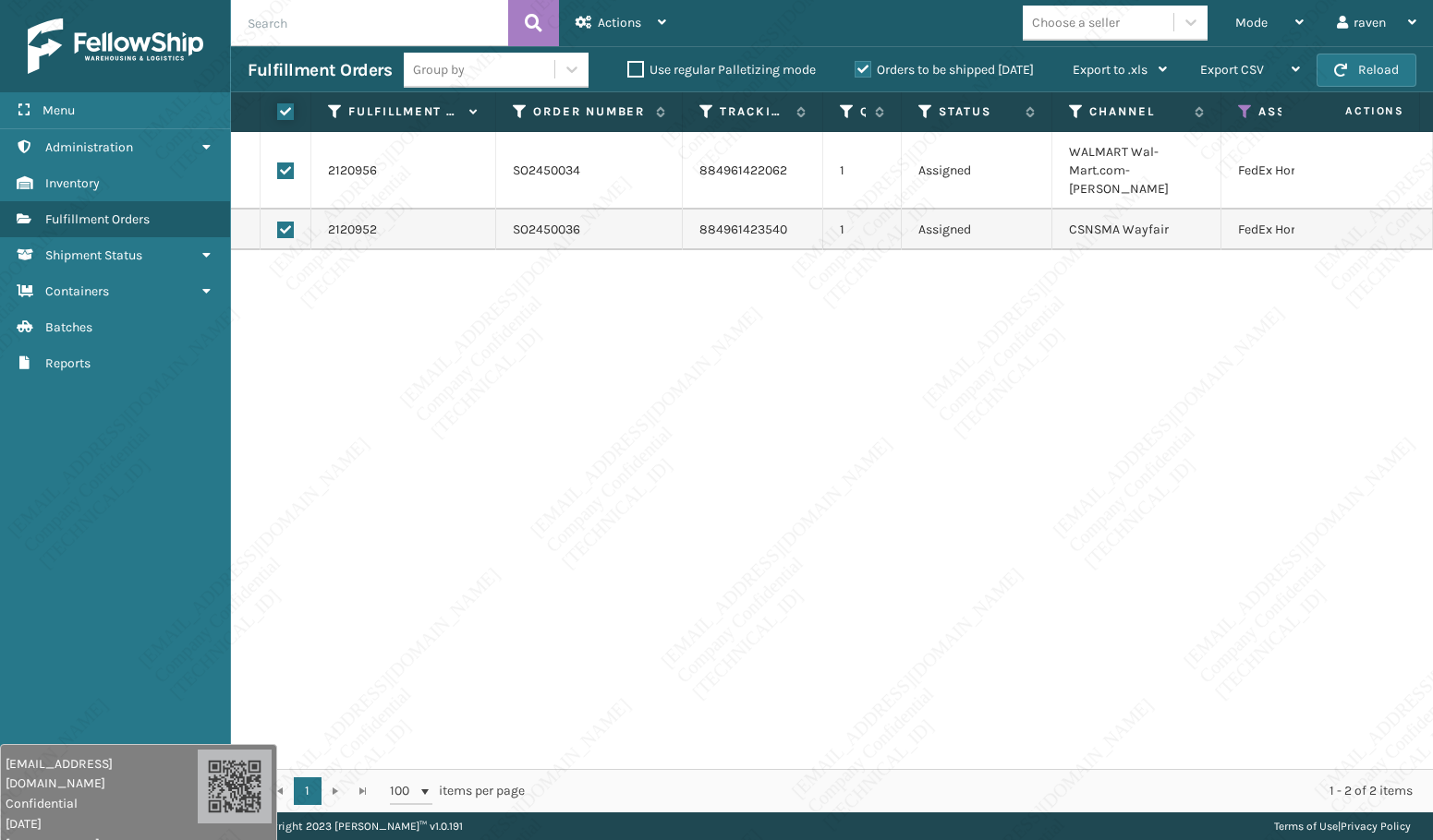
checkbox input "true"
click at [619, 6] on div "Actions" at bounding box center [621, 23] width 91 height 46
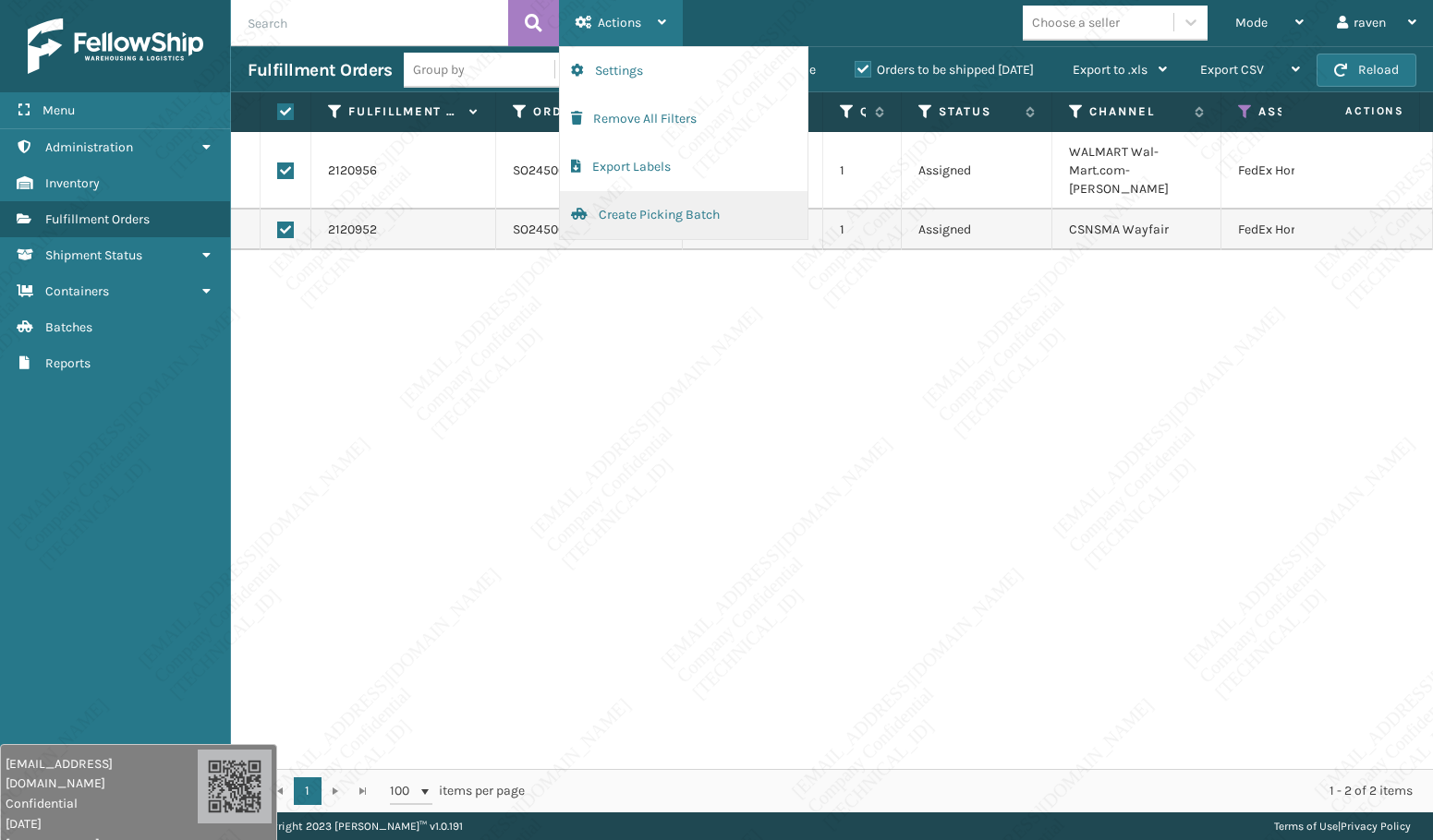
click at [622, 207] on button "Create Picking Batch" at bounding box center [683, 215] width 248 height 48
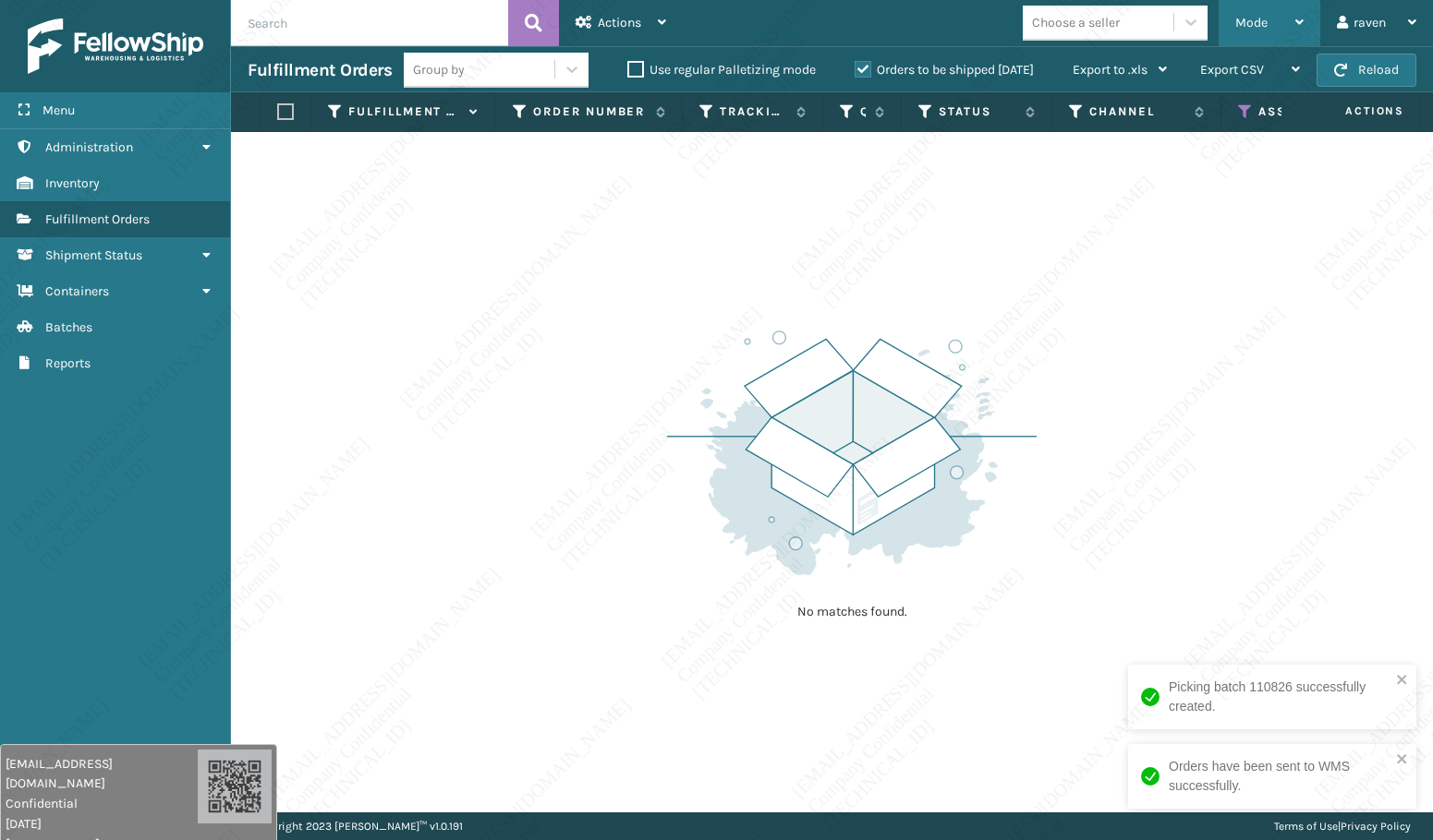
click at [1250, 23] on span "Mode" at bounding box center [1252, 22] width 33 height 15
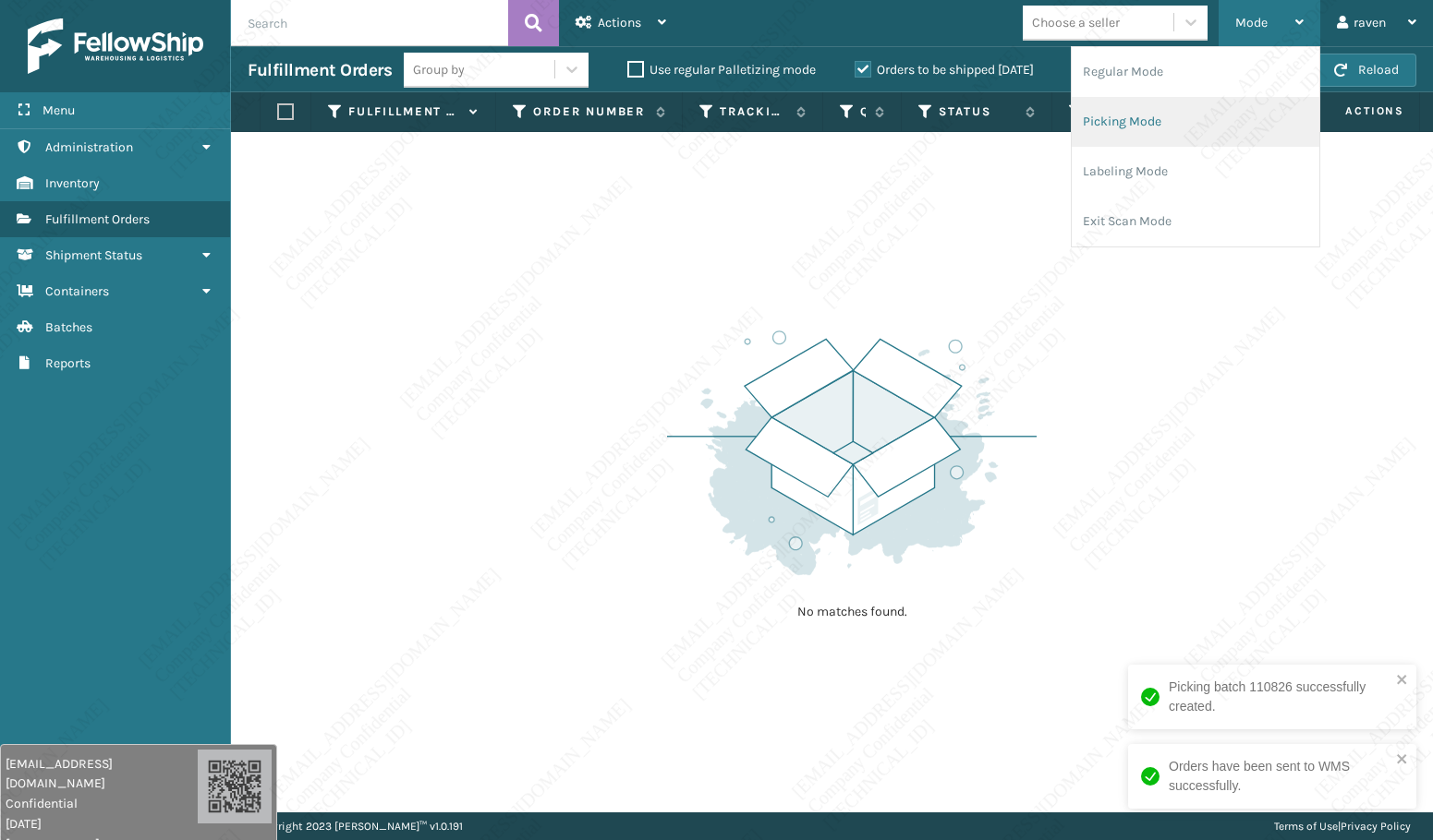
click at [1186, 130] on li "Picking Mode" at bounding box center [1195, 122] width 248 height 50
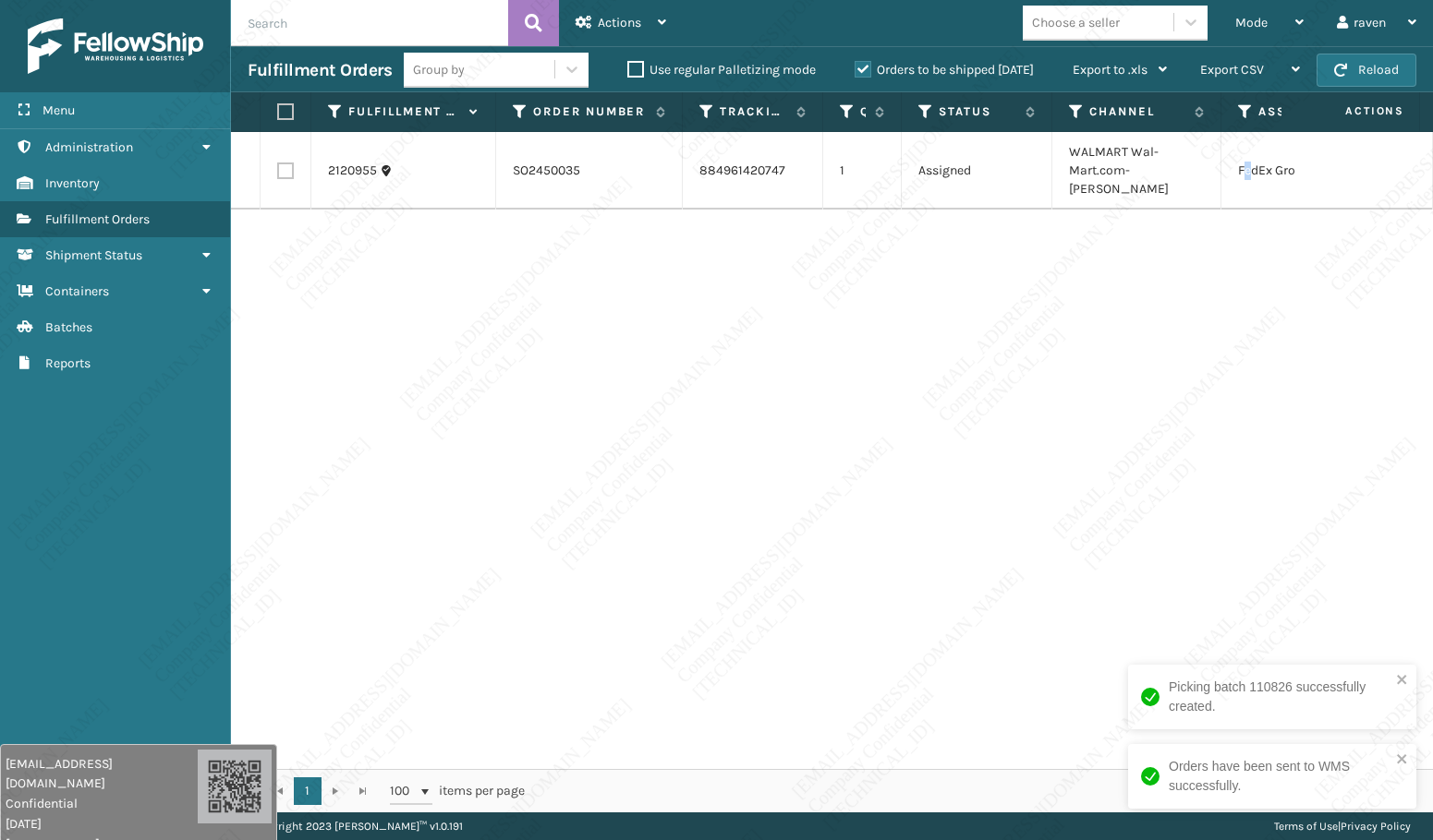
click at [1249, 164] on td "FedEx Ground" at bounding box center [1309, 171] width 176 height 78
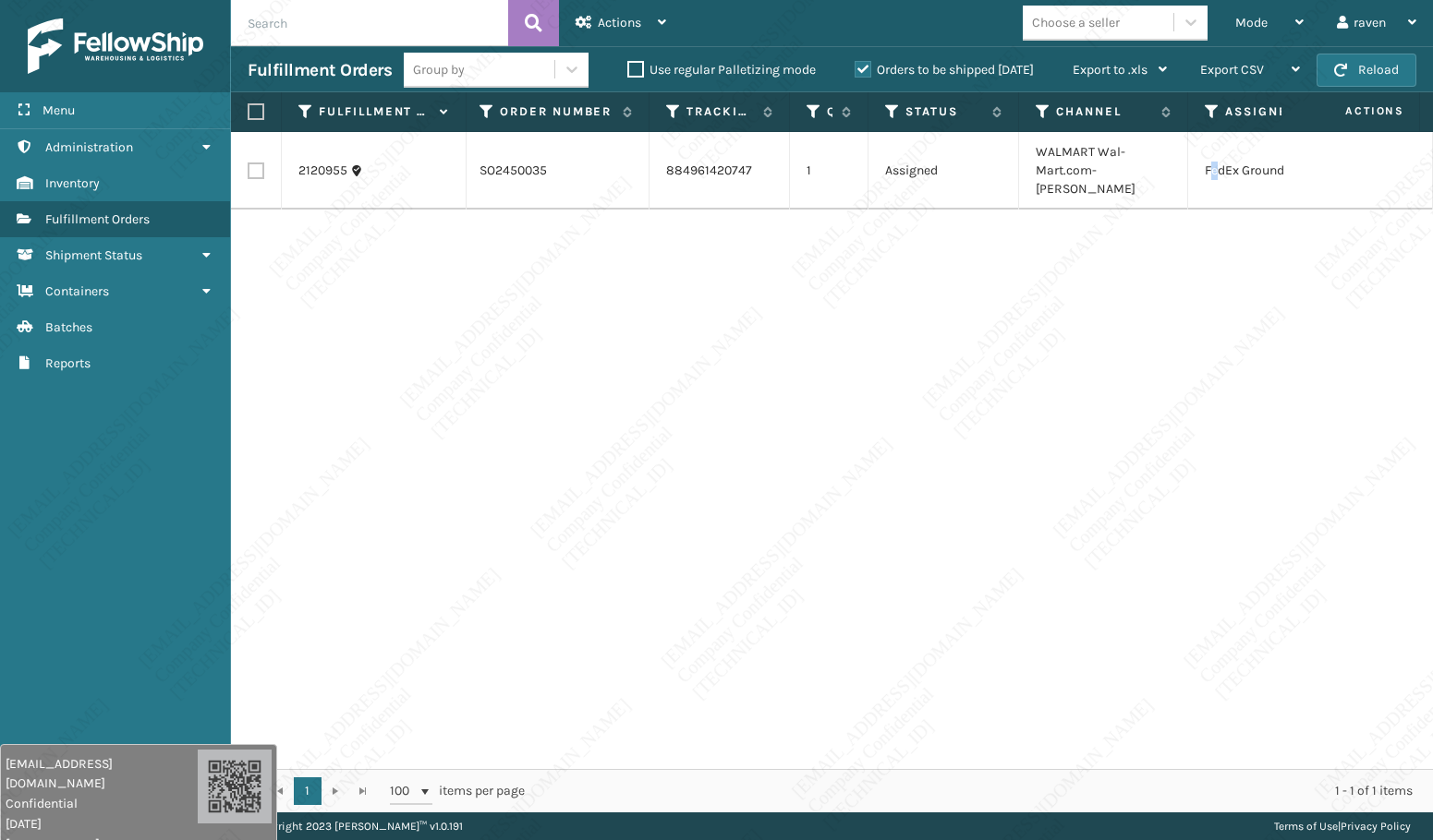
scroll to position [0, 85]
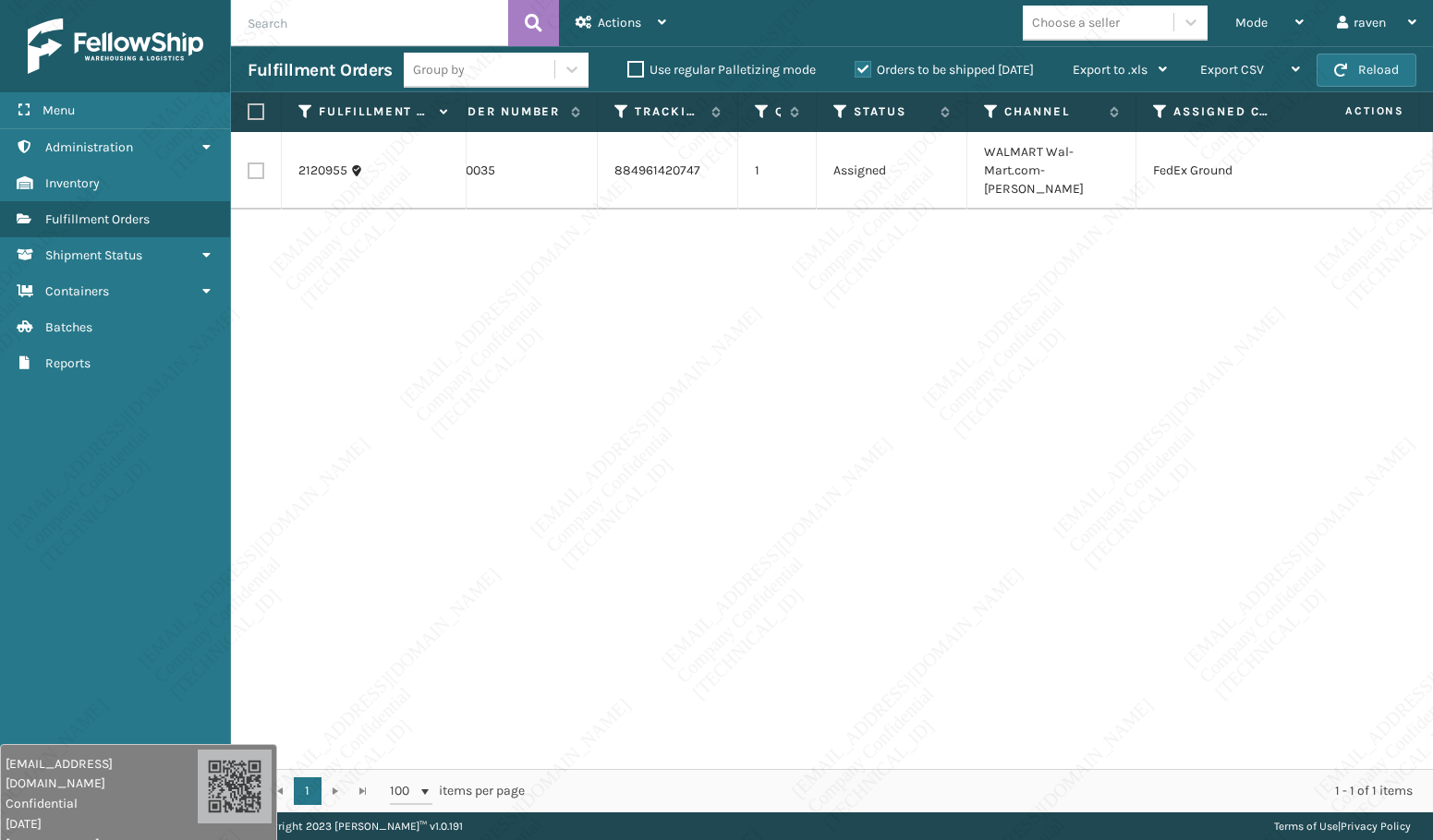
drag, startPoint x: 798, startPoint y: 406, endPoint x: 1028, endPoint y: 347, distance: 237.4
click at [801, 406] on div "2120955 SO2450035 884961420747 1 Assigned WALMART Wal-Mart.com-Ladson FedEx Gro…" at bounding box center [832, 450] width 1202 height 637
click at [258, 110] on label at bounding box center [253, 111] width 12 height 16
click at [249, 110] on input "checkbox" at bounding box center [248, 112] width 1 height 12
checkbox input "true"
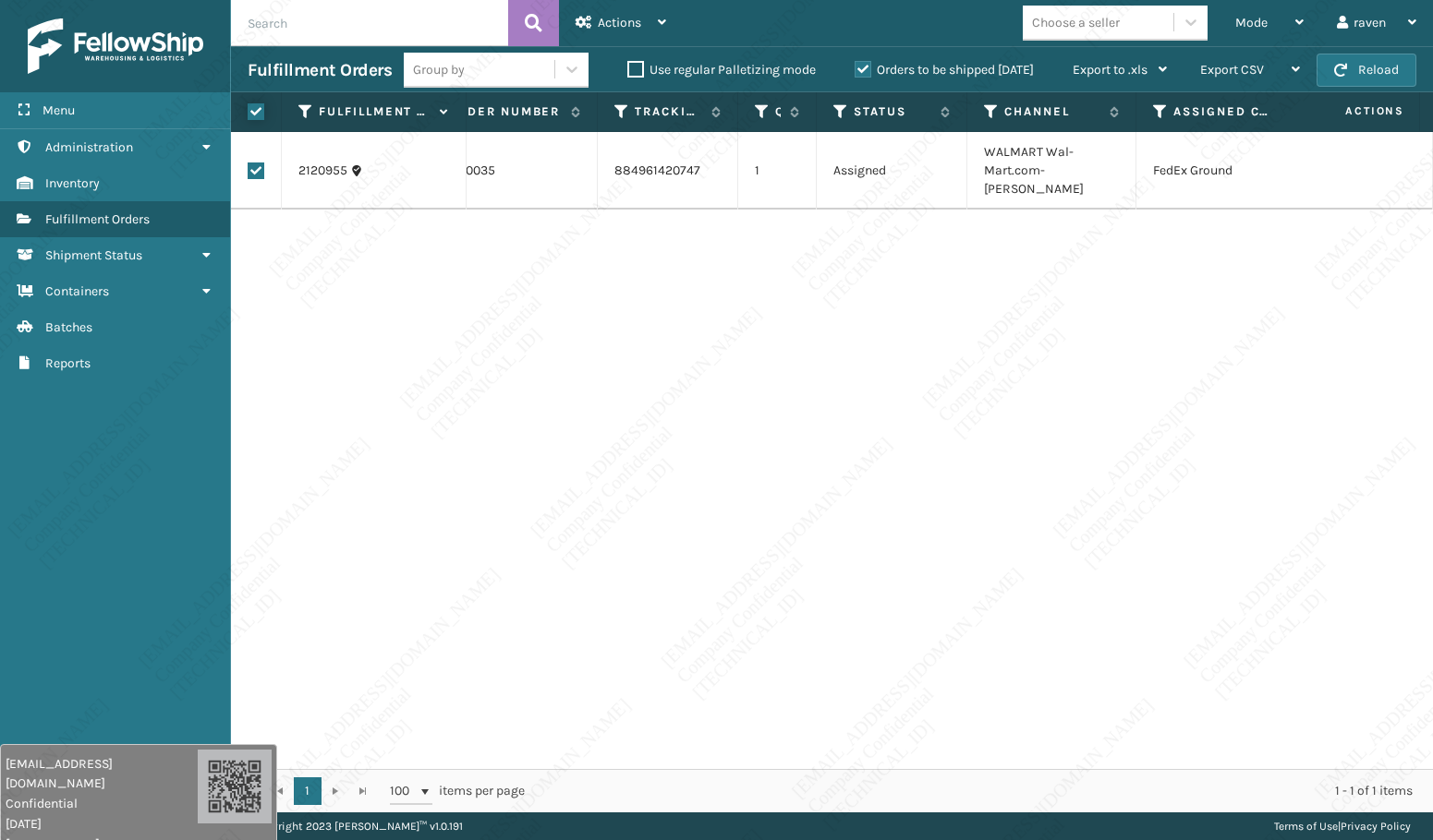
checkbox input "true"
click at [632, 26] on span "Actions" at bounding box center [619, 22] width 43 height 15
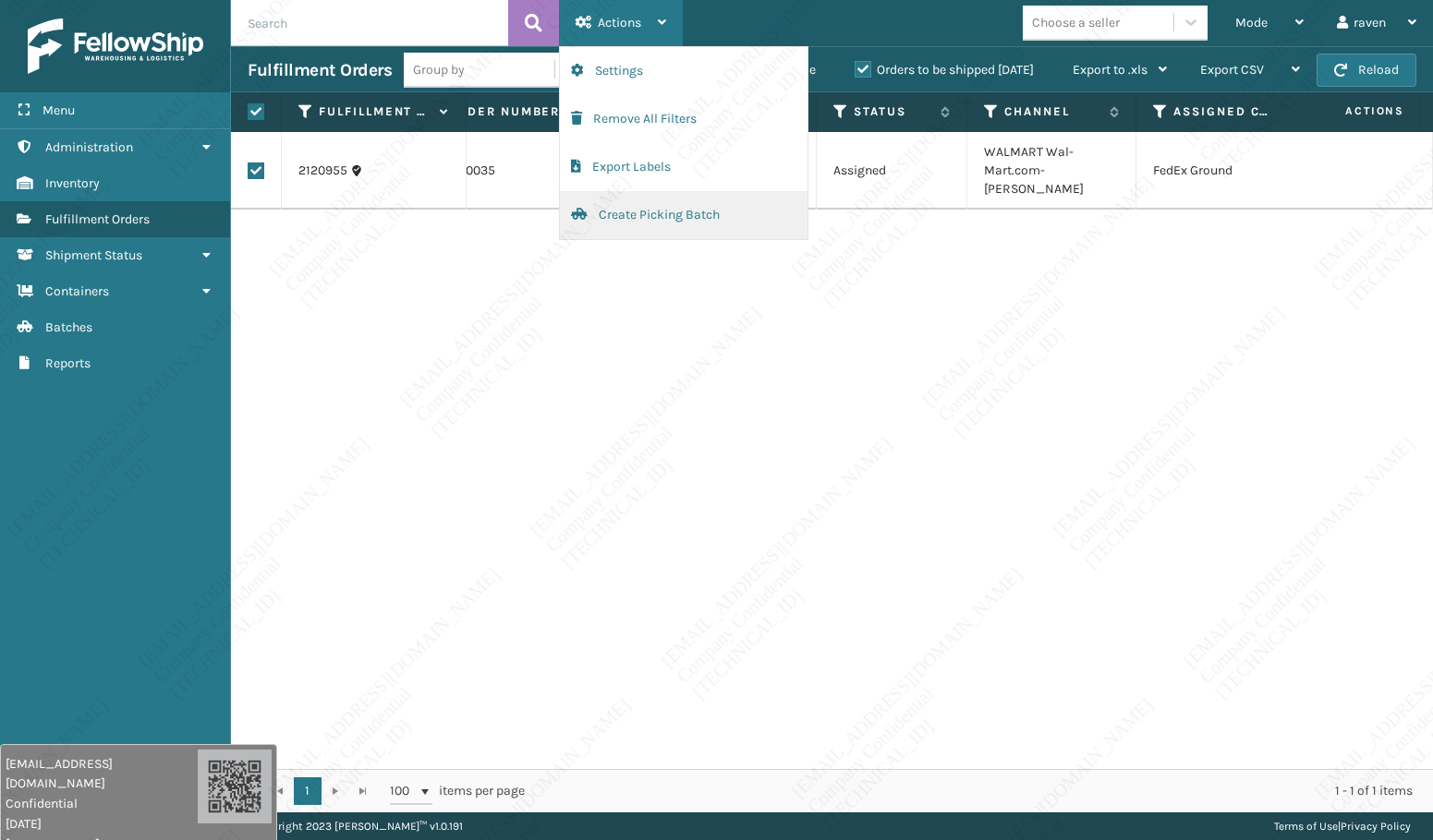
click at [690, 217] on button "Create Picking Batch" at bounding box center [683, 215] width 248 height 48
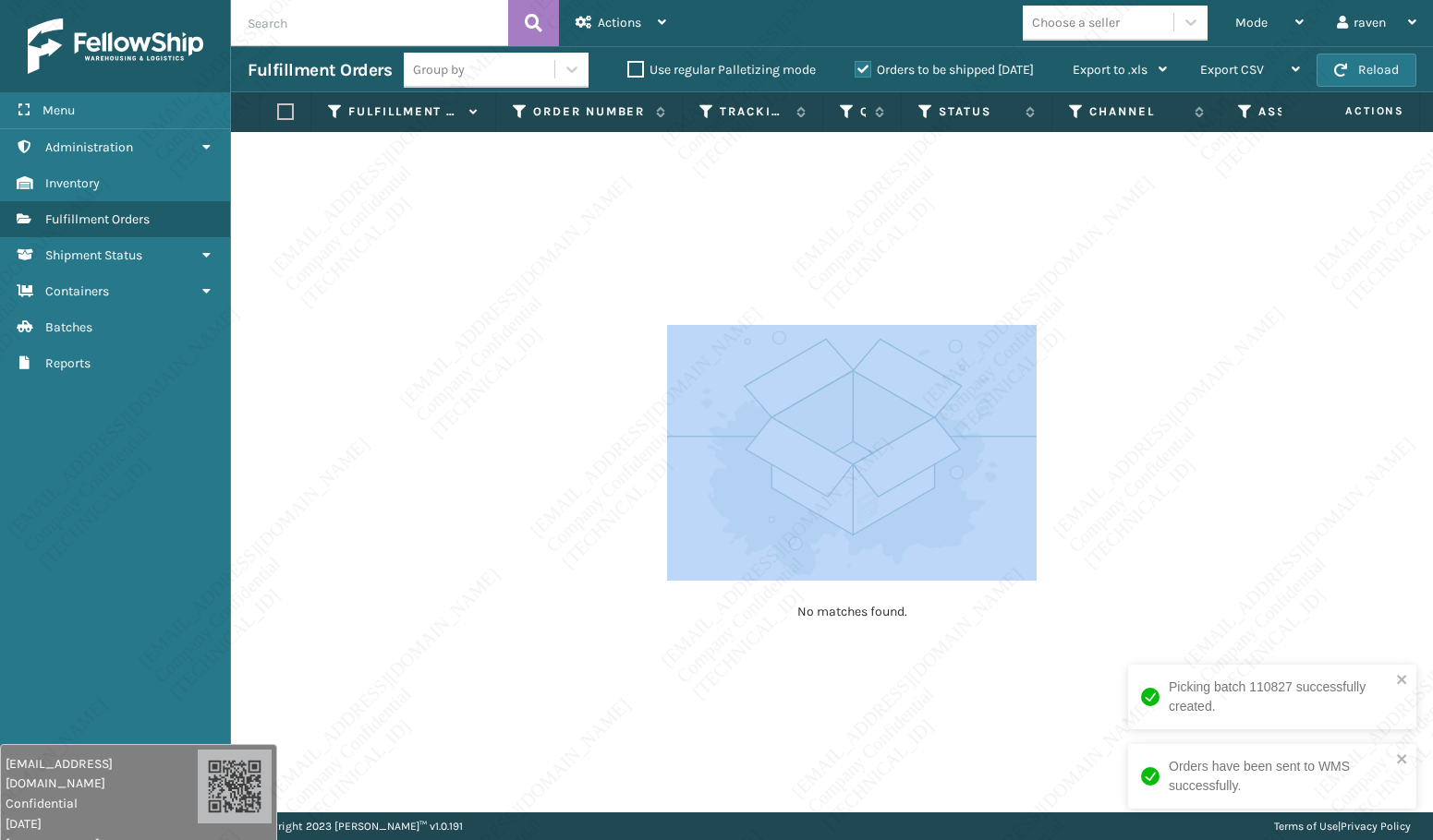
click at [1037, 435] on div "No matches found." at bounding box center [832, 472] width 1202 height 680
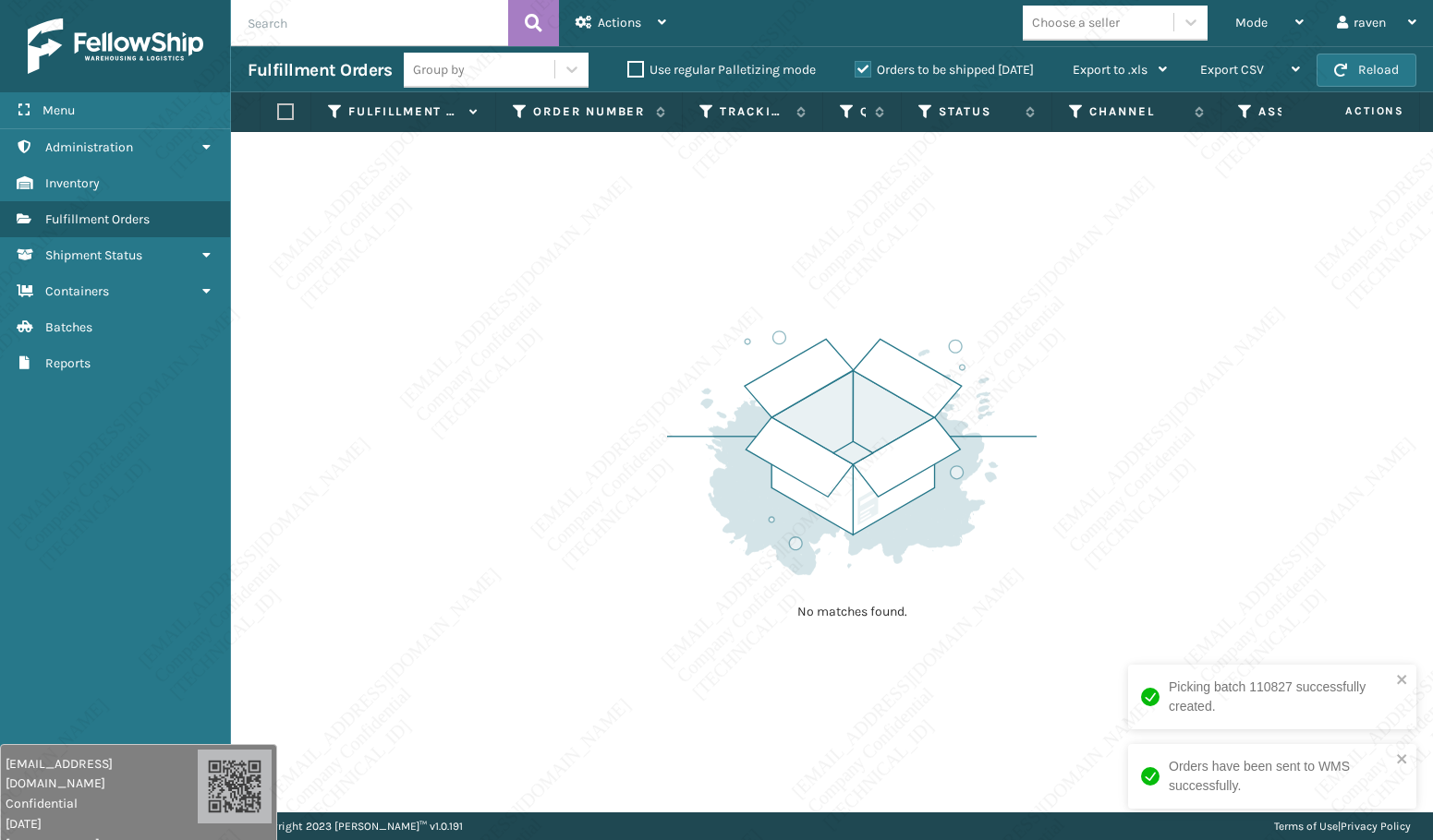
click at [584, 380] on div "No matches found." at bounding box center [832, 472] width 1202 height 680
click at [899, 282] on div "No matches found." at bounding box center [832, 472] width 1202 height 680
click at [1125, 603] on div "No matches found." at bounding box center [832, 472] width 1202 height 680
drag, startPoint x: 604, startPoint y: 420, endPoint x: 607, endPoint y: 481, distance: 61.1
click at [605, 435] on div "No matches found." at bounding box center [832, 472] width 1202 height 680
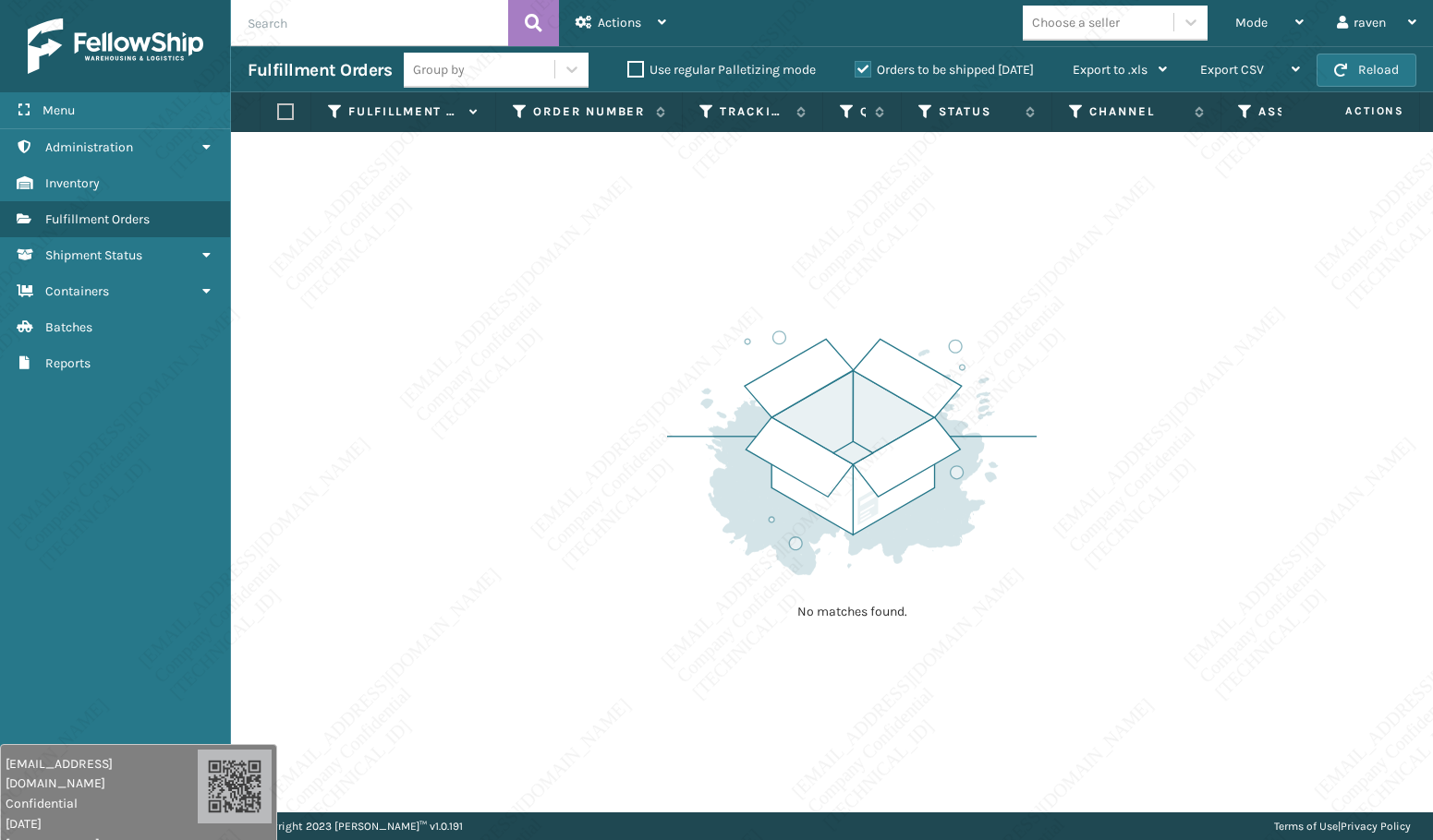
click at [604, 499] on div "No matches found." at bounding box center [832, 472] width 1202 height 680
click at [684, 487] on img at bounding box center [851, 453] width 369 height 256
click at [630, 458] on div "No matches found." at bounding box center [832, 472] width 1202 height 680
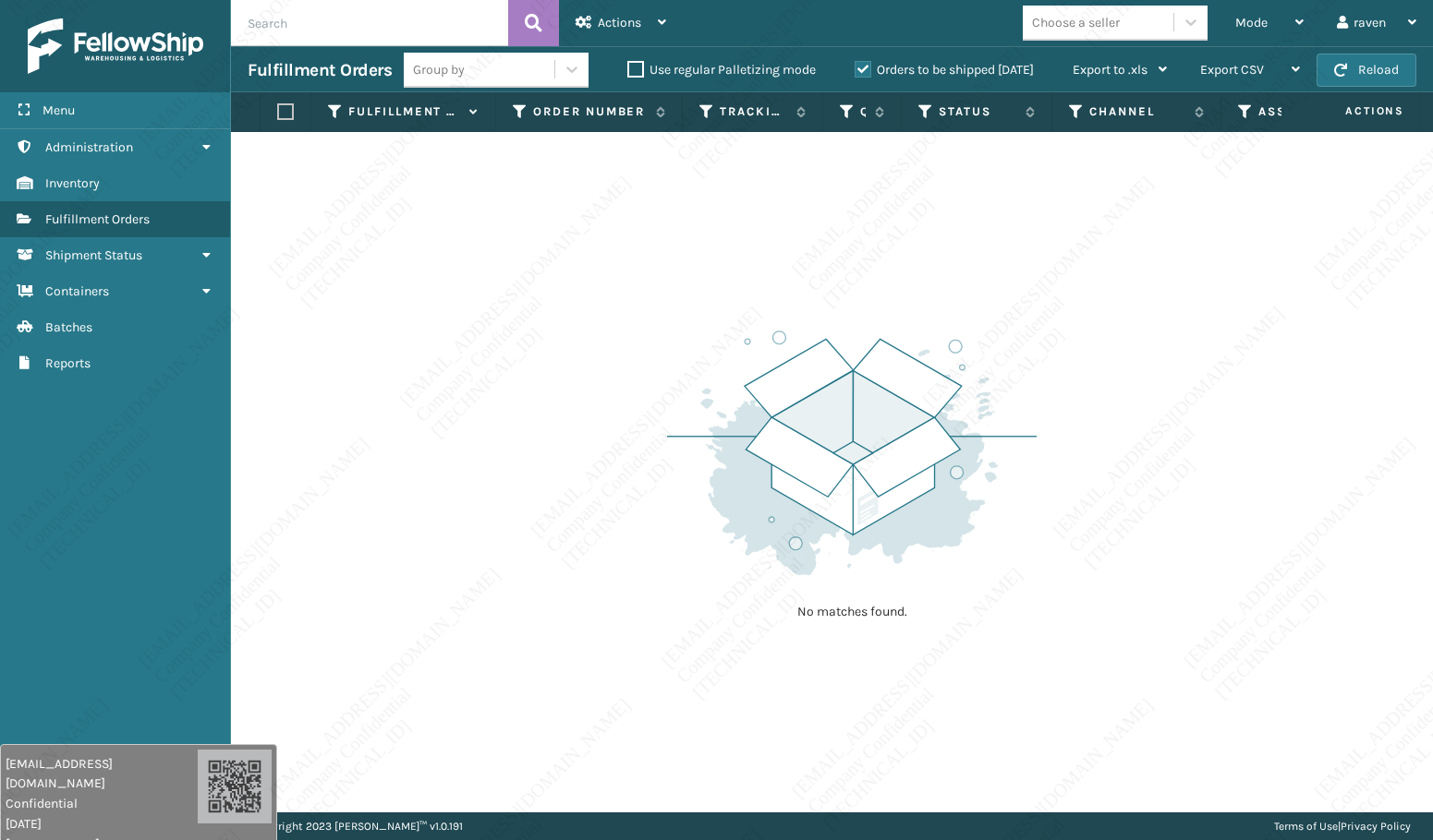
click at [630, 458] on div "No matches found." at bounding box center [832, 472] width 1202 height 680
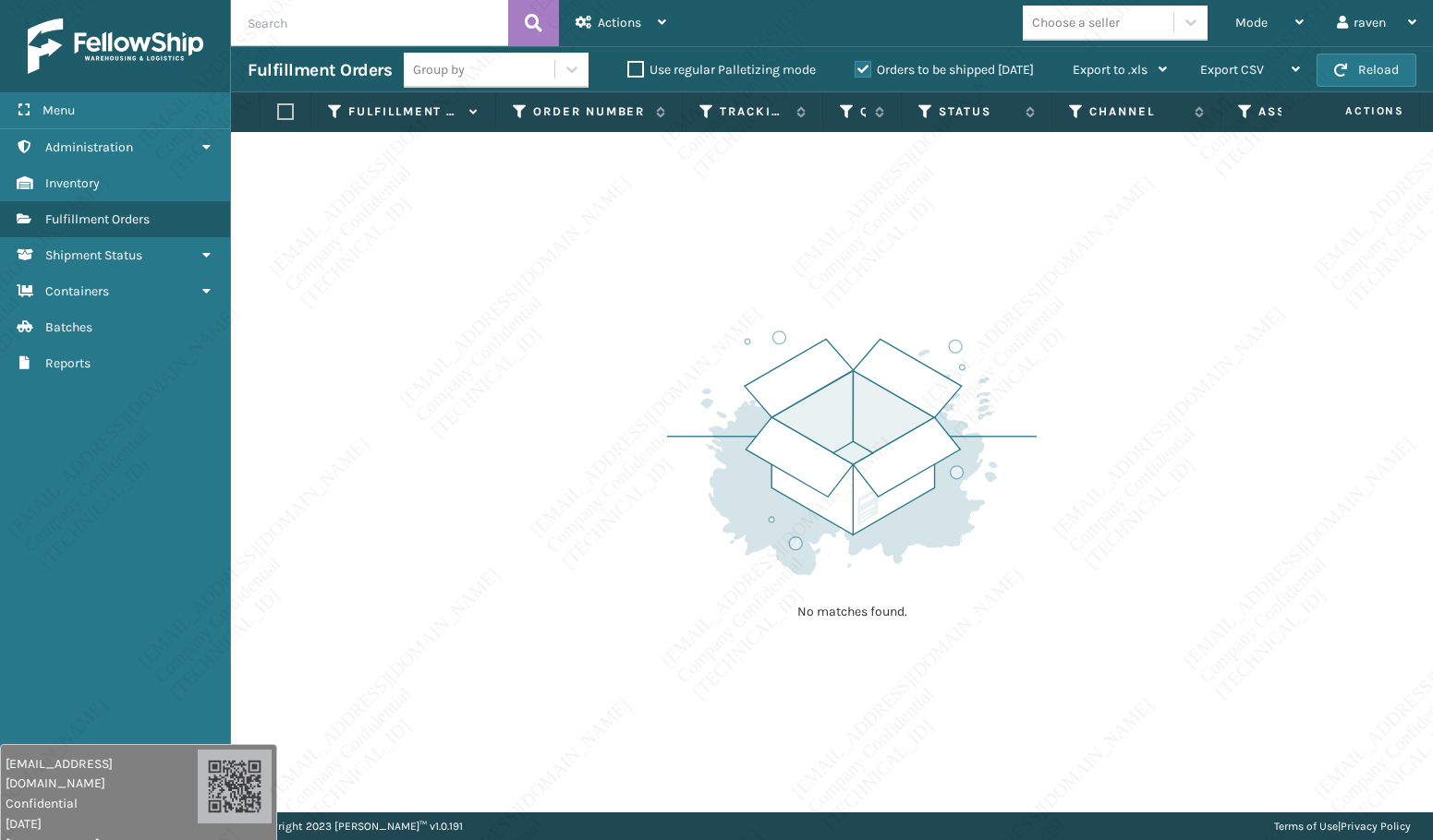
click at [677, 412] on img at bounding box center [851, 453] width 369 height 256
click at [677, 413] on img at bounding box center [851, 453] width 369 height 256
click at [678, 410] on img at bounding box center [851, 453] width 369 height 256
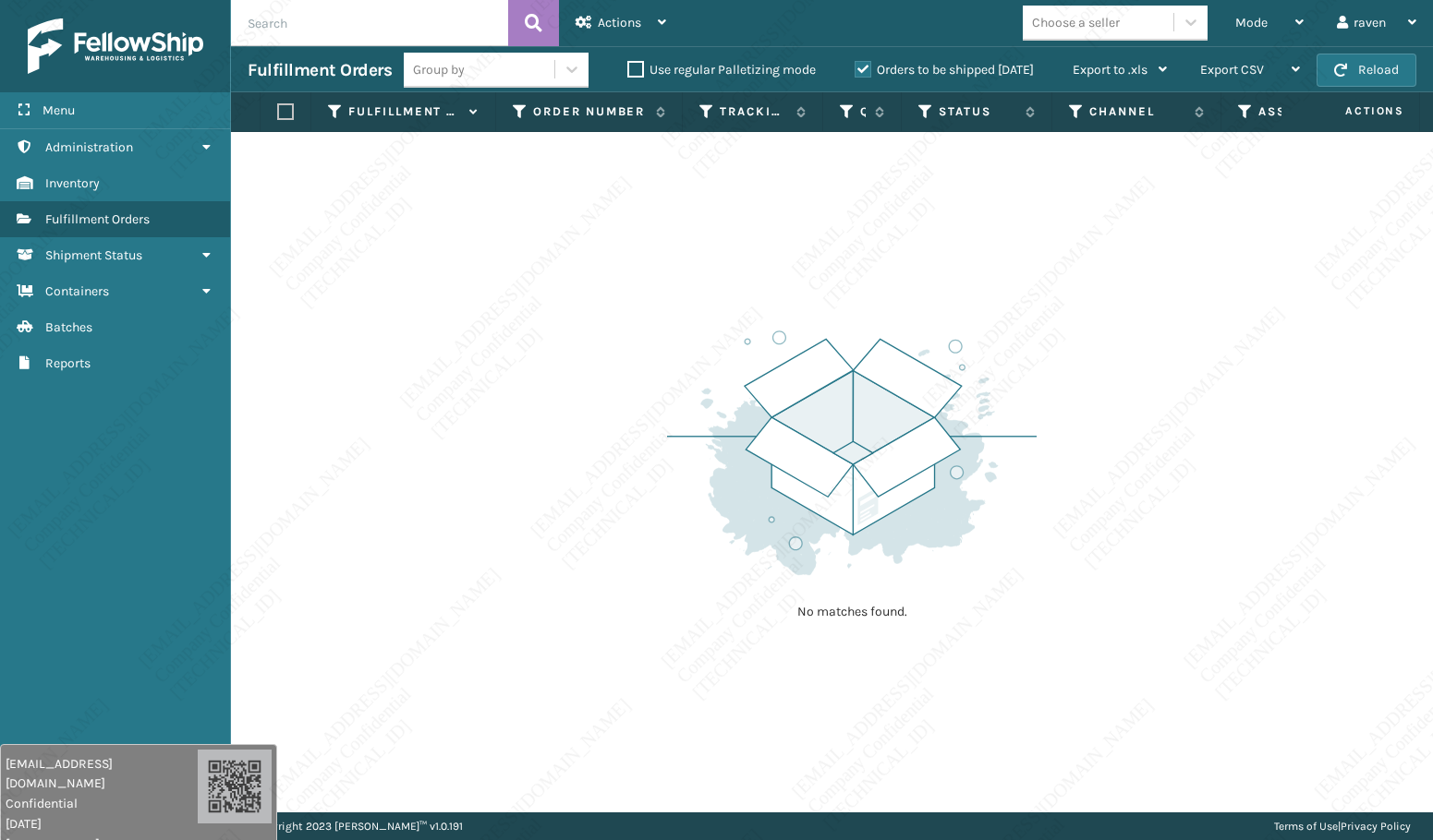
click at [678, 410] on img at bounding box center [851, 453] width 369 height 256
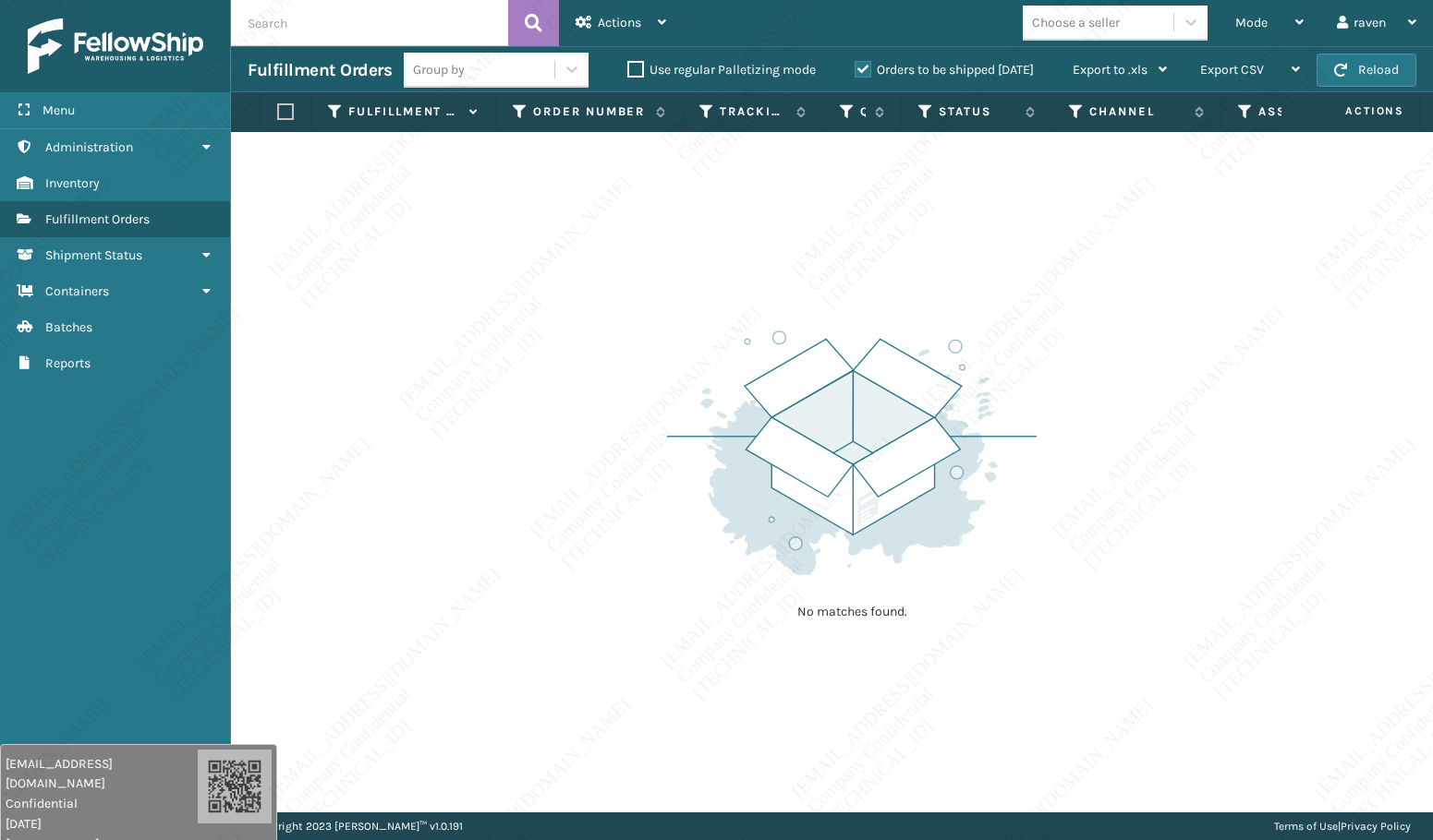
click at [678, 410] on img at bounding box center [851, 453] width 369 height 256
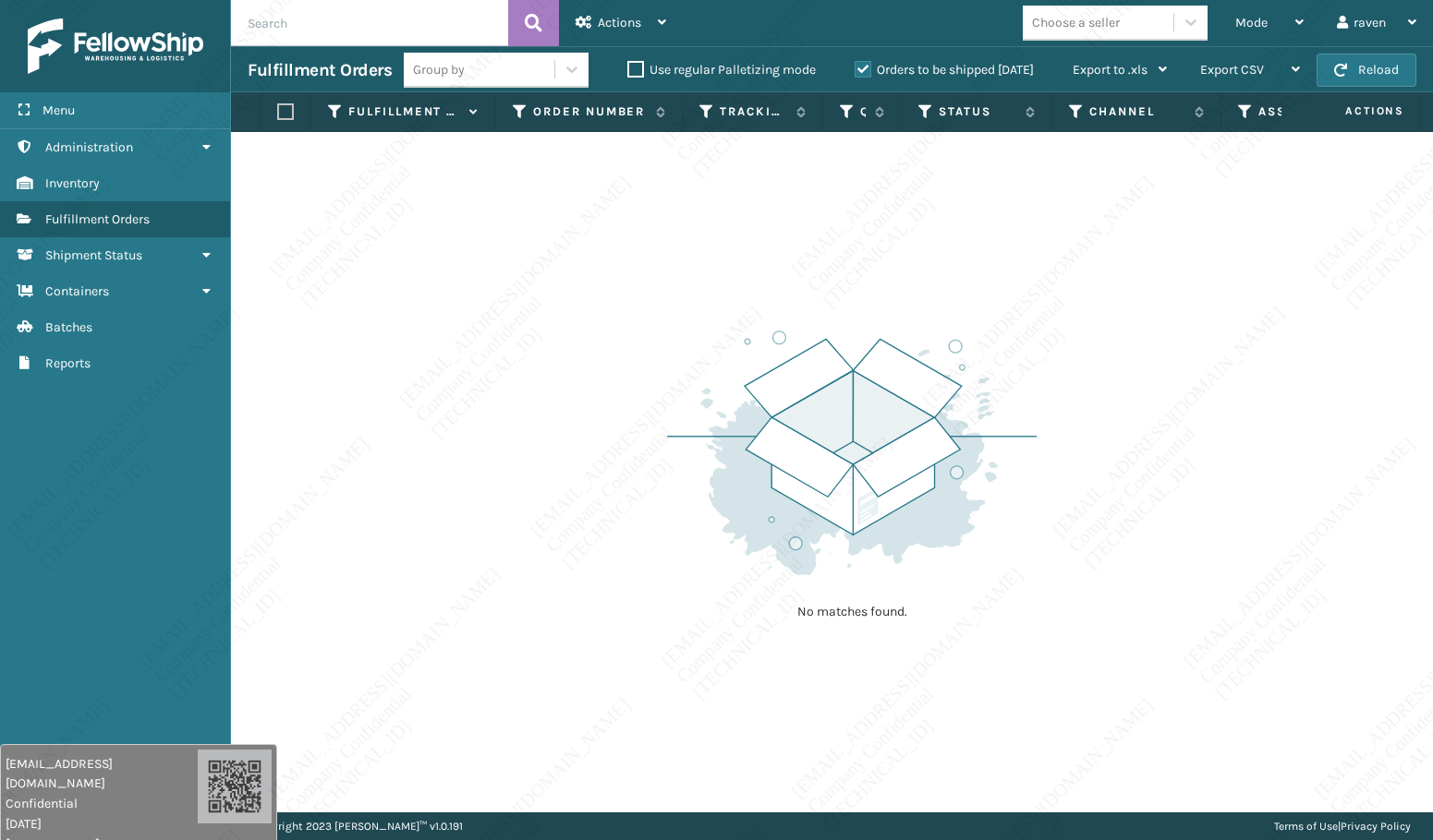
click at [678, 410] on img at bounding box center [851, 453] width 369 height 256
click at [1239, 21] on span "Mode" at bounding box center [1252, 22] width 33 height 15
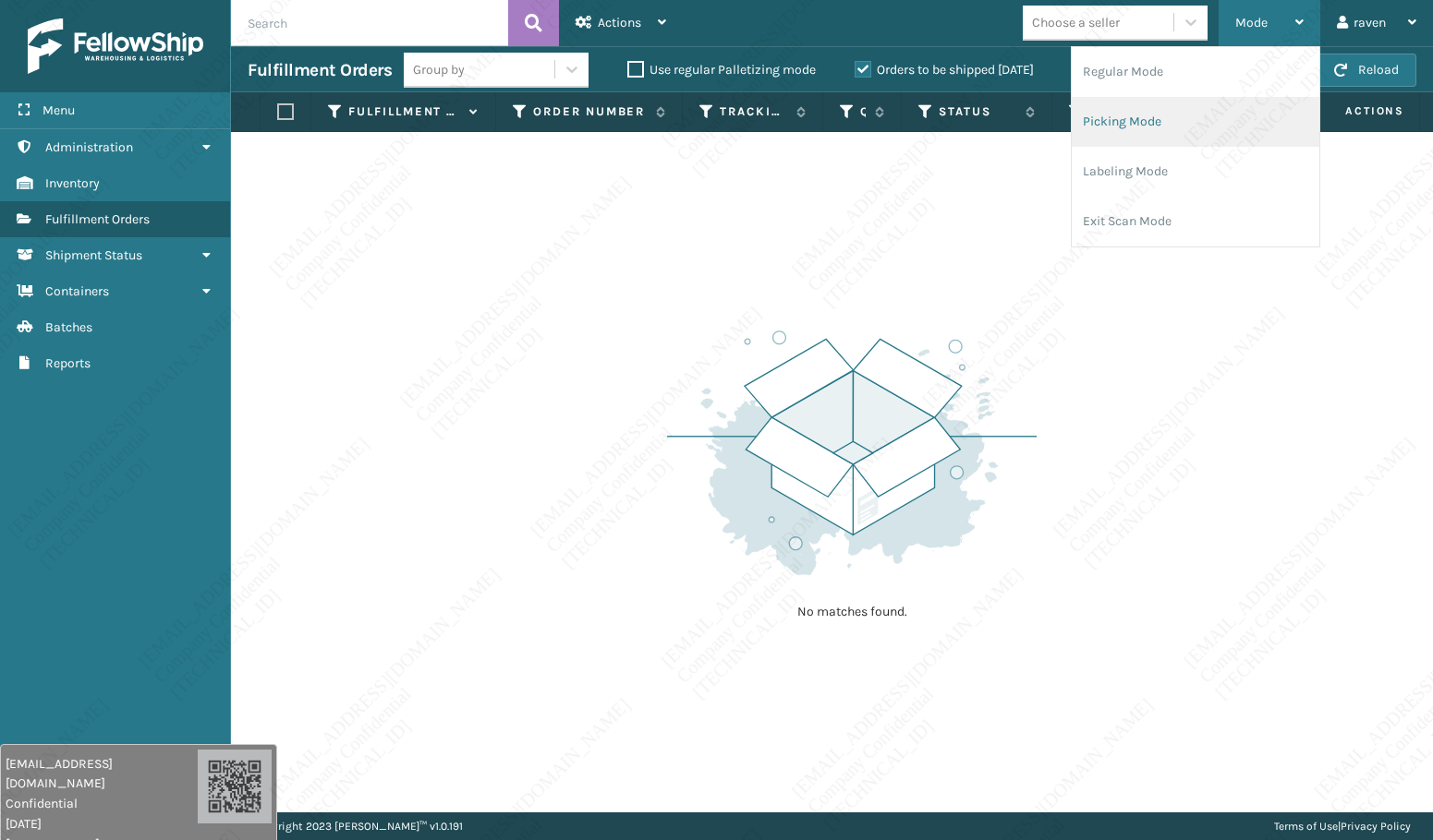
click at [1218, 121] on li "Picking Mode" at bounding box center [1195, 122] width 248 height 50
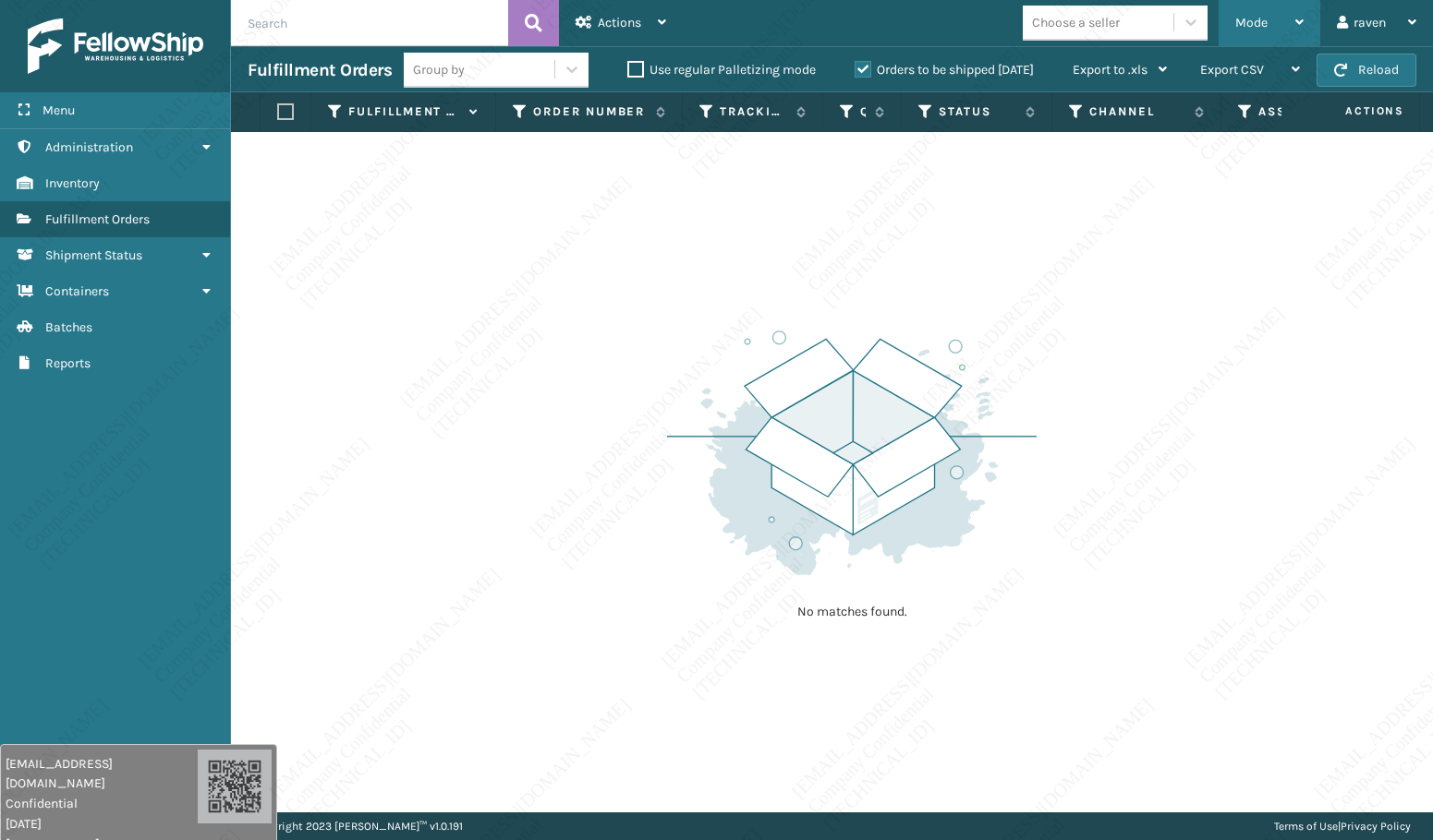
click at [1242, 19] on span "Mode" at bounding box center [1252, 22] width 33 height 15
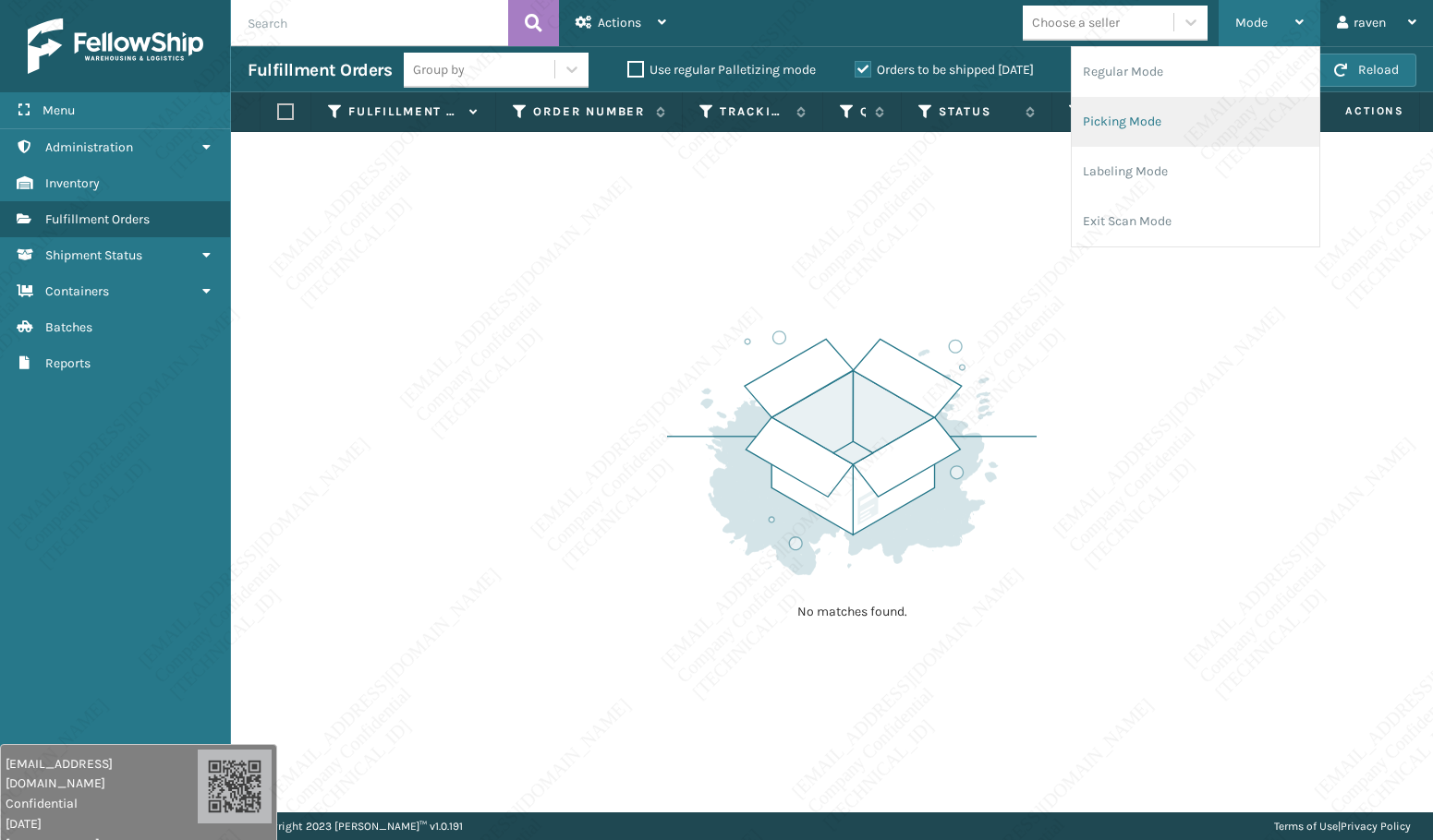
click at [1158, 107] on li "Picking Mode" at bounding box center [1195, 122] width 248 height 50
